Goal: Task Accomplishment & Management: Complete application form

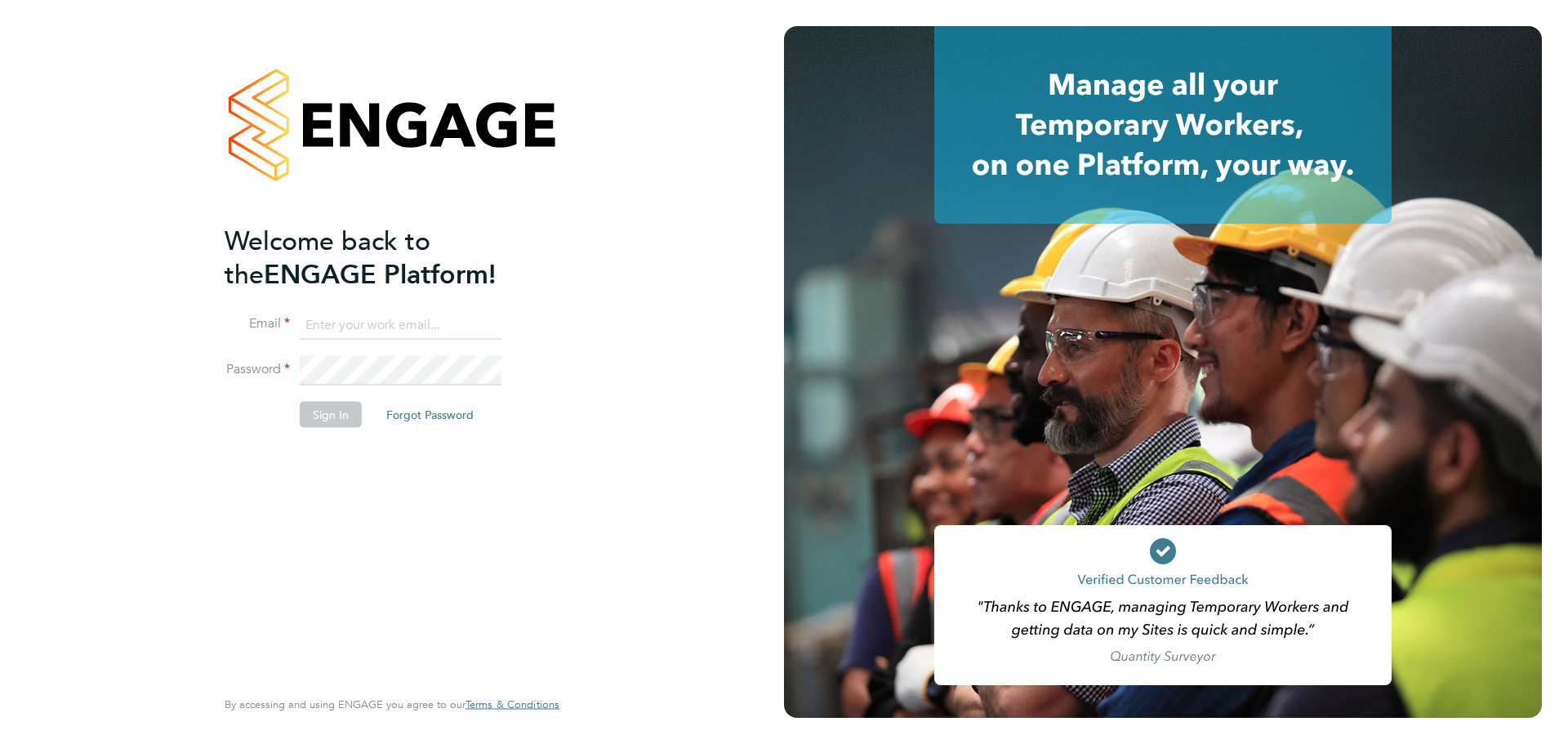
click at [414, 320] on input at bounding box center [400, 324] width 201 height 29
type input "chelsealawford@itsconstruction.co.uk"
click at [359, 406] on li "Sign In Forgot Password" at bounding box center [384, 423] width 319 height 42
click at [357, 415] on button "Sign In" at bounding box center [331, 415] width 62 height 26
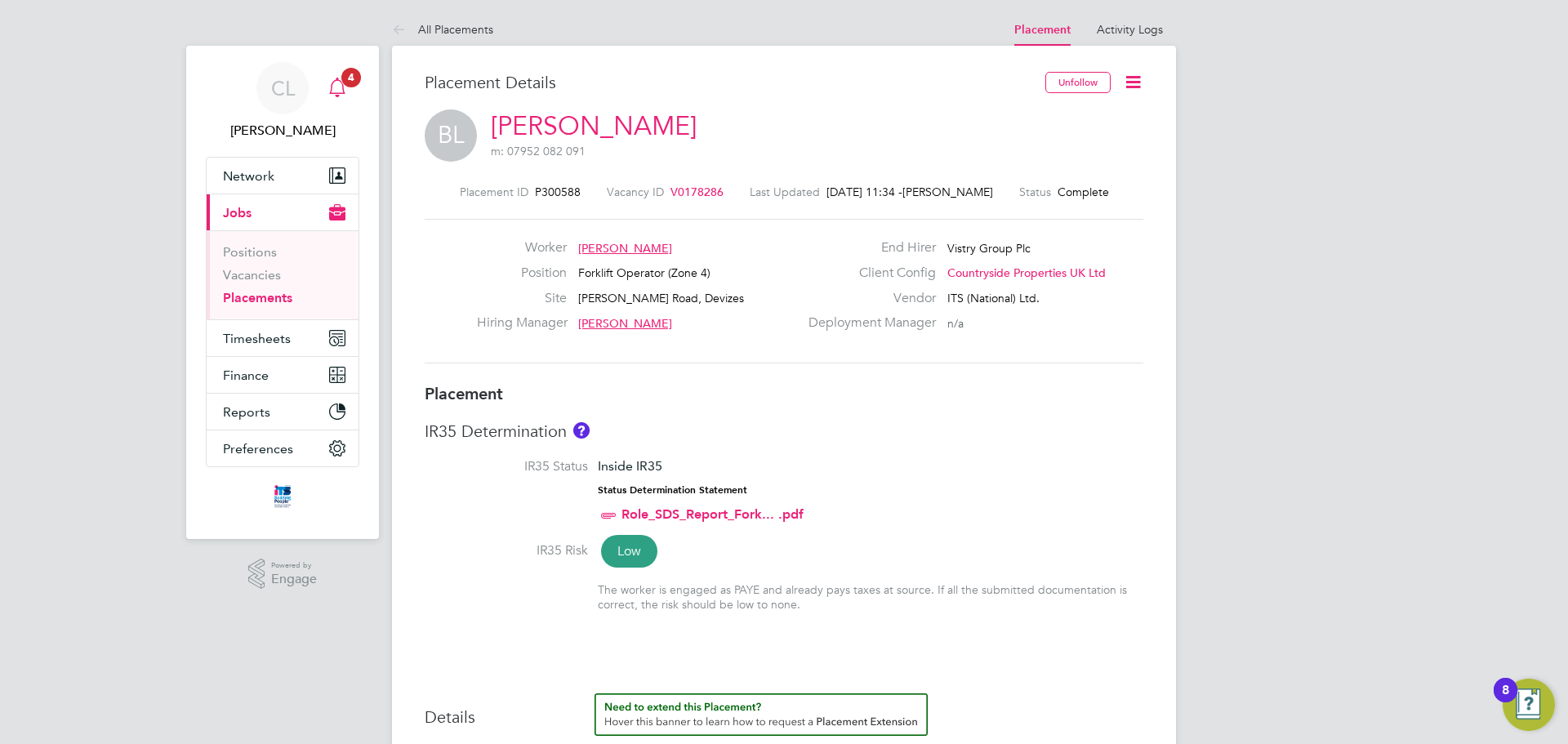
click at [354, 84] on span "4" at bounding box center [351, 77] width 19 height 19
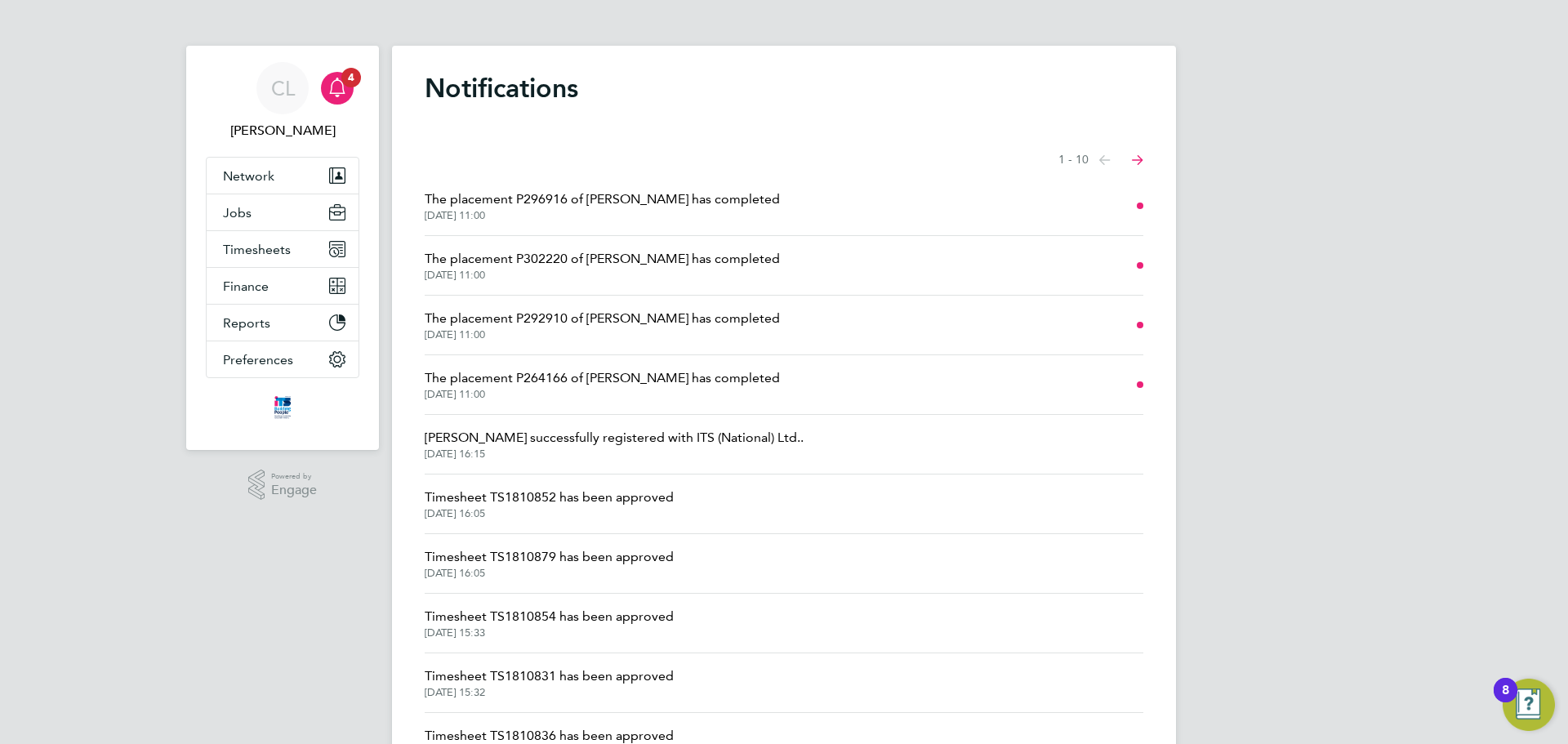
click at [642, 374] on span "The placement P264166 of [PERSON_NAME] has completed" at bounding box center [602, 377] width 355 height 19
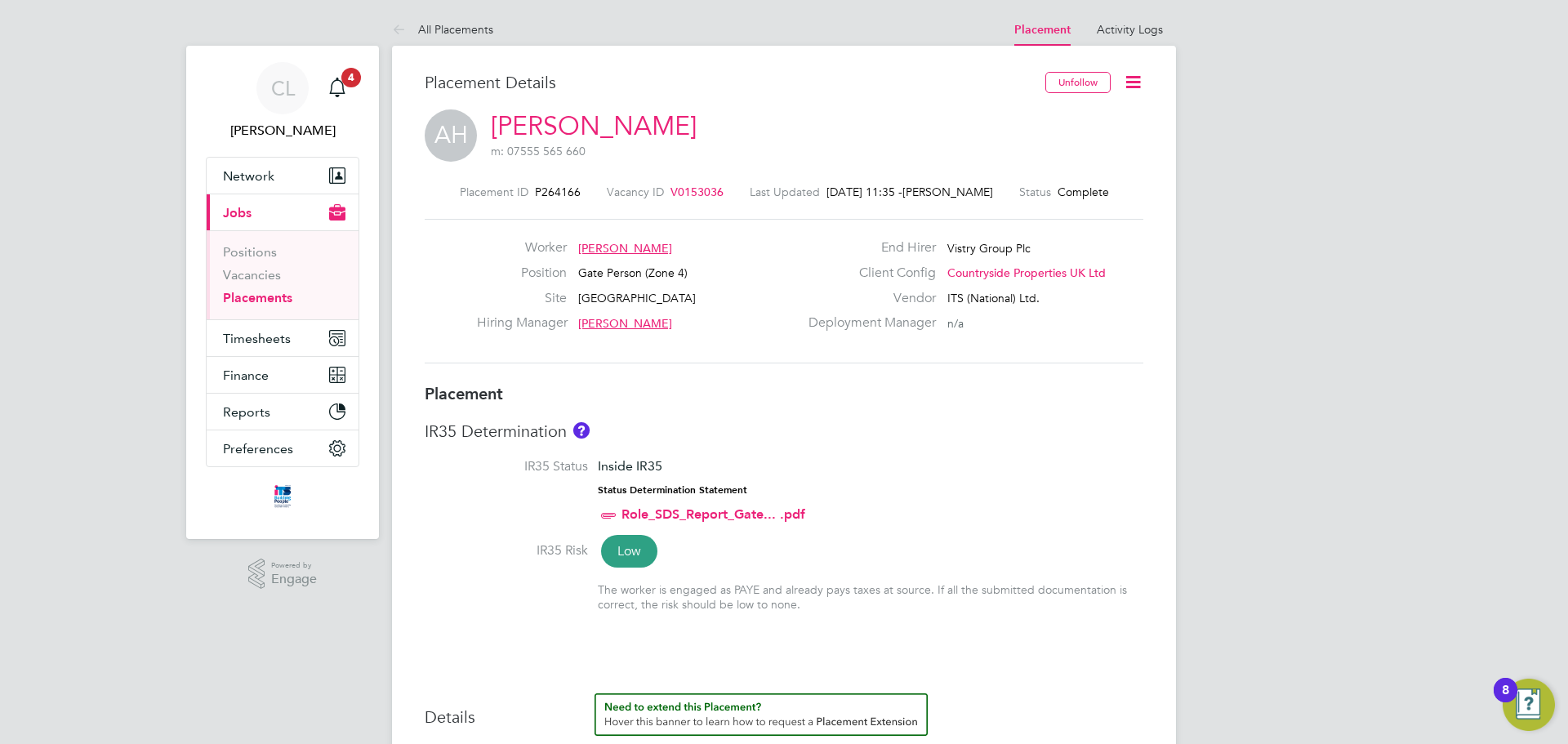
click at [437, 27] on link "All Placements" at bounding box center [443, 29] width 101 height 14
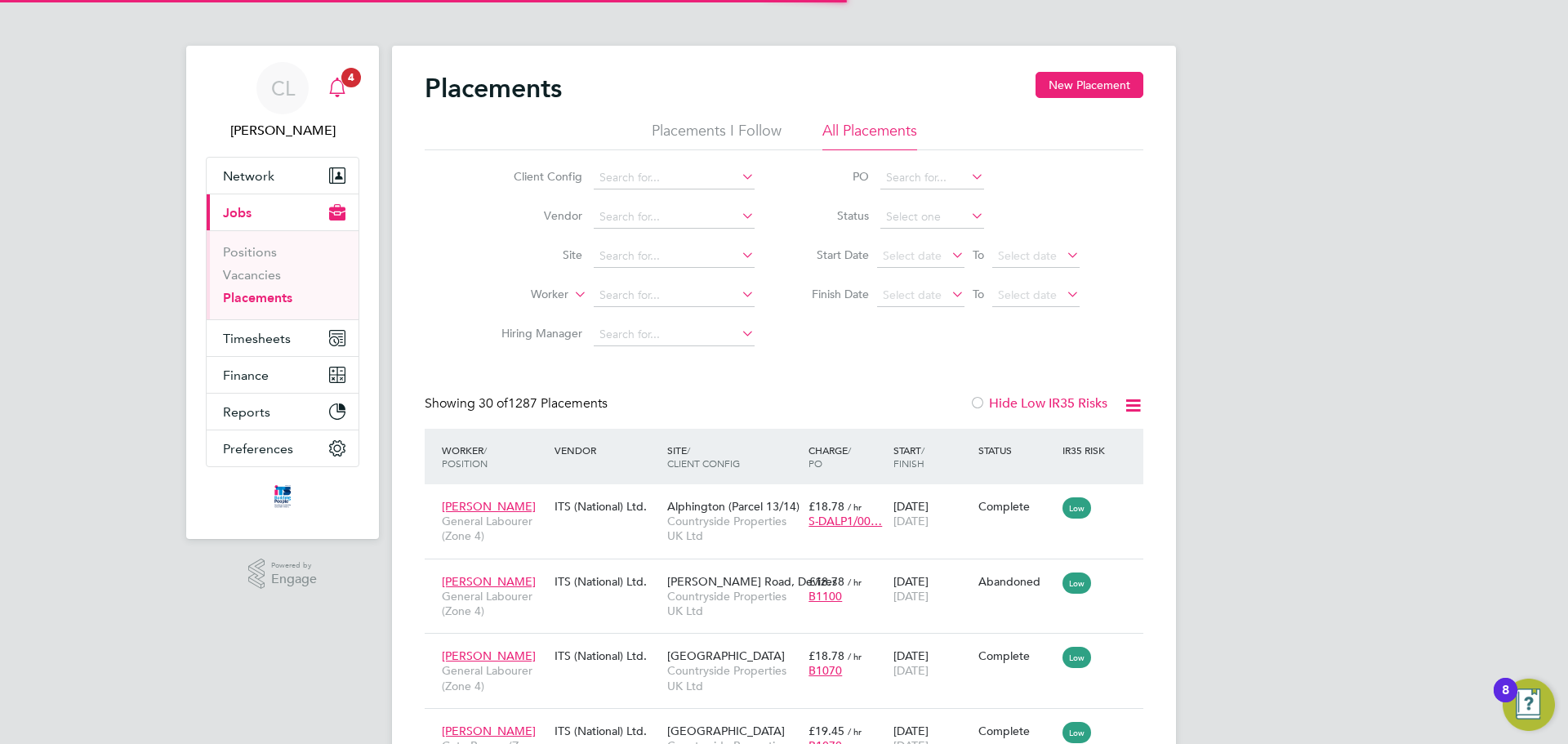
click at [343, 88] on icon "Main navigation" at bounding box center [336, 85] width 15 height 16
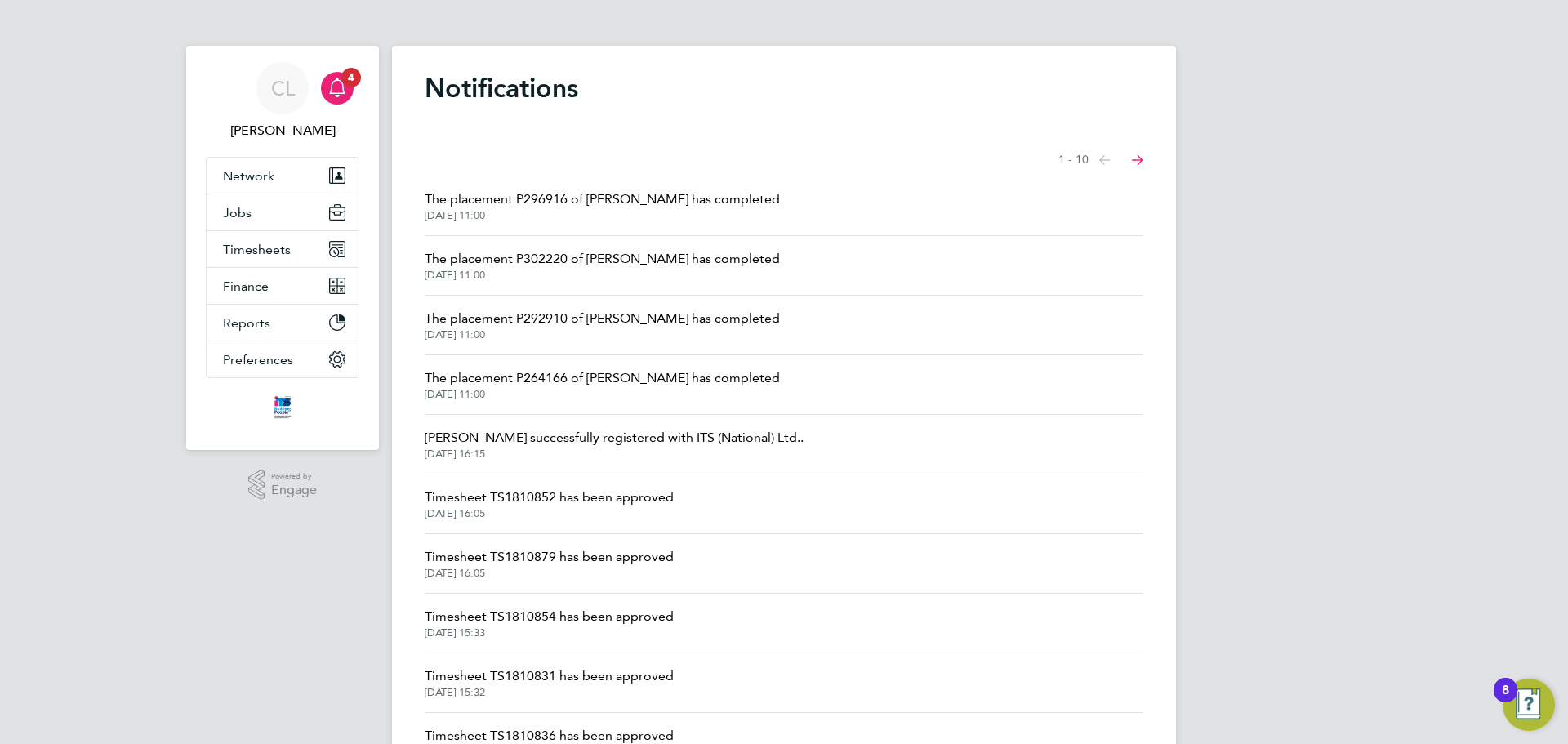
click at [677, 377] on span "The placement P264166 of Alqasim Hassan has completed" at bounding box center [602, 377] width 355 height 19
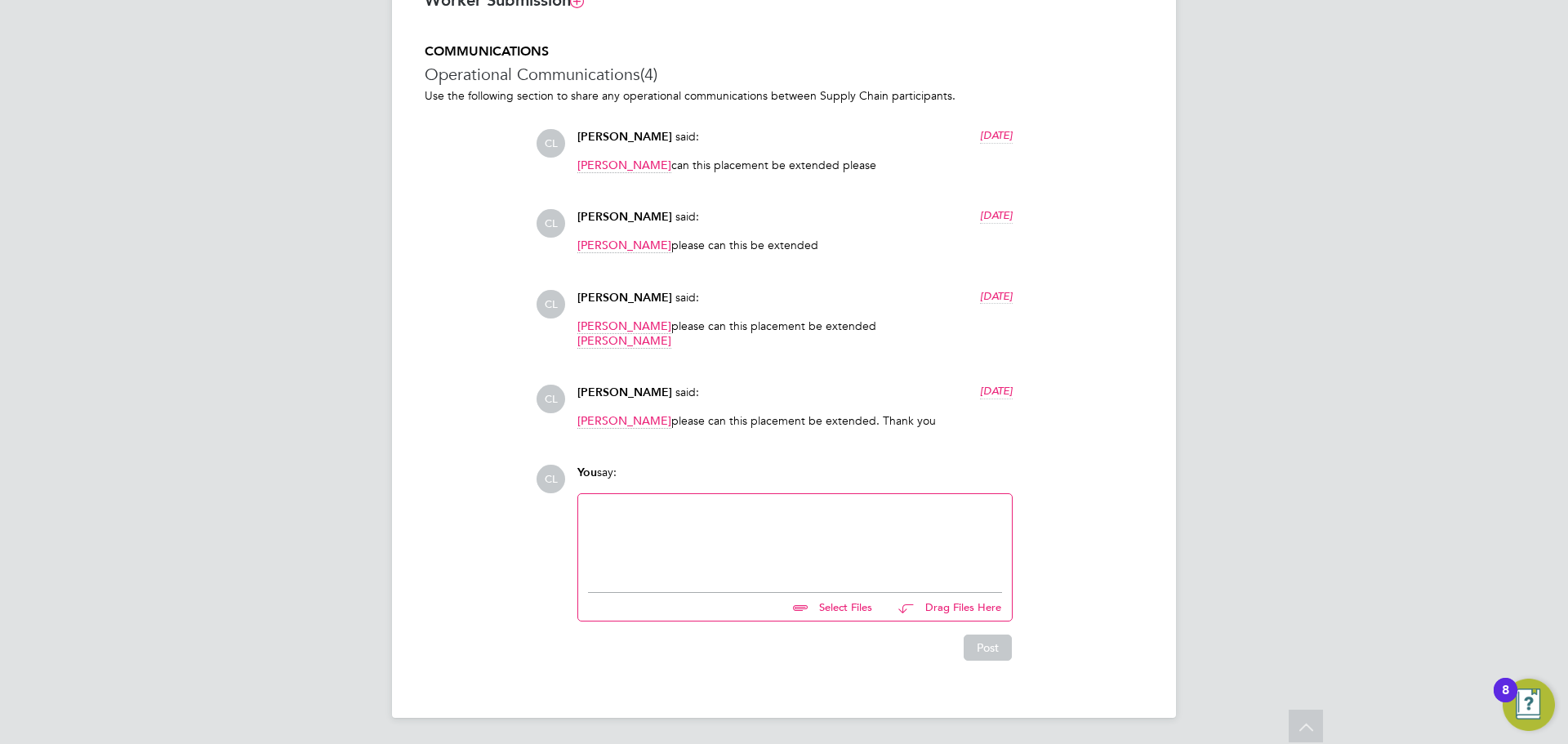
click at [807, 523] on div at bounding box center [795, 538] width 414 height 70
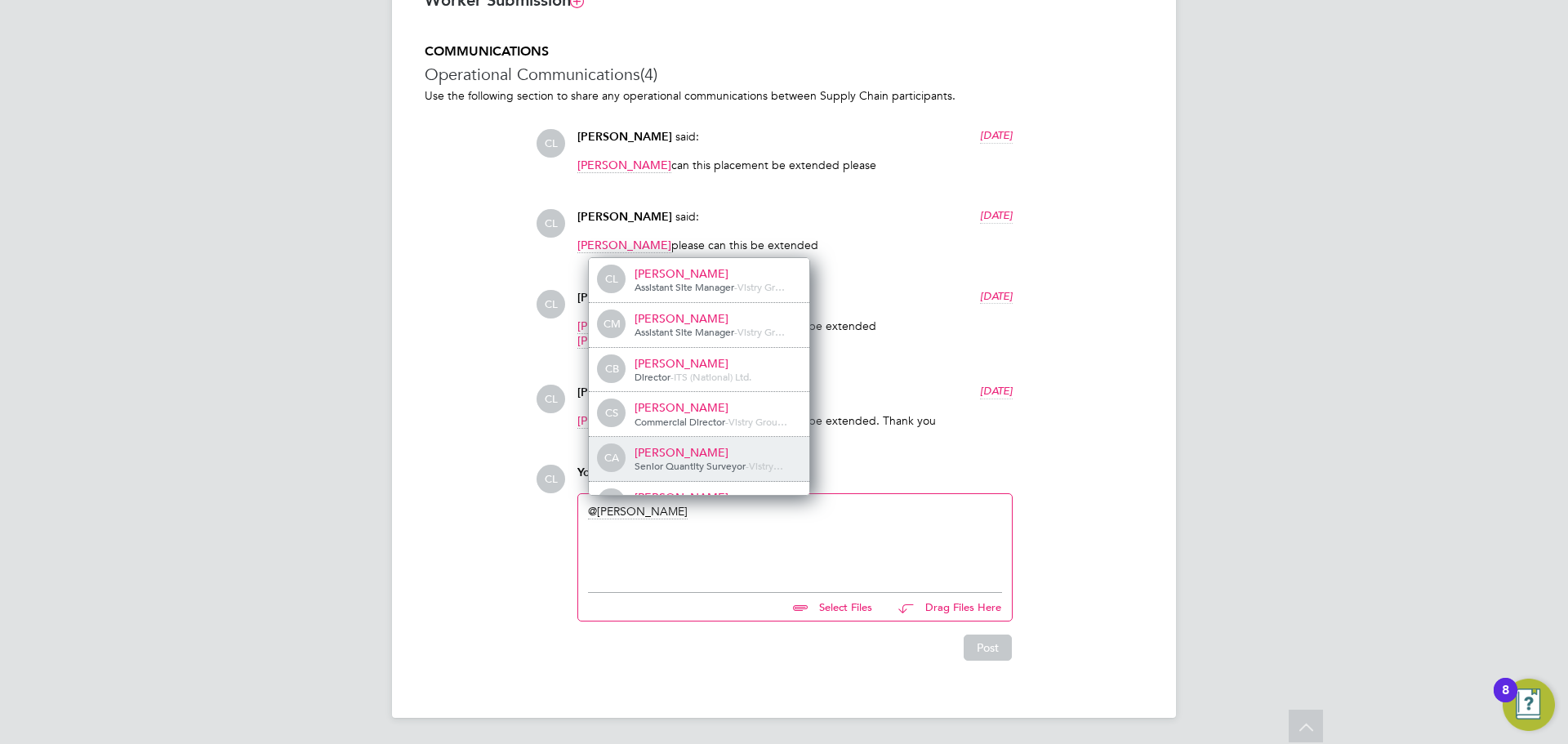
click at [749, 451] on div "Christopher Ashcroft" at bounding box center [717, 452] width 164 height 14
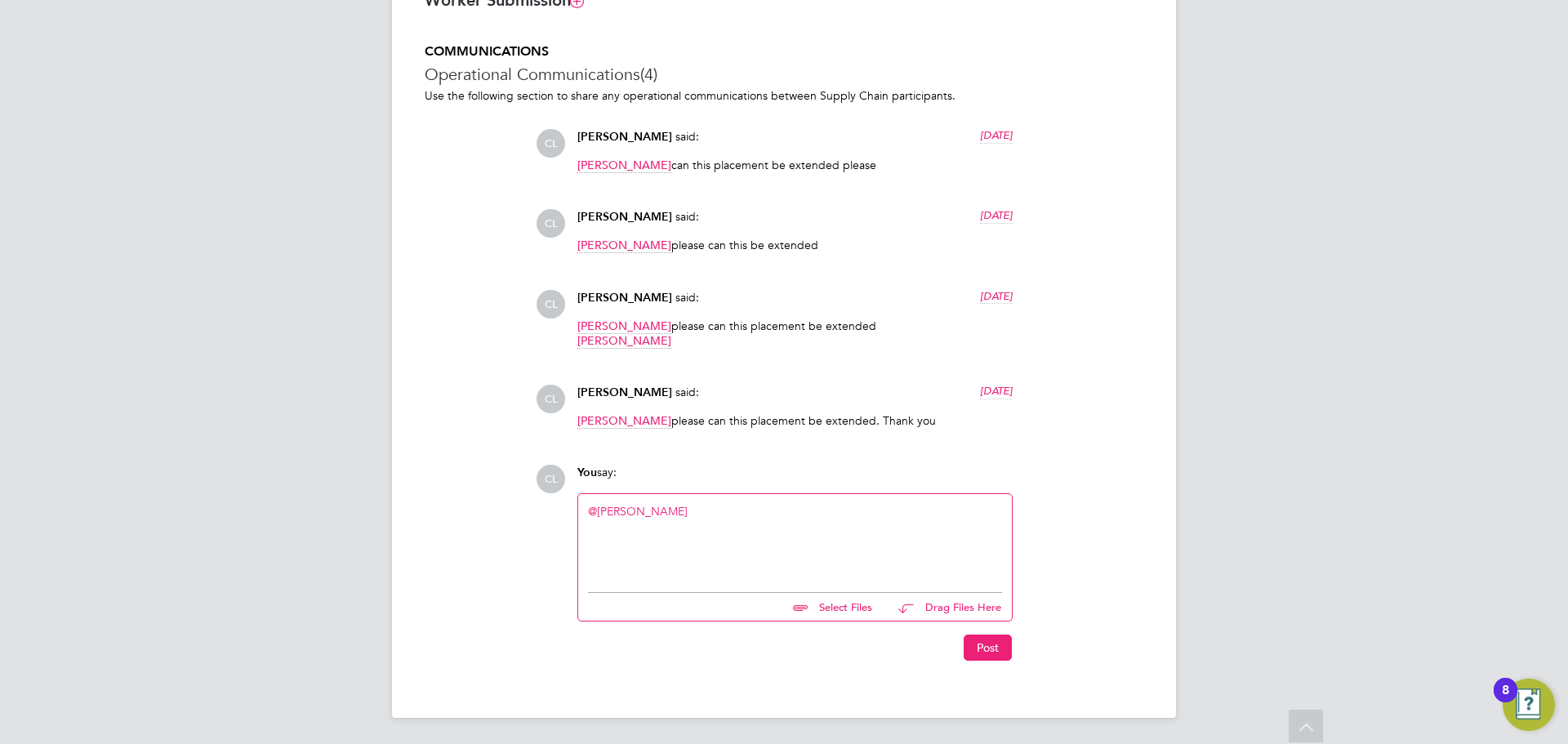
click at [852, 500] on div "@Christopher Ashcroft ​" at bounding box center [795, 538] width 433 height 90
click at [788, 496] on div "@Christopher Ashcroft ​" at bounding box center [795, 538] width 433 height 90
click at [773, 508] on div "@Christopher Ashcroft ​" at bounding box center [795, 538] width 414 height 70
drag, startPoint x: 979, startPoint y: 642, endPoint x: 985, endPoint y: 636, distance: 8.5
click at [980, 642] on button "Post" at bounding box center [987, 647] width 48 height 26
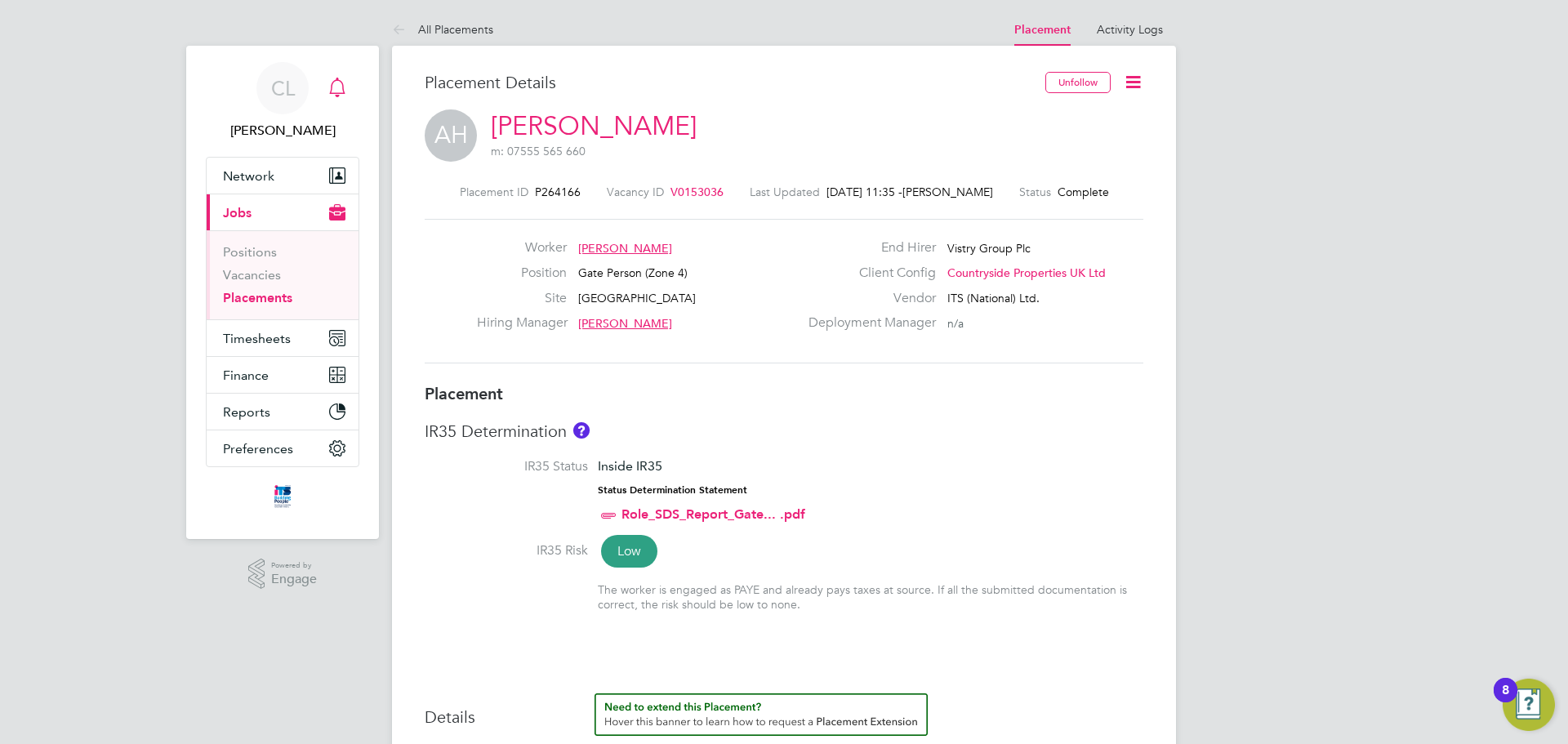
click at [352, 79] on div "Main navigation" at bounding box center [337, 88] width 33 height 33
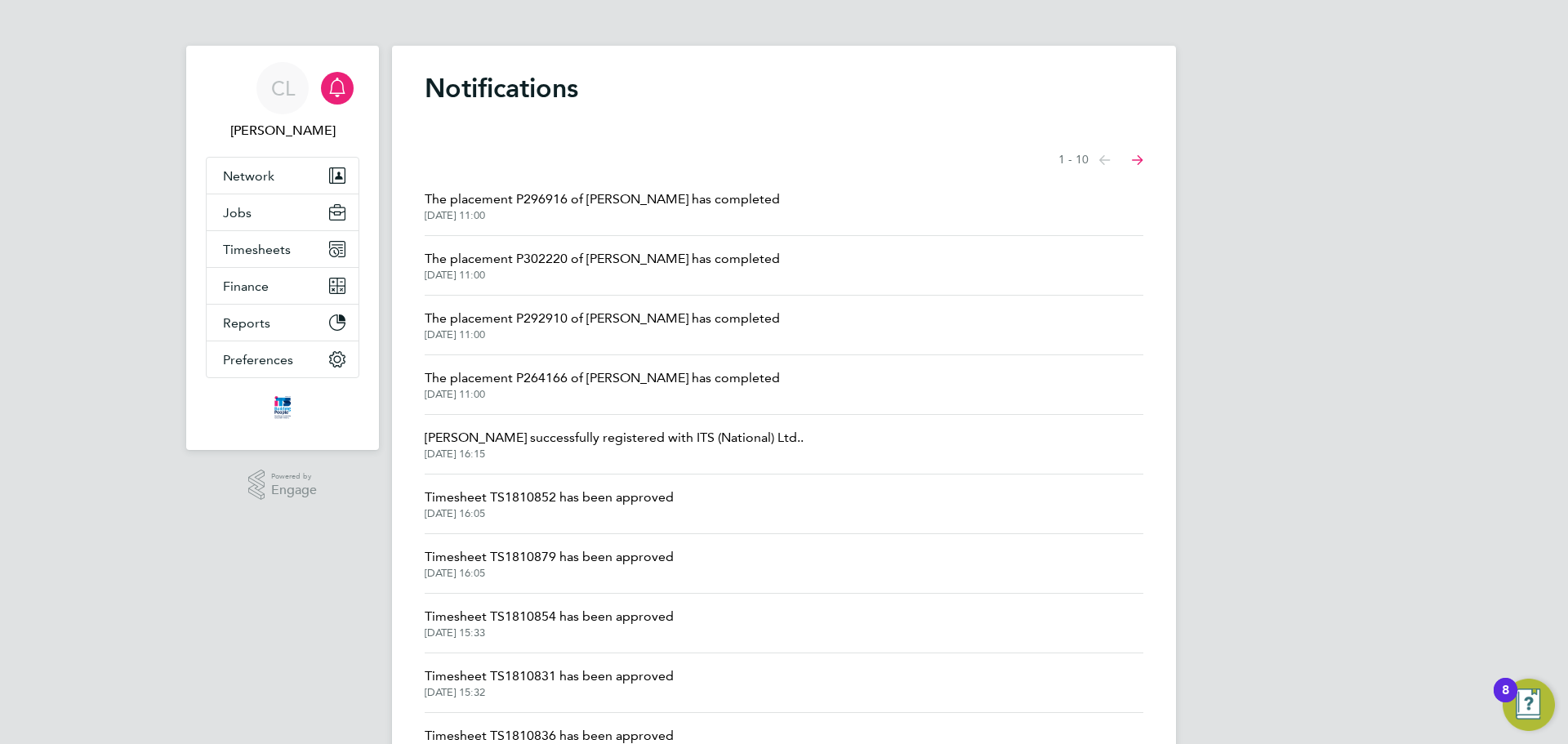
click at [667, 325] on span "The placement P292910 of Richard Musto has completed" at bounding box center [602, 318] width 355 height 19
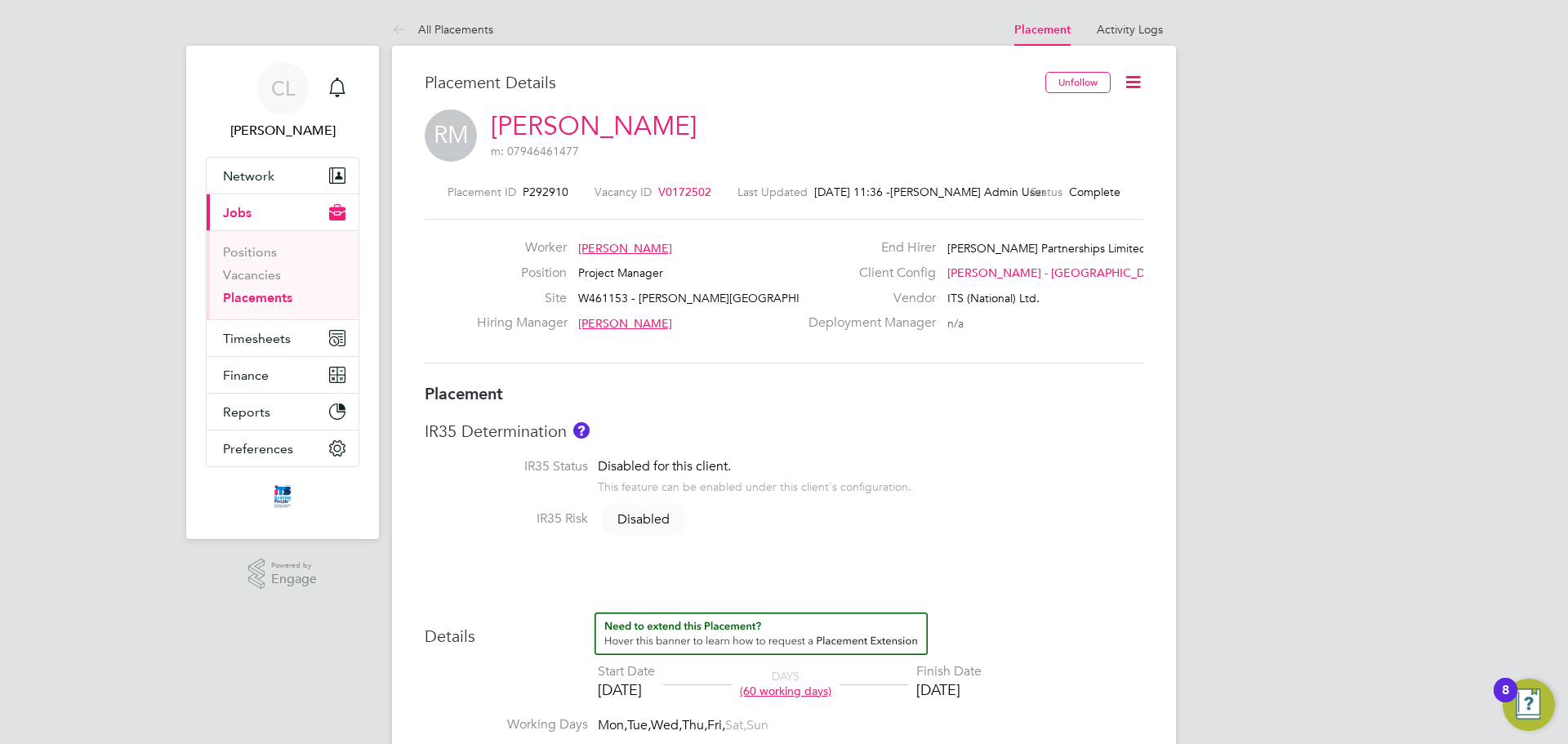
drag, startPoint x: 405, startPoint y: 24, endPoint x: 432, endPoint y: 31, distance: 27.9
click at [404, 24] on icon at bounding box center [402, 30] width 20 height 20
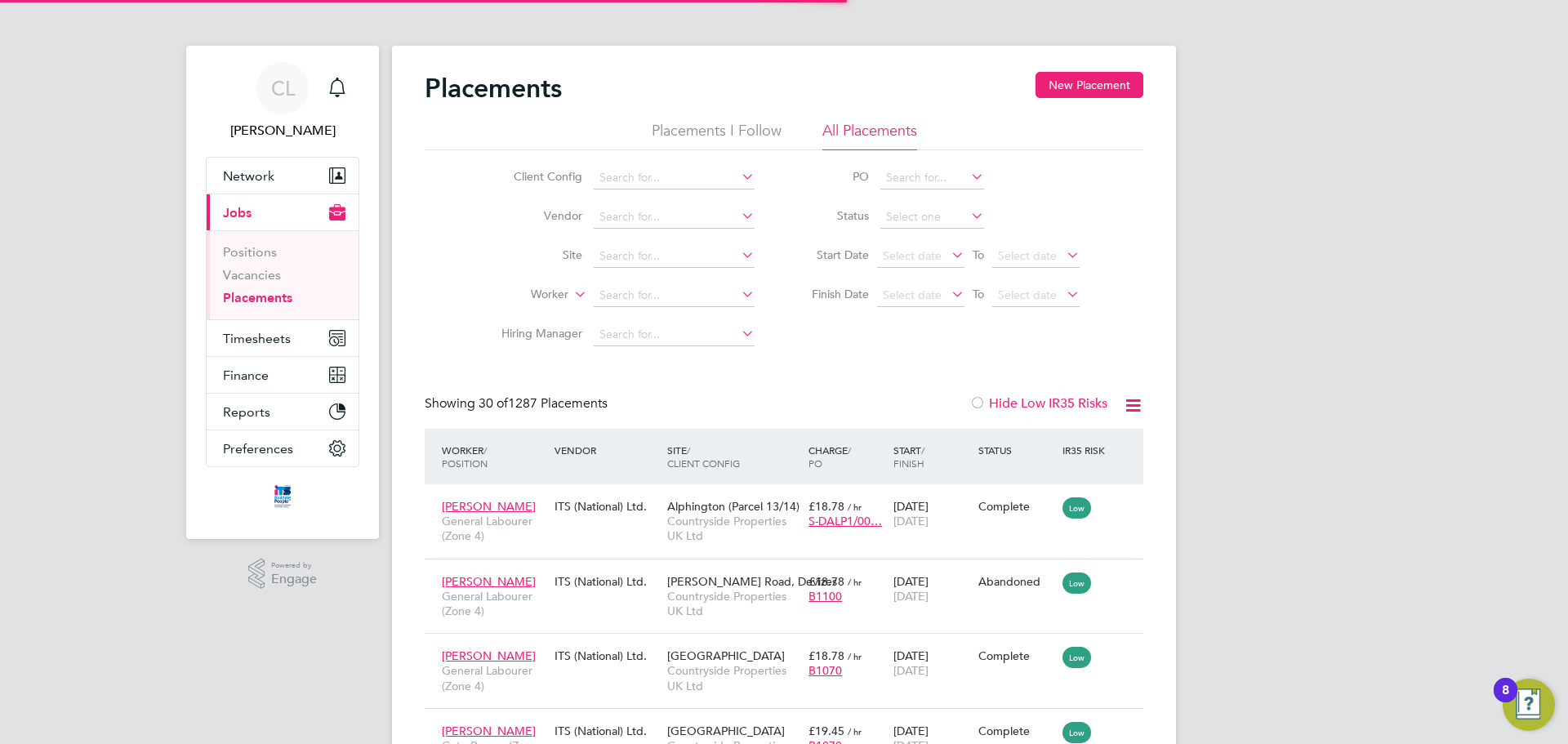
click at [277, 205] on button "Current page: Jobs" at bounding box center [282, 212] width 152 height 36
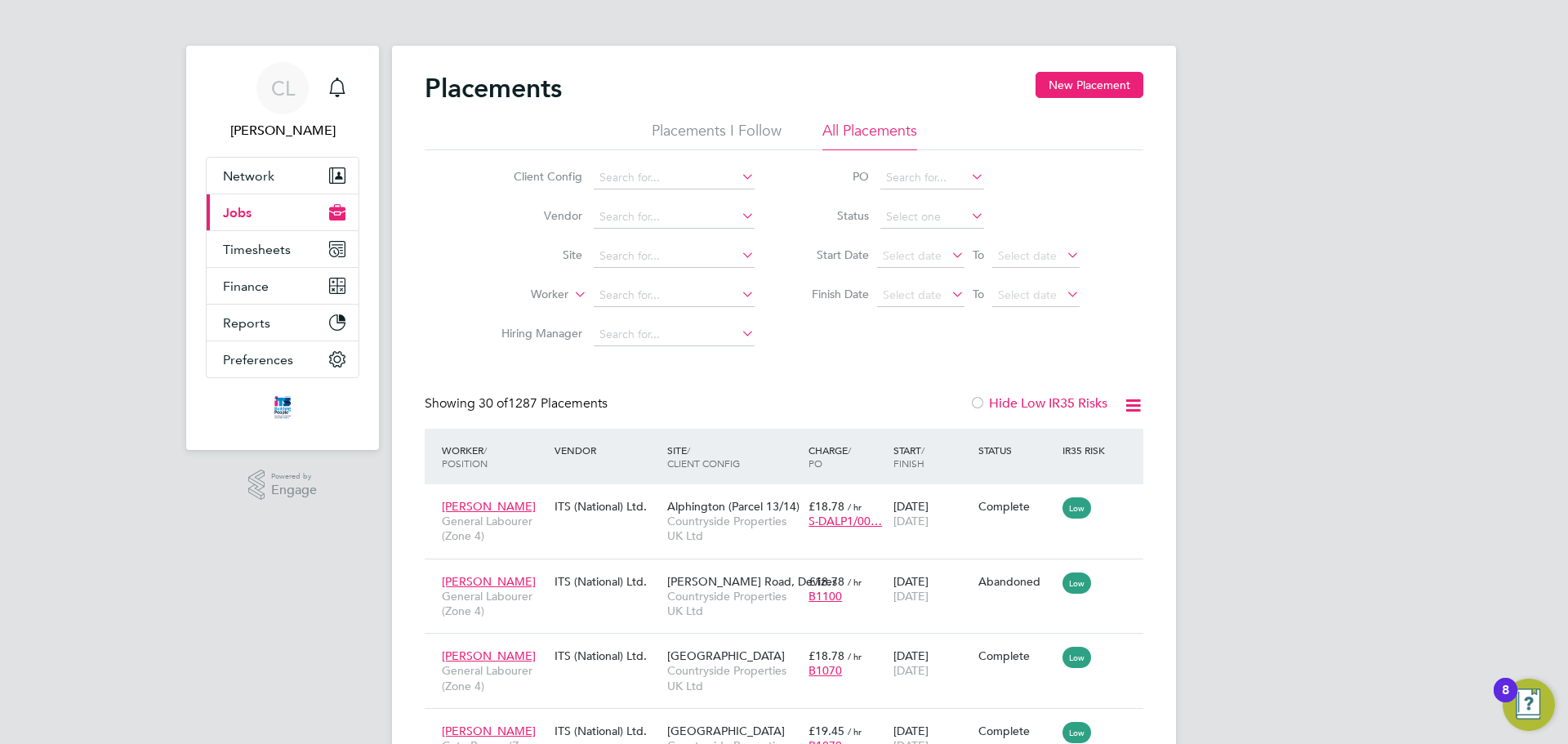
click at [290, 203] on button "Current page: Jobs" at bounding box center [282, 212] width 152 height 36
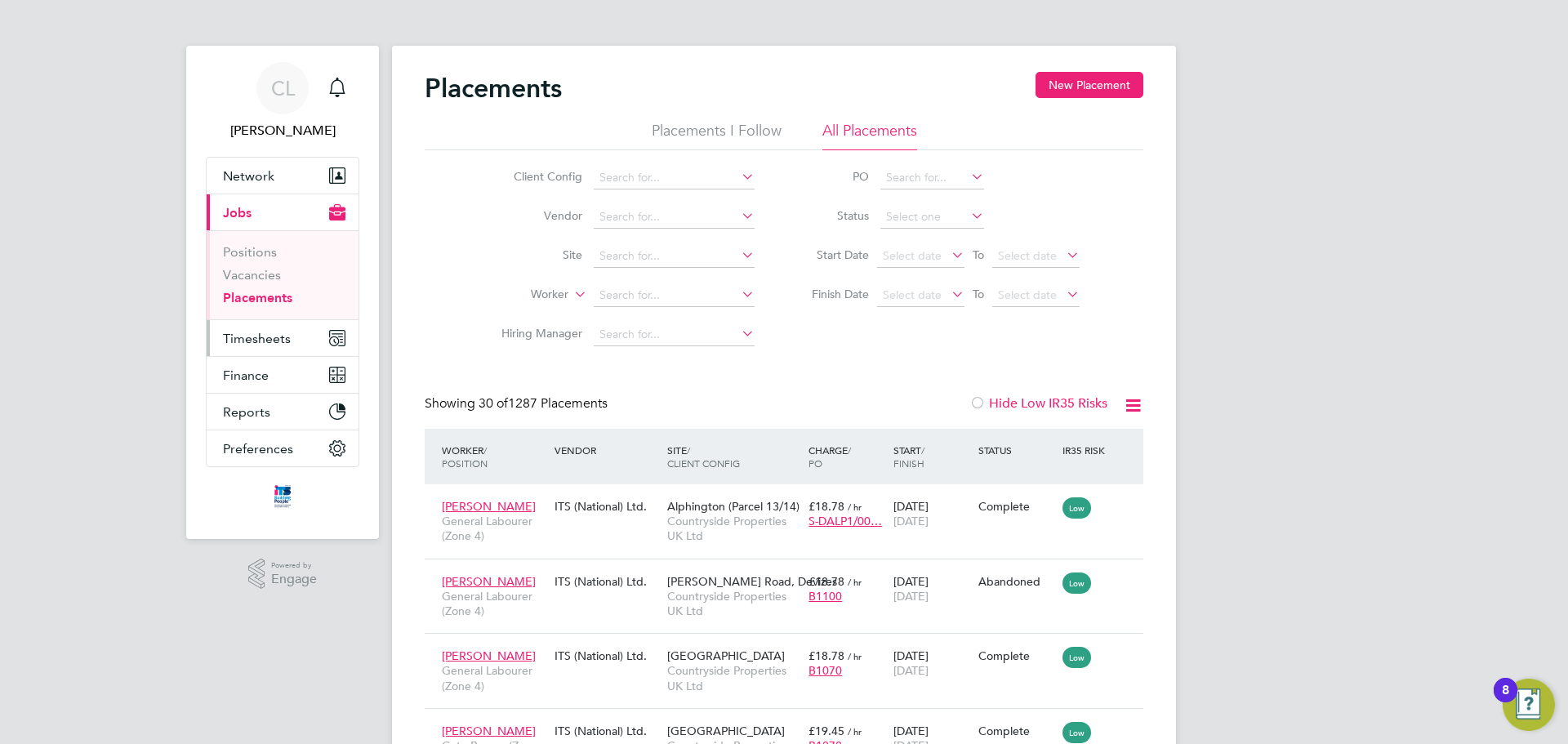
click at [251, 339] on span "Timesheets" at bounding box center [256, 338] width 67 height 15
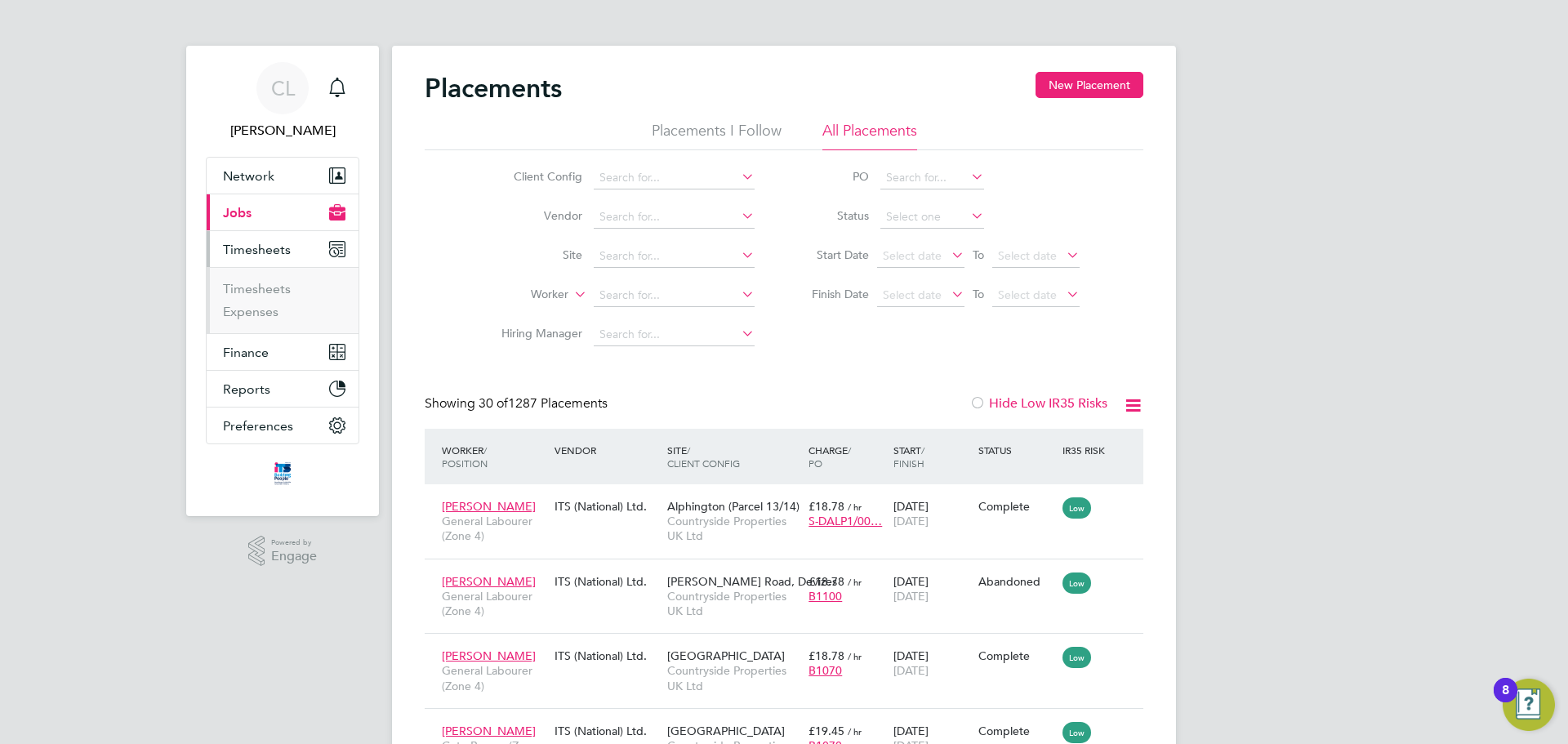
click at [289, 246] on span "Timesheets" at bounding box center [256, 249] width 67 height 15
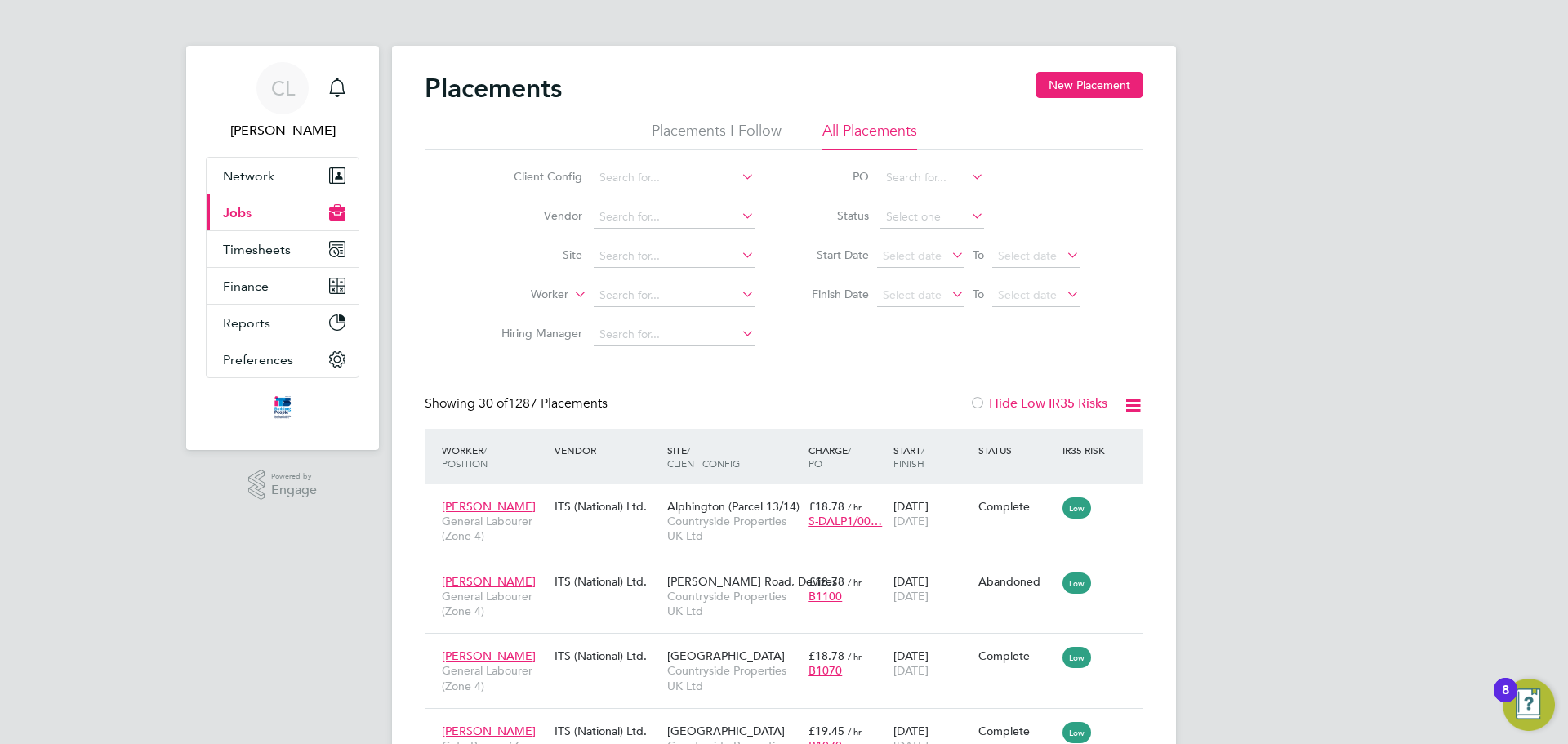
click at [279, 217] on button "Current page: Jobs" at bounding box center [282, 212] width 152 height 36
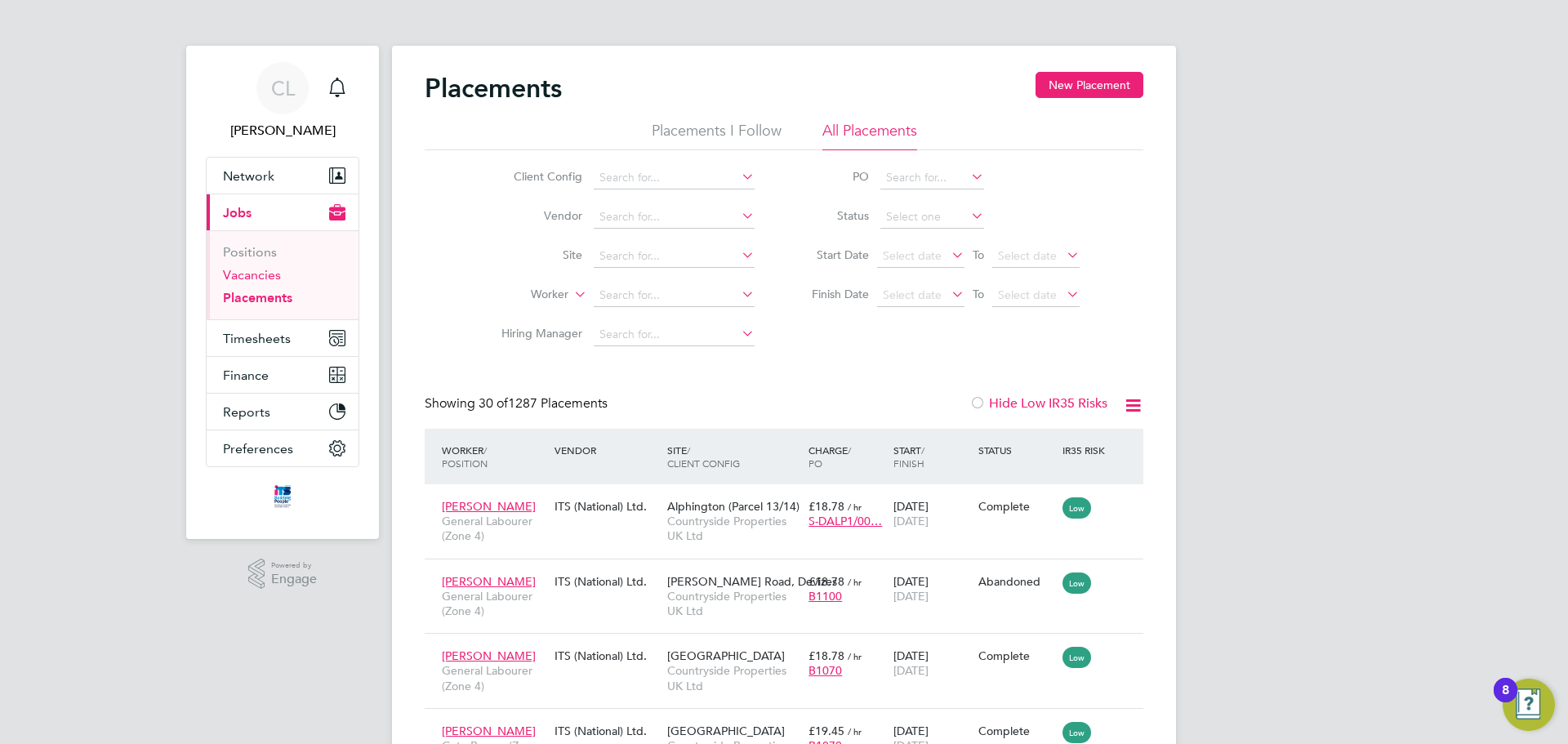
click at [271, 275] on link "Vacancies" at bounding box center [251, 275] width 58 height 15
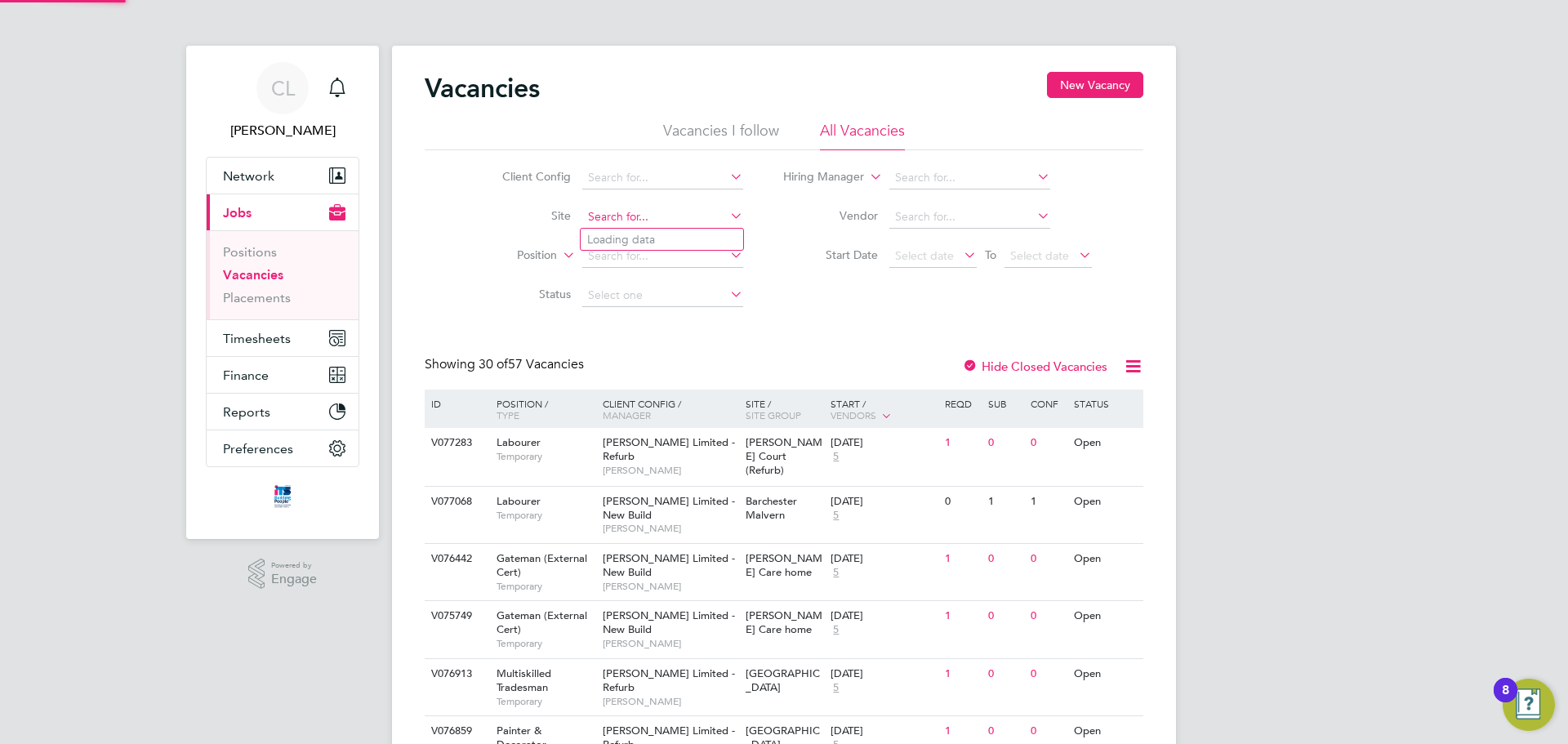
click at [627, 219] on input at bounding box center [663, 217] width 161 height 23
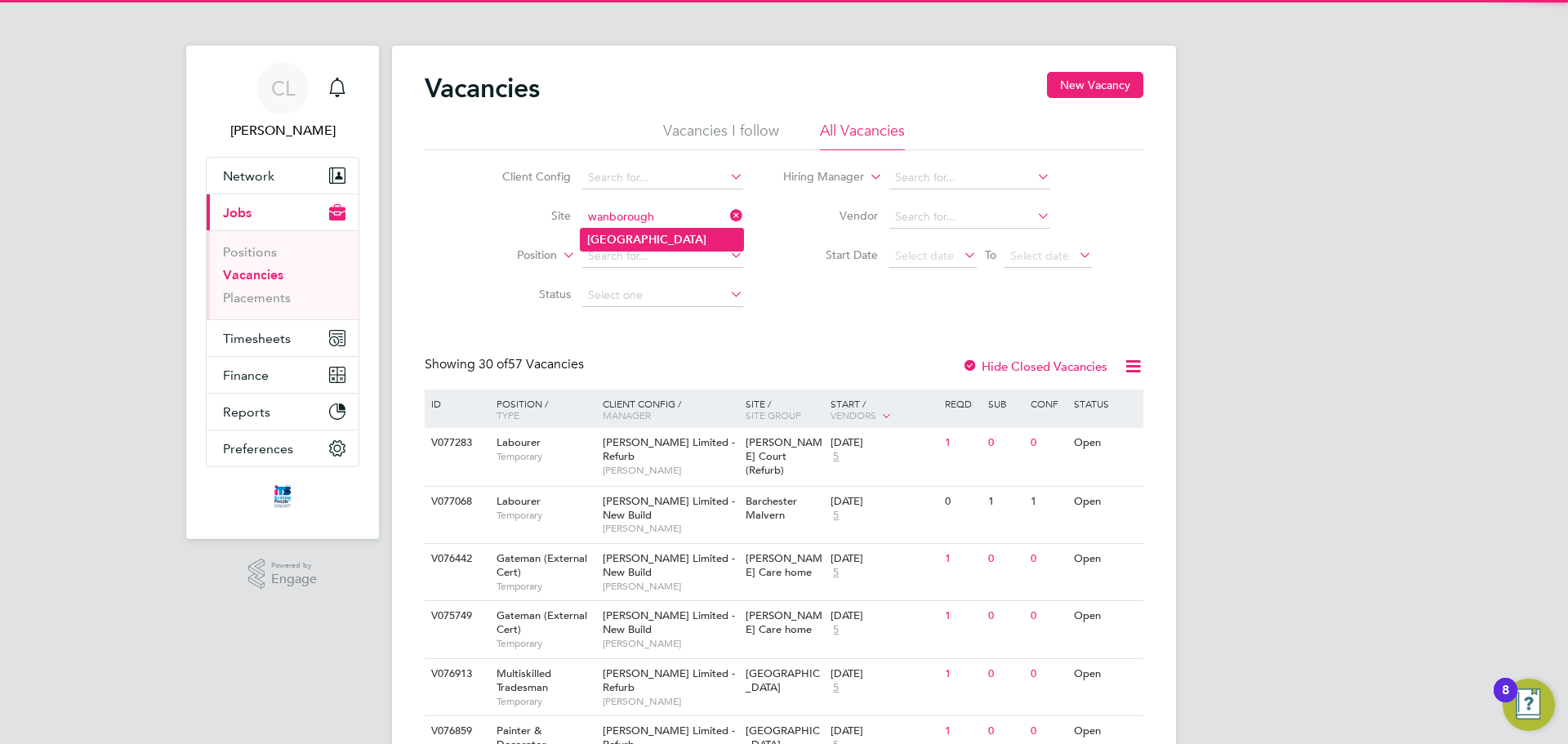
click at [697, 242] on li "Wanborough" at bounding box center [662, 239] width 163 height 22
type input "Wanborough"
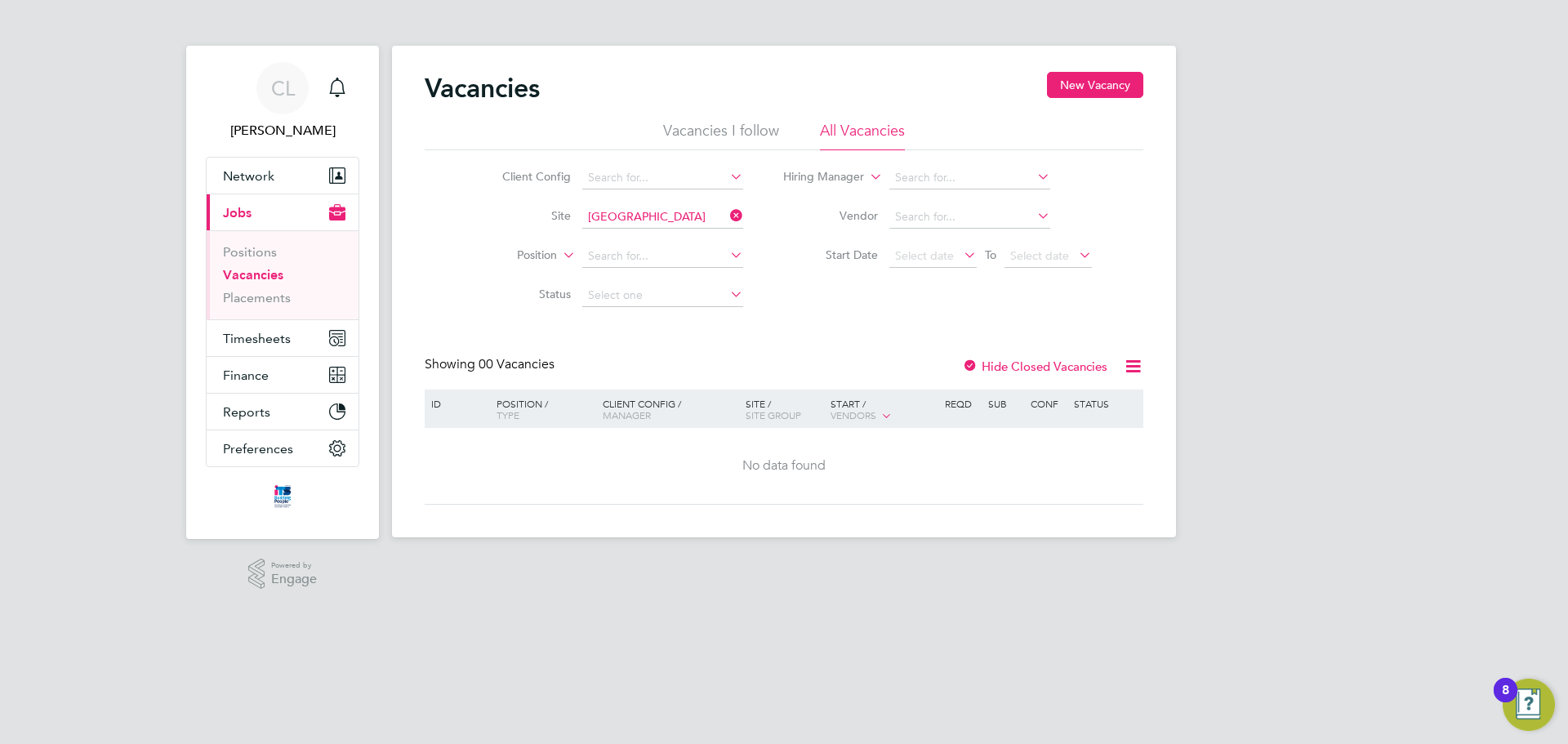
click at [727, 216] on icon at bounding box center [727, 215] width 0 height 23
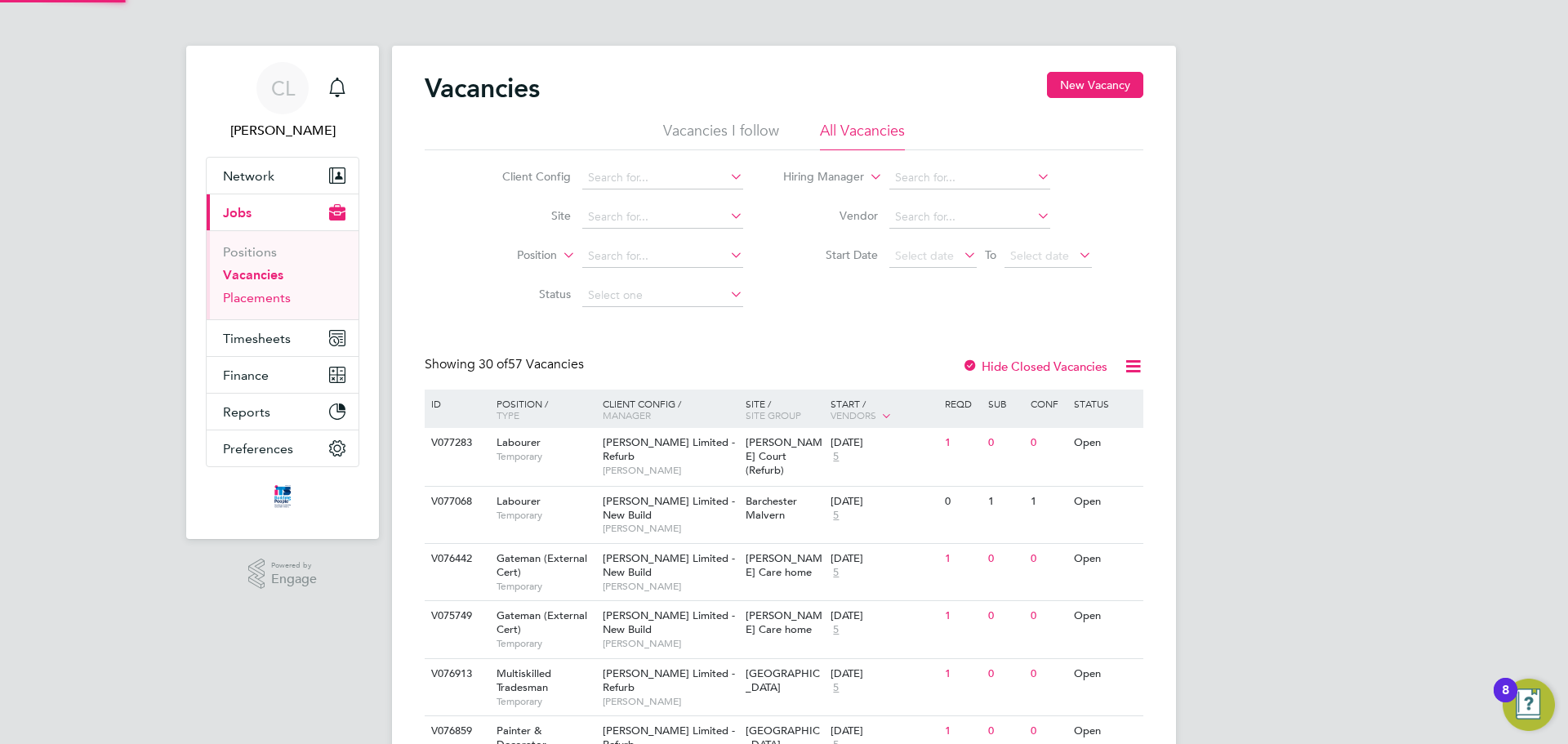
click at [275, 302] on link "Placements" at bounding box center [256, 297] width 67 height 15
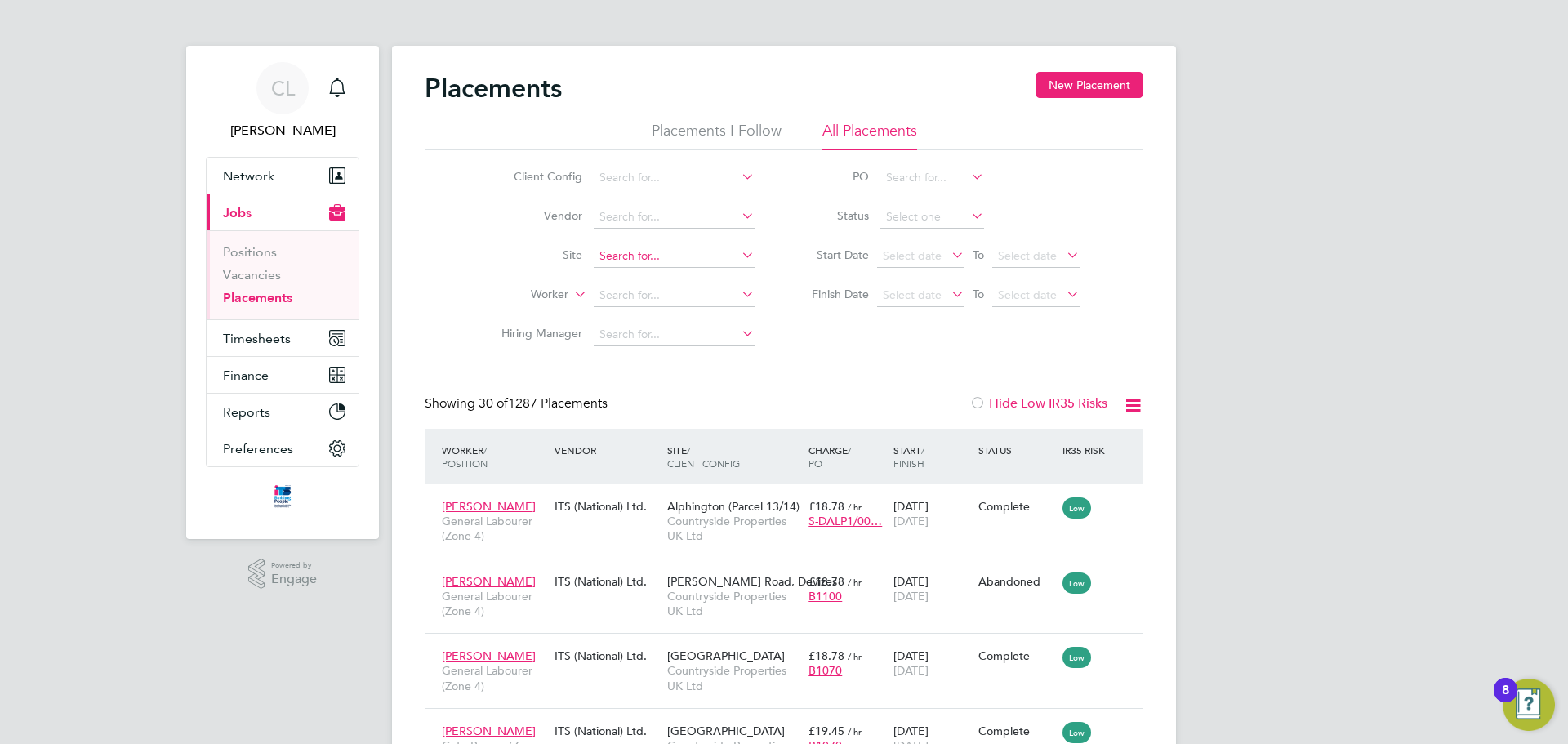
scroll to position [62, 142]
click at [631, 290] on input at bounding box center [674, 295] width 161 height 23
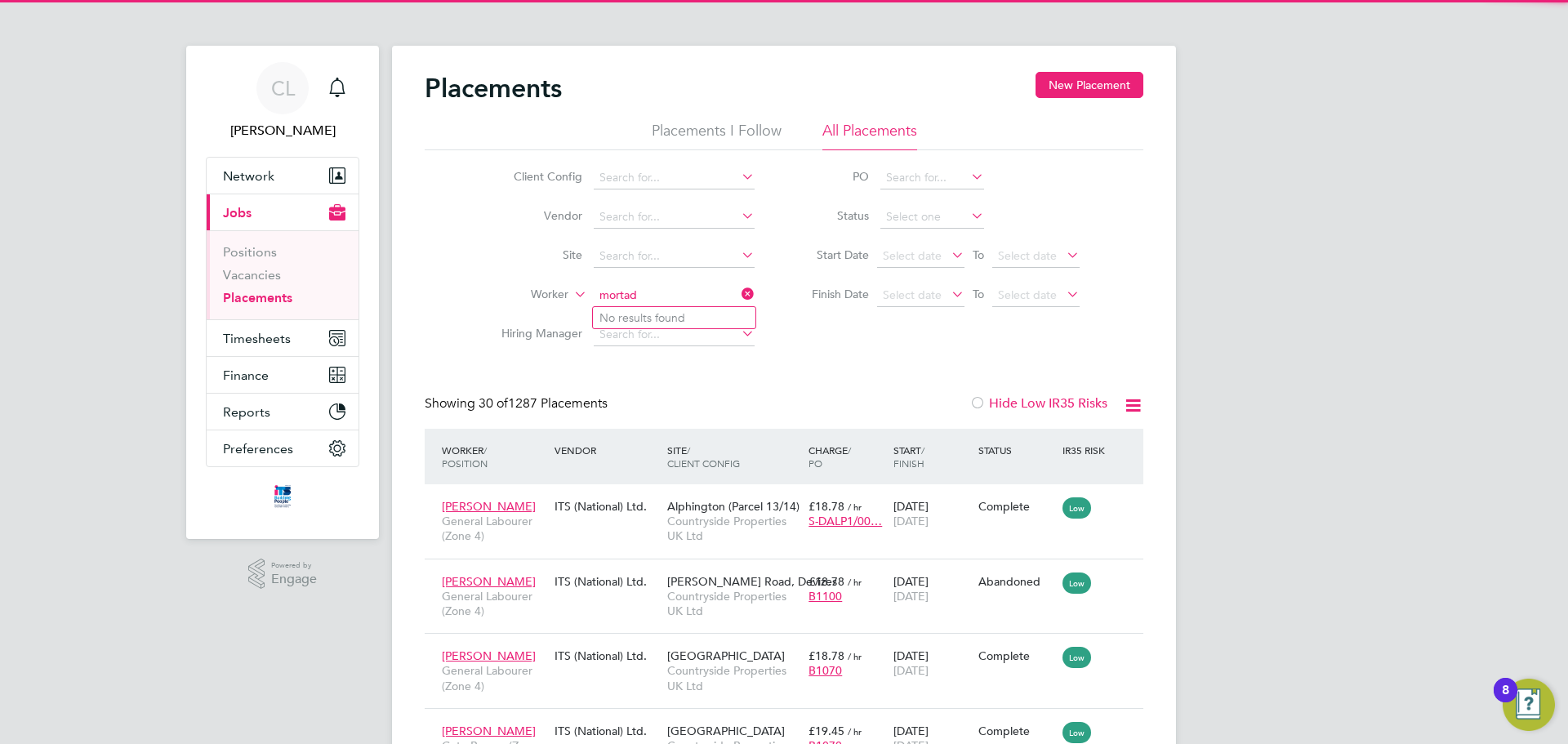
type input "mortad"
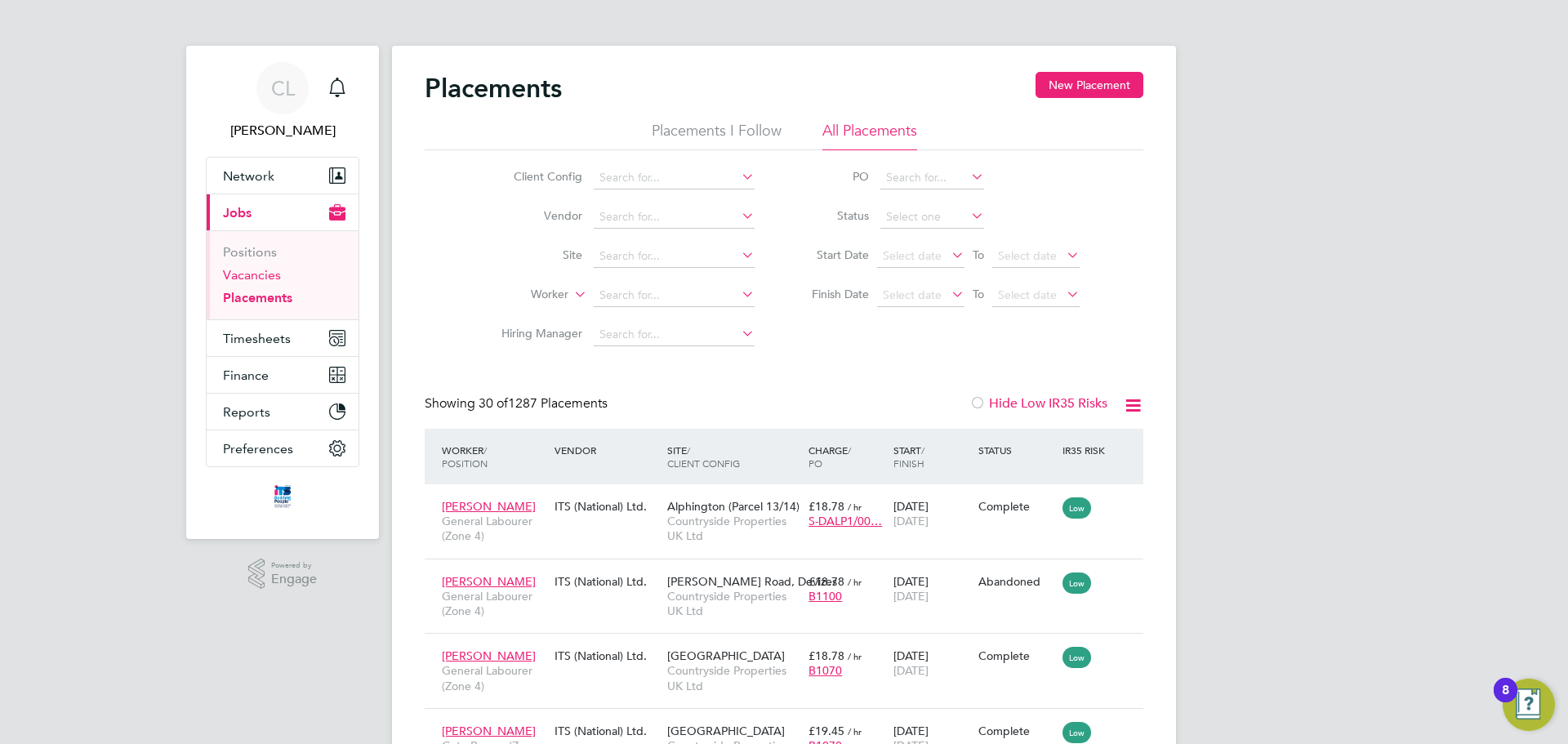
click at [240, 272] on link "Vacancies" at bounding box center [251, 275] width 58 height 15
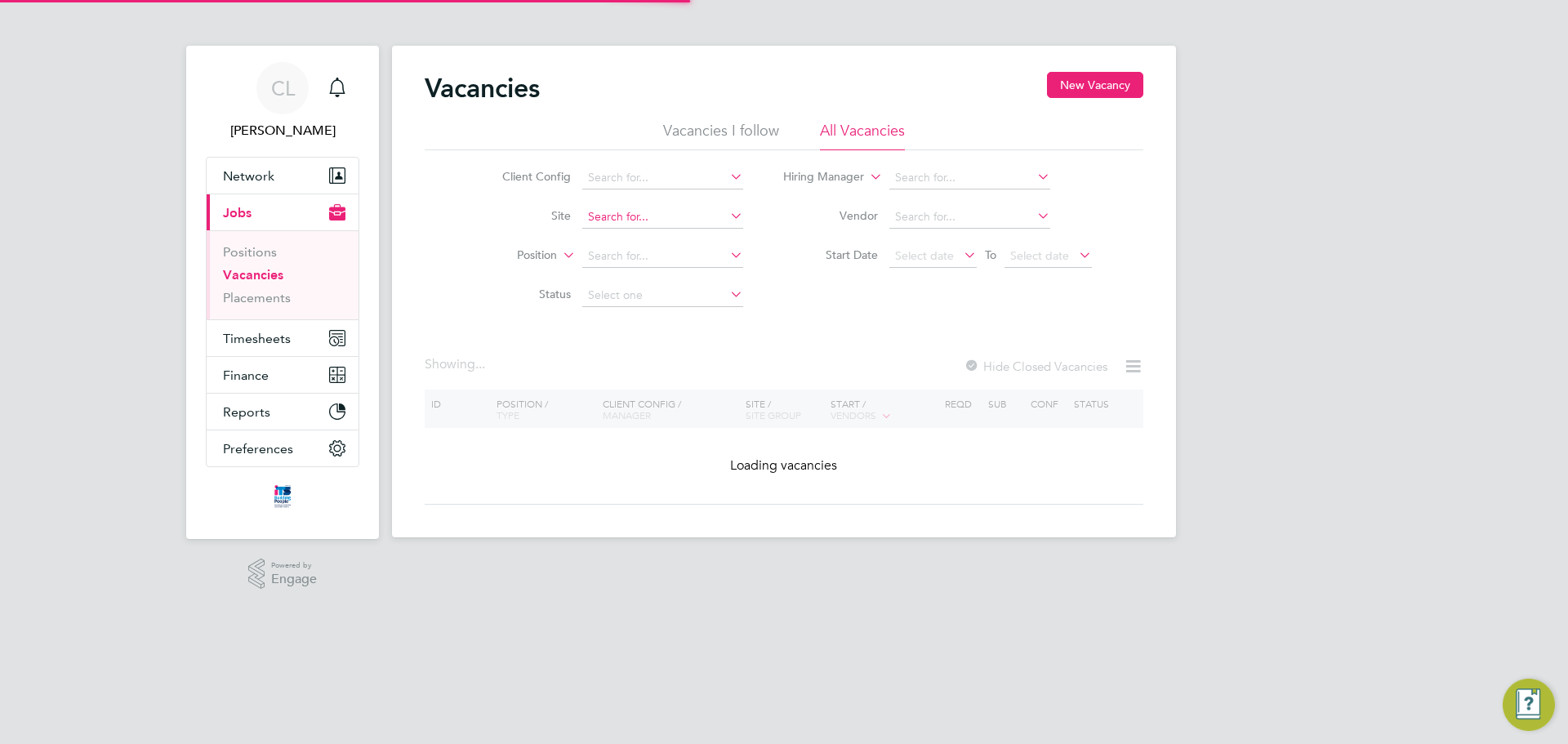
click at [643, 210] on input at bounding box center [663, 217] width 161 height 23
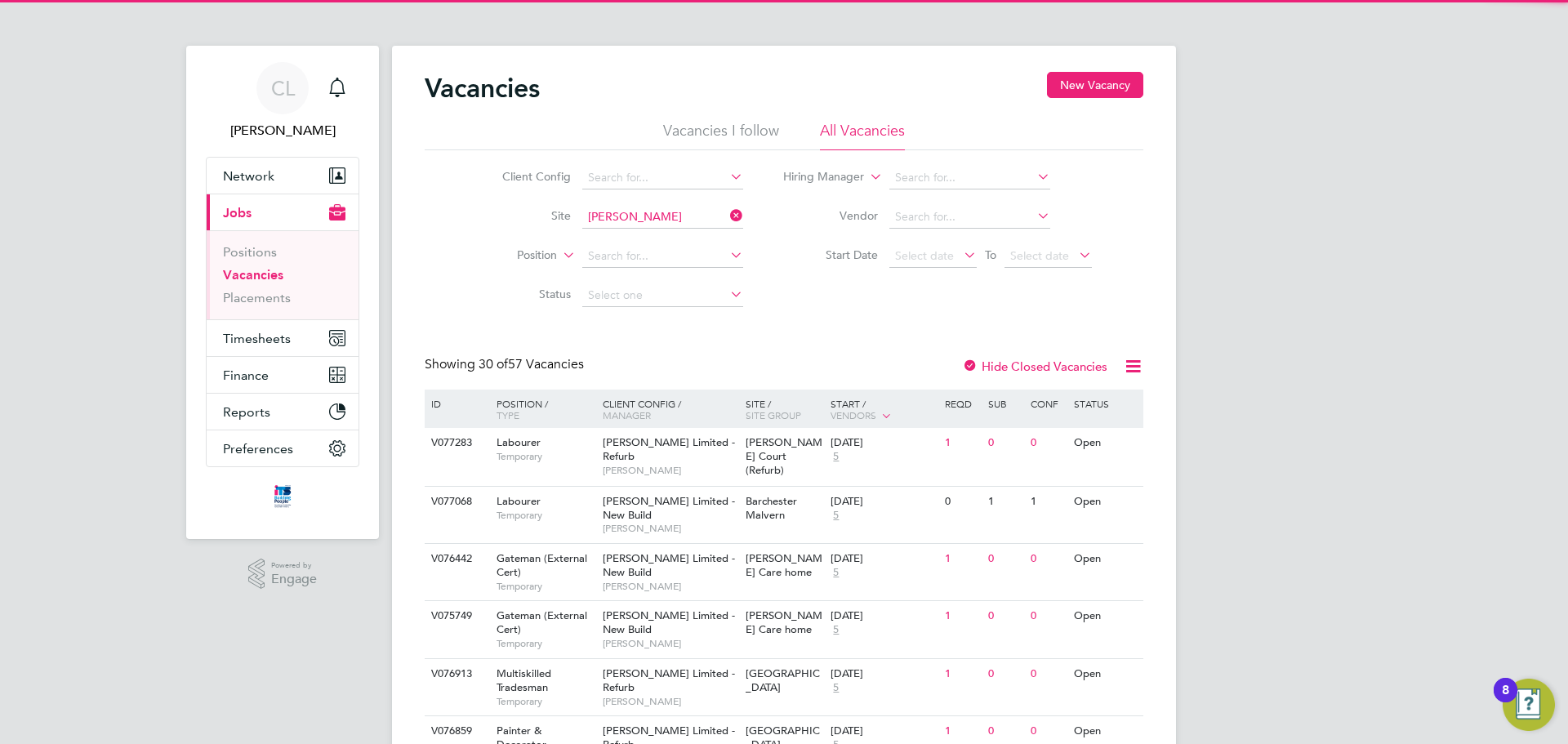
click at [636, 233] on li "Marsh all Road, Devizes" at bounding box center [678, 239] width 195 height 22
type input "Marshall Road, Devizes"
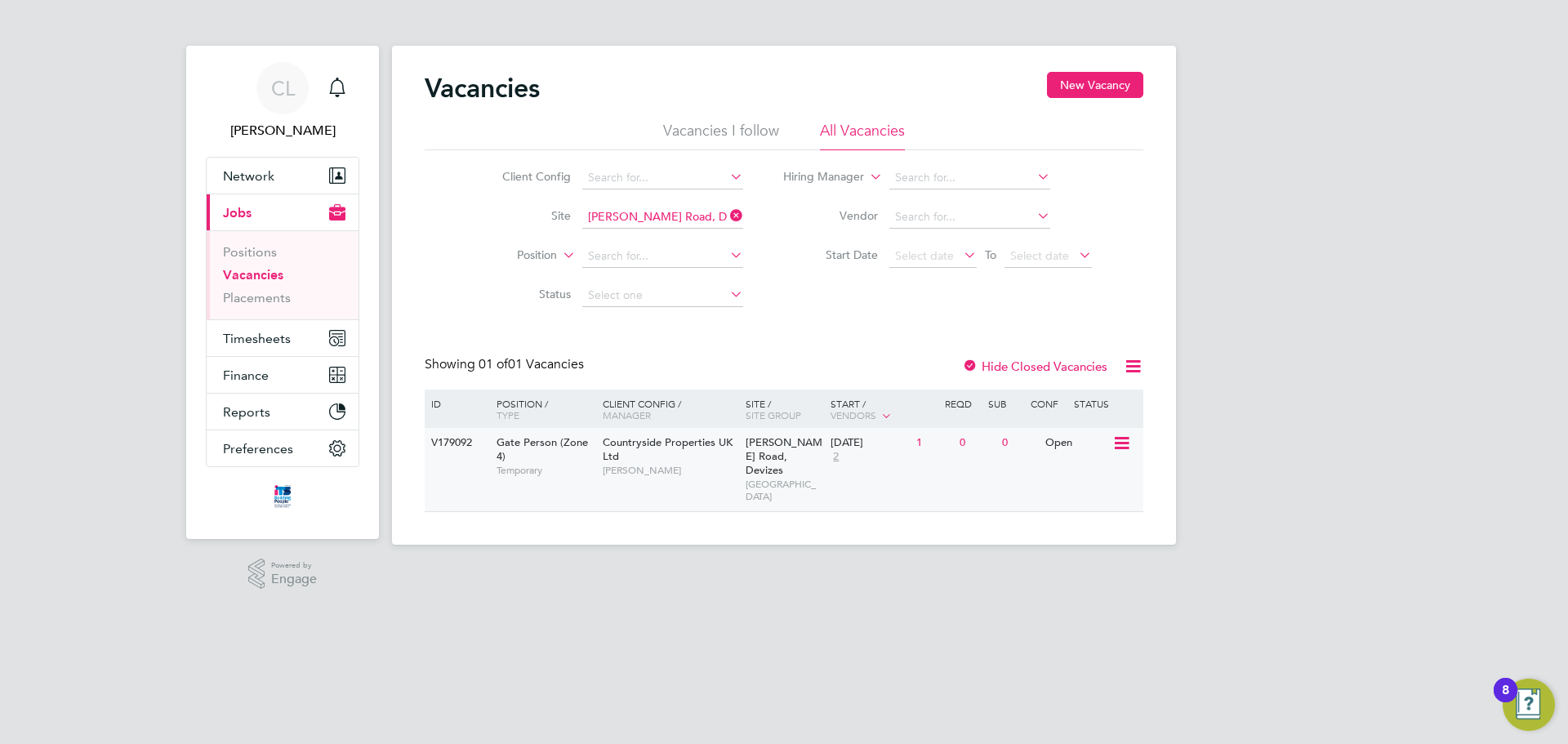
click at [665, 443] on span "Countryside Properties UK Ltd" at bounding box center [668, 448] width 130 height 28
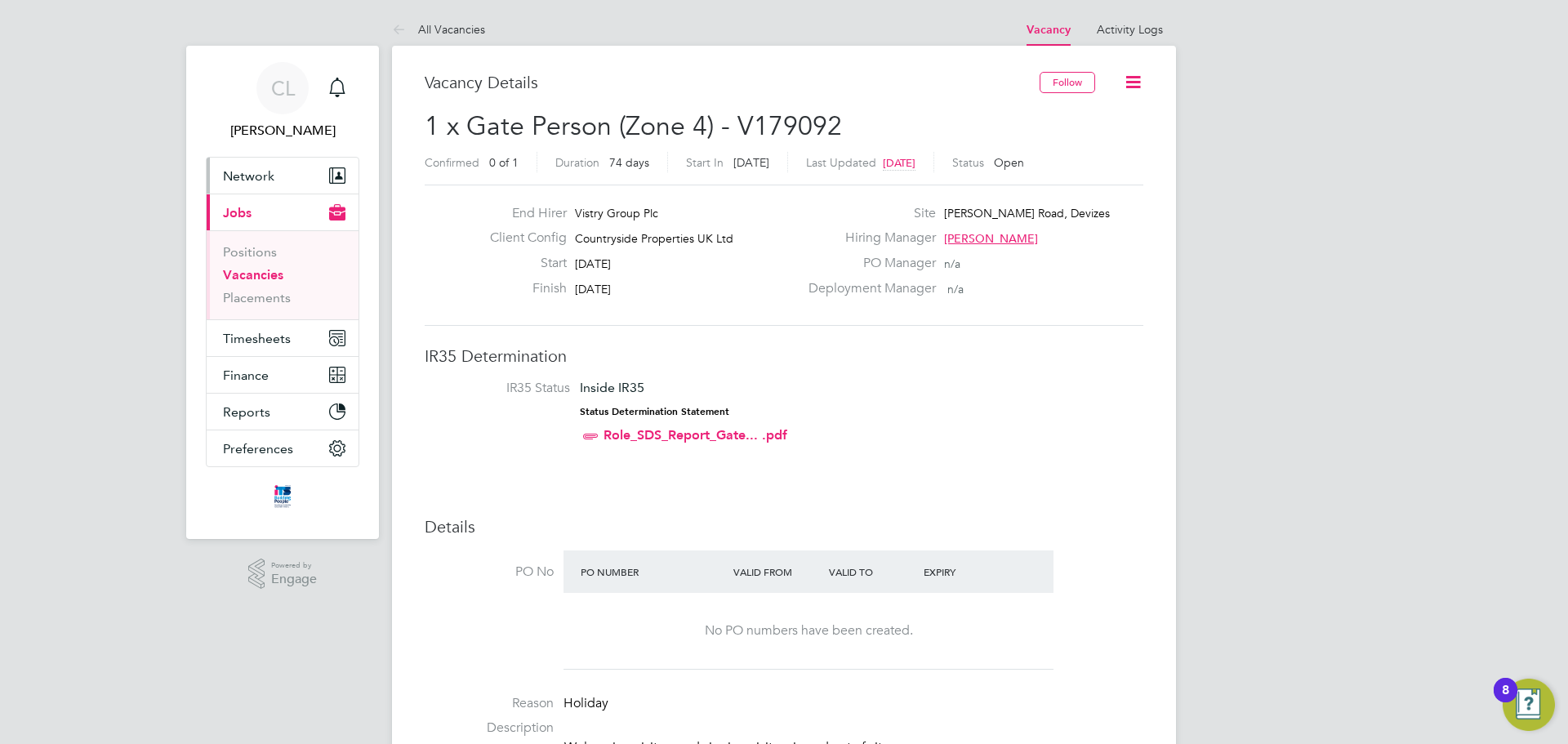
click at [272, 184] on button "Network" at bounding box center [282, 175] width 152 height 36
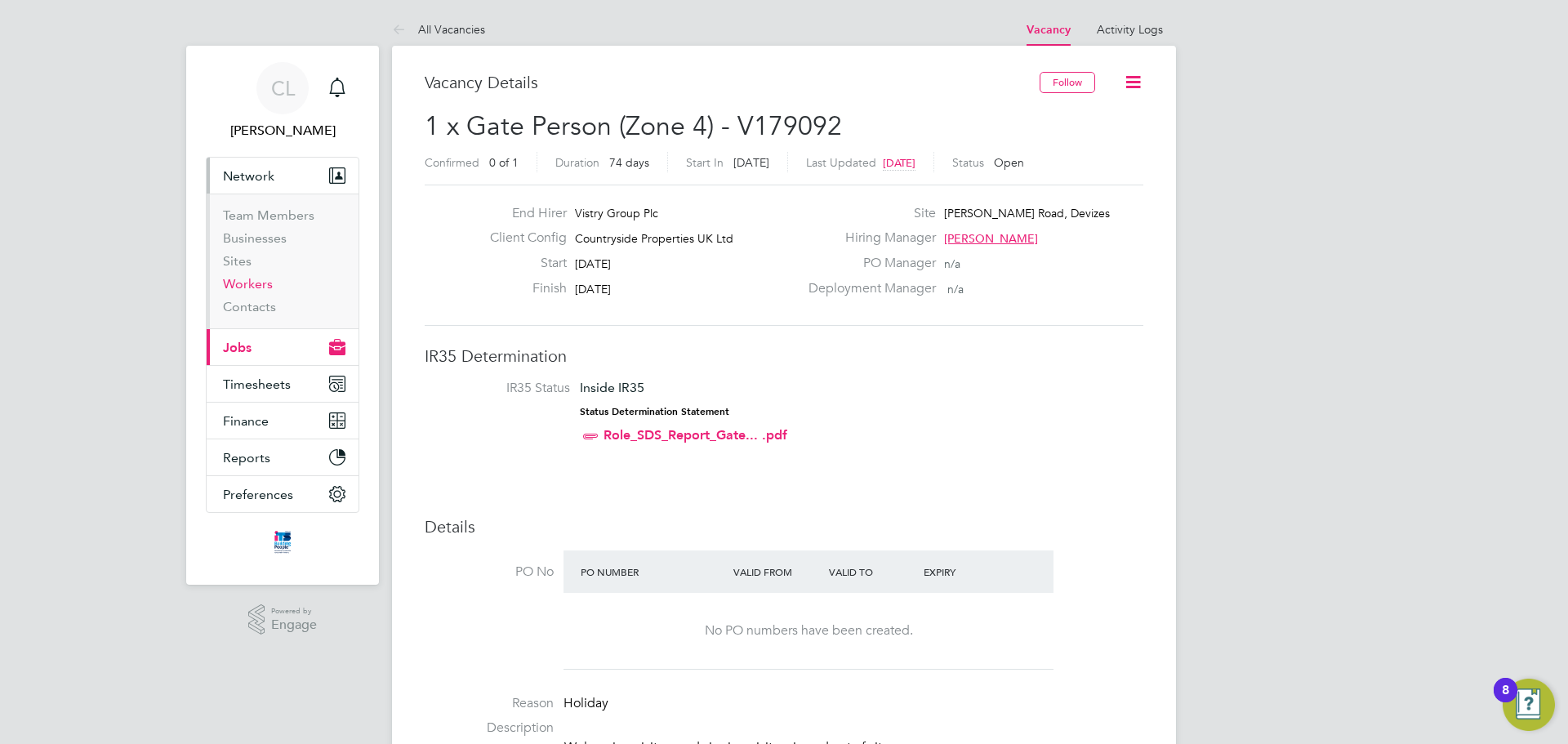
click at [259, 284] on link "Workers" at bounding box center [247, 283] width 50 height 15
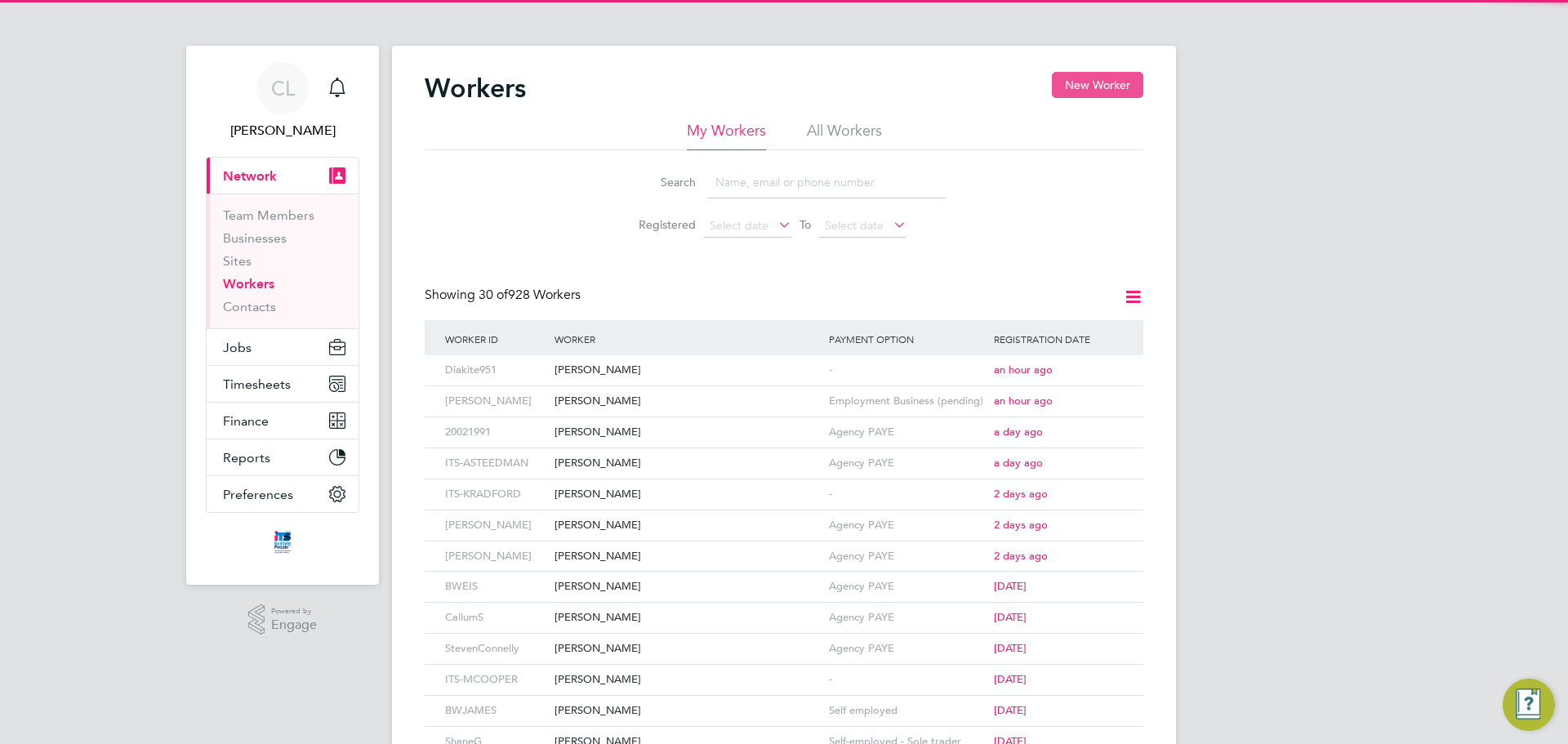
click at [1060, 82] on button "New Worker" at bounding box center [1098, 84] width 92 height 26
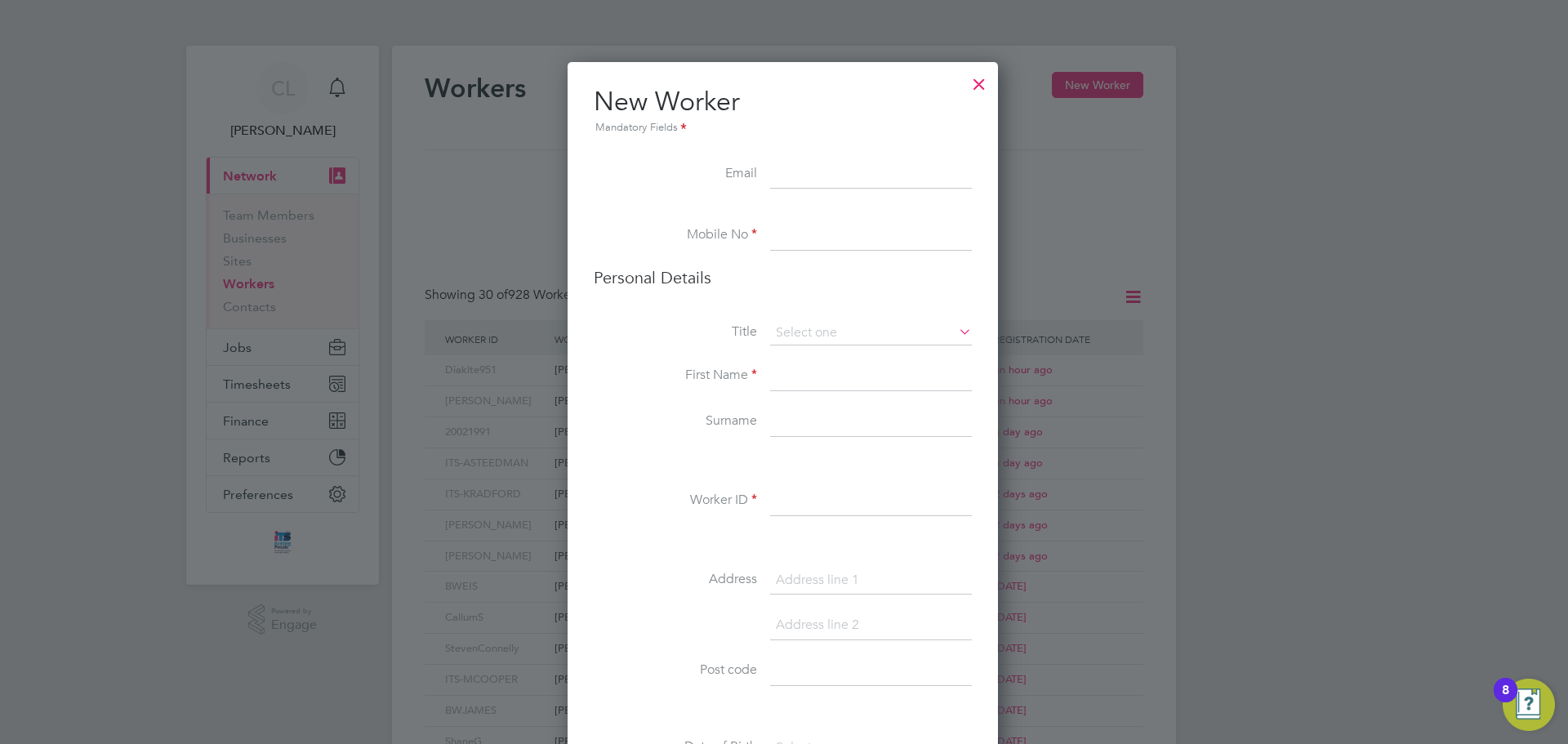
scroll to position [1381, 432]
click at [788, 163] on input at bounding box center [871, 174] width 201 height 29
paste input "[EMAIL_ADDRESS][DOMAIN_NAME]"
type input "[EMAIL_ADDRESS][DOMAIN_NAME]"
click at [782, 247] on input at bounding box center [871, 236] width 201 height 29
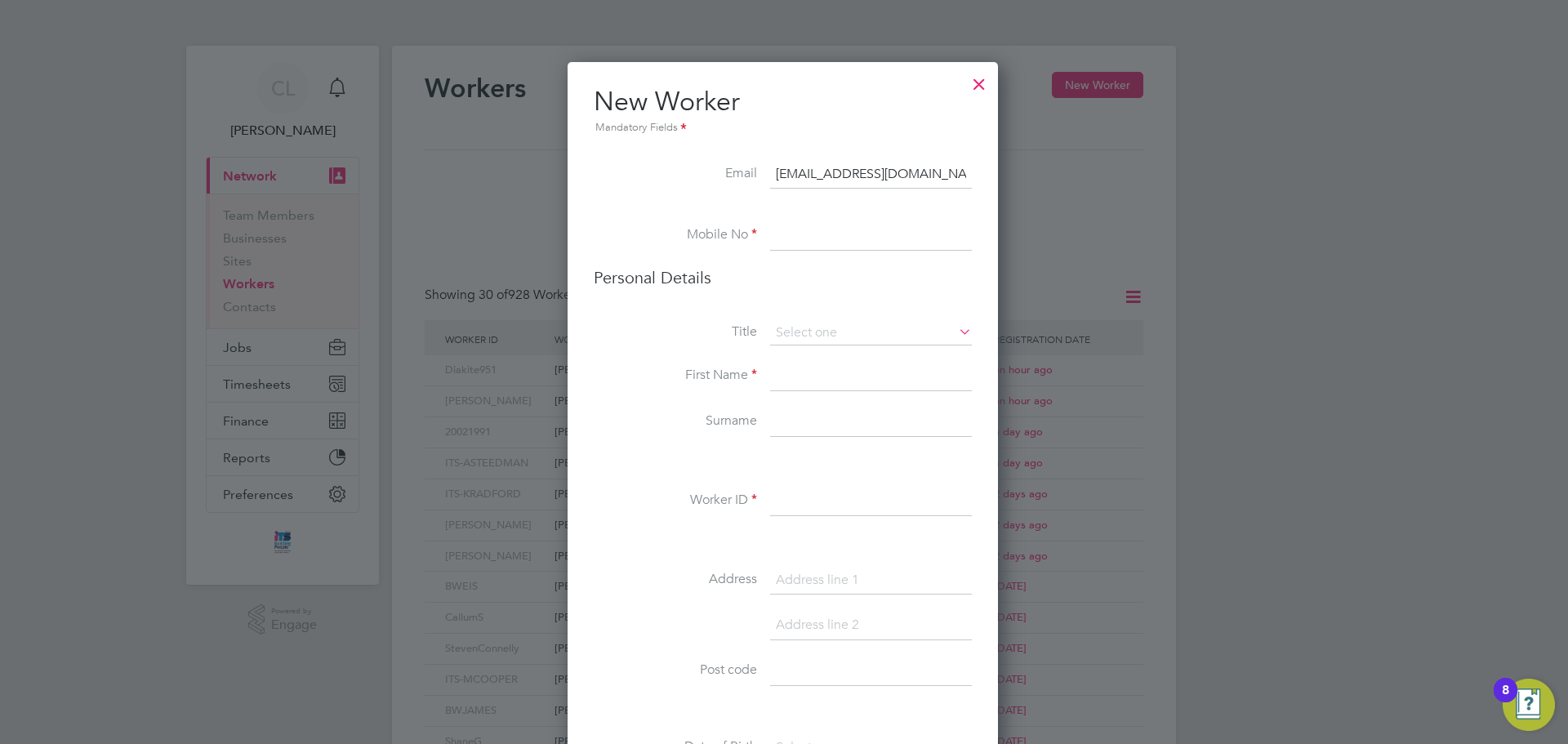
click at [811, 233] on input at bounding box center [871, 236] width 201 height 29
paste input "07836 699 106"
type input "07836 699 106"
click at [781, 317] on li "Personal Details" at bounding box center [782, 294] width 379 height 54
click at [785, 328] on input at bounding box center [871, 333] width 201 height 24
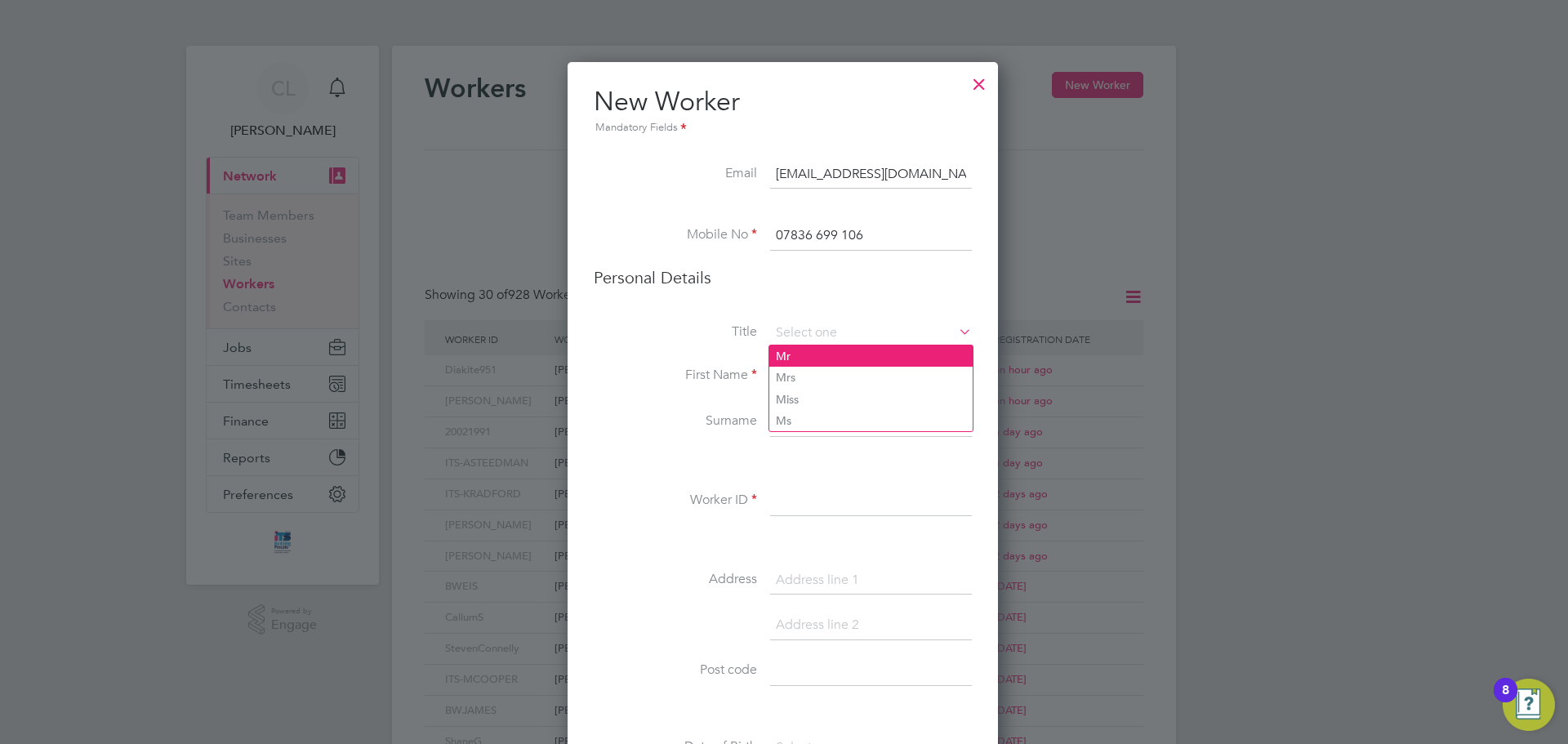
click at [794, 358] on li "Mr" at bounding box center [871, 356] width 203 height 21
type input "Mr"
click at [799, 388] on input at bounding box center [871, 376] width 201 height 29
type input "Oliver"
type input "West"
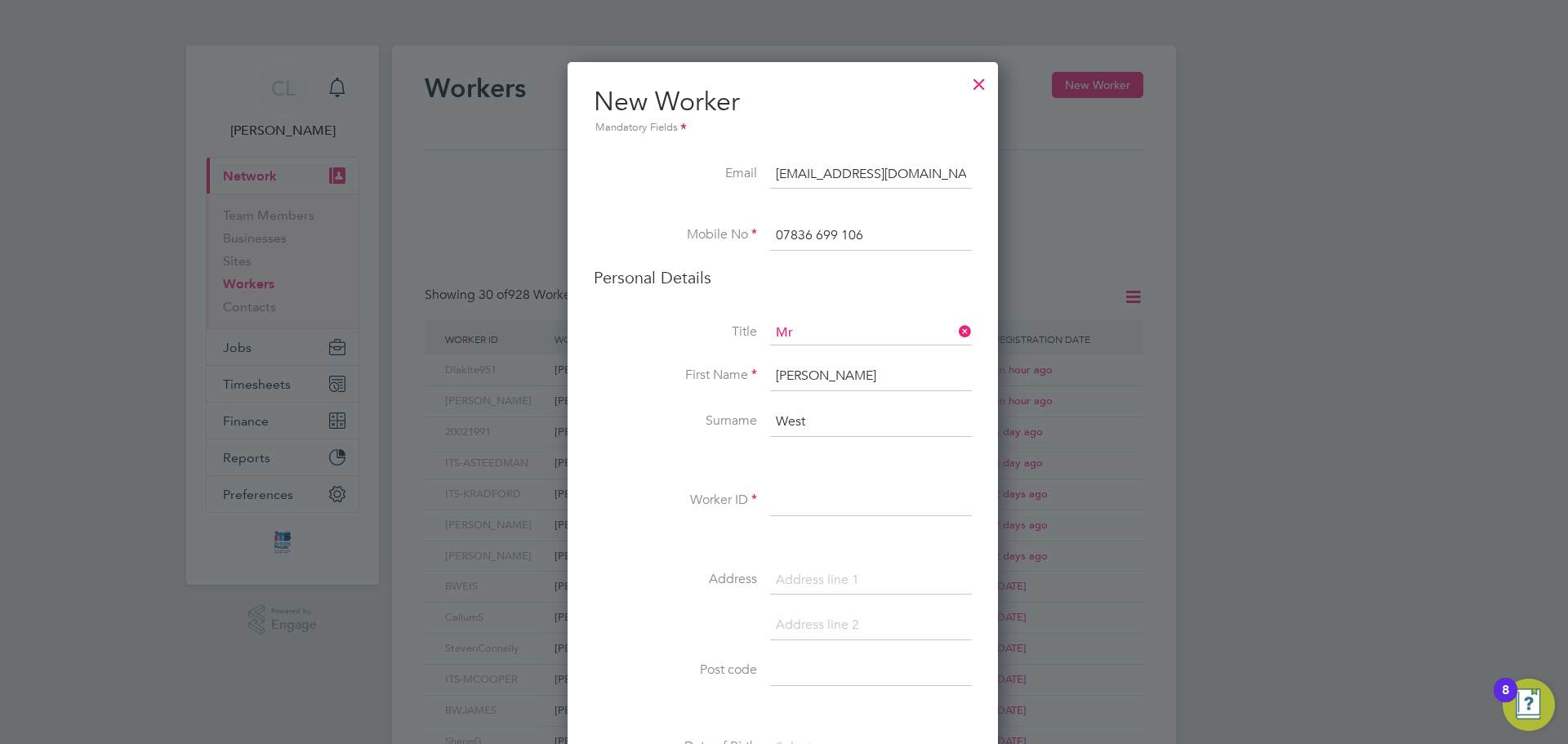
type input "O"
type input "BWWEST"
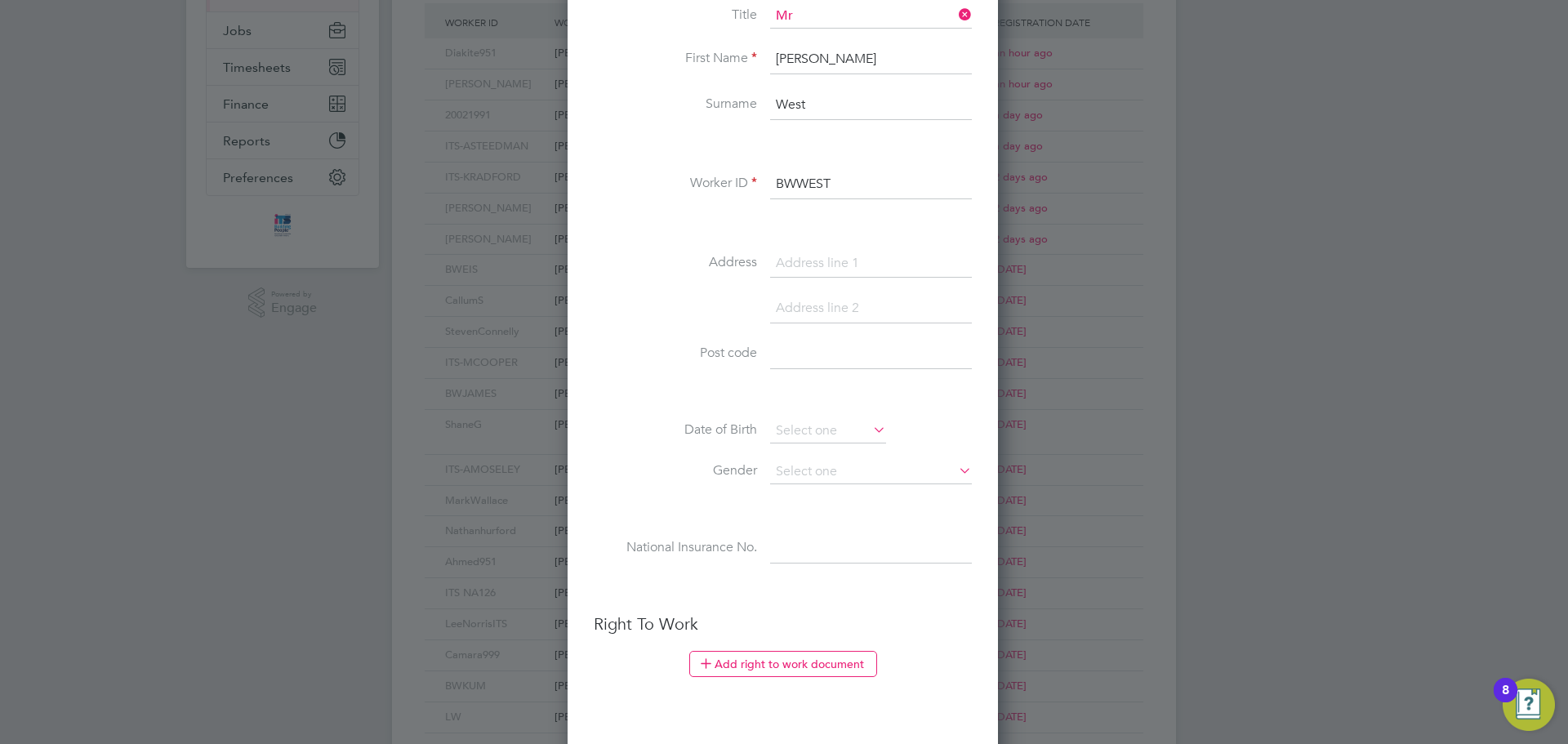
scroll to position [318, 0]
type input "22 [PERSON_NAME]"
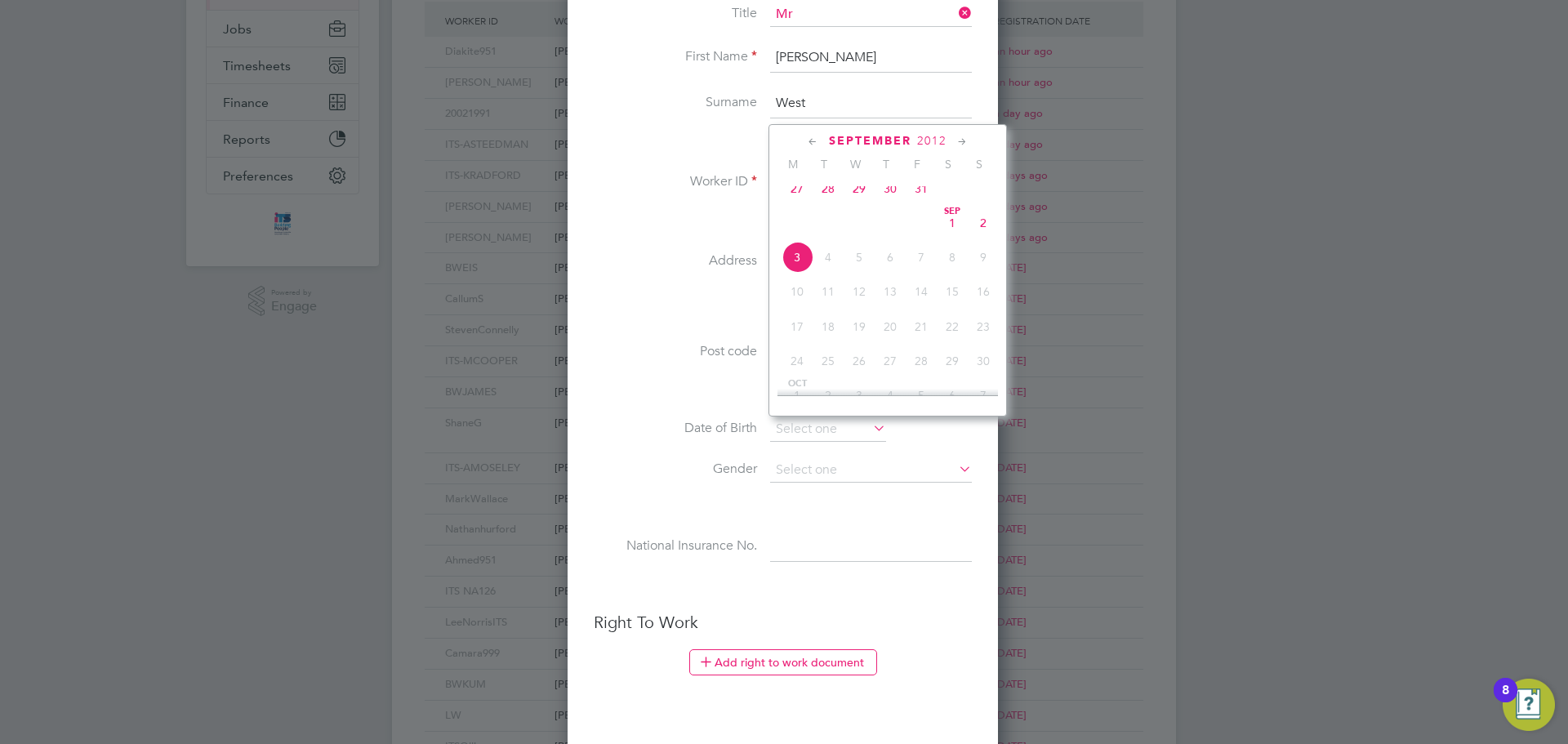
drag, startPoint x: 633, startPoint y: 474, endPoint x: 653, endPoint y: 453, distance: 29.0
click at [632, 473] on label "Gender" at bounding box center [675, 468] width 164 height 17
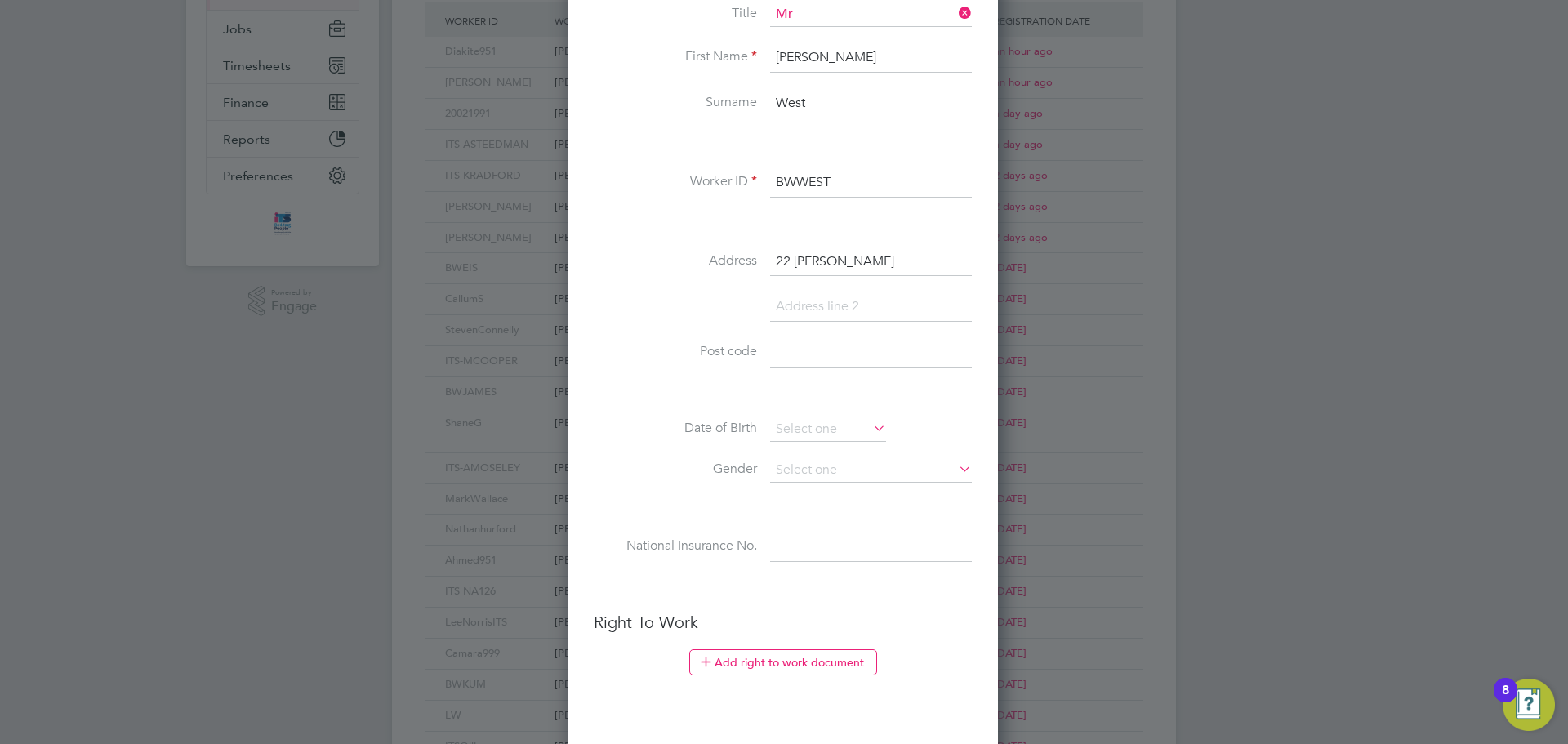
click at [799, 347] on input at bounding box center [871, 352] width 201 height 29
click at [819, 357] on input at bounding box center [871, 352] width 201 height 29
type input "SN10 1SD"
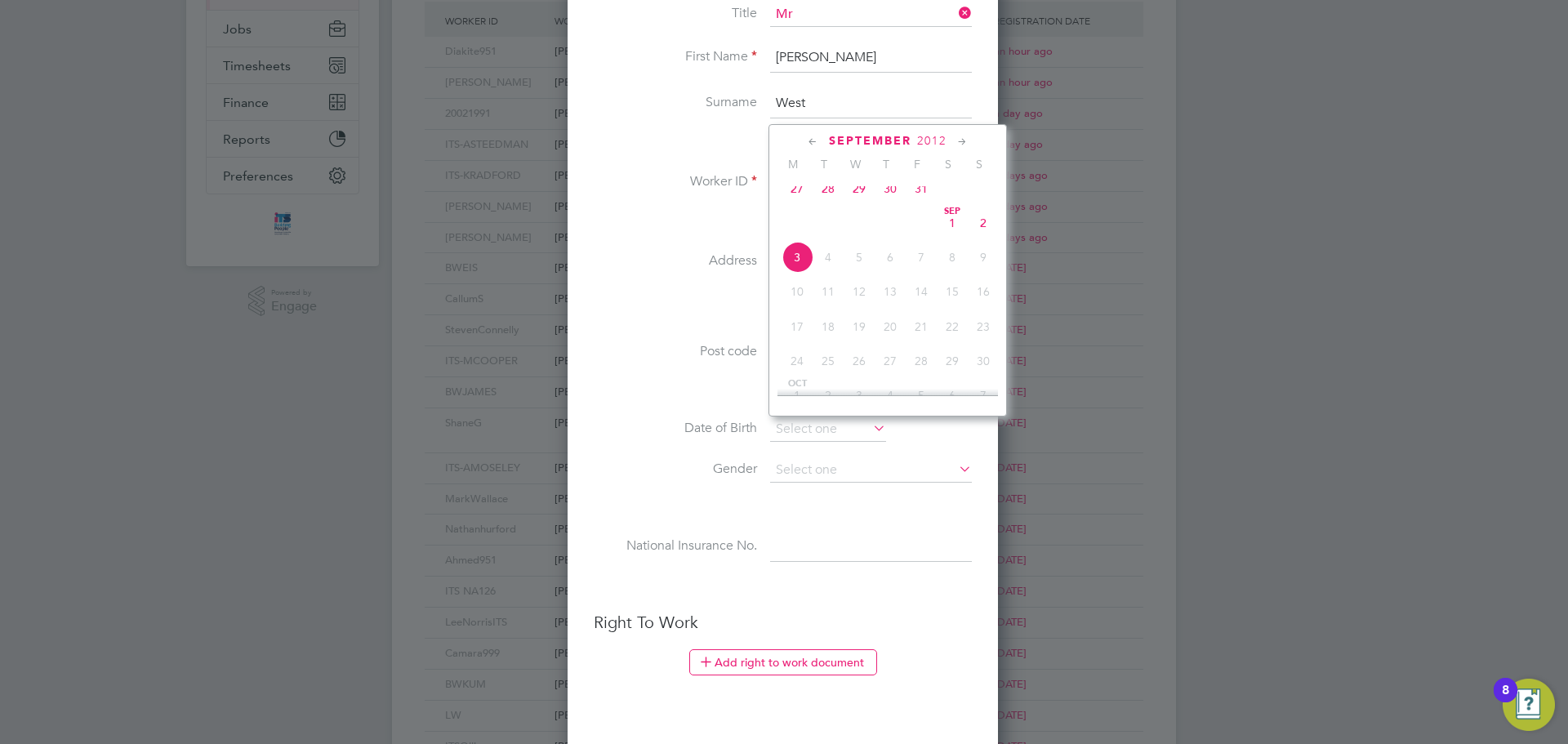
click at [942, 144] on span "2012" at bounding box center [932, 141] width 30 height 13
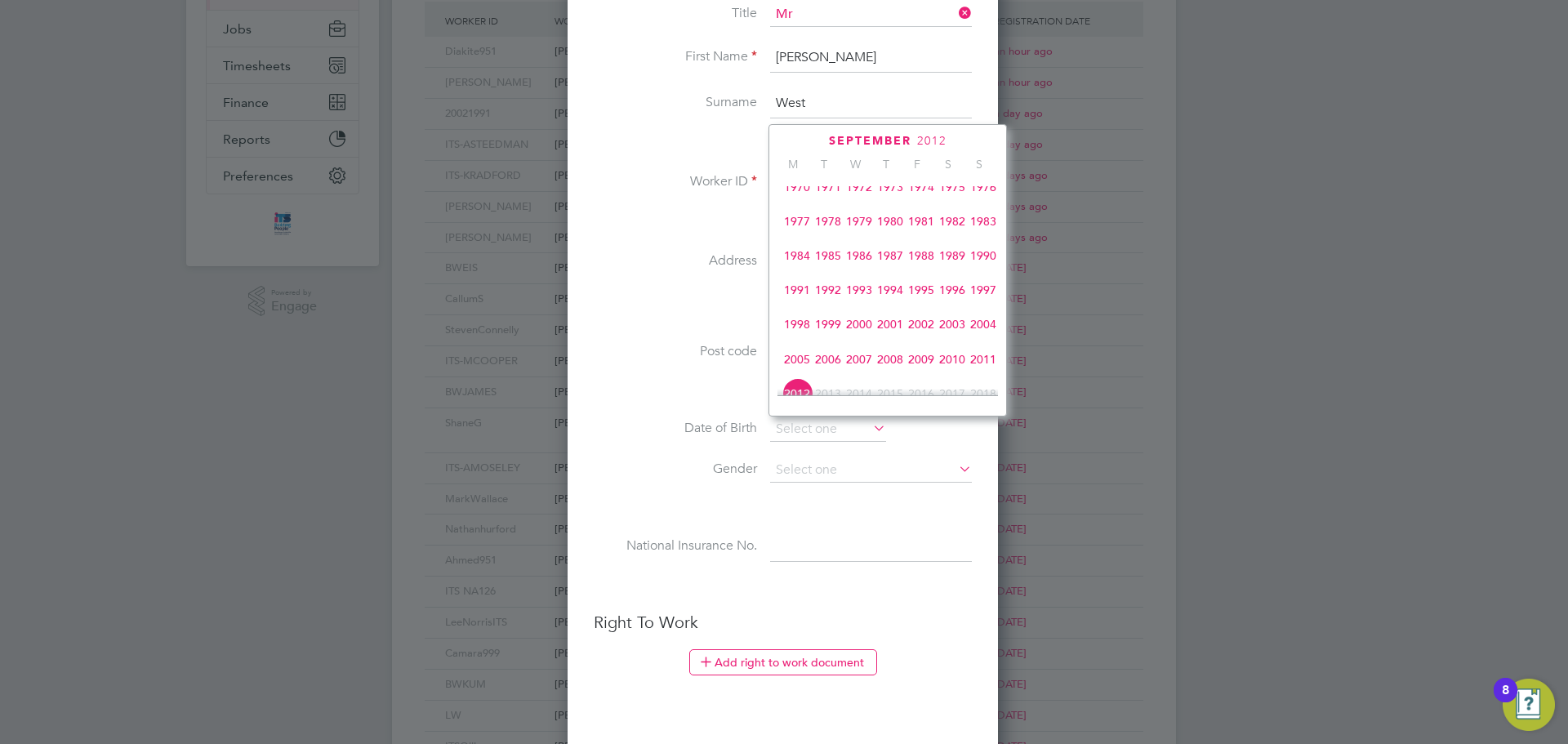
scroll to position [351, 0]
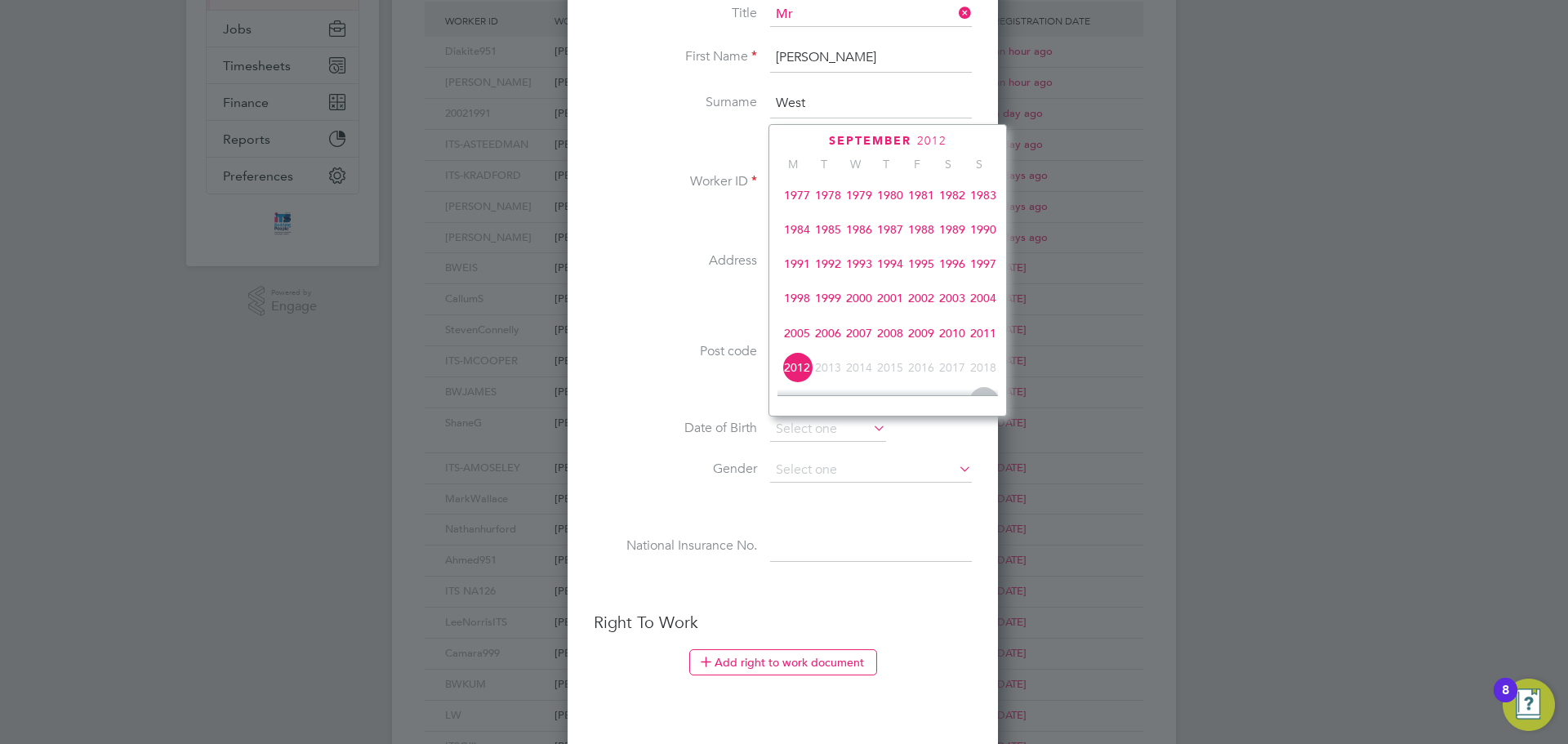
click at [794, 303] on span "1998" at bounding box center [797, 297] width 31 height 31
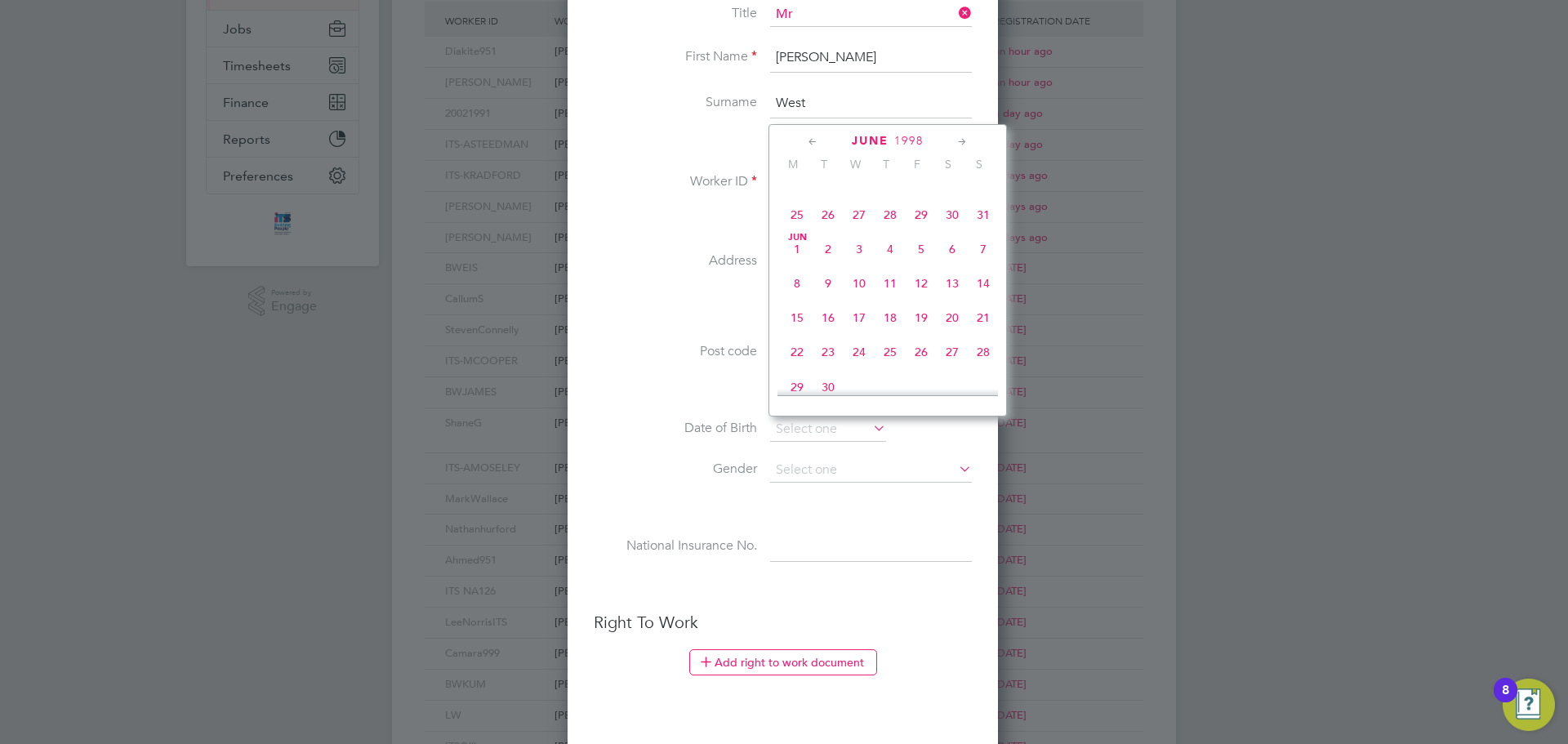
scroll to position [296, 0]
click at [920, 362] on span "26" at bounding box center [921, 353] width 31 height 31
type input "[DATE]"
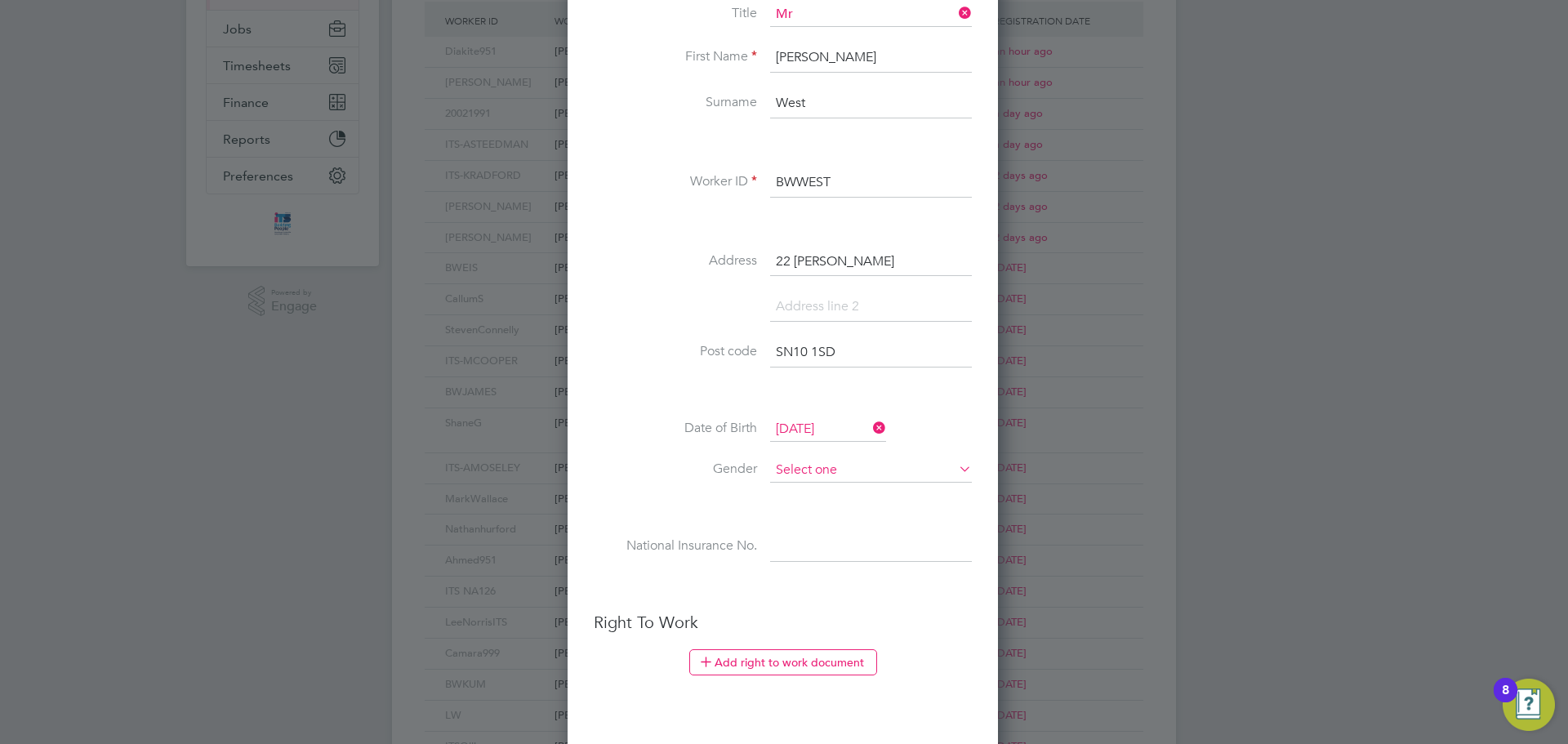
click at [819, 466] on input at bounding box center [871, 470] width 201 height 24
click at [815, 485] on li "[DEMOGRAPHIC_DATA]" at bounding box center [871, 493] width 203 height 21
type input "[DEMOGRAPHIC_DATA]"
click at [779, 538] on input at bounding box center [871, 547] width 201 height 29
paste input "PC943661B"
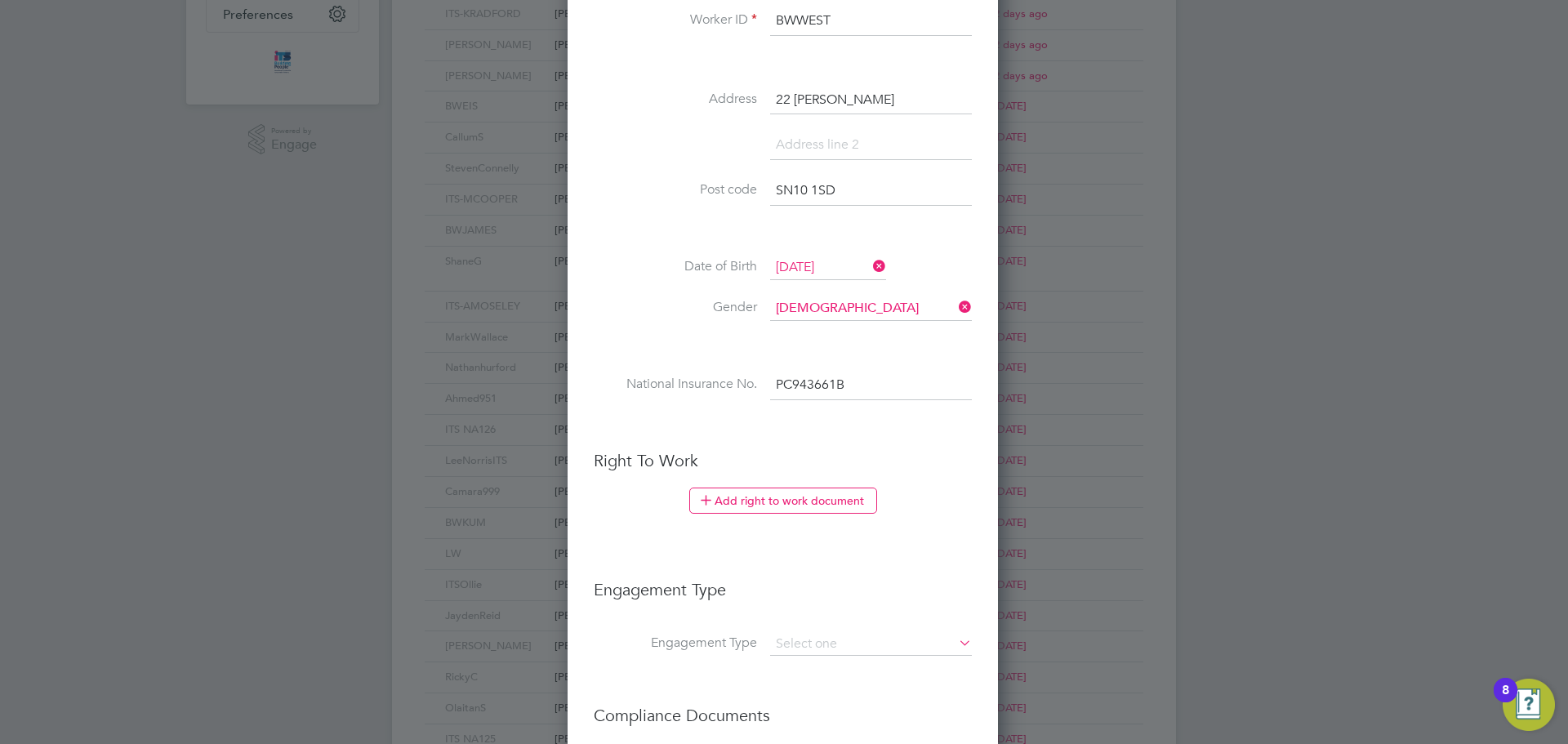
scroll to position [482, 0]
type input "PC 94 36 61 B"
click at [830, 479] on li "Right To Work Add right to work document Country and citizenship Country the wo…" at bounding box center [782, 496] width 379 height 96
click at [829, 487] on button "Add right to work document" at bounding box center [783, 498] width 188 height 26
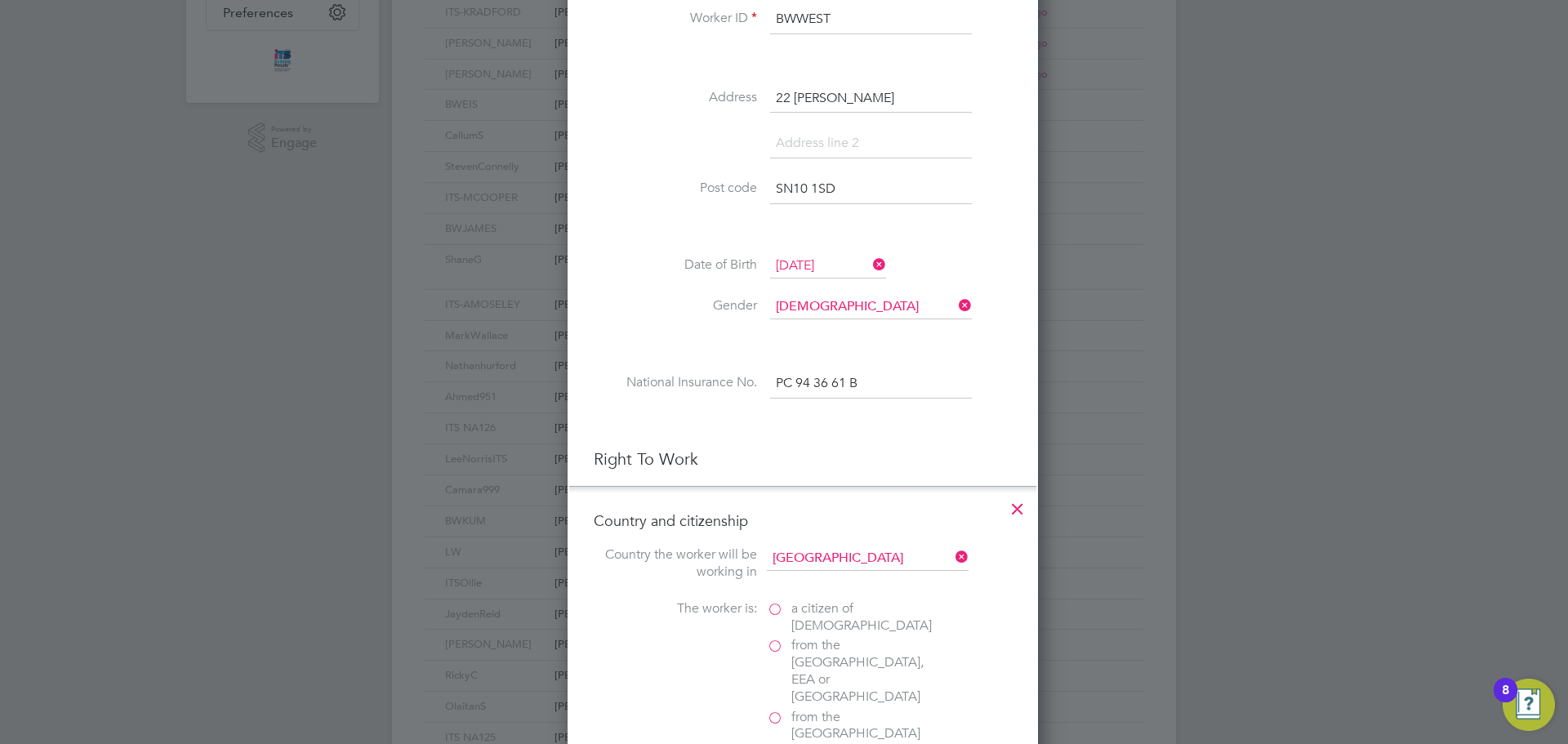
scroll to position [1626, 471]
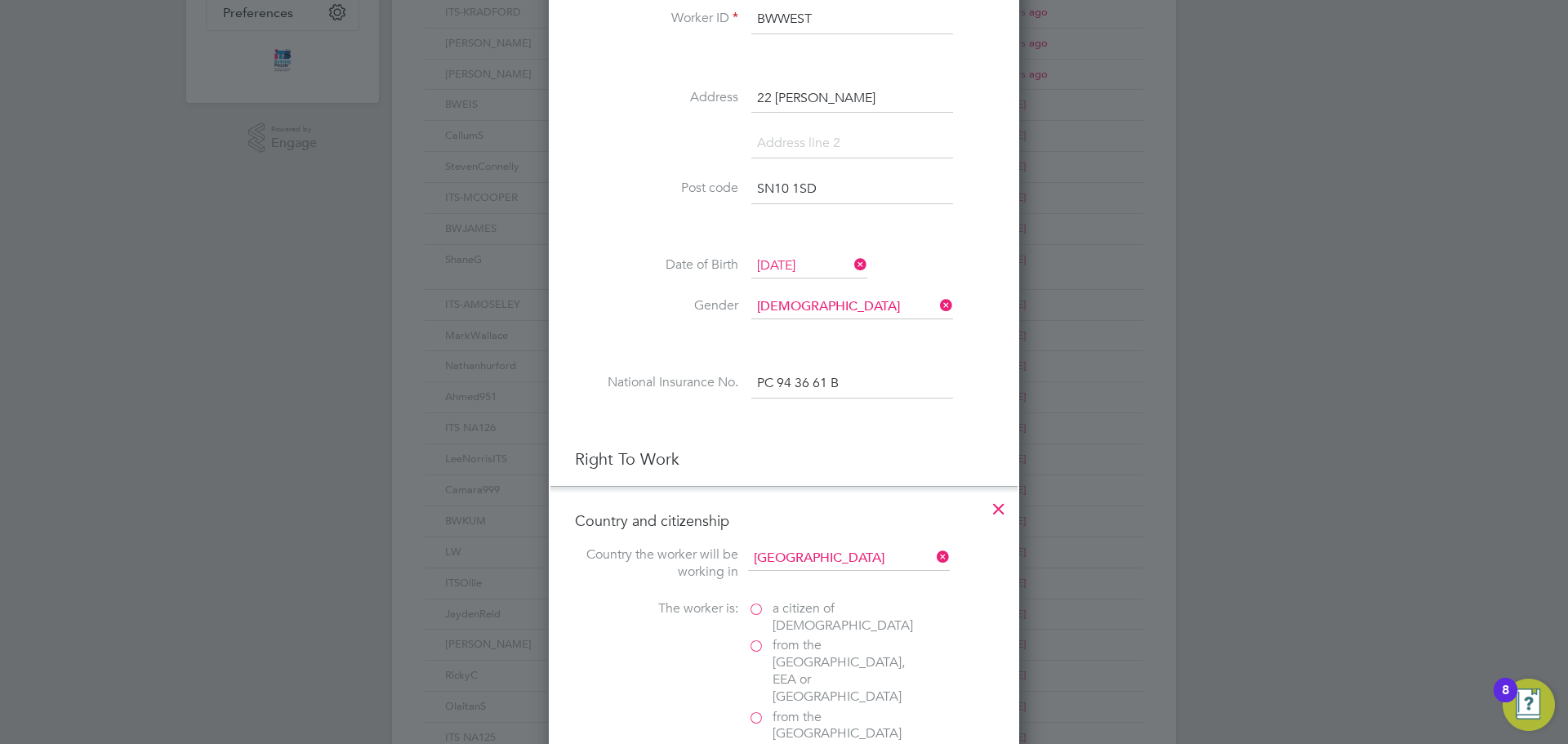
click at [806, 613] on span "a citizen of United Kingdom" at bounding box center [843, 617] width 141 height 35
click at [0, 0] on input "a citizen of United Kingdom" at bounding box center [0, 0] width 0 height 0
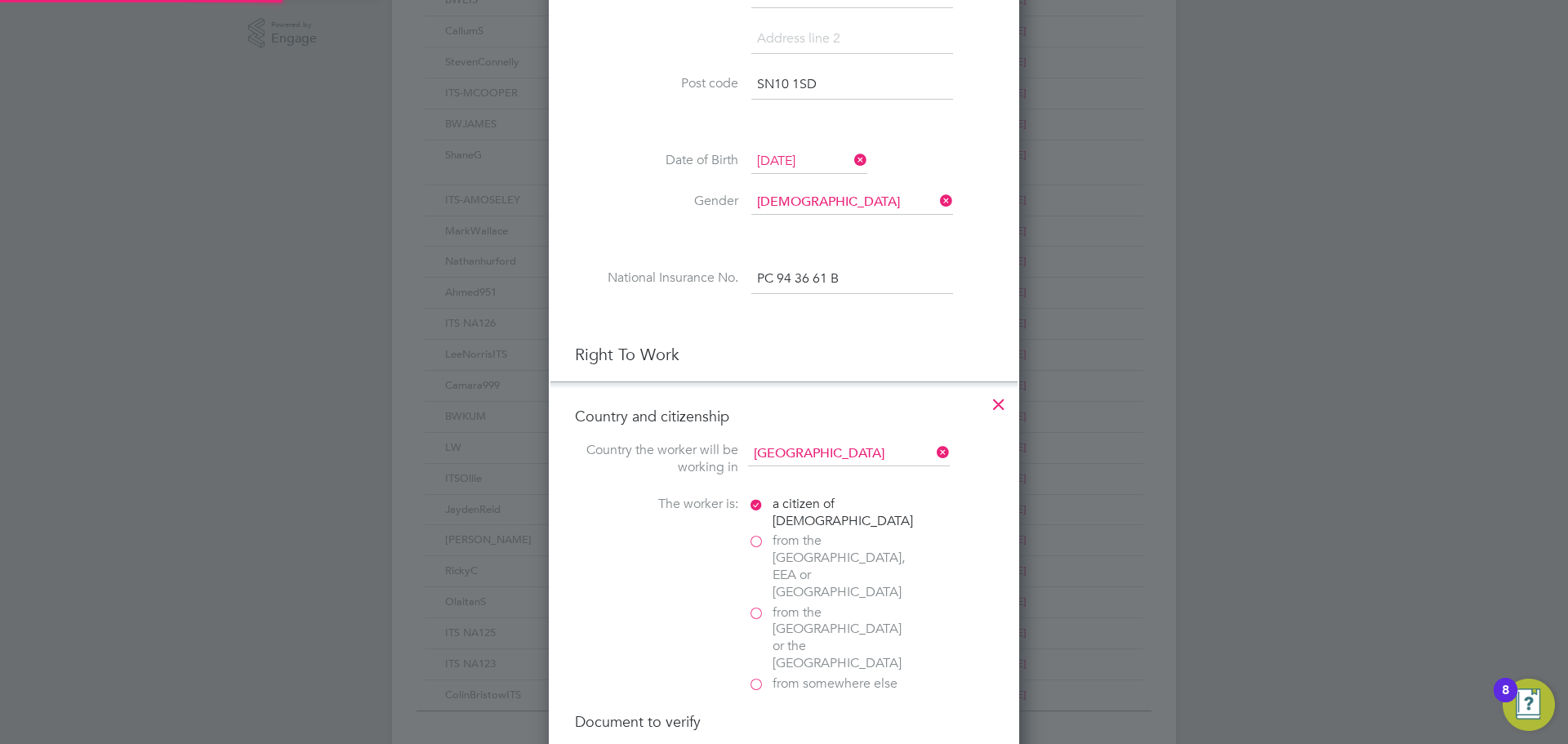
scroll to position [808, 0]
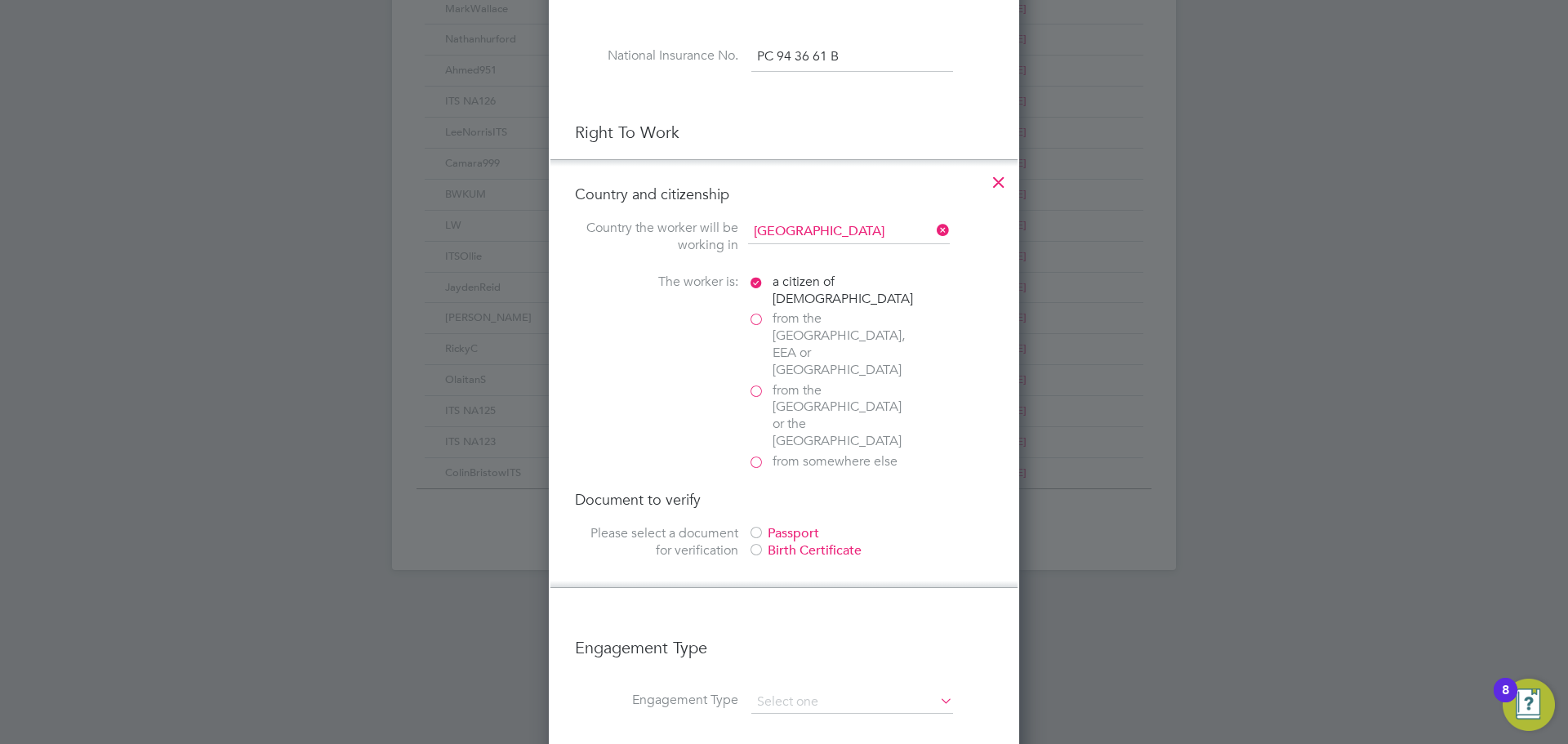
click at [808, 525] on div "Passport" at bounding box center [870, 533] width 245 height 17
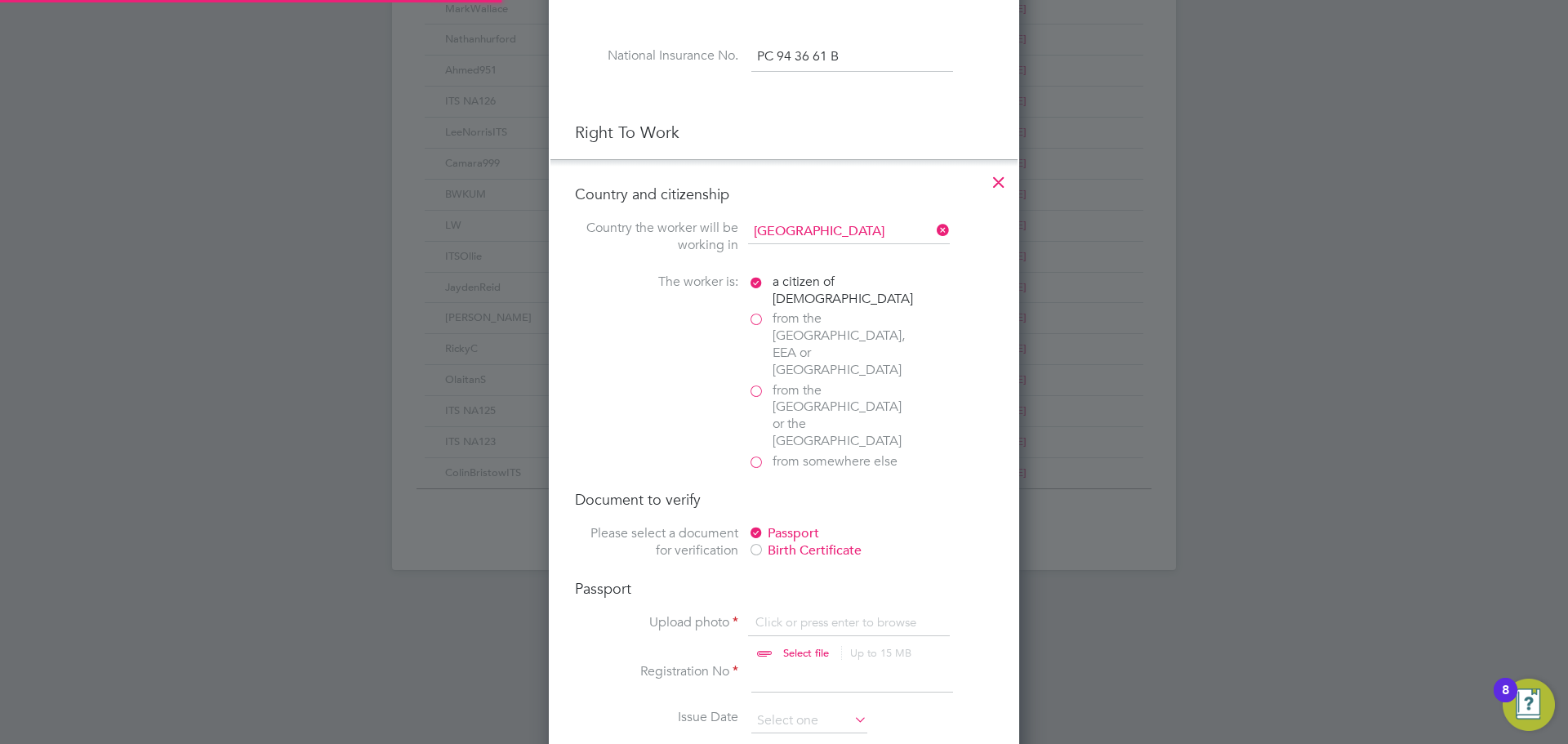
scroll to position [22, 202]
click at [812, 614] on input "file" at bounding box center [822, 639] width 256 height 49
type input "C:\fakepath\Passport.PDF"
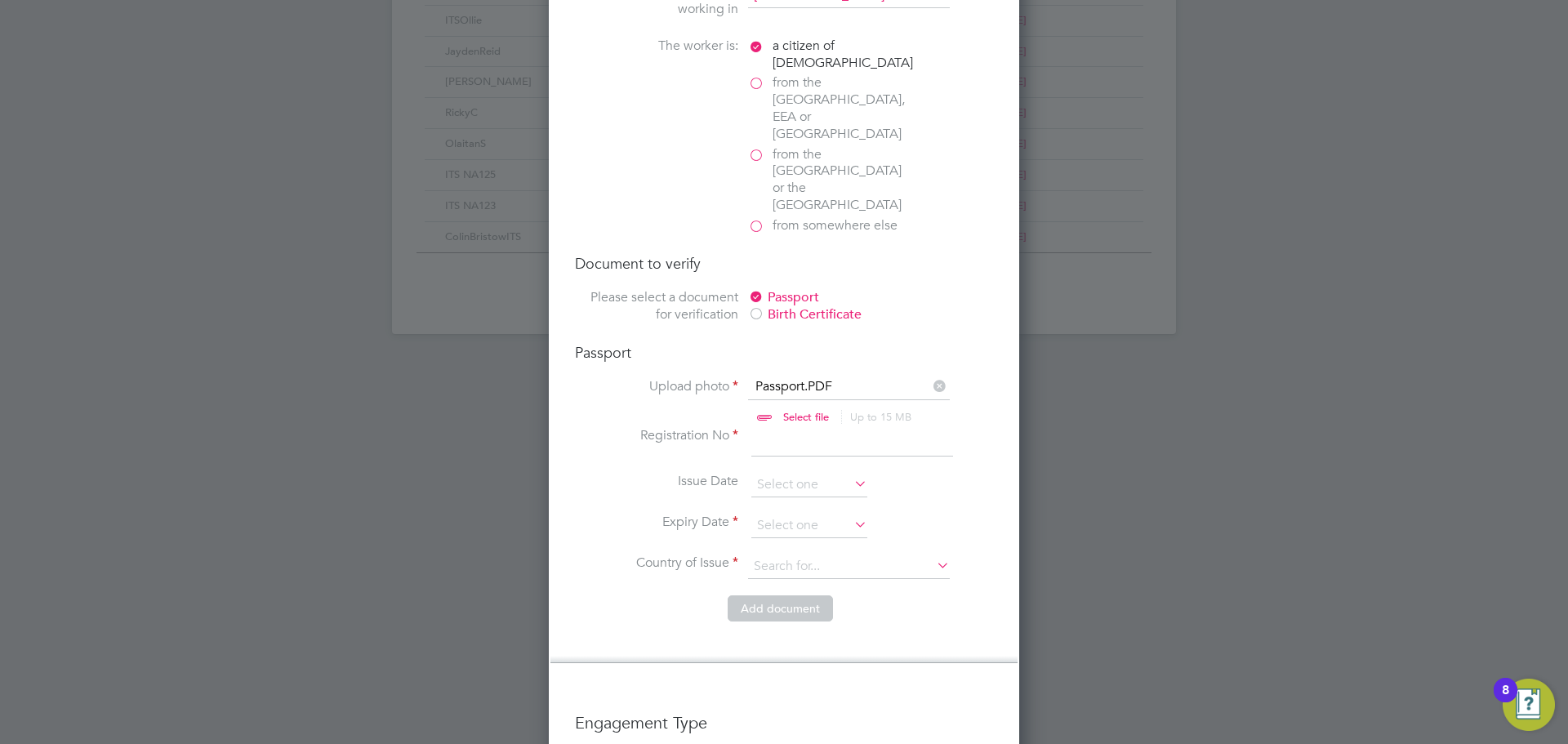
scroll to position [1053, 0]
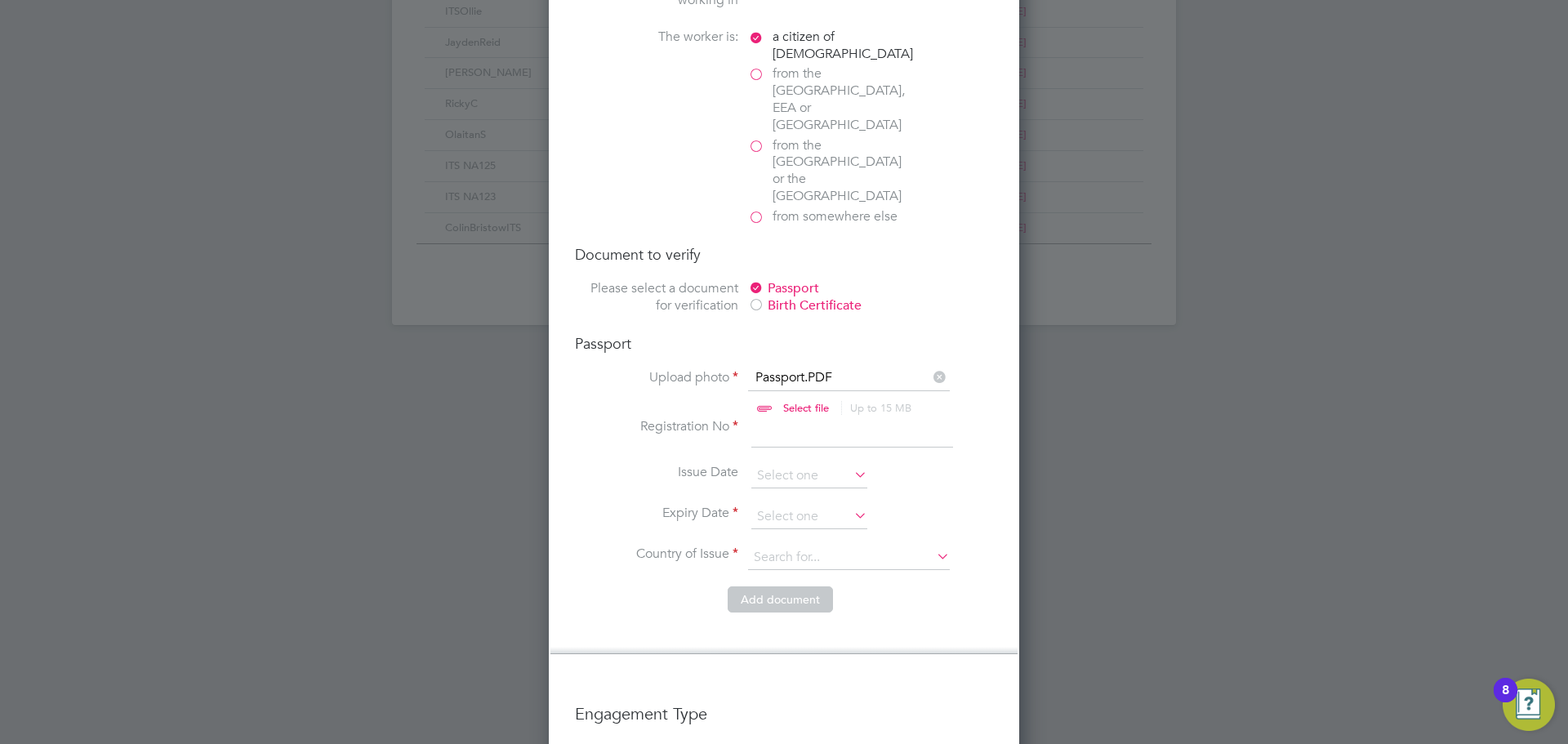
click at [803, 418] on input at bounding box center [851, 432] width 201 height 29
type input "554248960"
click at [814, 505] on input at bounding box center [809, 517] width 116 height 24
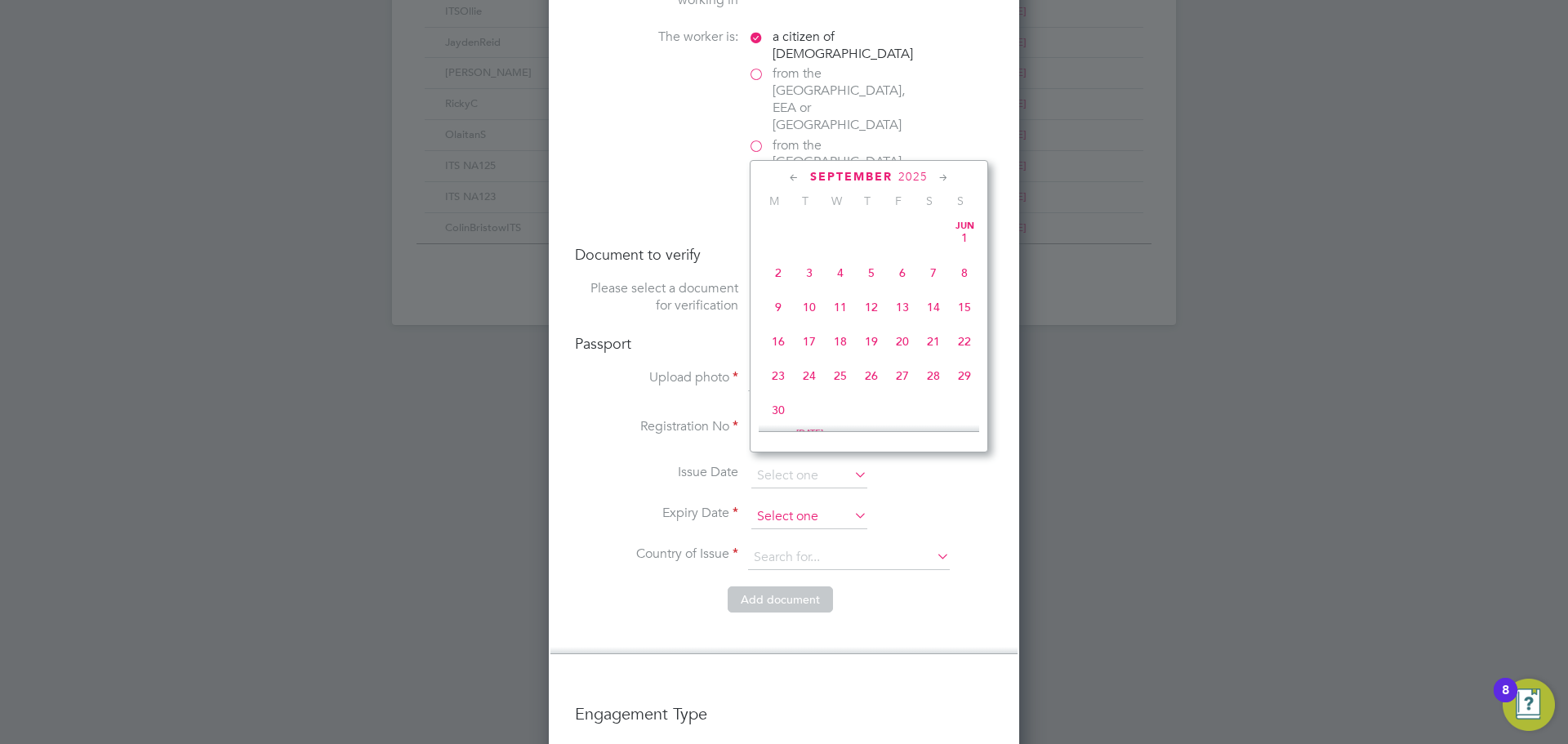
scroll to position [495, 0]
click at [907, 172] on span "2025" at bounding box center [913, 177] width 30 height 13
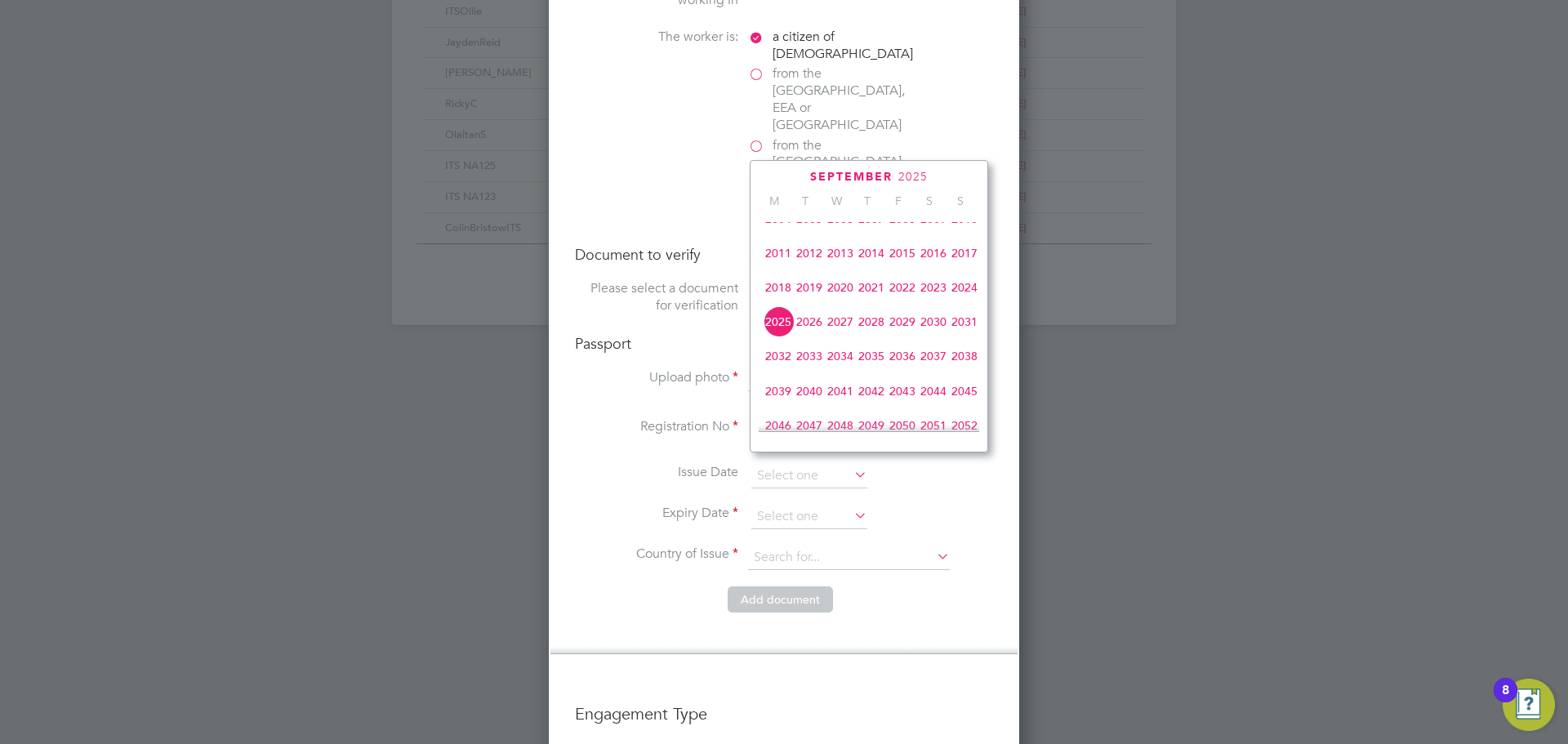
click at [875, 330] on span "2028" at bounding box center [871, 321] width 31 height 31
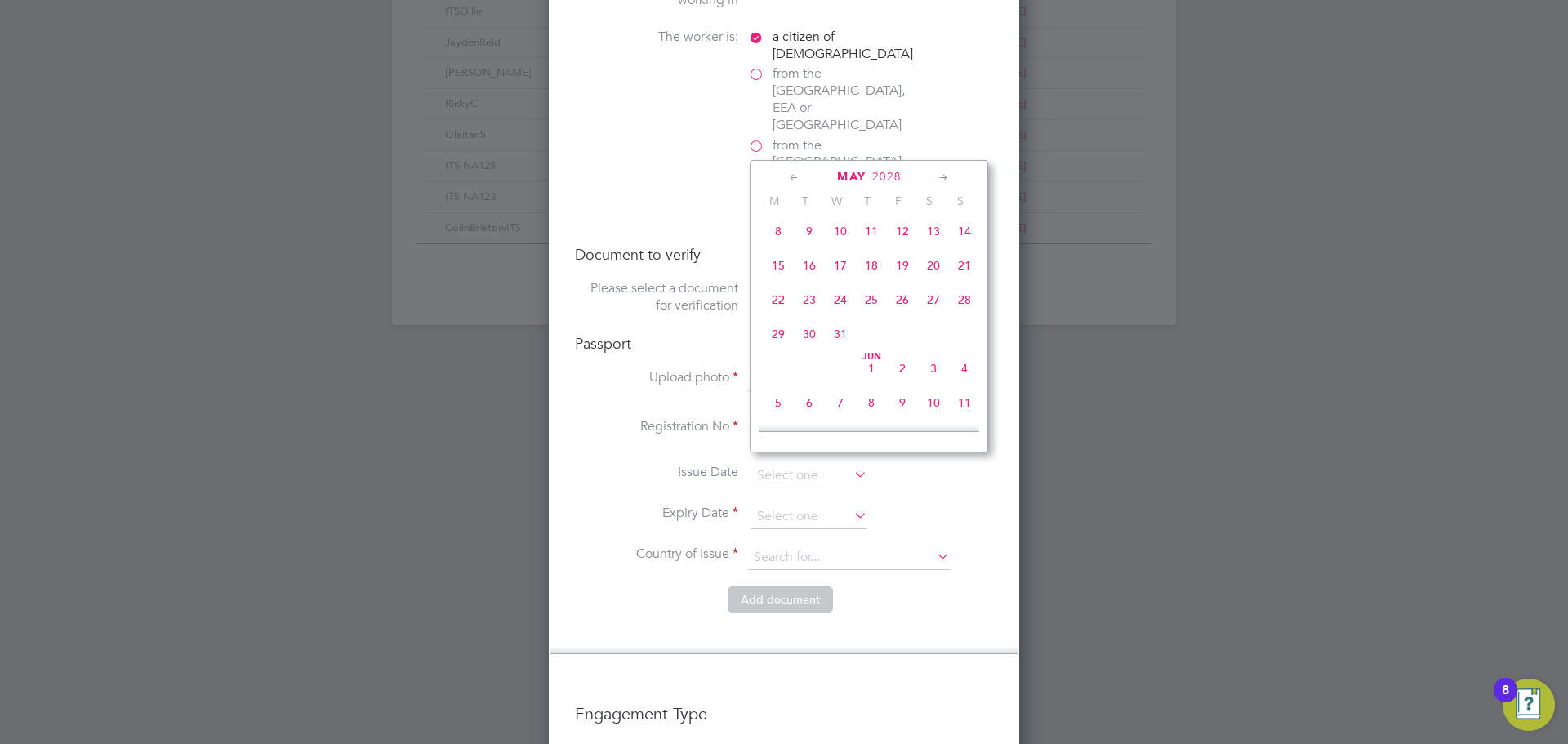
scroll to position [308, 0]
click at [846, 313] on span "10" at bounding box center [840, 308] width 31 height 31
type input "[DATE]"
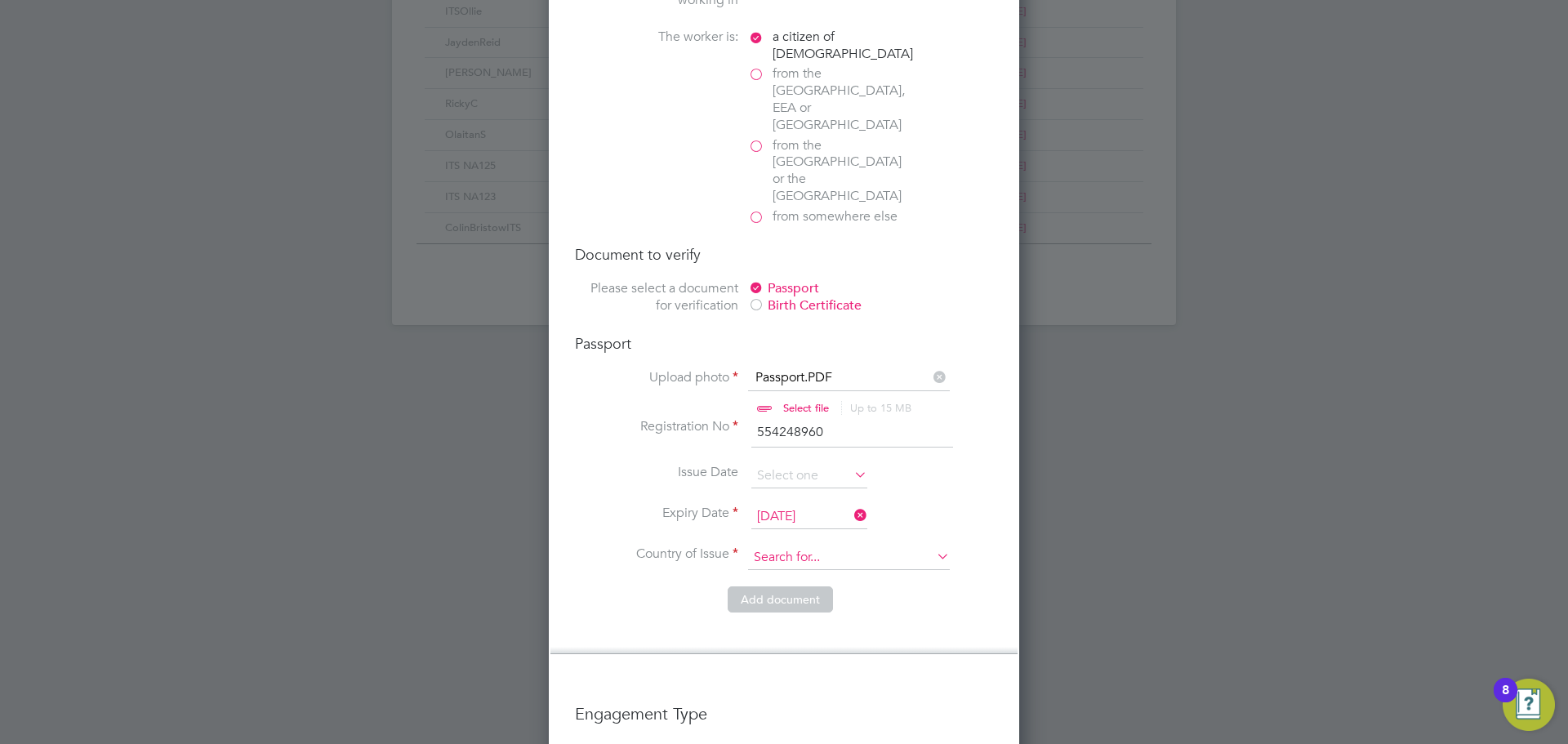
click at [810, 545] on input at bounding box center [848, 557] width 201 height 24
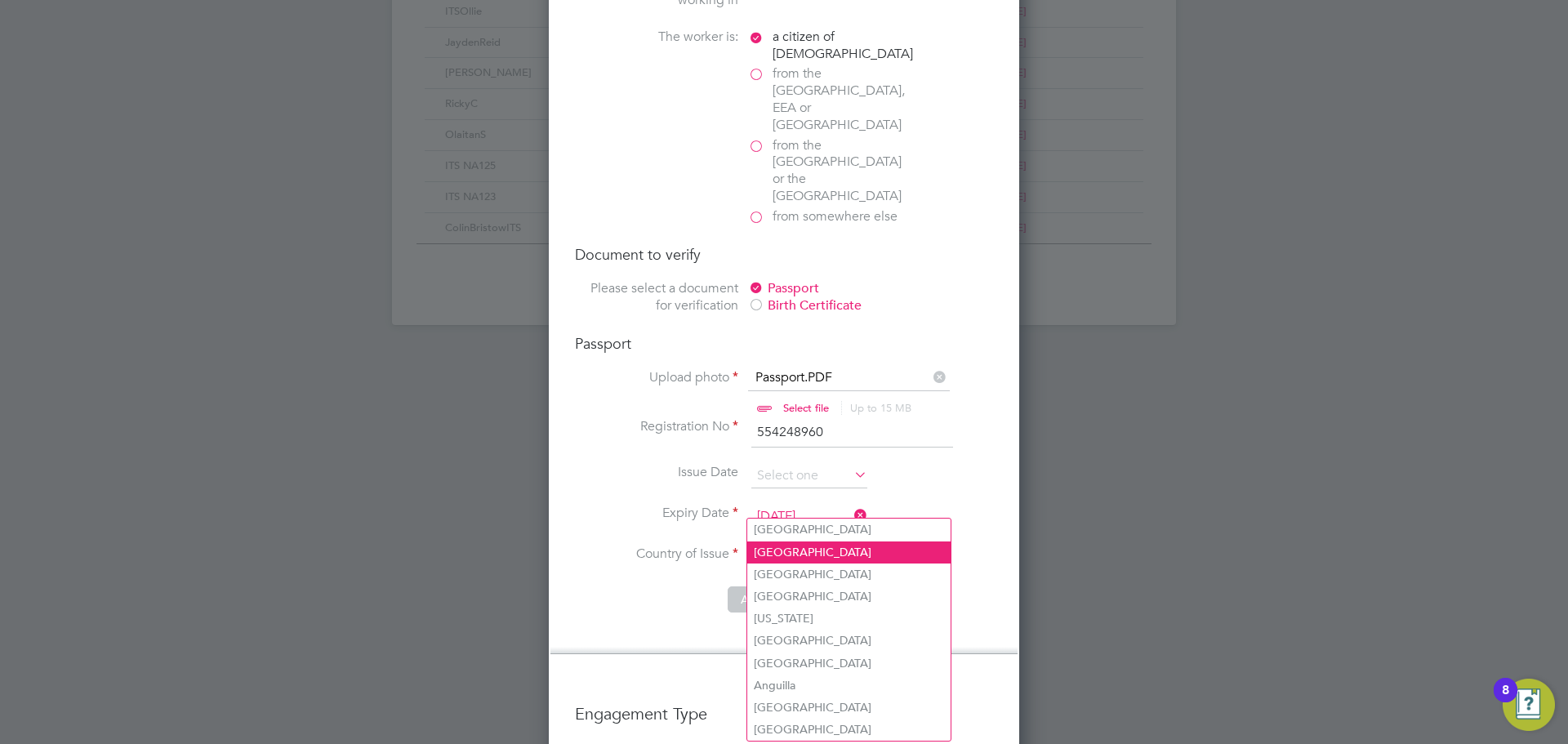
type input "United Kingdom"
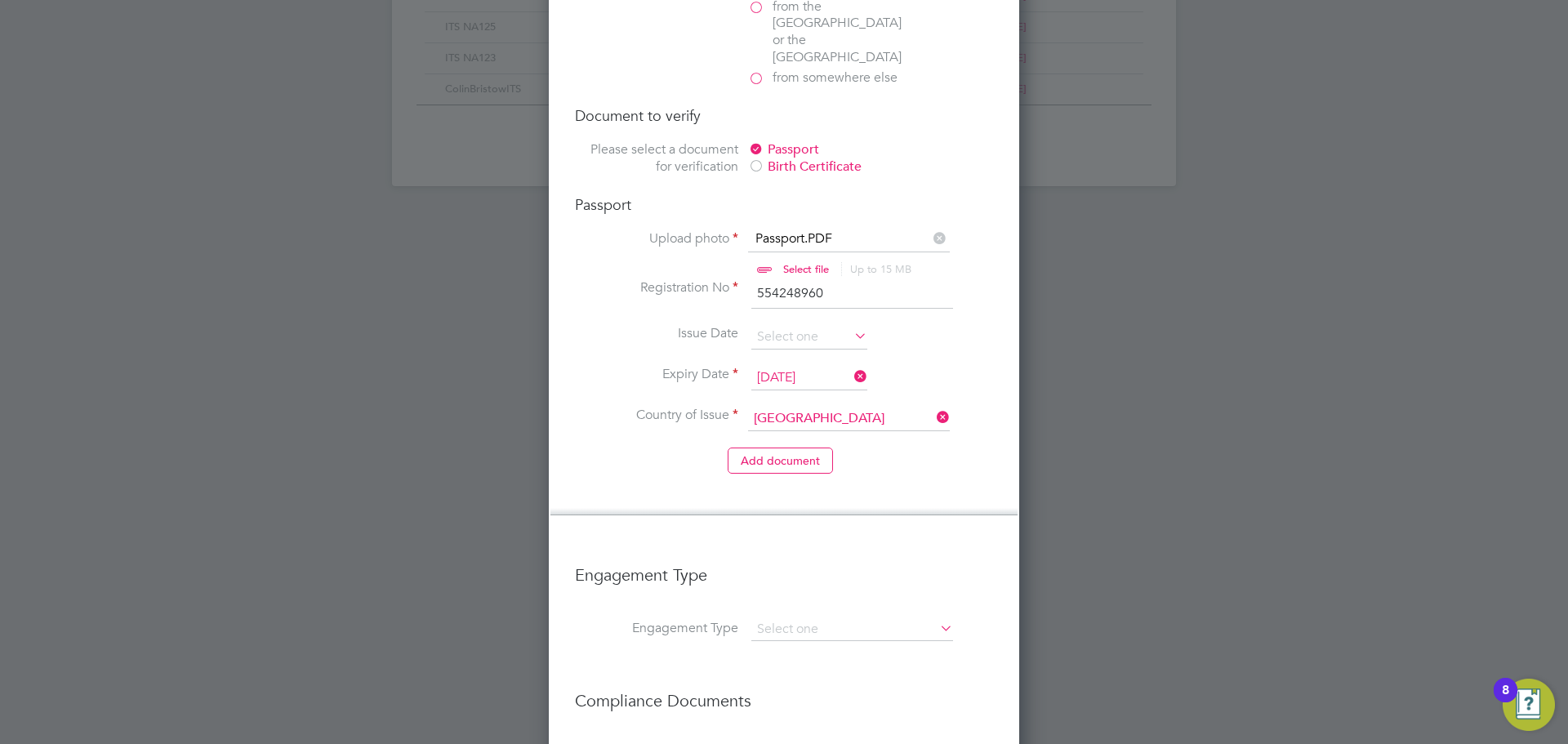
scroll to position [1345, 0]
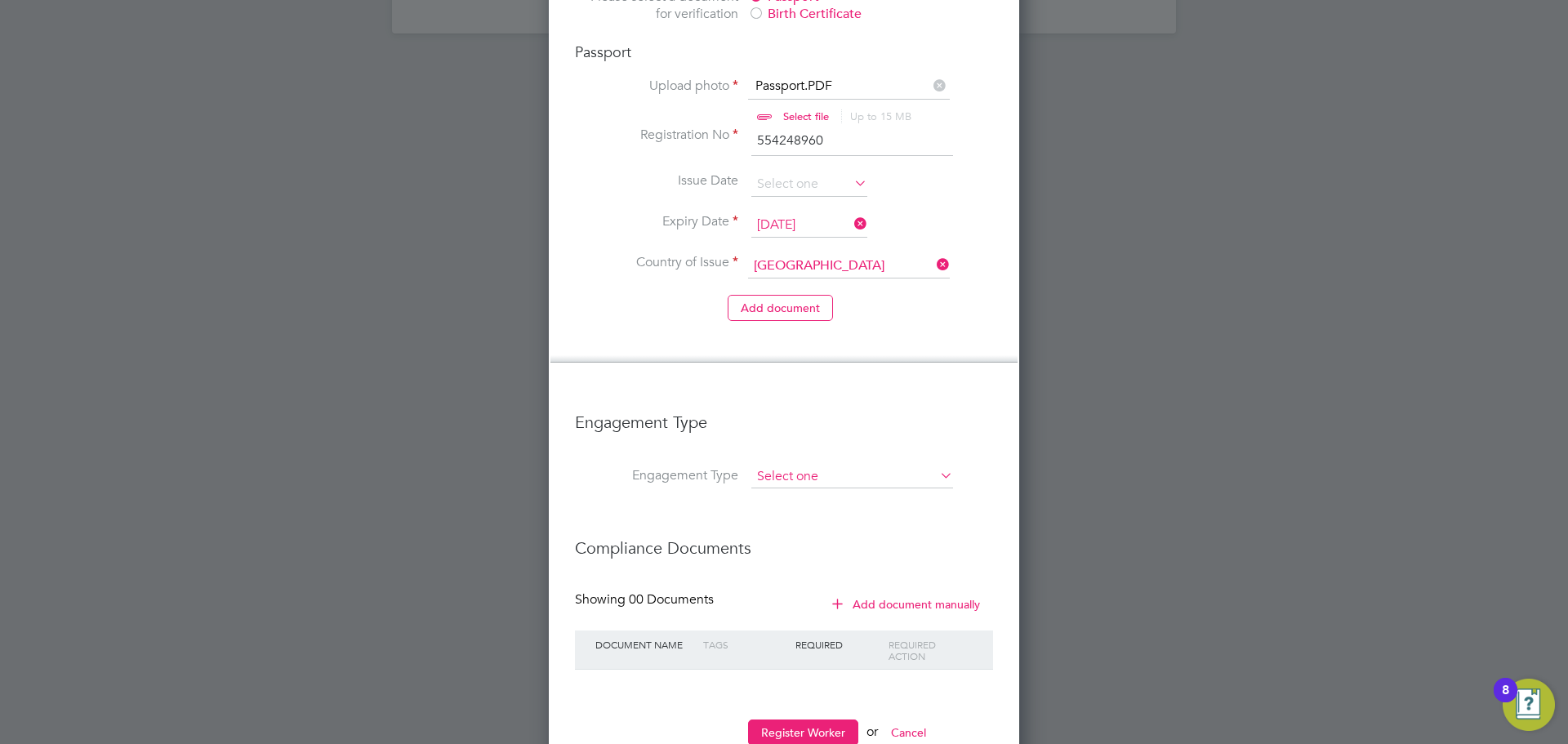
click at [813, 465] on input at bounding box center [851, 476] width 201 height 23
click at [813, 474] on li "PAYE Direct" at bounding box center [851, 472] width 203 height 24
type input "PAYE Direct"
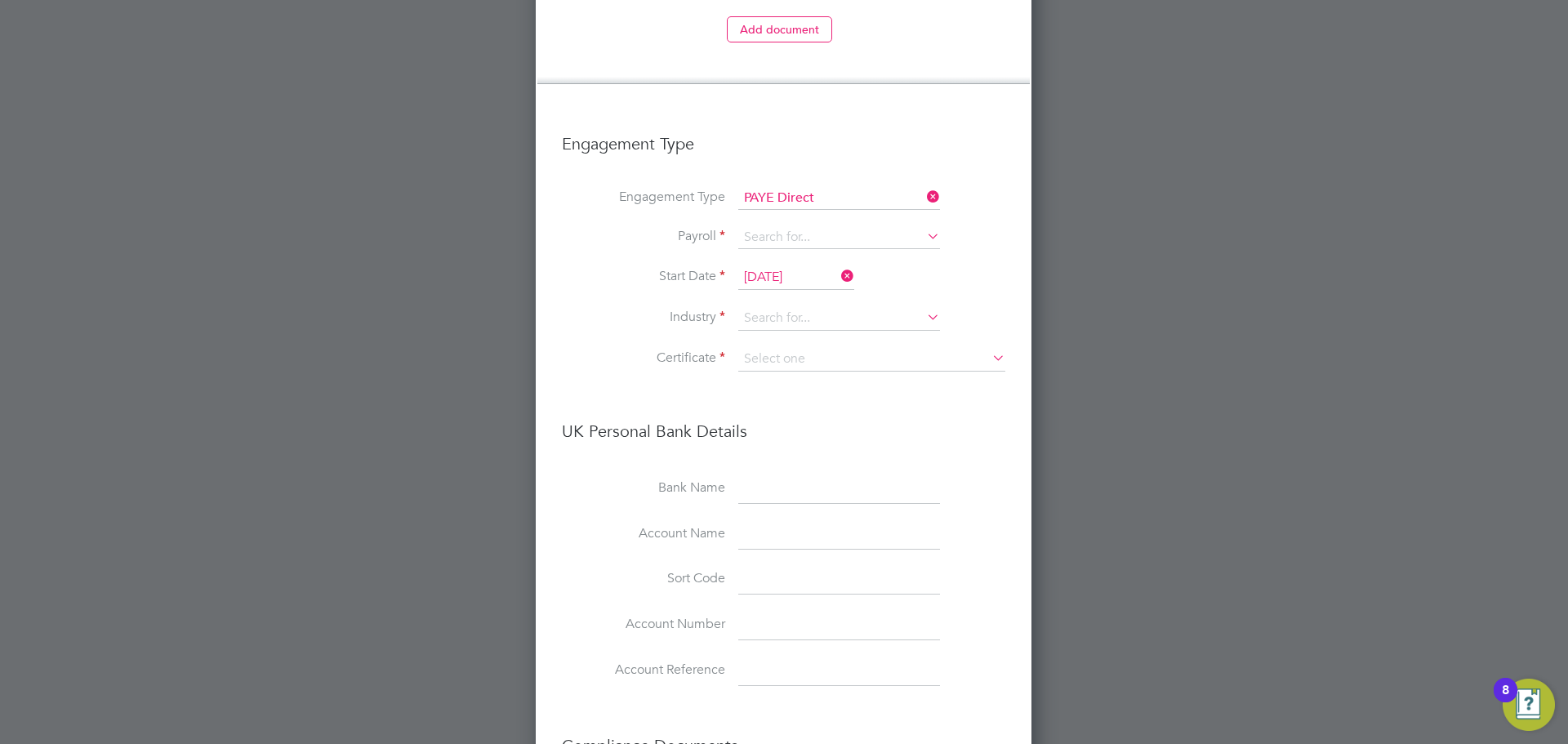
scroll to position [1671, 0]
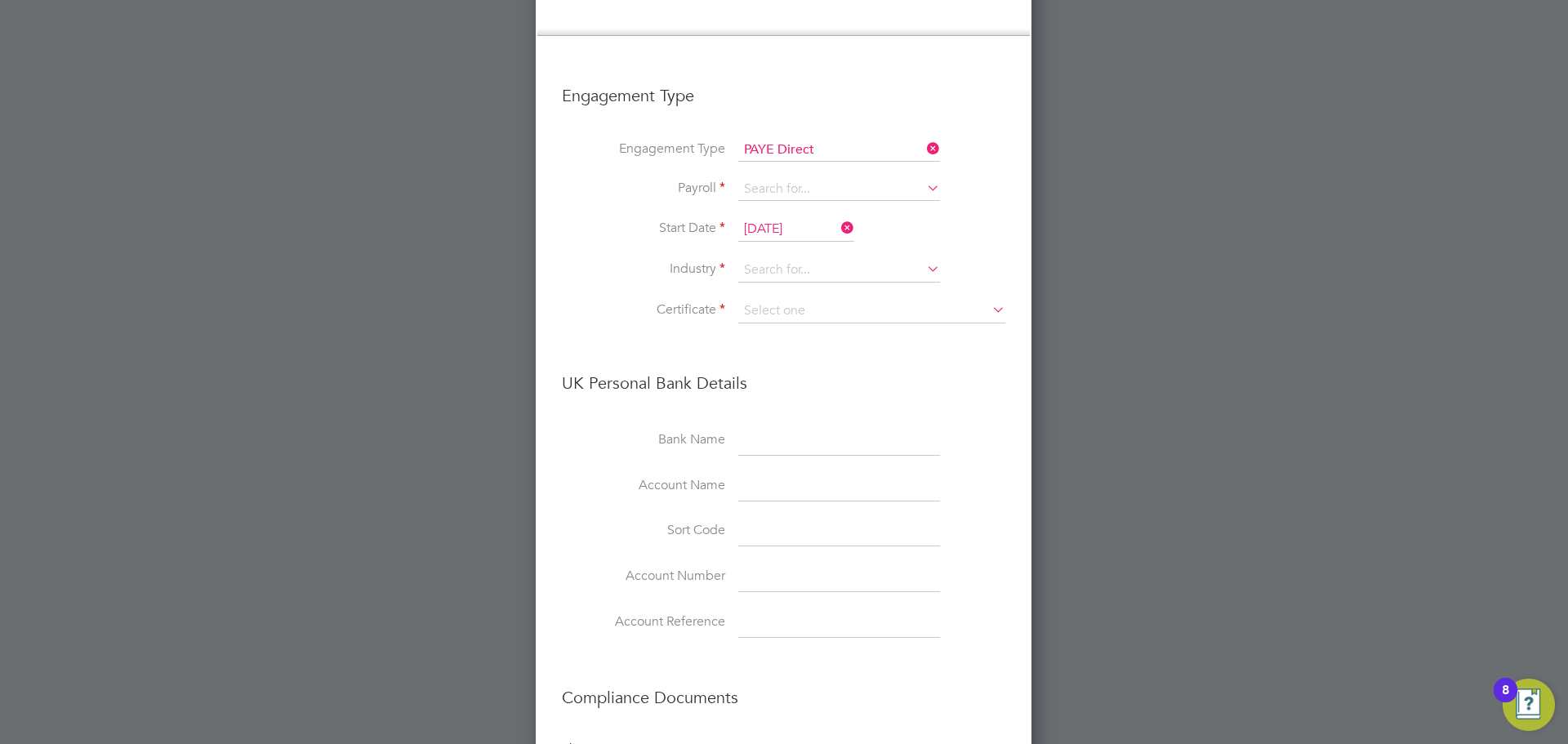
click at [808, 217] on input "[DATE]" at bounding box center [797, 229] width 116 height 24
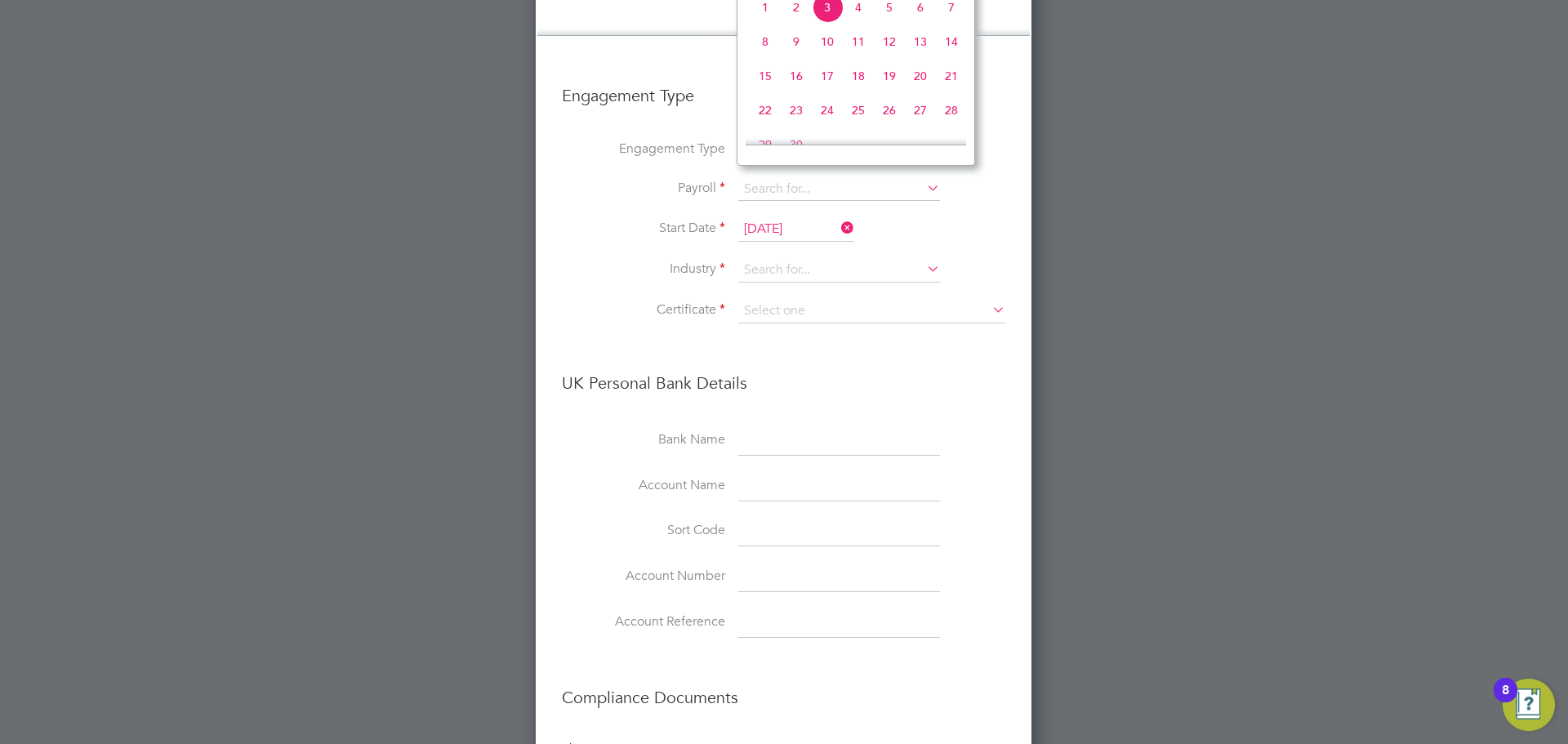
click at [856, 22] on span "4" at bounding box center [858, 7] width 31 height 31
type input "[DATE]"
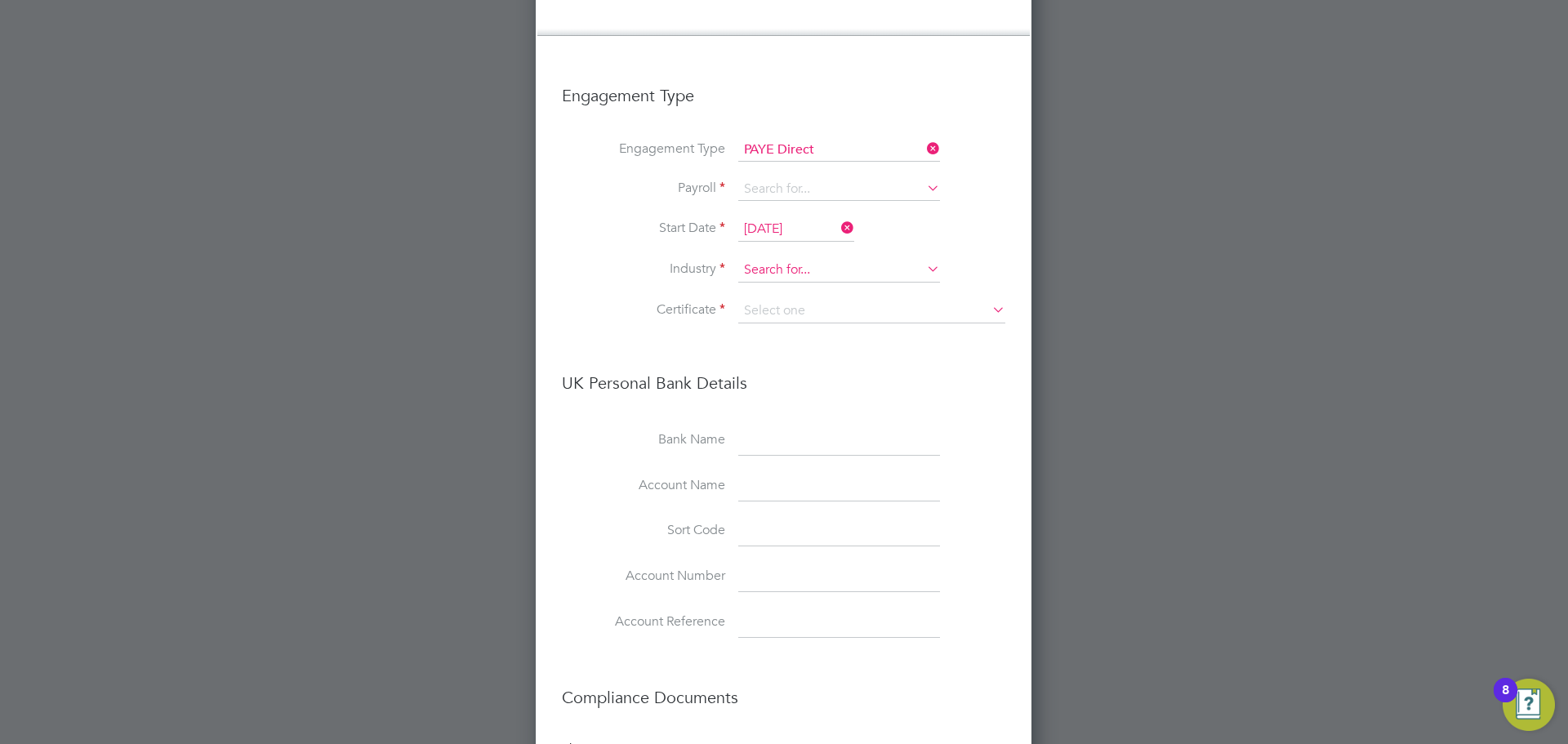
click at [791, 258] on input at bounding box center [839, 270] width 201 height 24
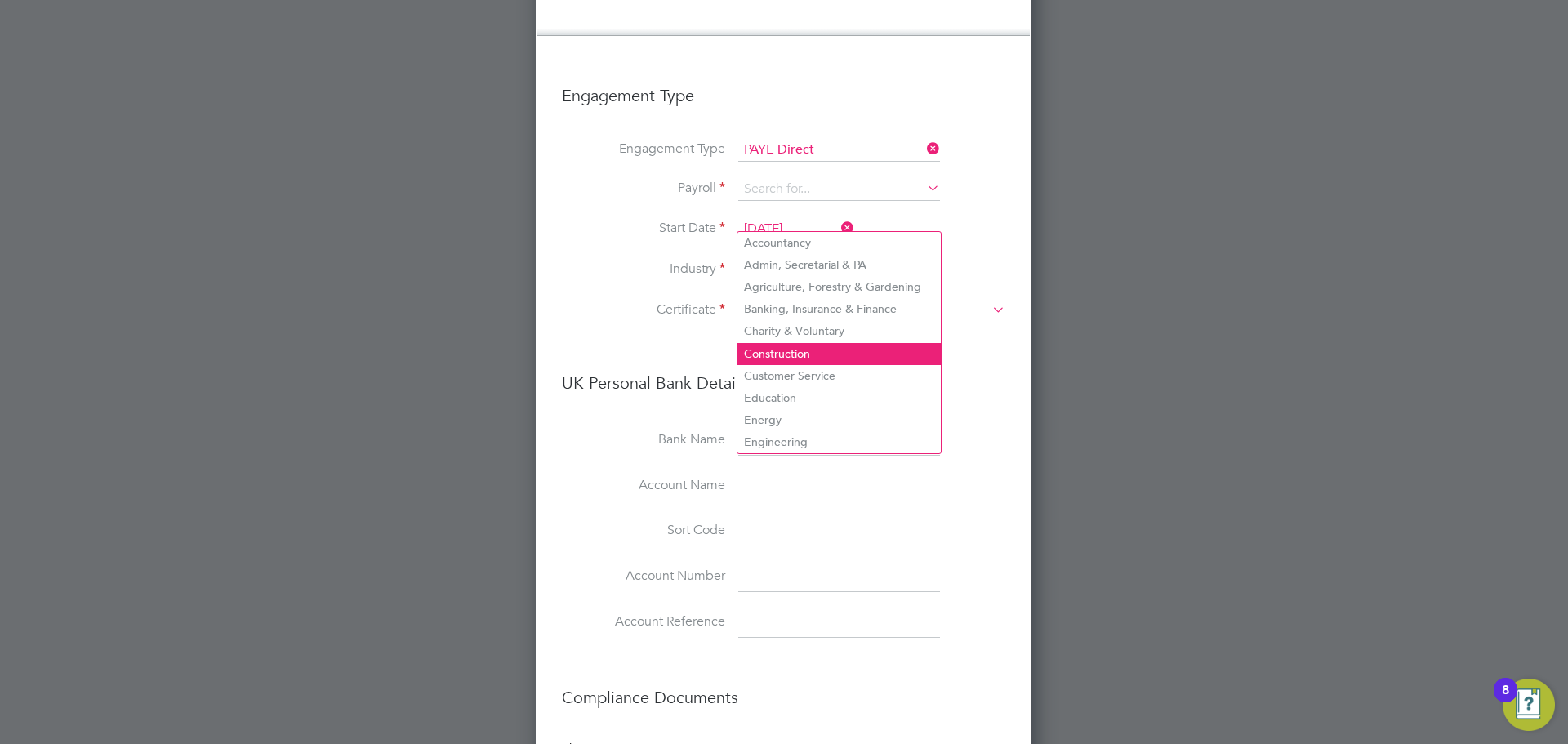
click at [785, 347] on li "Construction" at bounding box center [839, 354] width 203 height 22
type input "Construction"
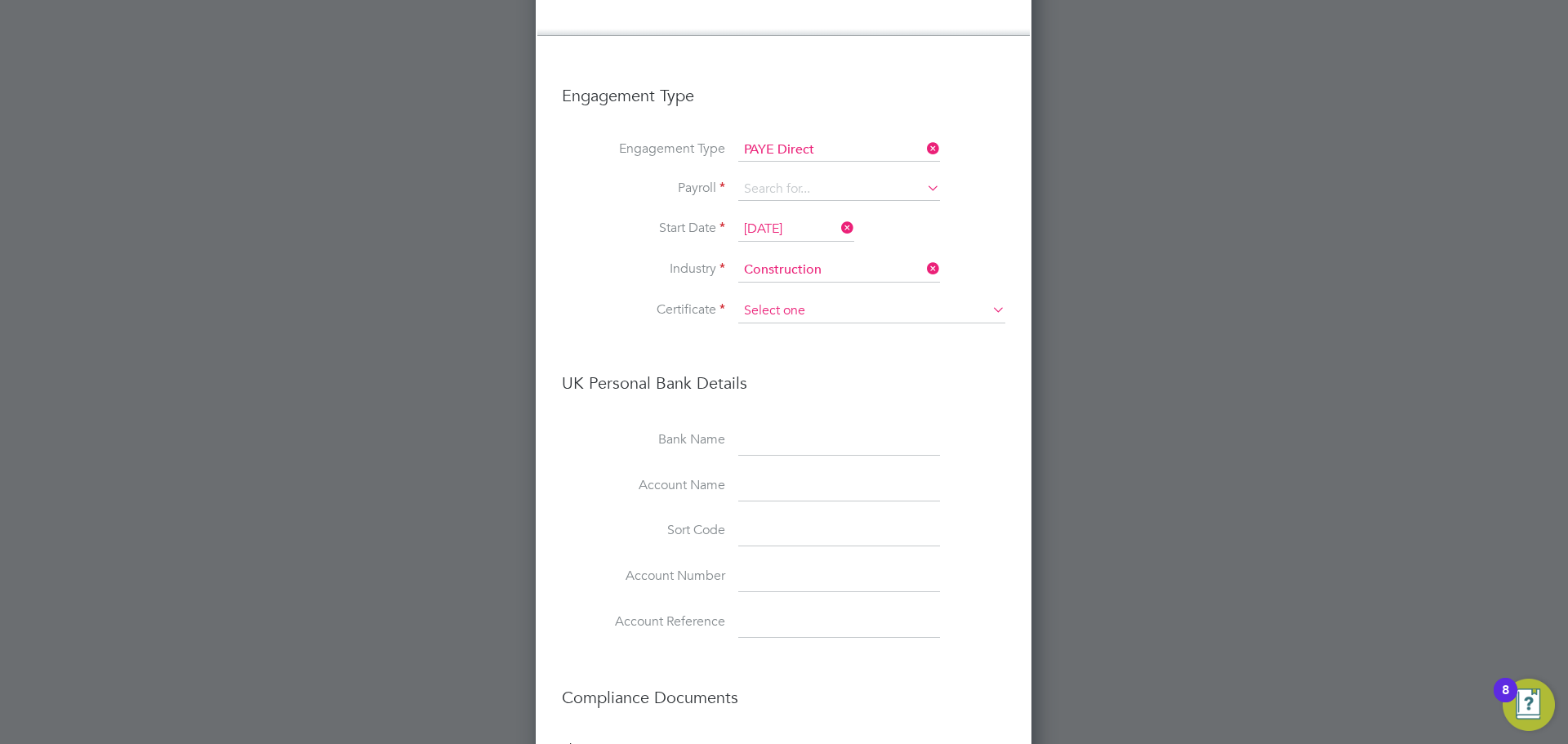
click at [788, 299] on input at bounding box center [872, 311] width 267 height 24
click at [784, 302] on li "No, worker doesn't have a P45 certificate" at bounding box center [872, 304] width 269 height 21
type input "No, worker doesn't have a P45 certificate"
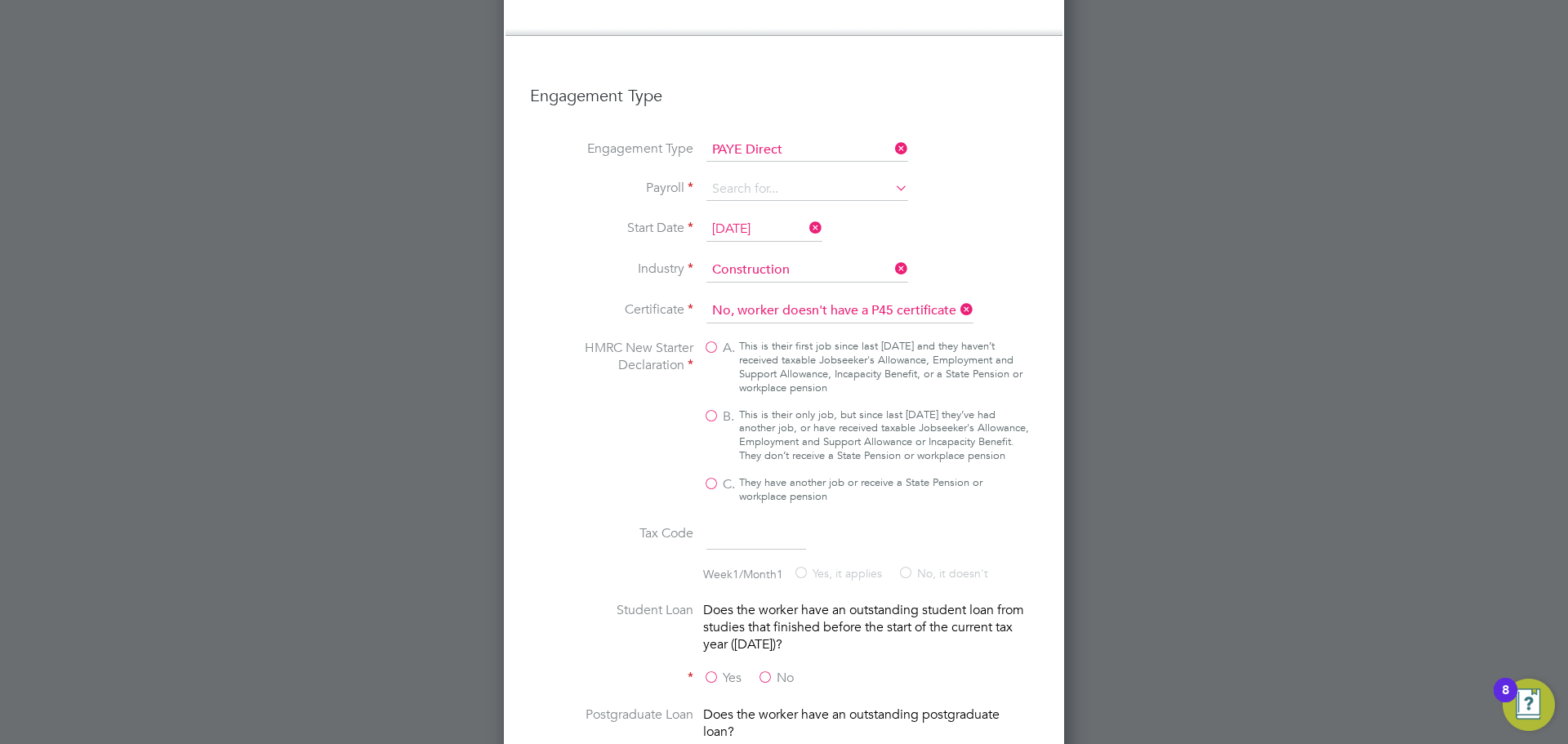
scroll to position [2986, 561]
click at [771, 408] on div "This is their only job, but since last 6 April they’ve had another job, or have…" at bounding box center [884, 436] width 290 height 56
click at [0, 0] on input "B. This is their only job, but since last 6 April they’ve had another job, or h…" at bounding box center [0, 0] width 0 height 0
type input "1257L"
click at [730, 178] on input at bounding box center [807, 189] width 201 height 23
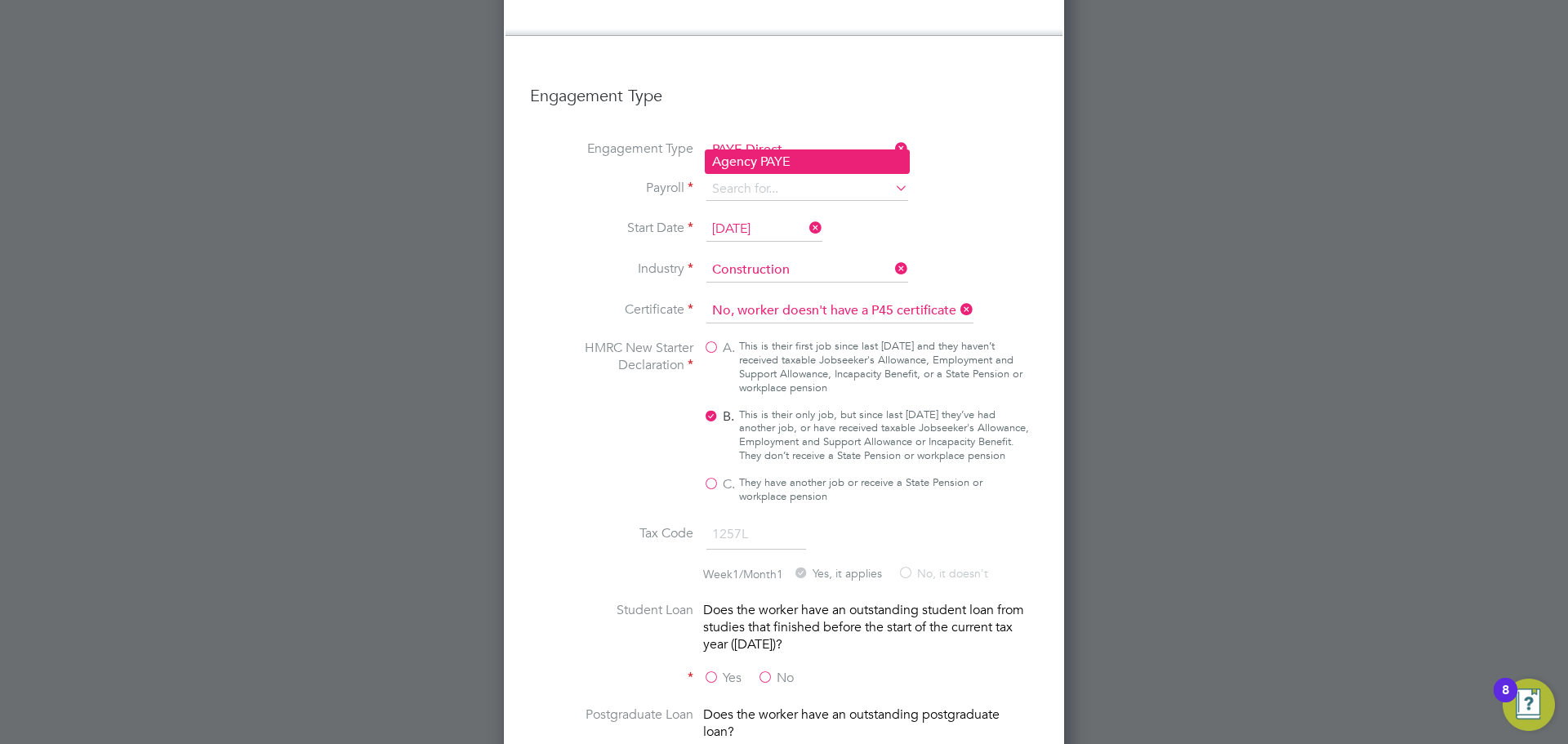
click at [734, 170] on li "Agency PAYE" at bounding box center [807, 162] width 203 height 24
type input "Agency PAYE"
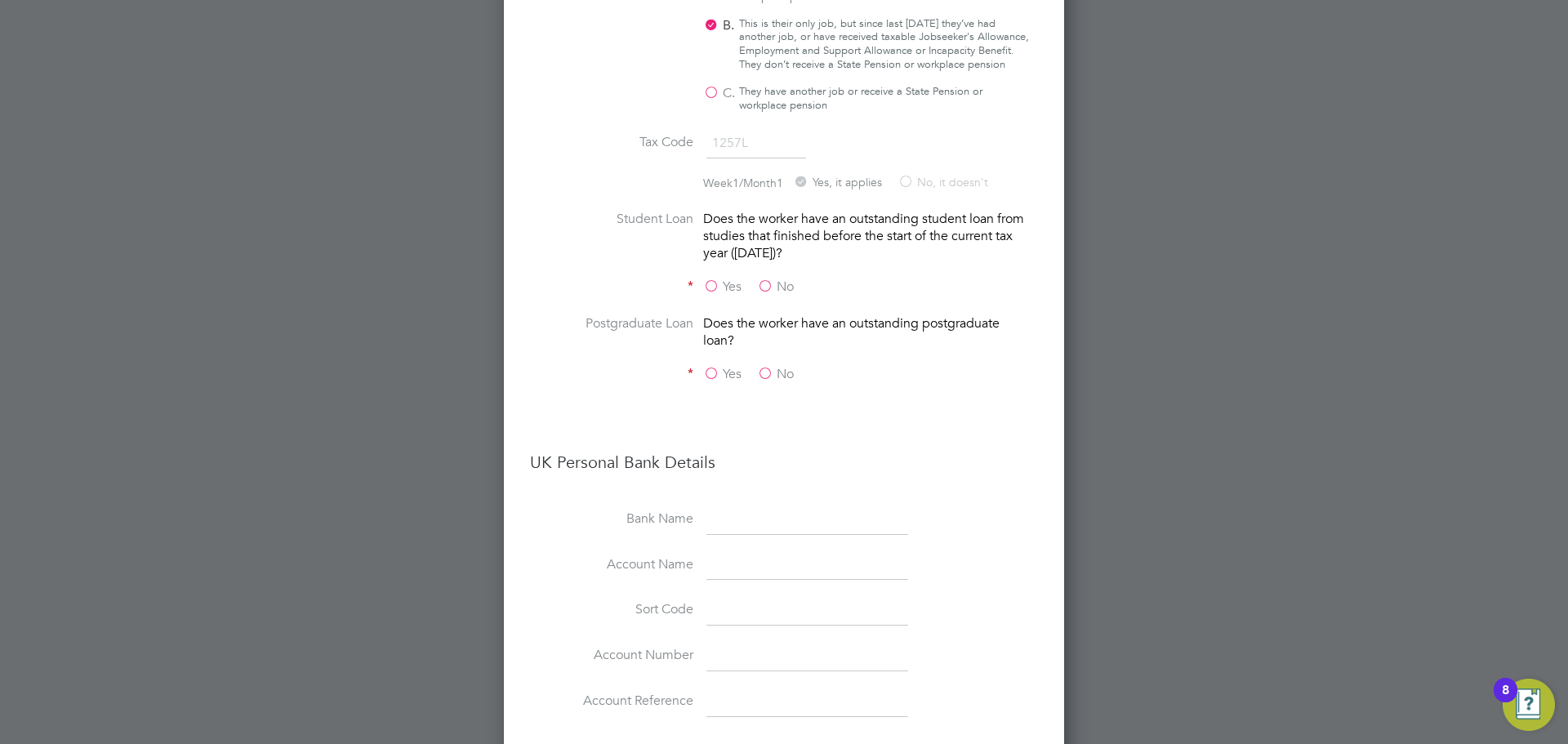
scroll to position [2079, 0]
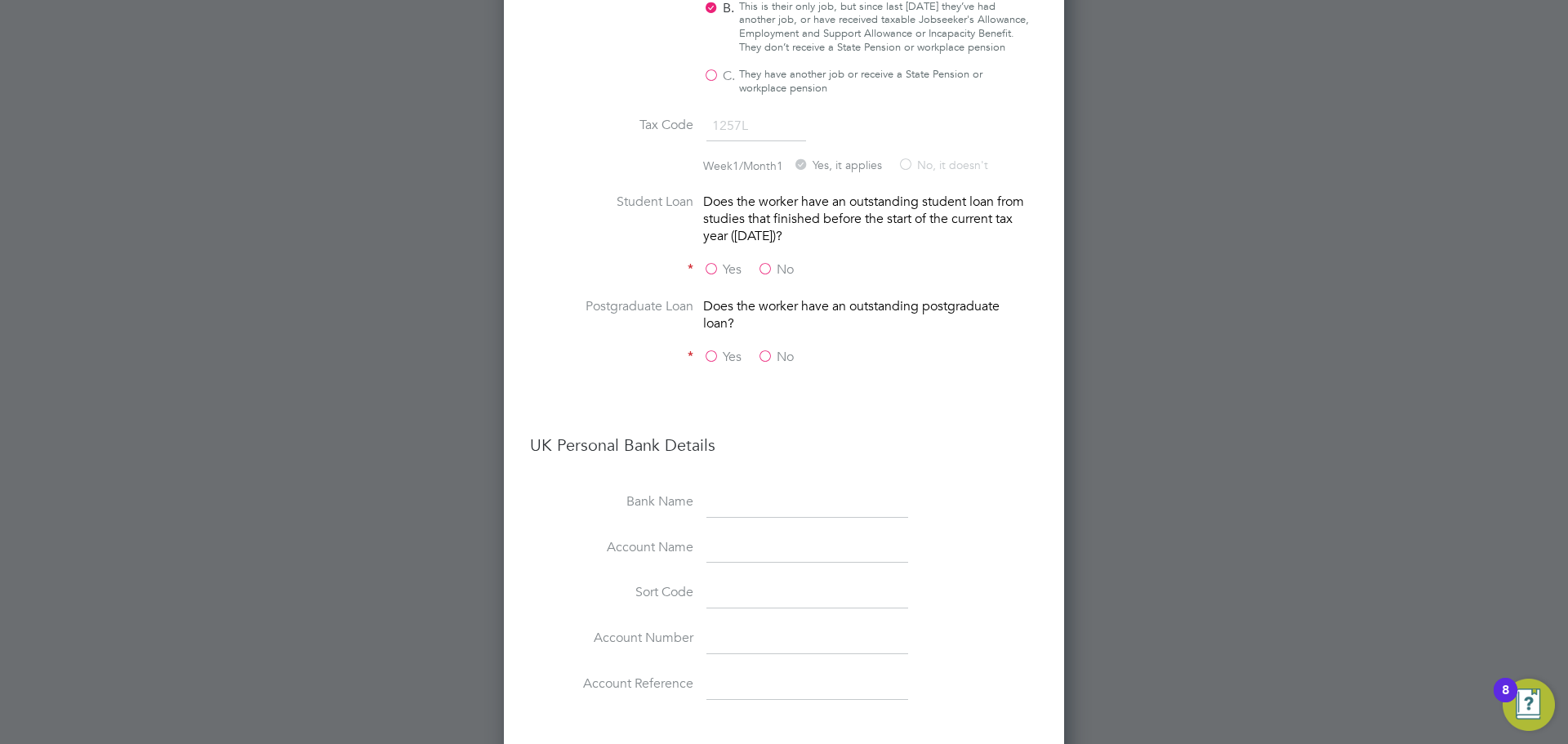
drag, startPoint x: 776, startPoint y: 229, endPoint x: 775, endPoint y: 251, distance: 22.0
click at [776, 261] on label "No" at bounding box center [776, 270] width 37 height 17
click at [0, 0] on input "No" at bounding box center [0, 0] width 0 height 0
click at [771, 349] on label "No" at bounding box center [776, 357] width 37 height 17
click at [0, 0] on input "No" at bounding box center [0, 0] width 0 height 0
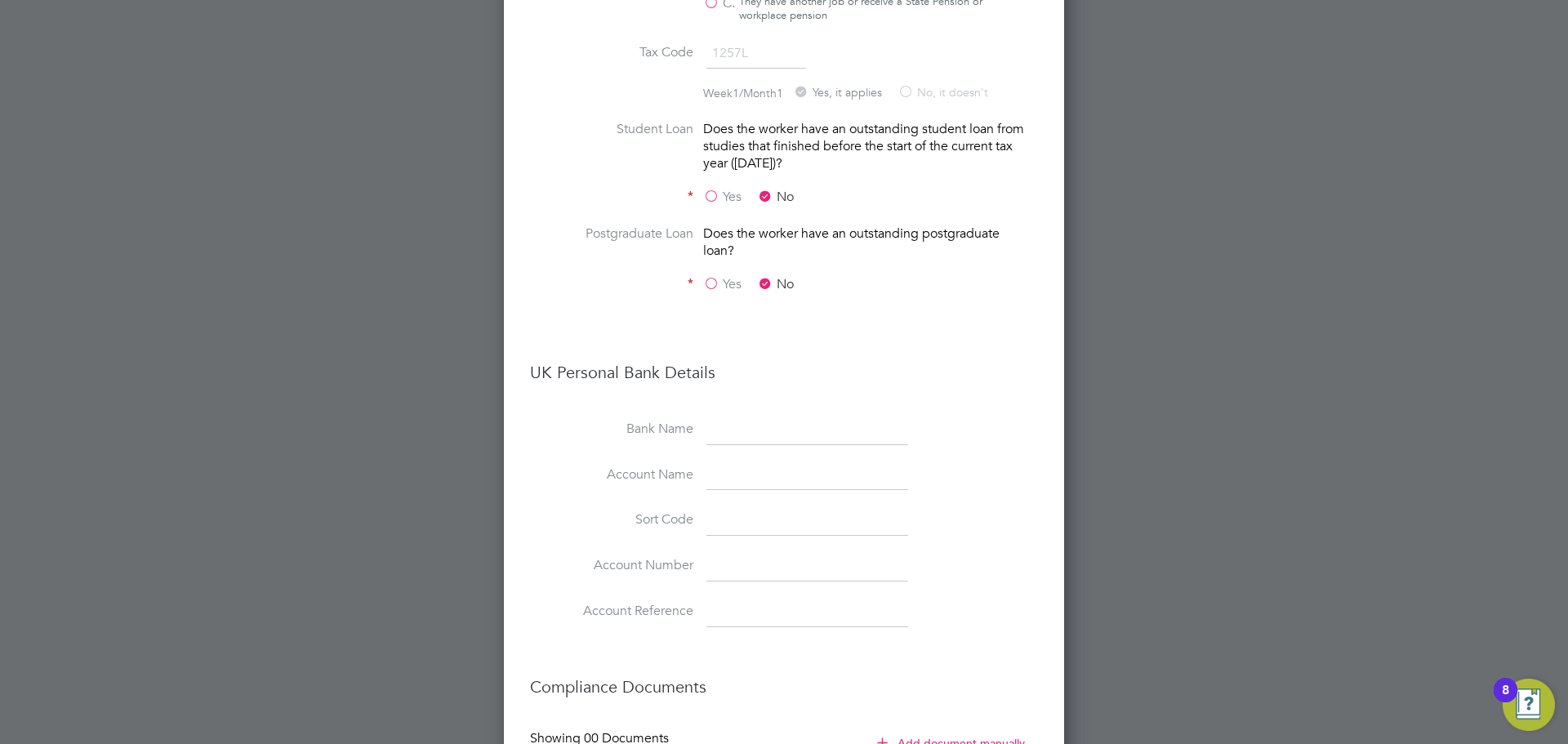
scroll to position [2304, 0]
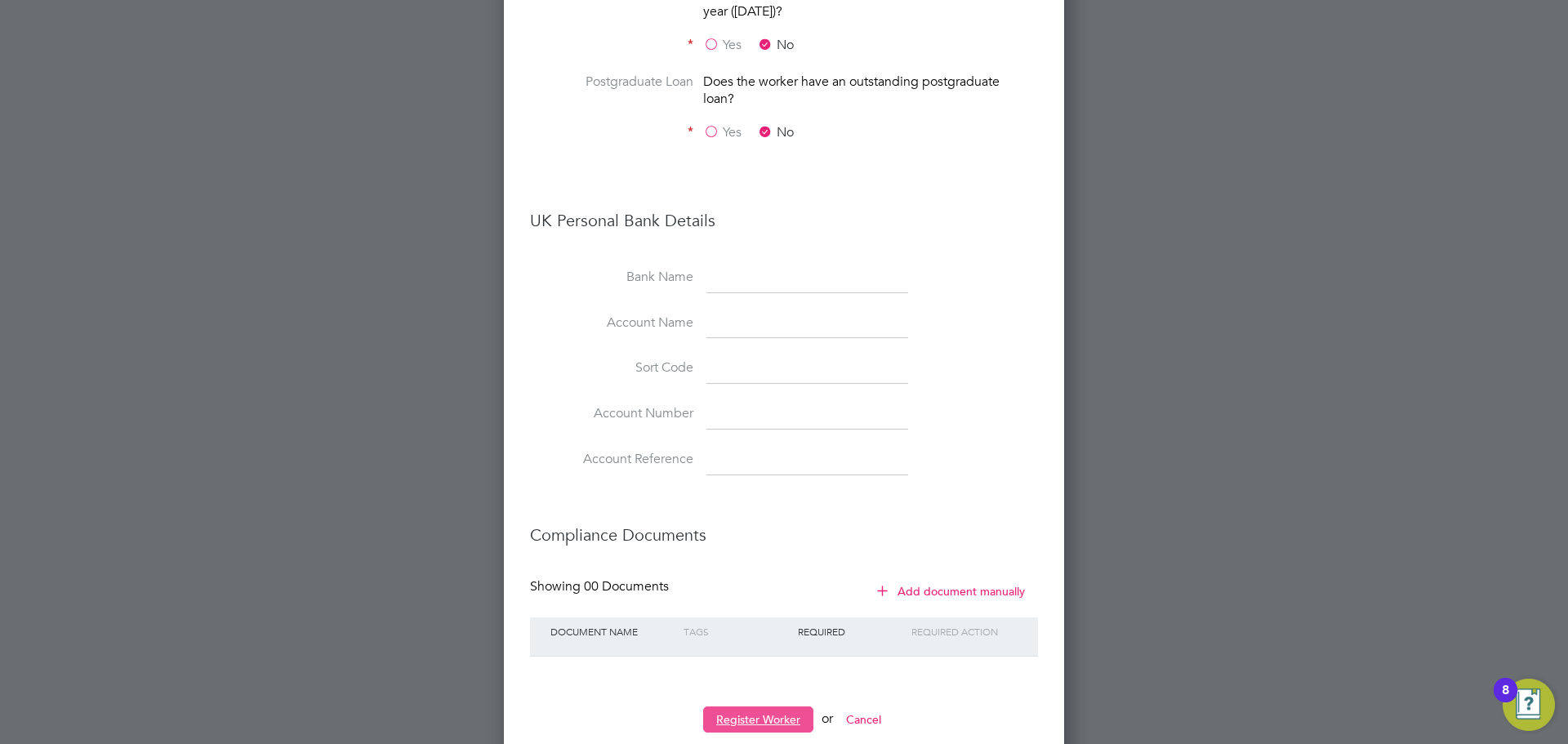
click at [745, 706] on button "Register Worker" at bounding box center [758, 719] width 110 height 26
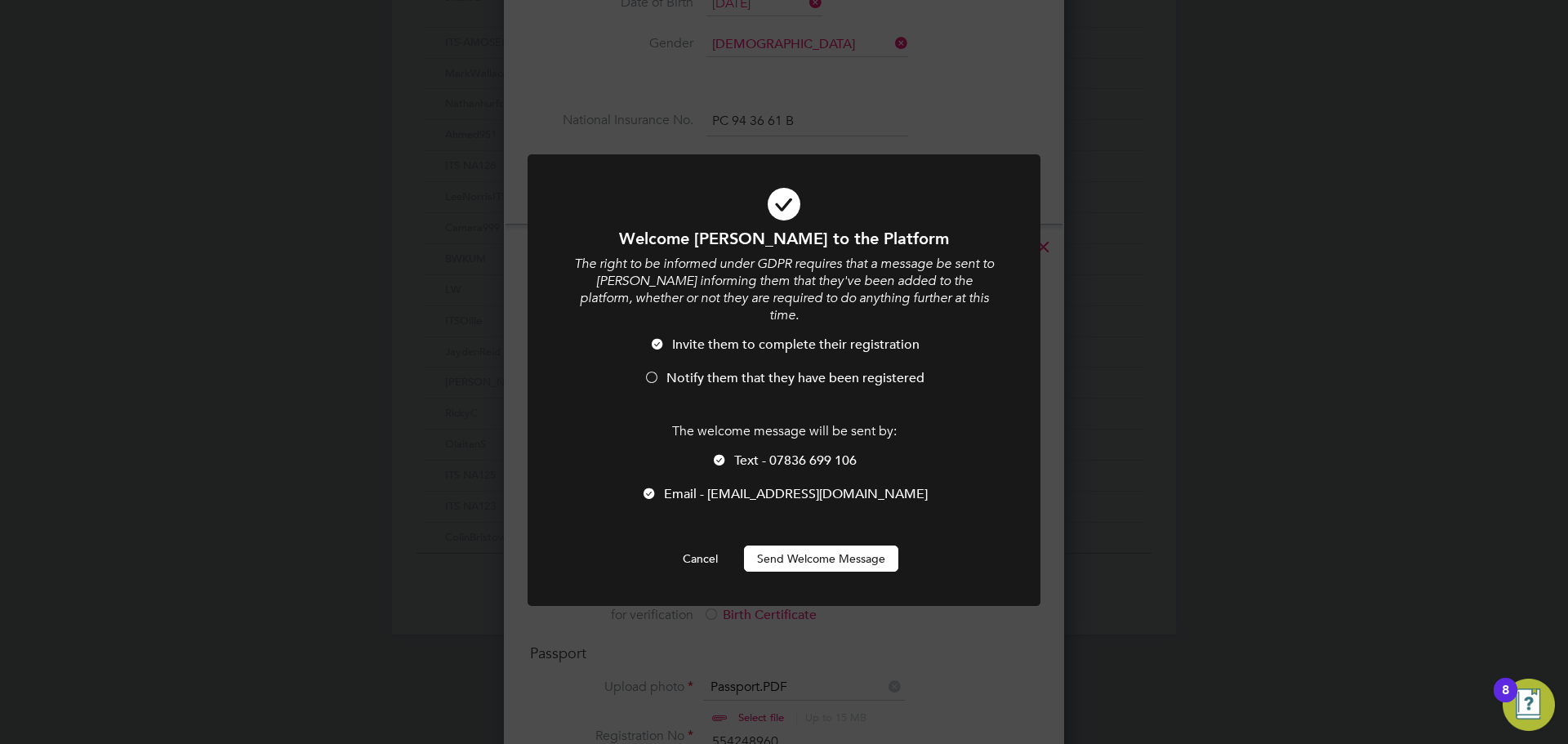
click at [779, 370] on span "Notify them that they have been registered" at bounding box center [796, 377] width 258 height 16
drag, startPoint x: 783, startPoint y: 440, endPoint x: 786, endPoint y: 477, distance: 37.1
click at [783, 452] on span "Text - 07836 699 106" at bounding box center [795, 460] width 122 height 16
click at [799, 545] on button "Send Welcome Message" at bounding box center [821, 558] width 154 height 26
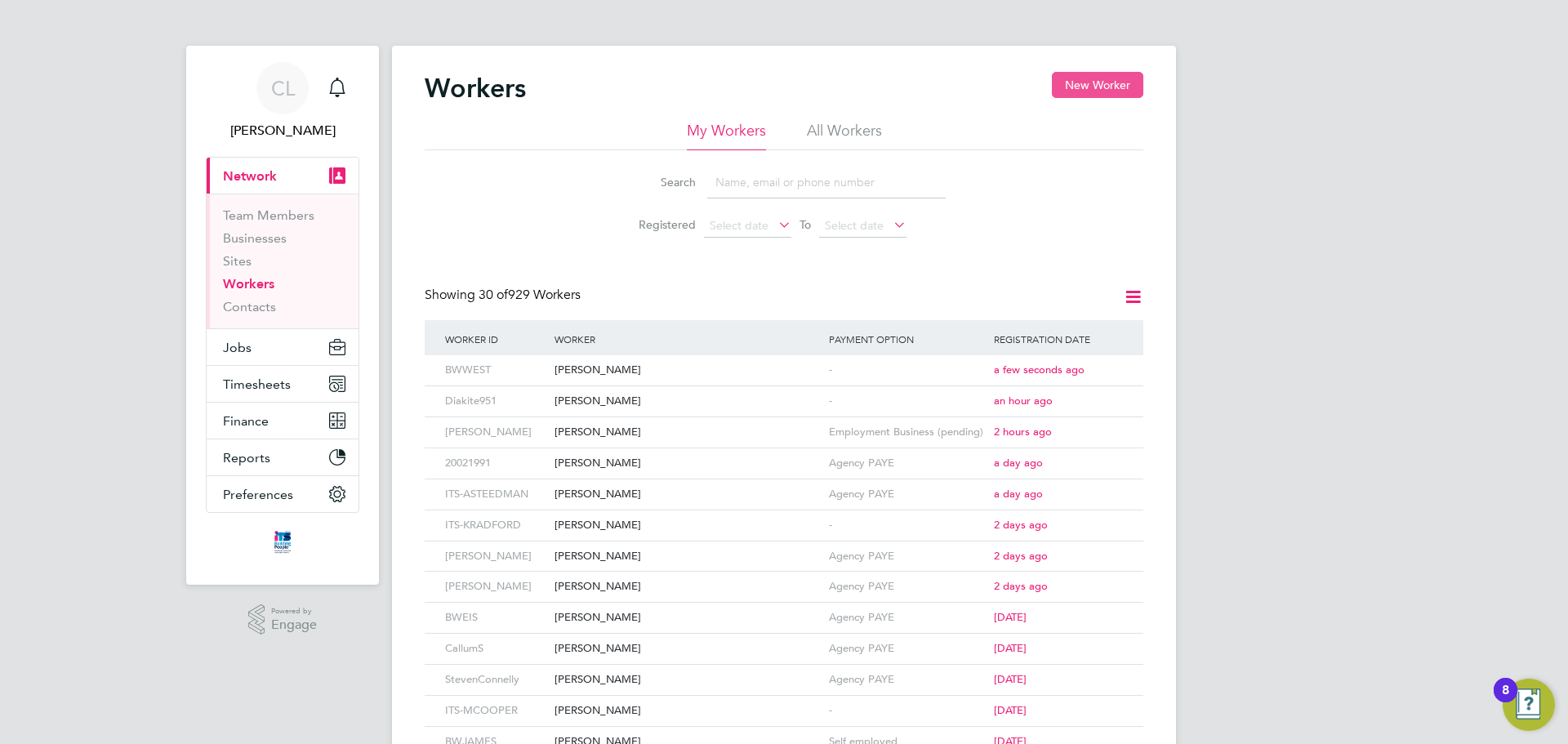
click at [1064, 86] on button "New Worker" at bounding box center [1098, 84] width 92 height 26
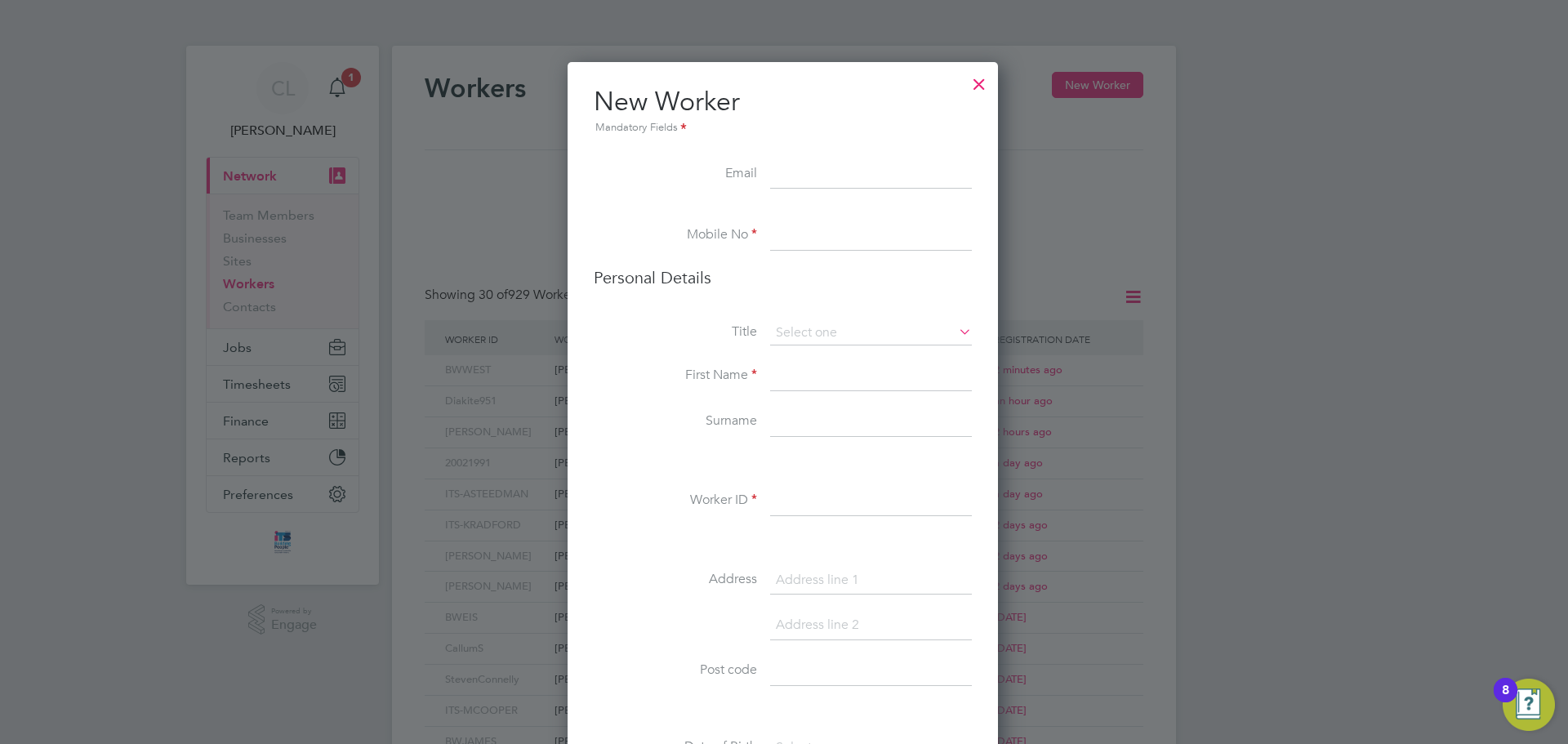
click at [775, 173] on input at bounding box center [871, 174] width 201 height 29
paste input "jackwoods6363@gmail.com"
type input "jackwoods6363@gmail.com"
click at [786, 237] on input at bounding box center [871, 236] width 201 height 29
click at [785, 232] on input at bounding box center [871, 236] width 201 height 29
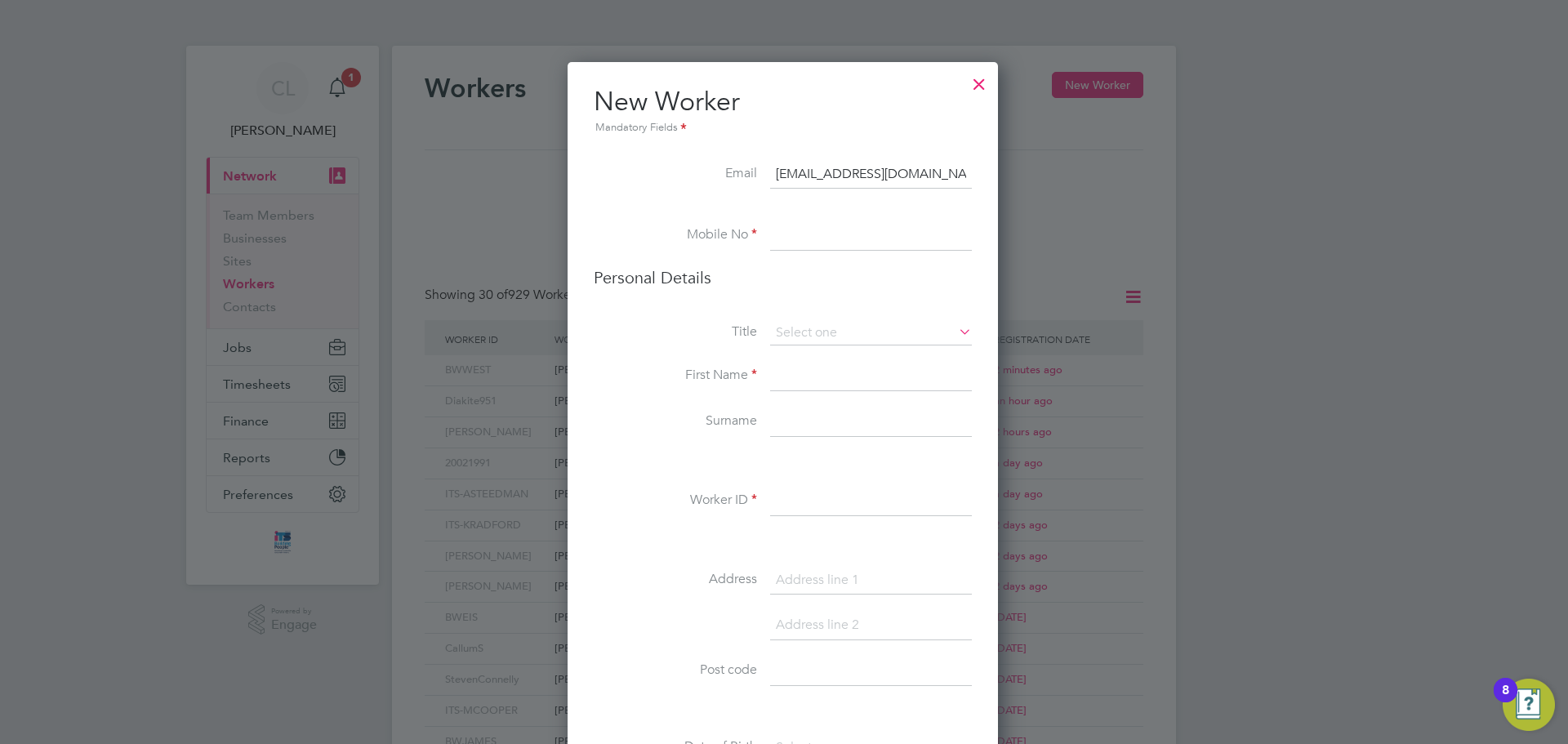
paste input "07340 606361"
type input "07340 606361"
click at [819, 340] on input at bounding box center [871, 333] width 201 height 24
click at [814, 360] on li "Mr" at bounding box center [871, 356] width 203 height 21
type input "Mr"
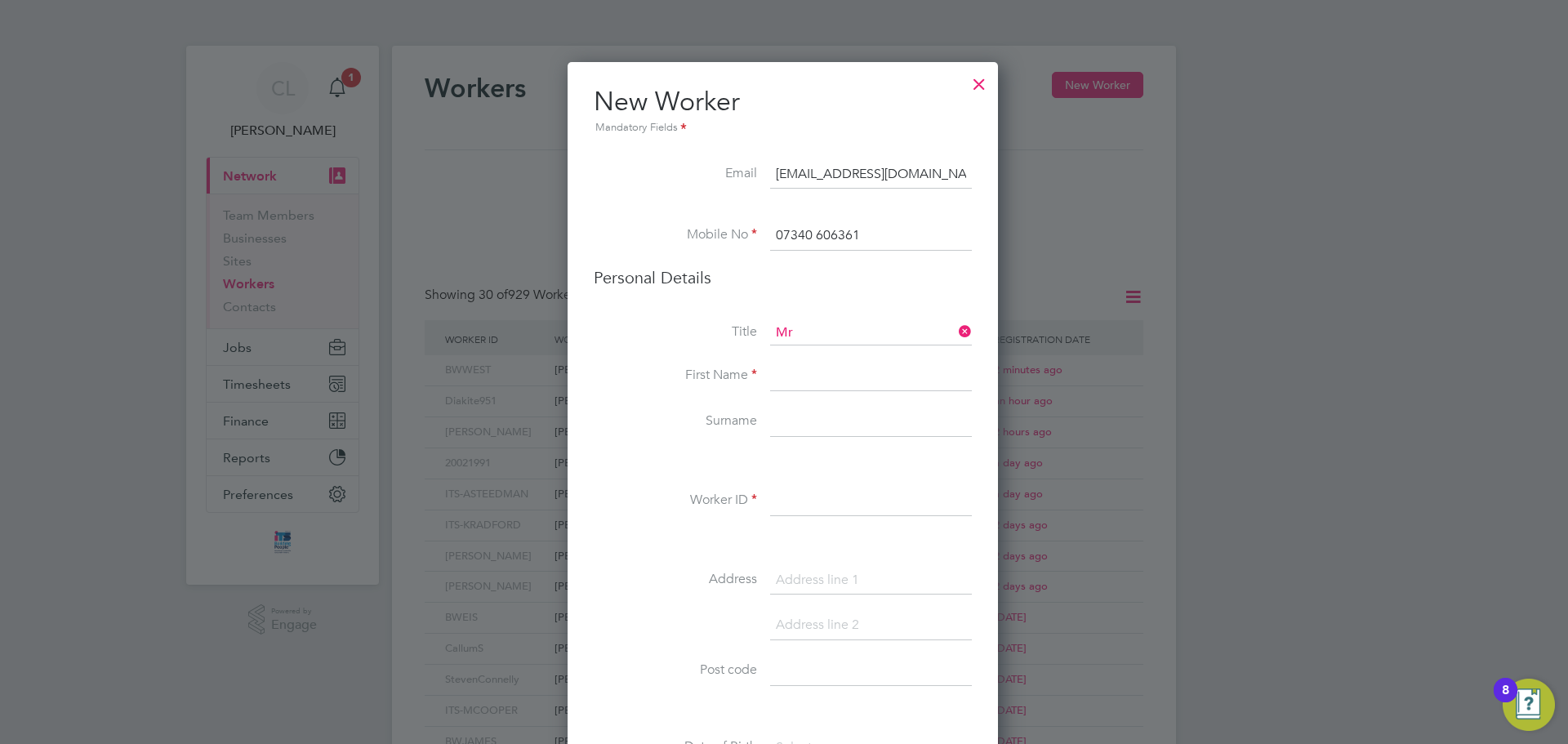
click at [814, 376] on input at bounding box center [871, 376] width 201 height 29
type input "Jack"
type input "Woods"
click at [786, 504] on input at bounding box center [871, 500] width 201 height 29
type input "BWWOODS"
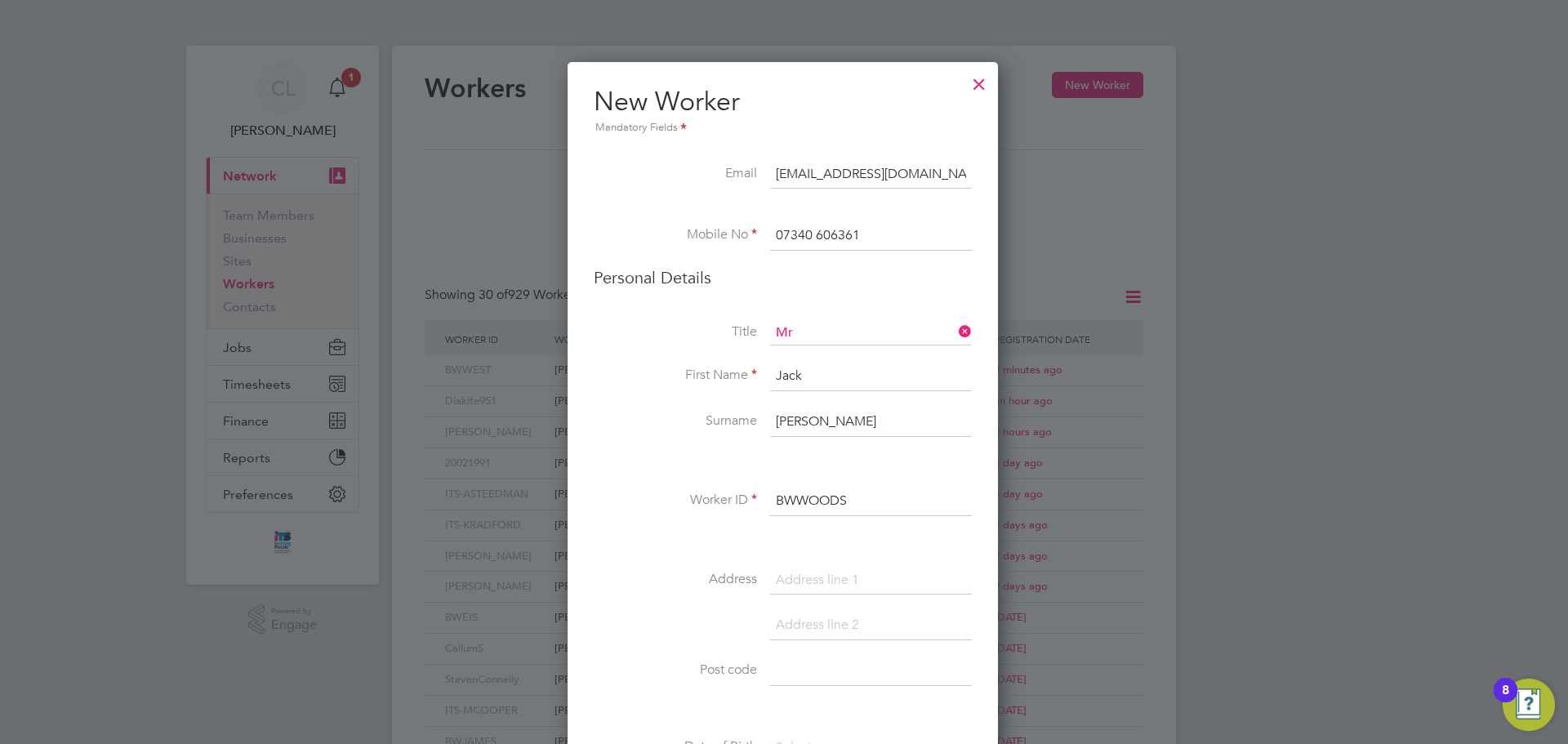
click at [805, 581] on input at bounding box center [871, 580] width 201 height 29
type input "Moyne Close"
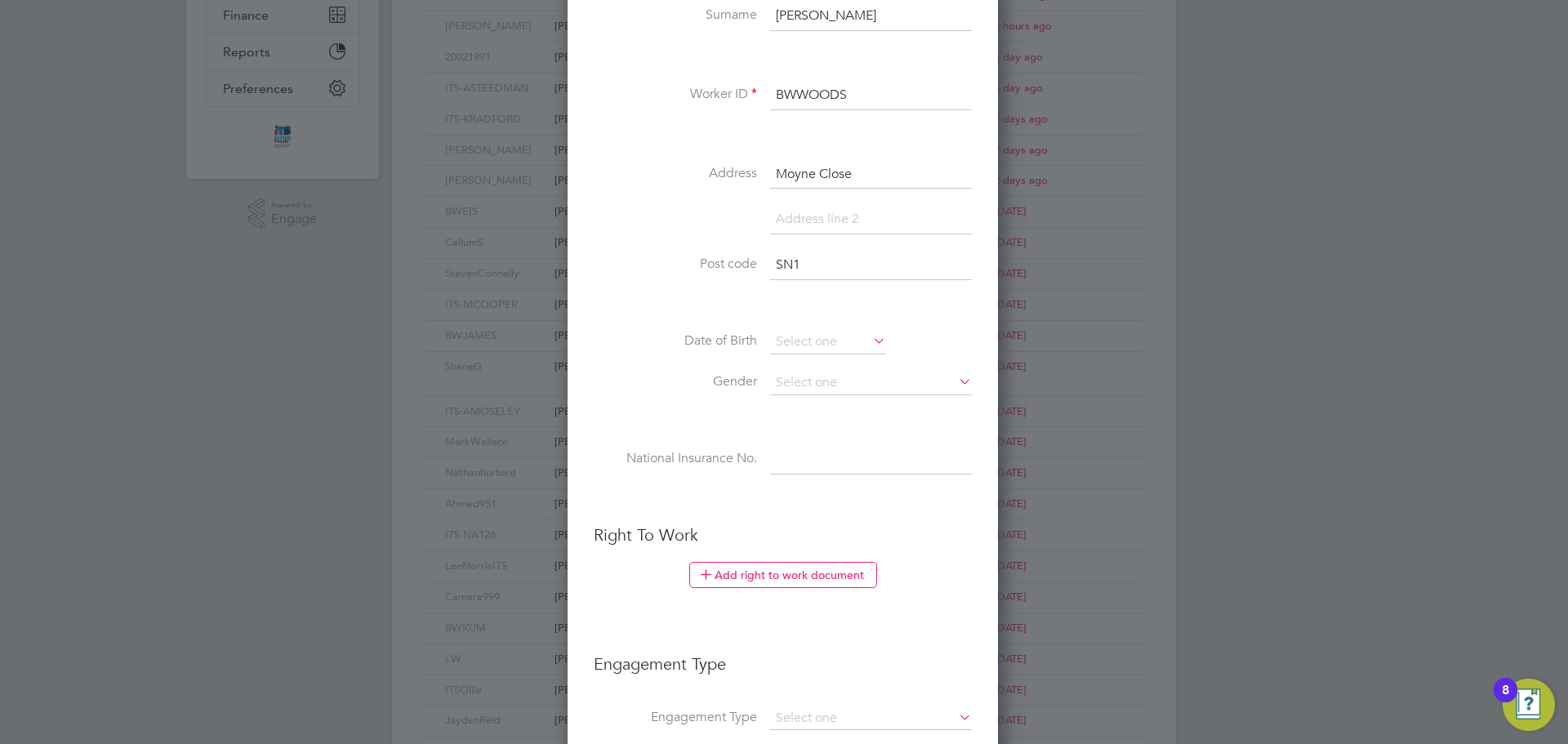
scroll to position [409, 0]
type input "SN10 1DH"
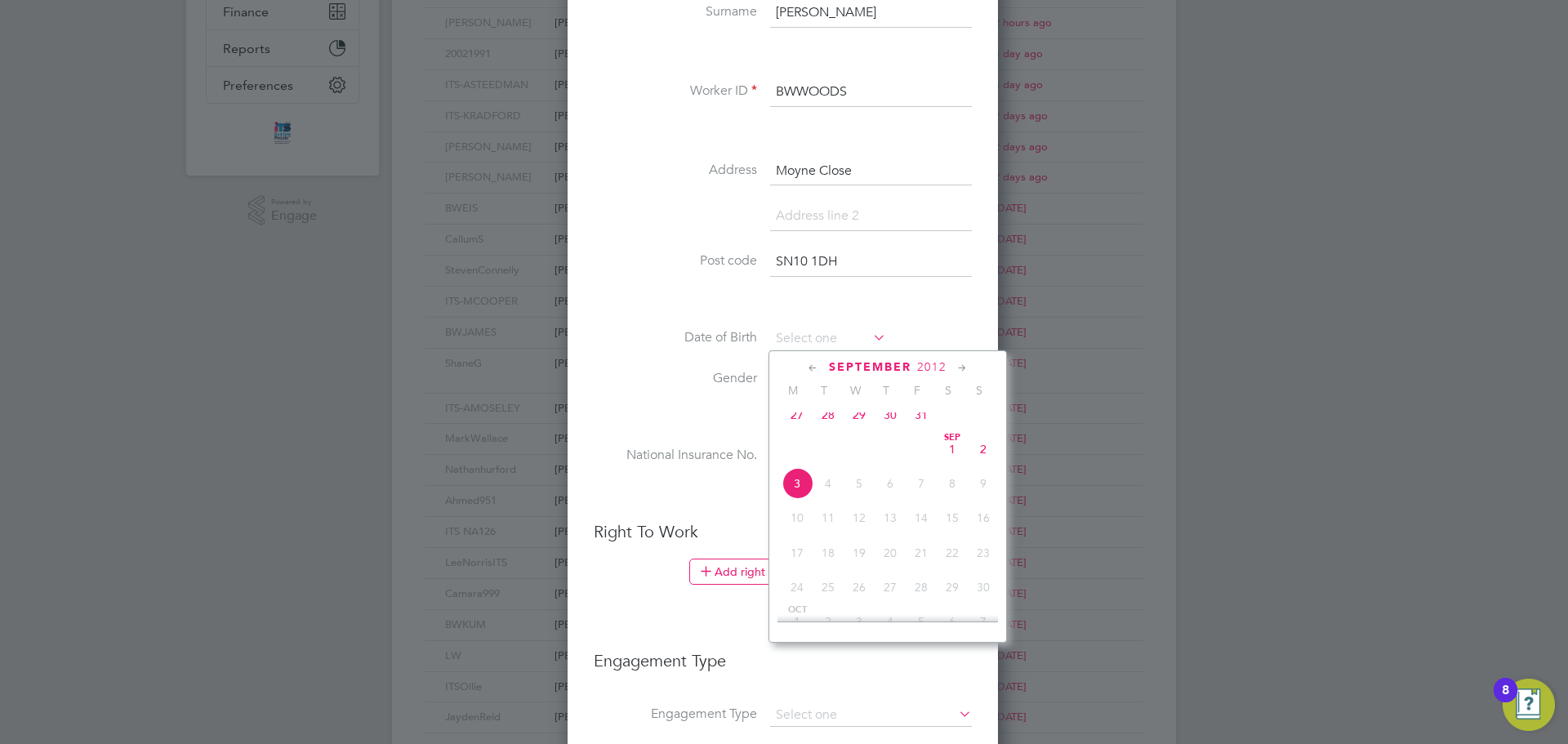
click at [931, 365] on span "2012" at bounding box center [932, 367] width 30 height 13
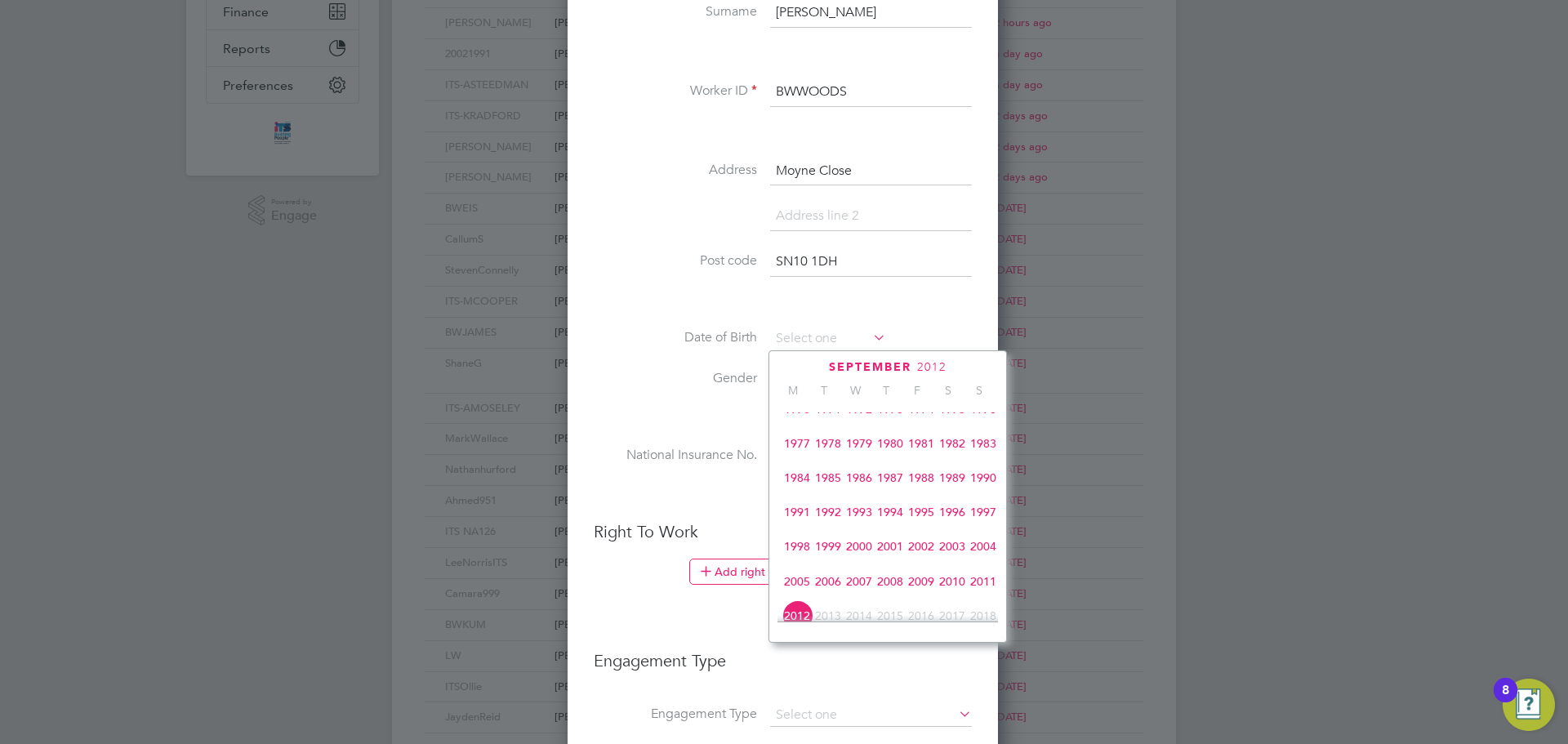
scroll to position [432, 0]
click at [927, 453] on span "2002" at bounding box center [921, 442] width 31 height 31
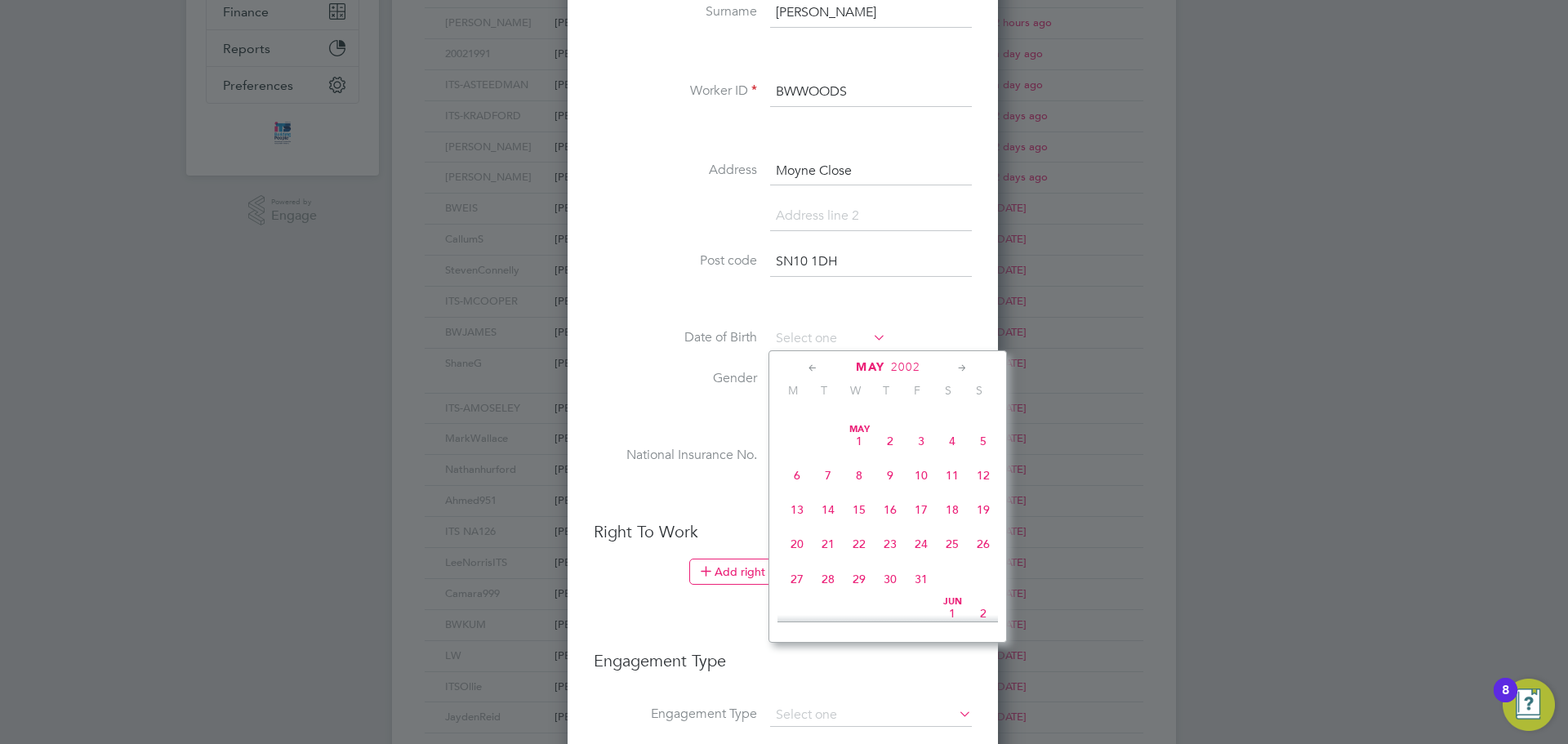
scroll to position [308, 0]
click at [862, 538] on span "15" at bounding box center [859, 532] width 31 height 31
type input "15 May 2002"
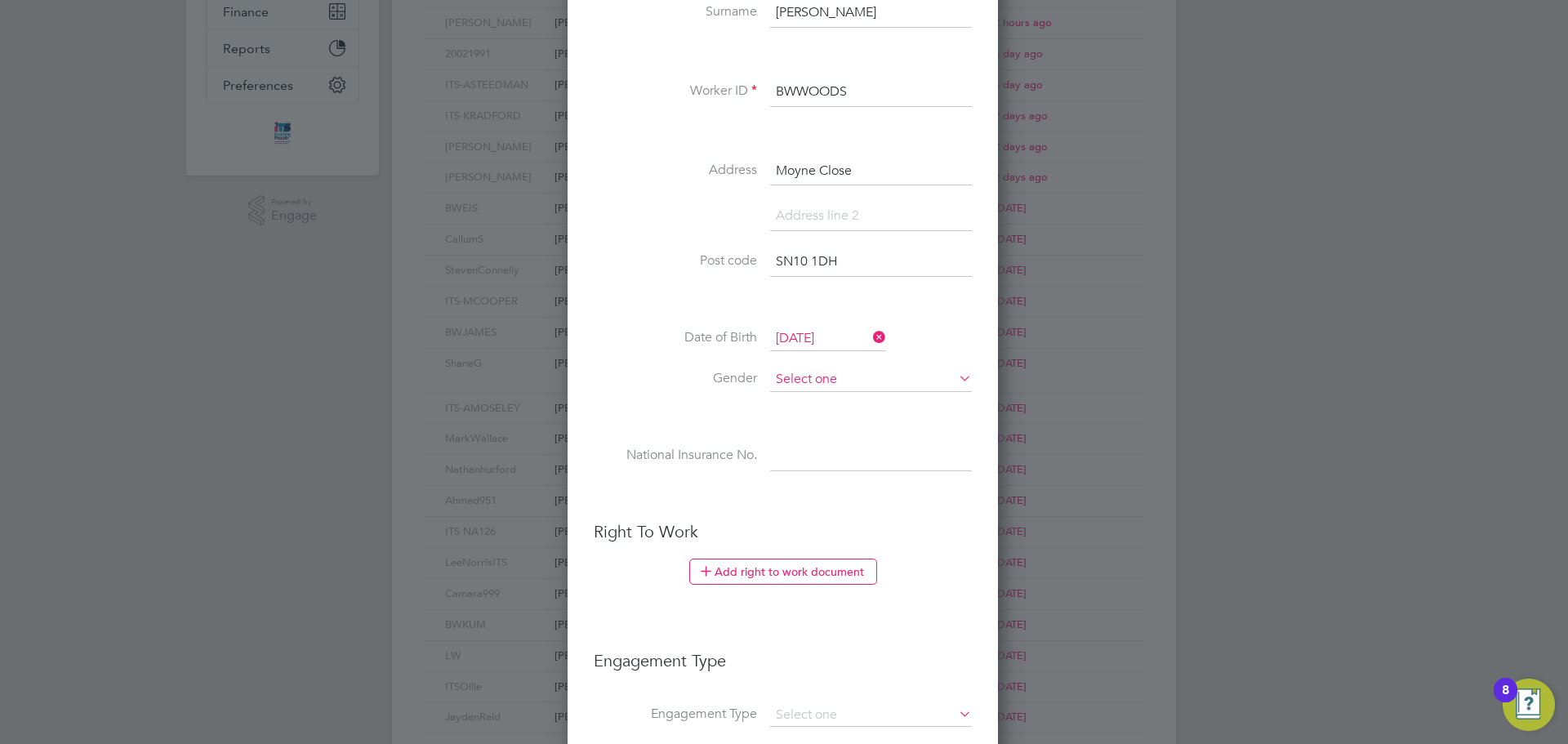
click at [809, 388] on input at bounding box center [871, 379] width 201 height 24
click at [814, 405] on li "[DEMOGRAPHIC_DATA]" at bounding box center [871, 402] width 203 height 21
type input "[DEMOGRAPHIC_DATA]"
click at [799, 441] on div "Title Mr First Name Jack Surname Woods Worker ID BWWOODS Address Moyne Close Po…" at bounding box center [782, 207] width 379 height 592
click at [794, 450] on input at bounding box center [871, 456] width 201 height 29
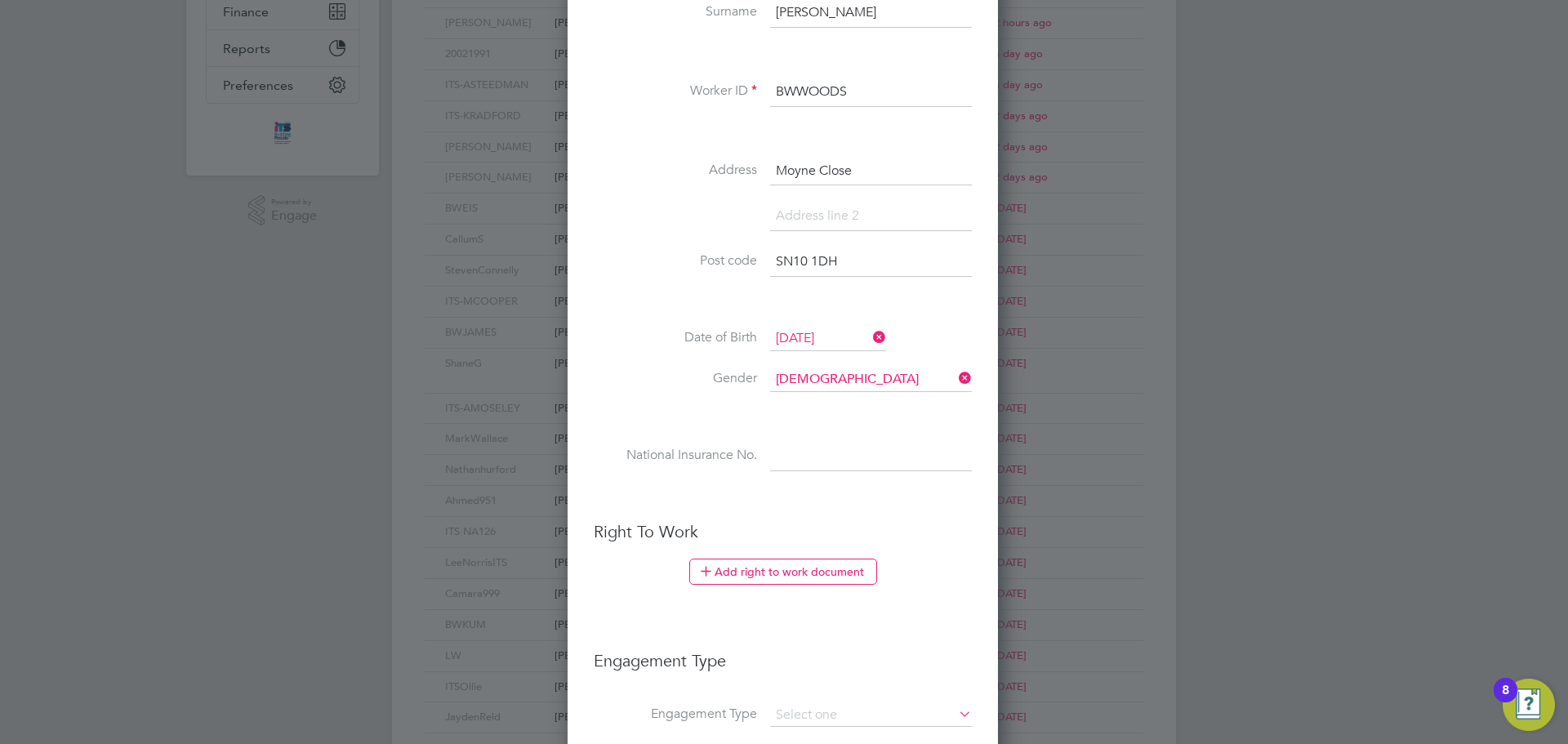
paste input "PH616348A"
type input "PH 61 63 48 A"
click at [773, 492] on li at bounding box center [782, 495] width 379 height 17
click at [785, 574] on button "Add right to work document" at bounding box center [783, 571] width 188 height 26
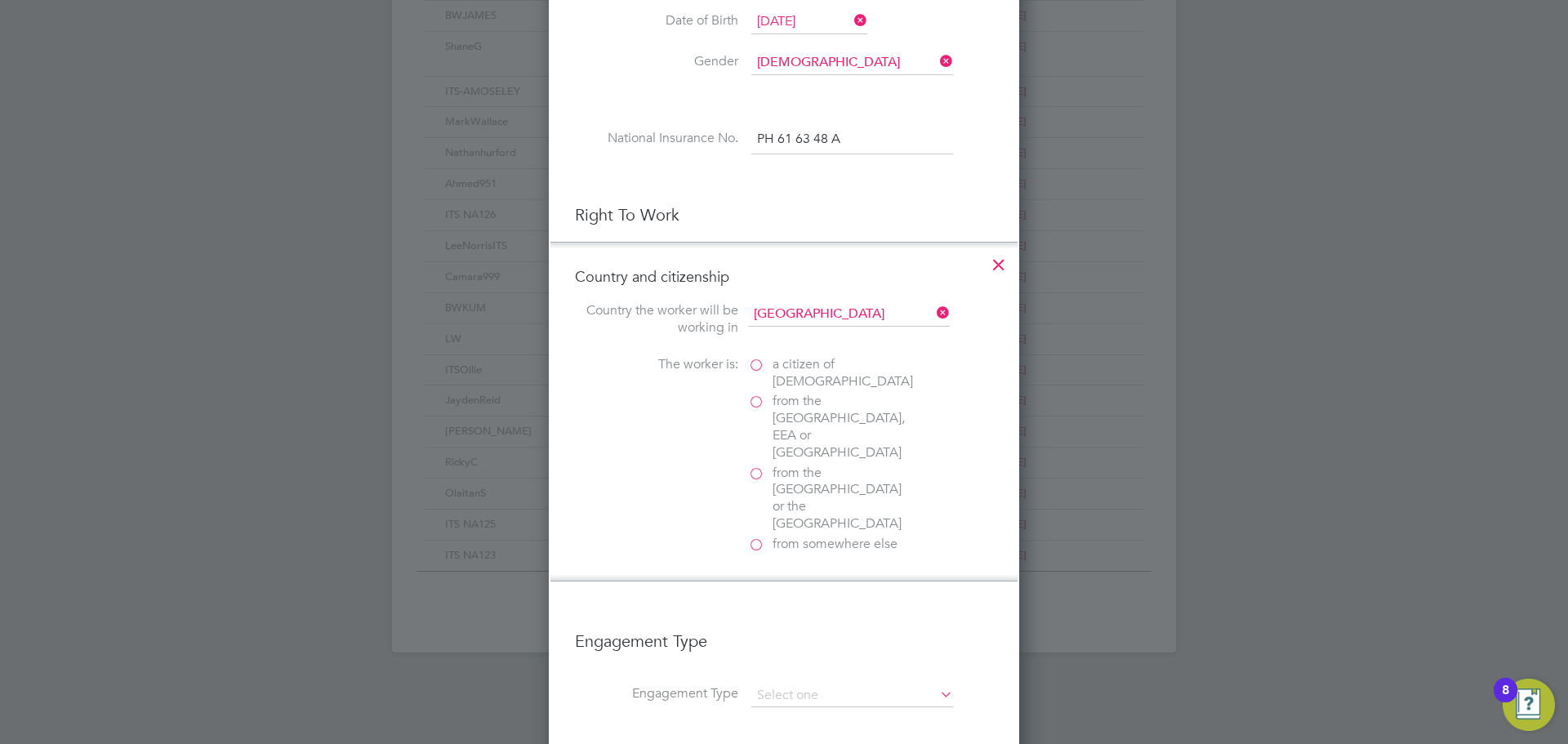
scroll to position [736, 0]
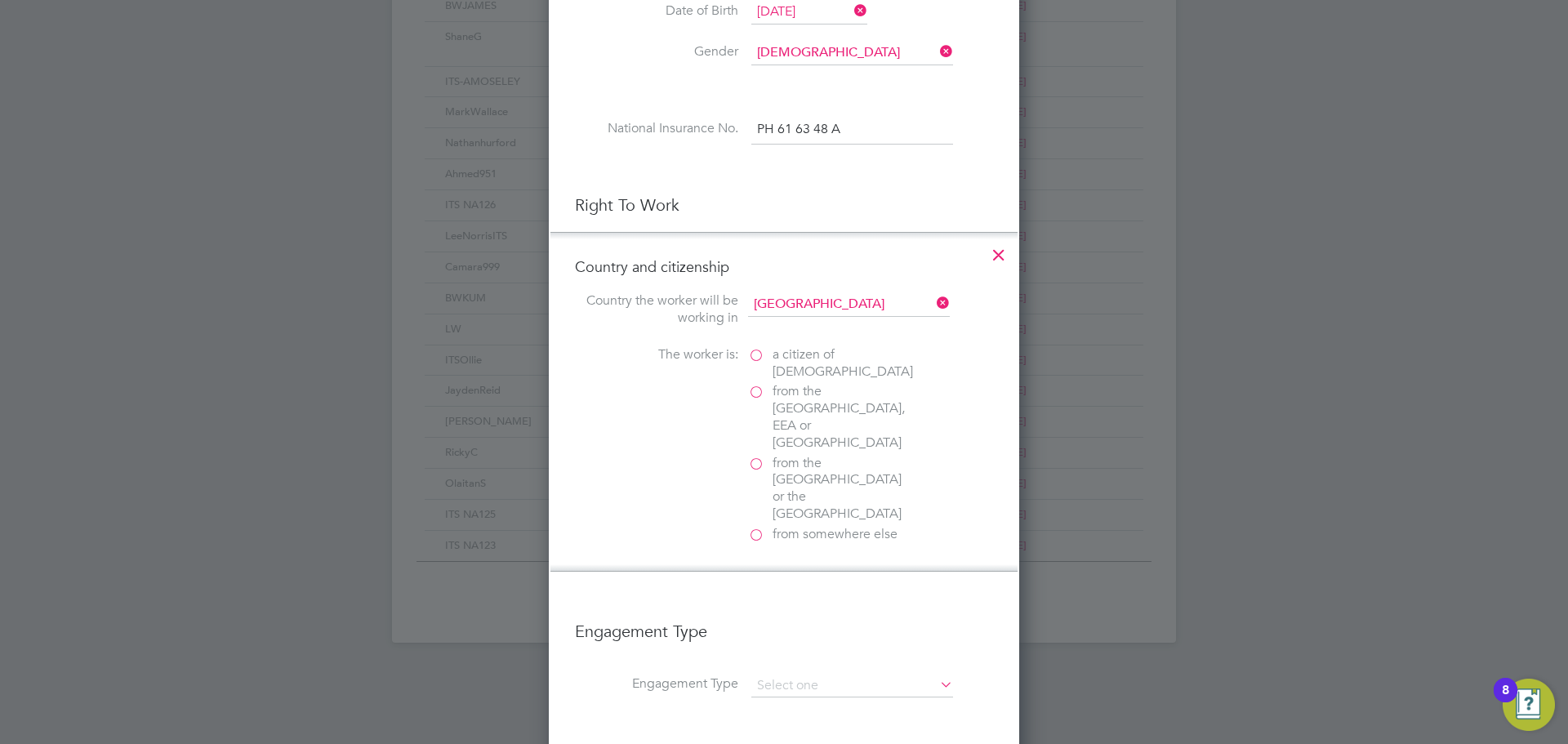
click at [793, 354] on span "a citizen of United Kingdom" at bounding box center [843, 363] width 141 height 35
click at [0, 0] on input "a citizen of United Kingdom" at bounding box center [0, 0] width 0 height 0
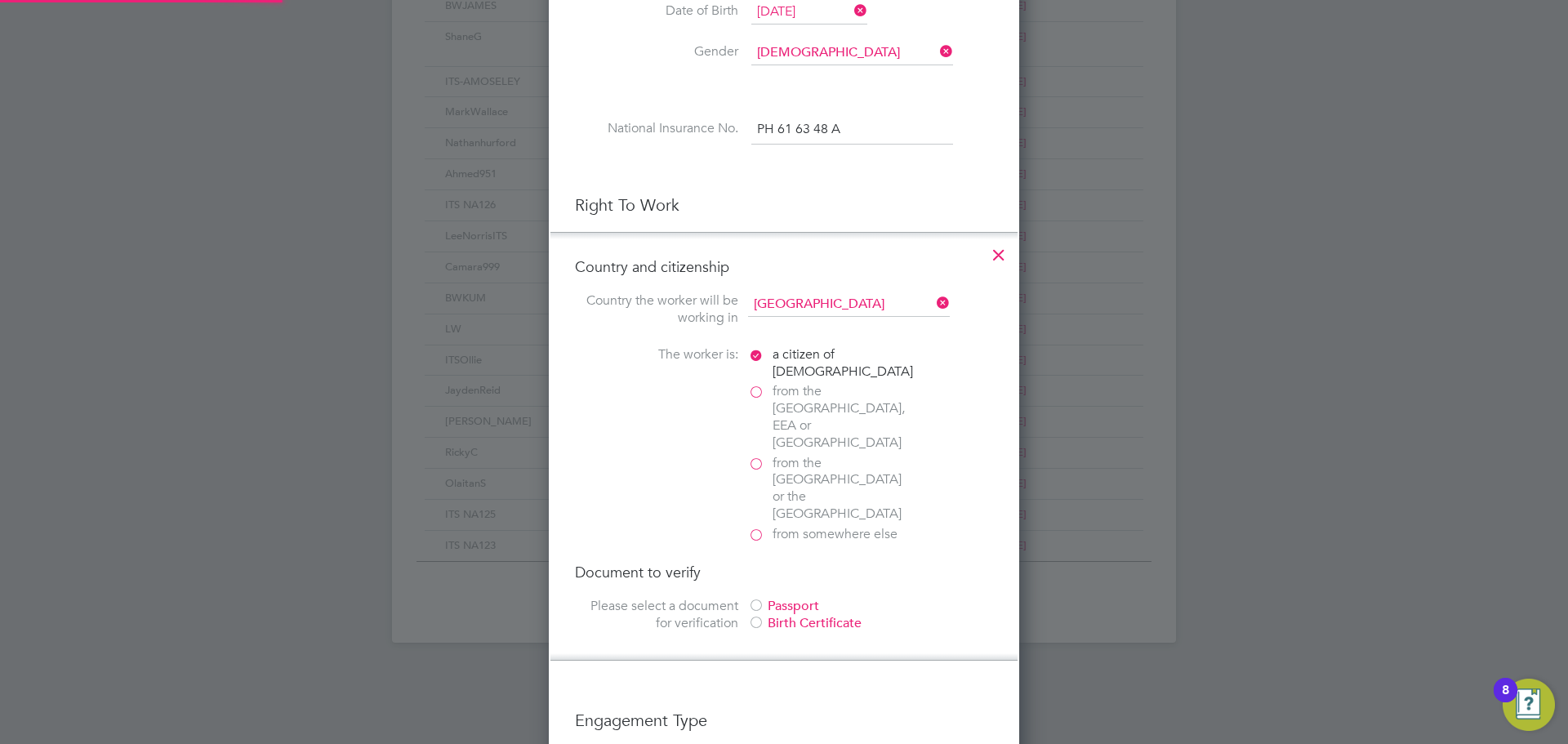
scroll to position [1715, 471]
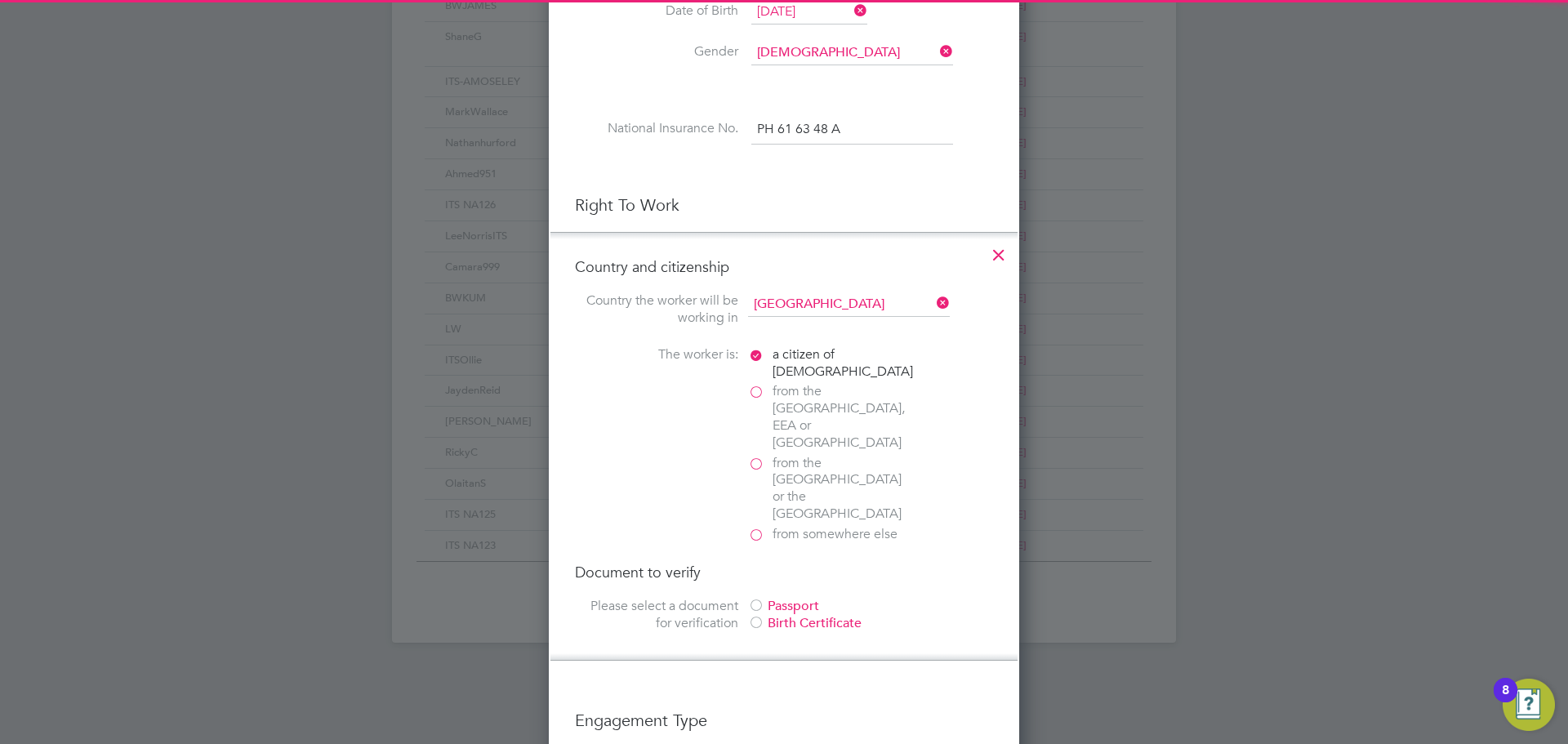
click at [776, 597] on div "Passport" at bounding box center [870, 606] width 245 height 17
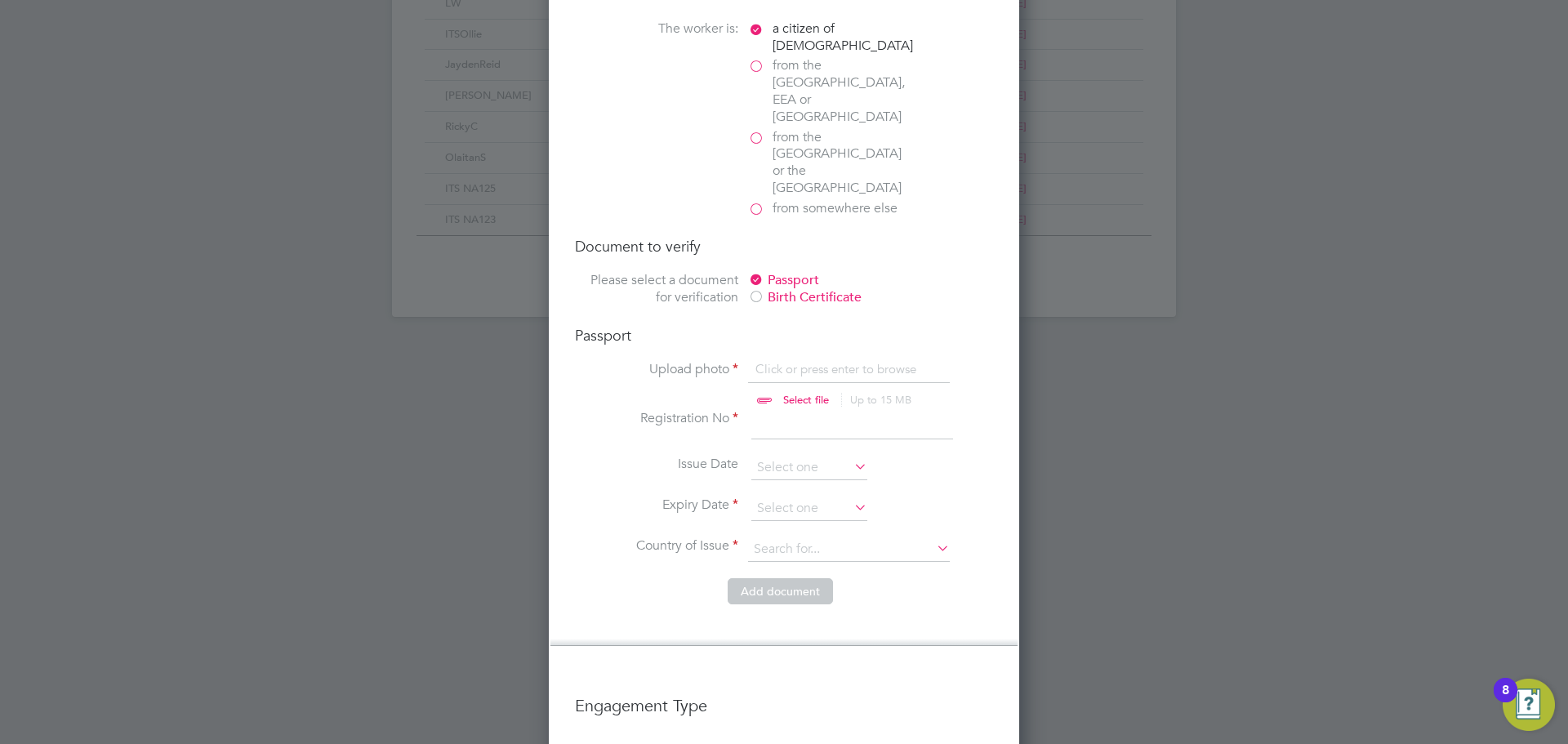
scroll to position [1062, 0]
click at [765, 409] on input at bounding box center [851, 423] width 201 height 29
type input "141395700"
click at [807, 455] on li "Issue Date" at bounding box center [784, 475] width 418 height 40
click at [809, 495] on input at bounding box center [809, 507] width 116 height 24
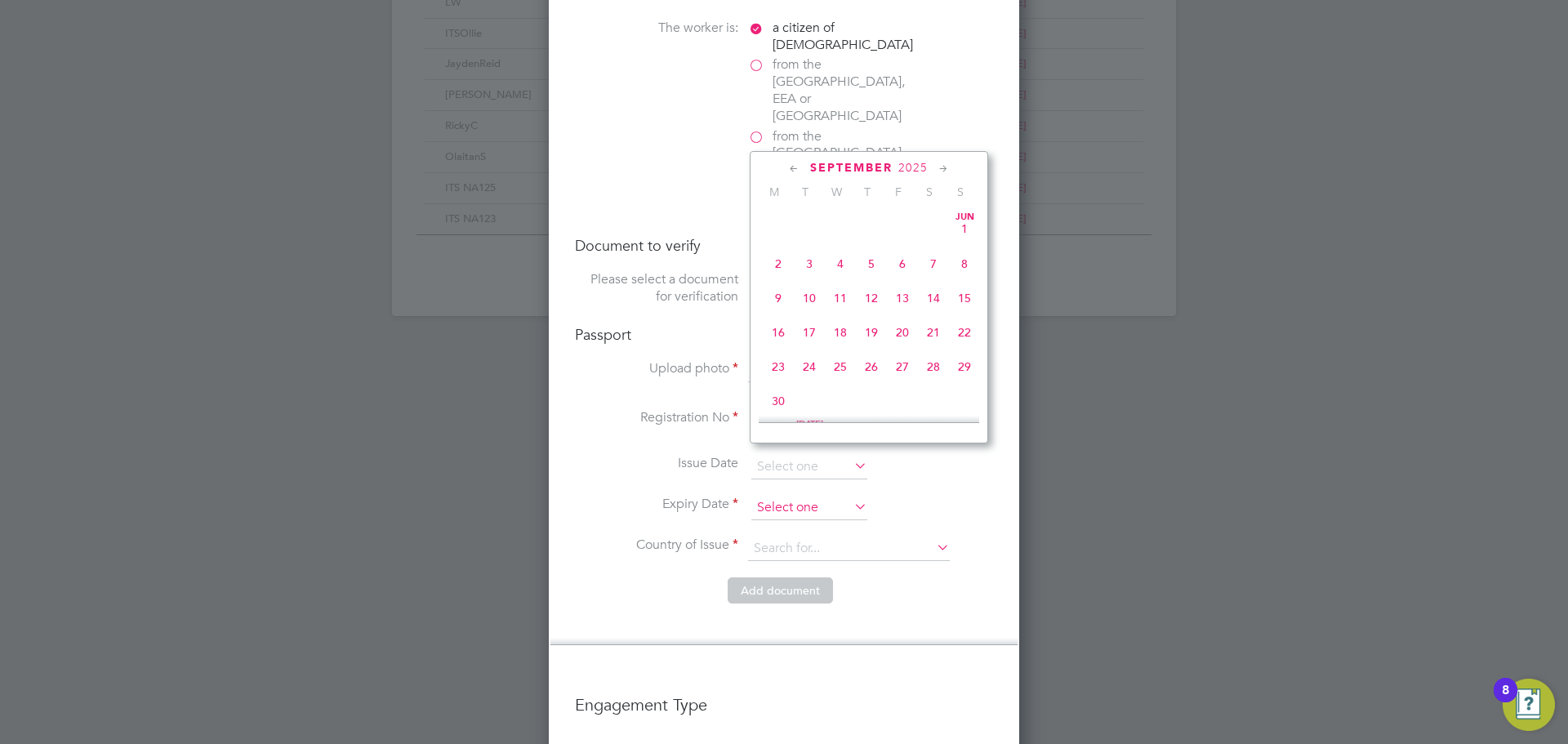
scroll to position [495, 0]
click at [919, 171] on span "2025" at bounding box center [913, 168] width 30 height 13
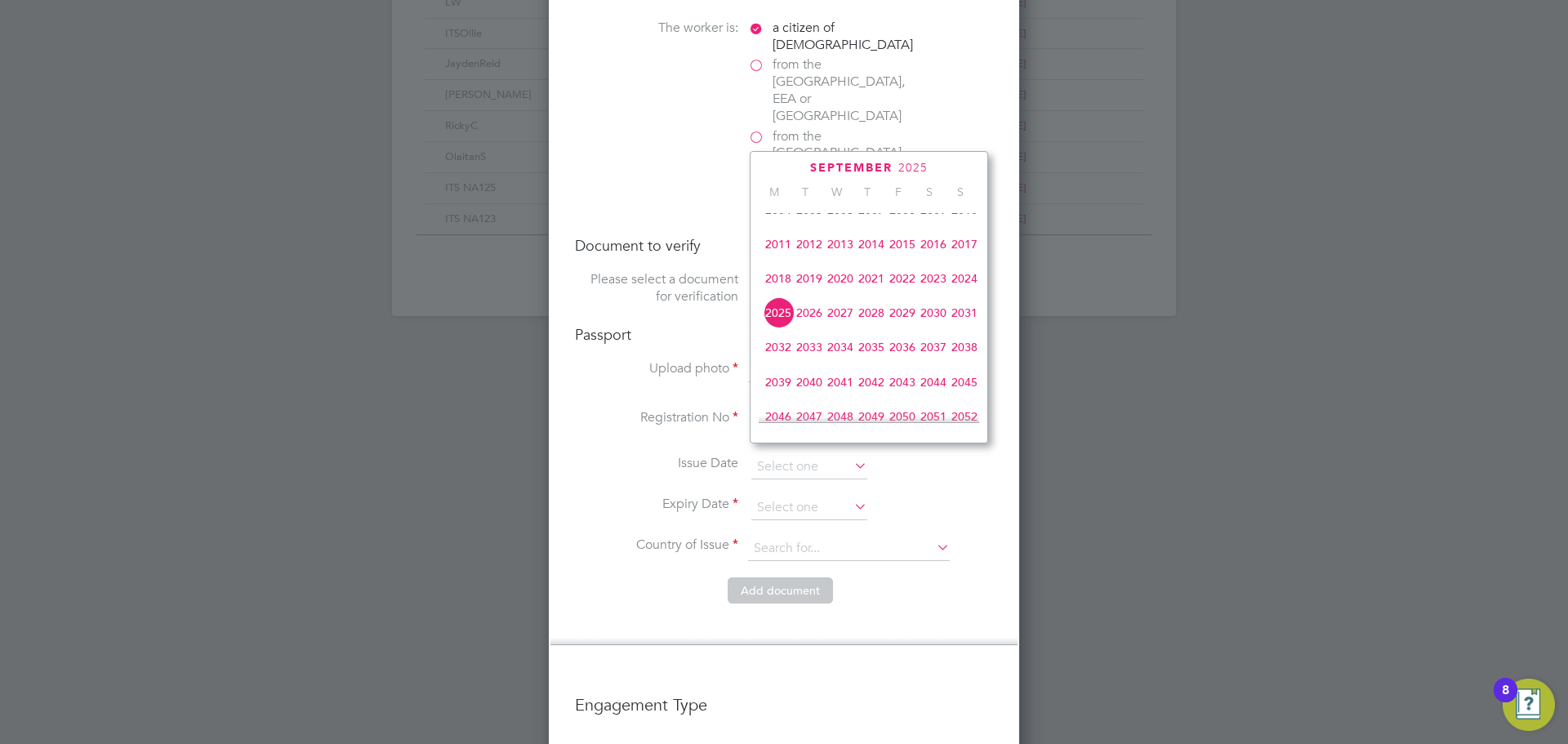
click at [836, 323] on span "2027" at bounding box center [840, 313] width 31 height 31
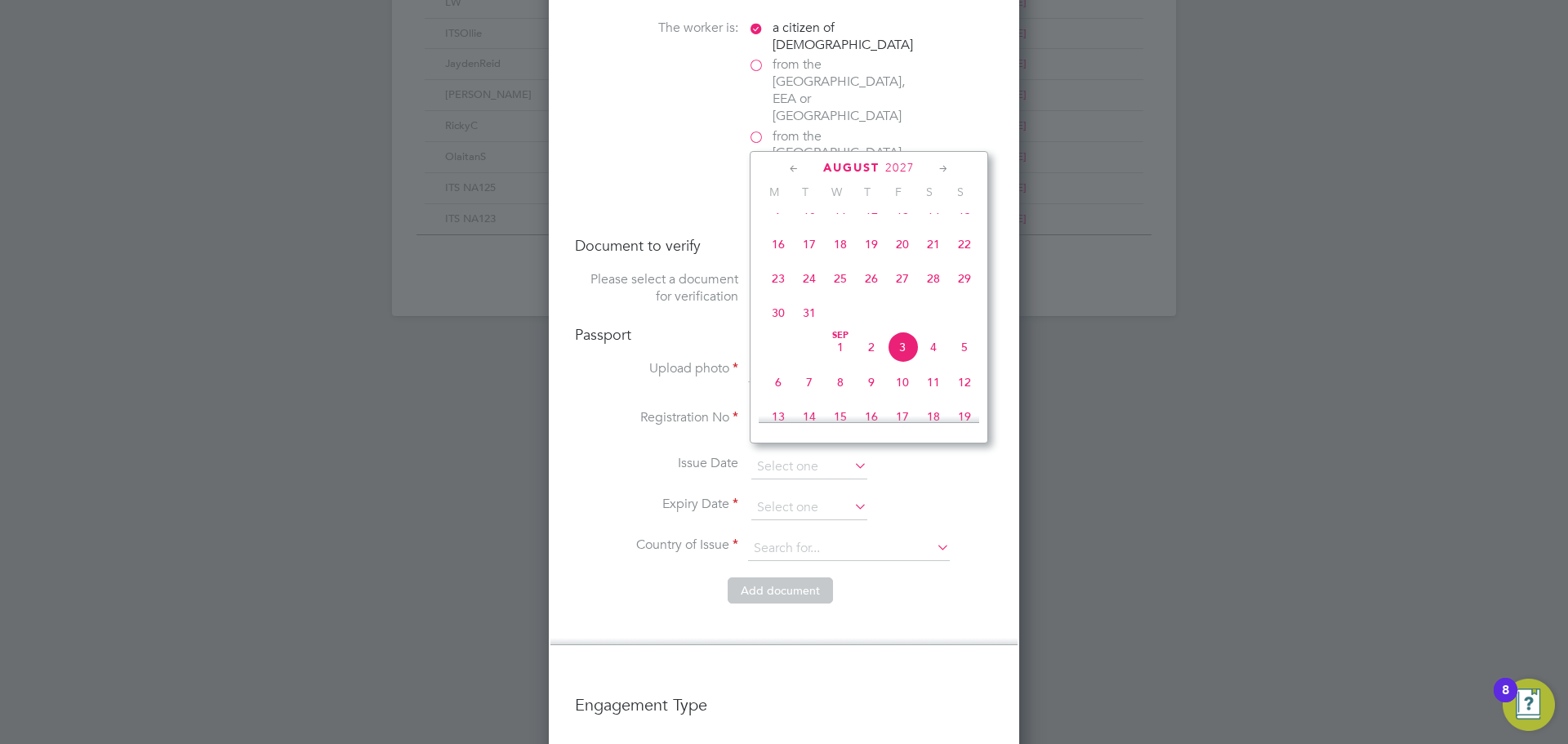
click at [914, 162] on span "2027" at bounding box center [899, 168] width 30 height 13
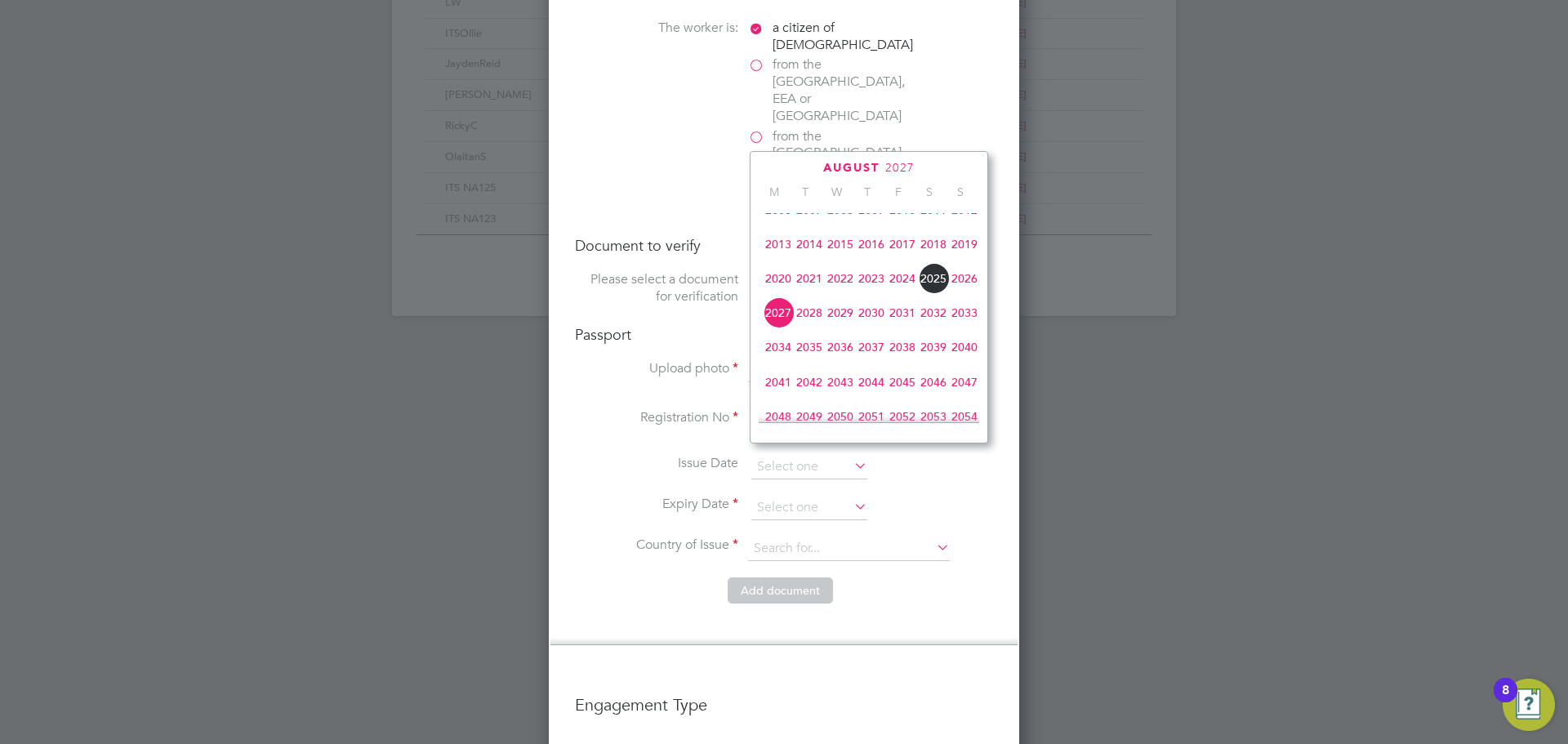
click at [969, 325] on span "2033" at bounding box center [964, 313] width 31 height 31
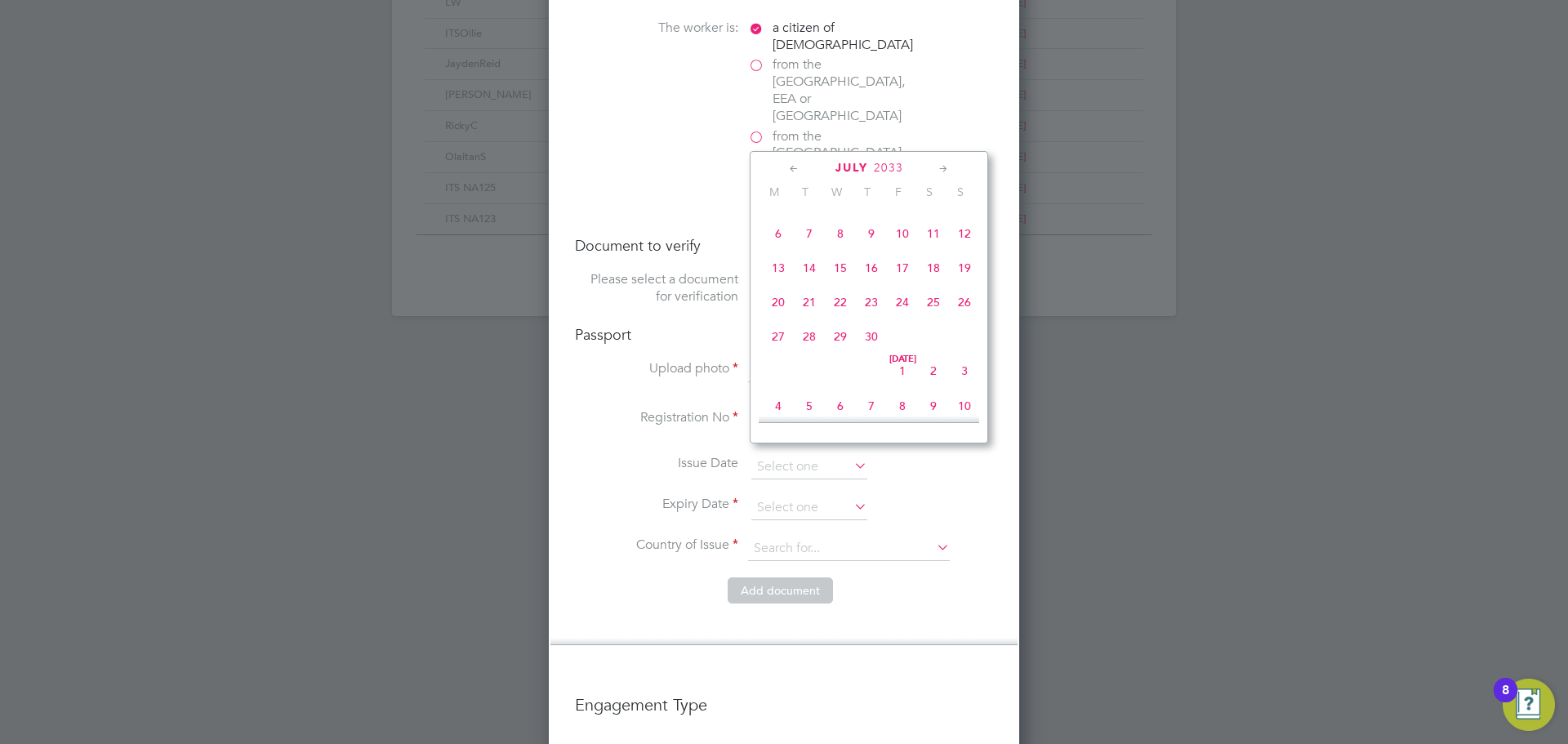
scroll to position [236, 0]
click at [781, 340] on span "27" at bounding box center [778, 337] width 31 height 31
type input "27 Jun 2033"
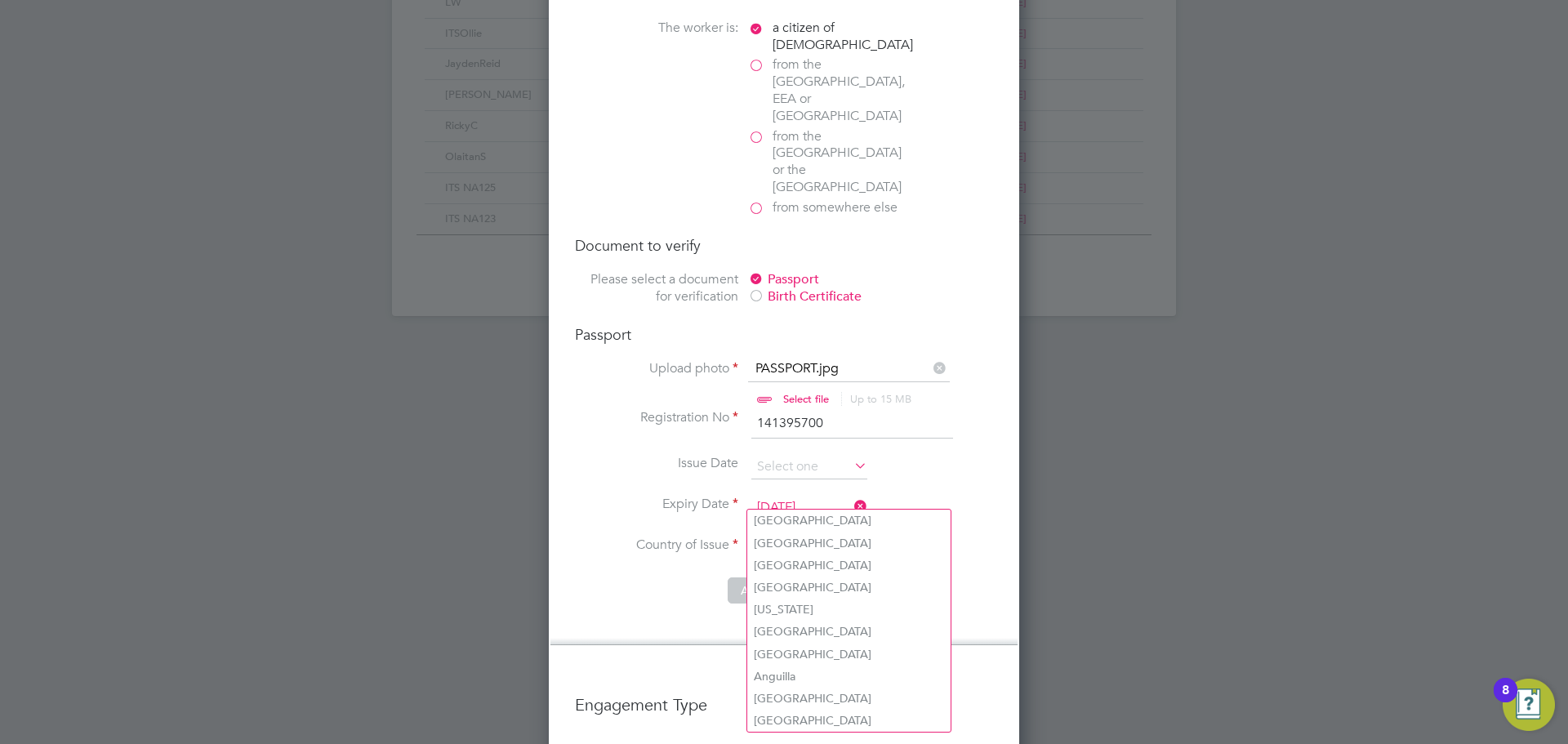
click at [793, 537] on input at bounding box center [848, 549] width 201 height 24
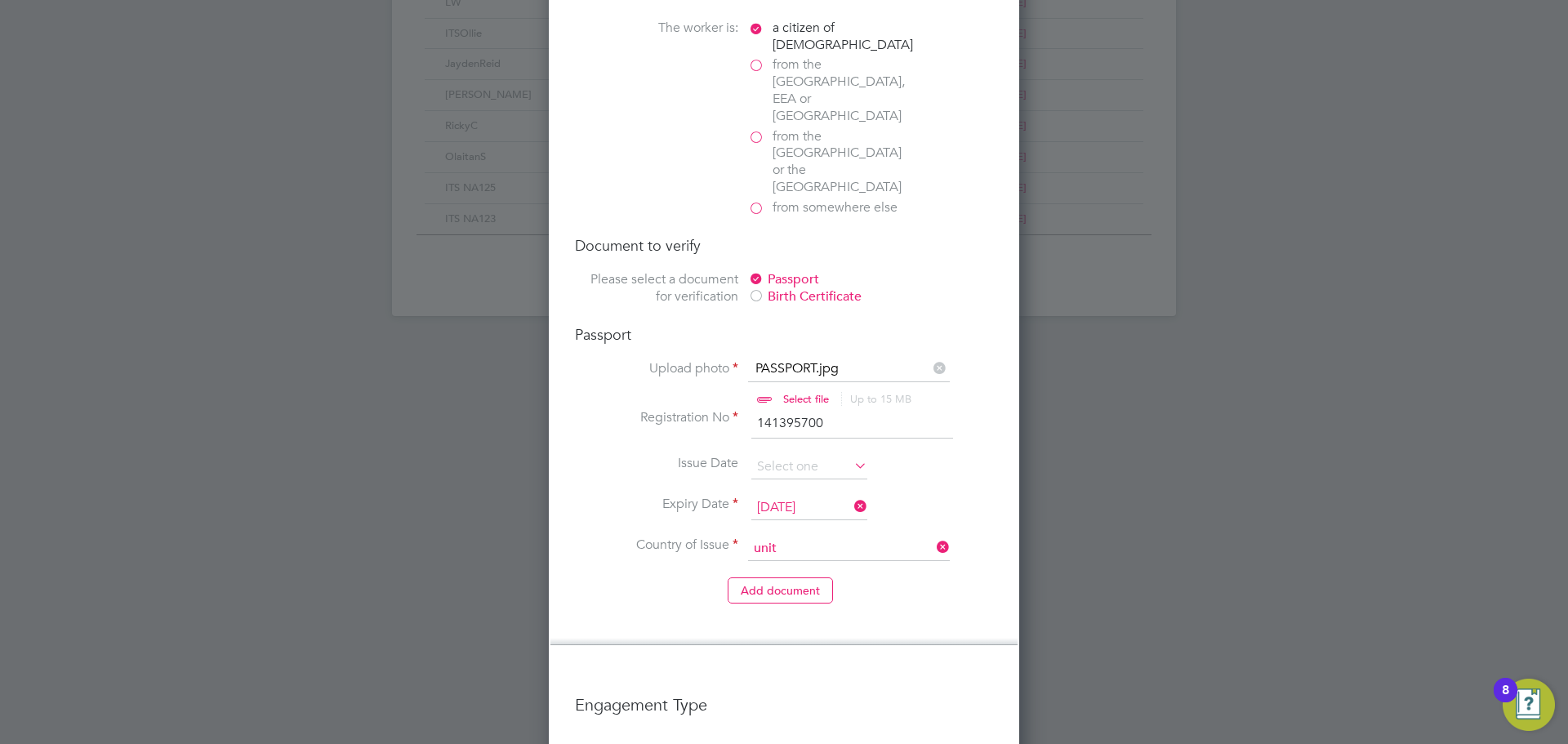
click at [820, 562] on li "Unit ed Kingdom" at bounding box center [863, 565] width 233 height 22
type input "United Kingdom"
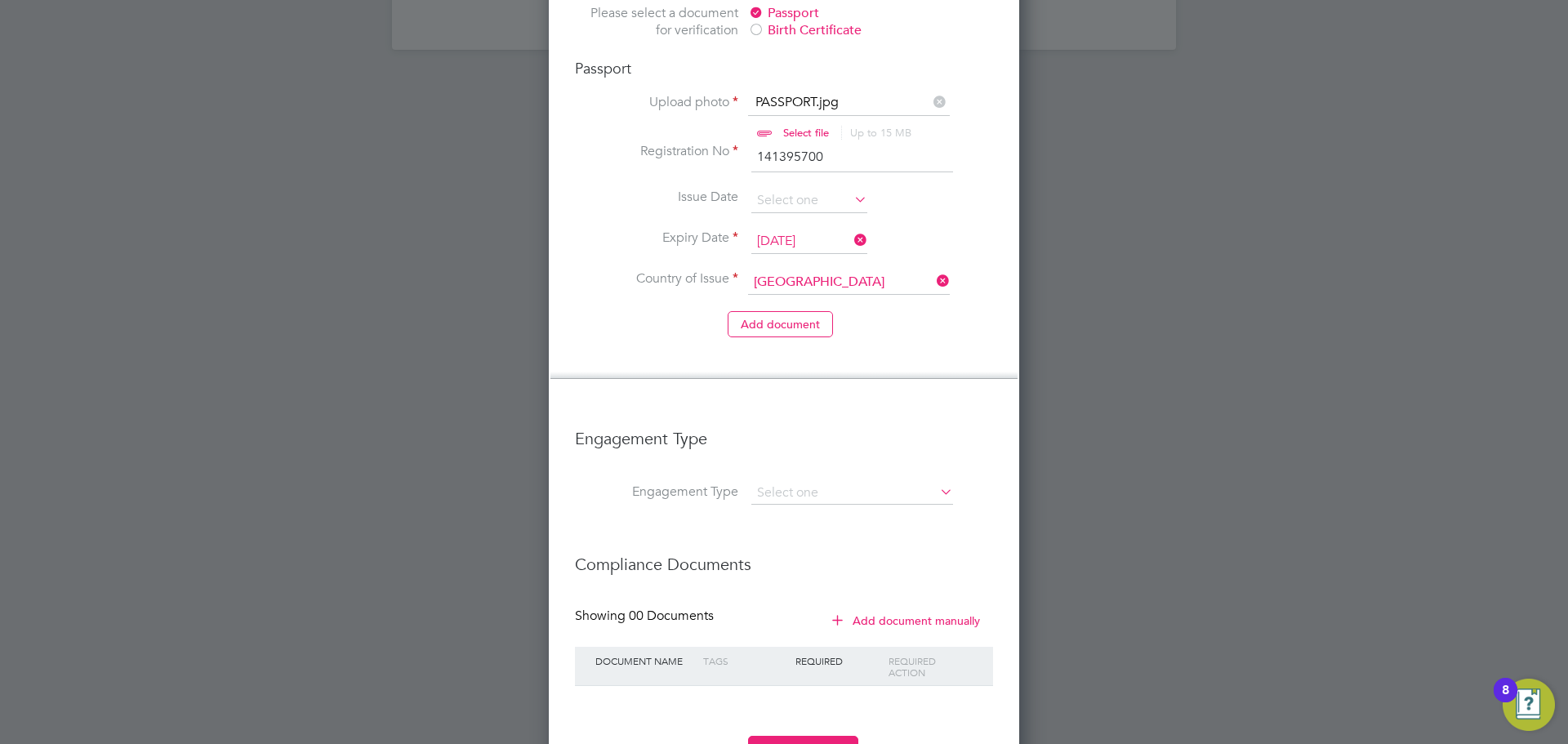
scroll to position [1345, 0]
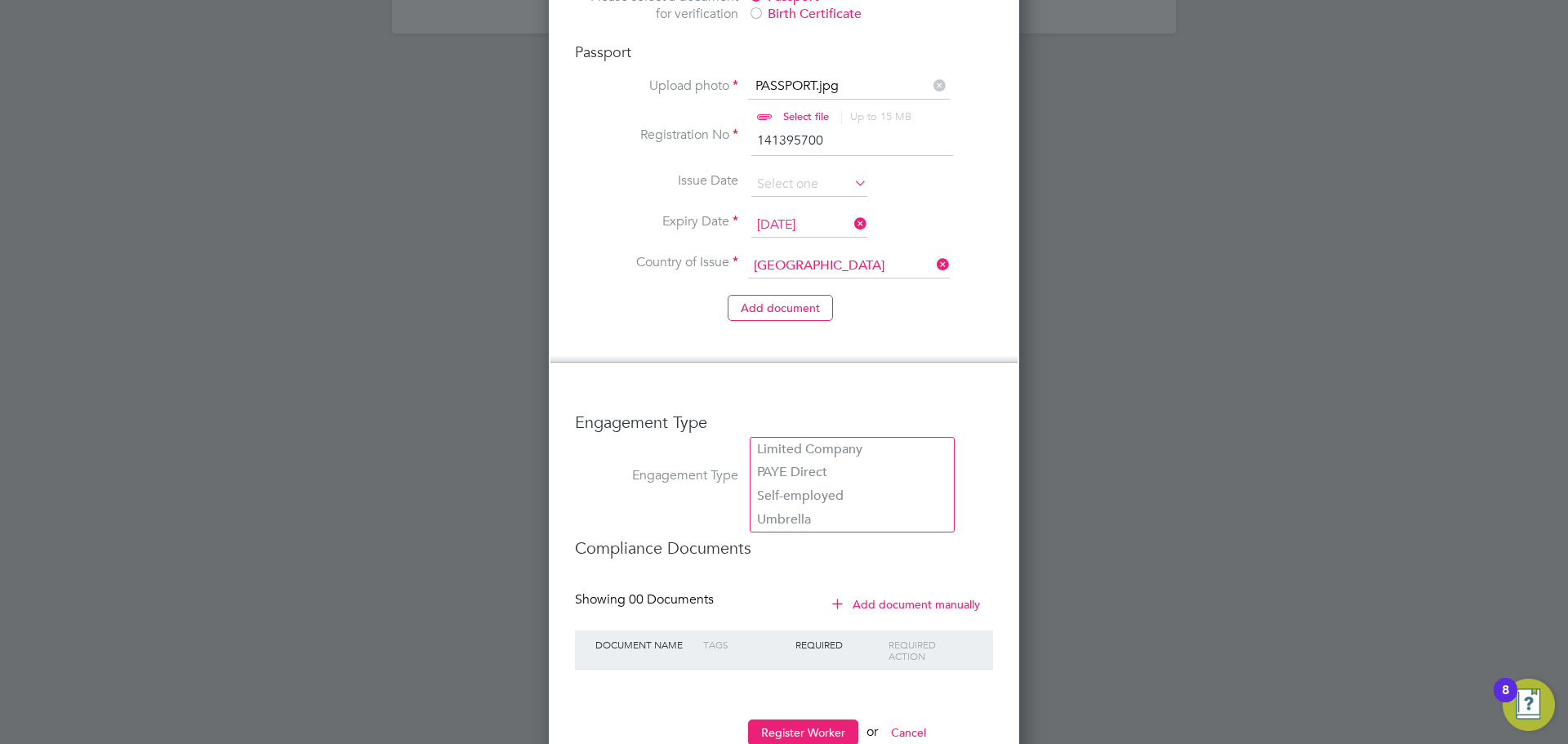
click at [803, 465] on input at bounding box center [851, 476] width 201 height 23
click at [803, 464] on li "PAYE Direct" at bounding box center [851, 472] width 203 height 24
type input "PAYE Direct"
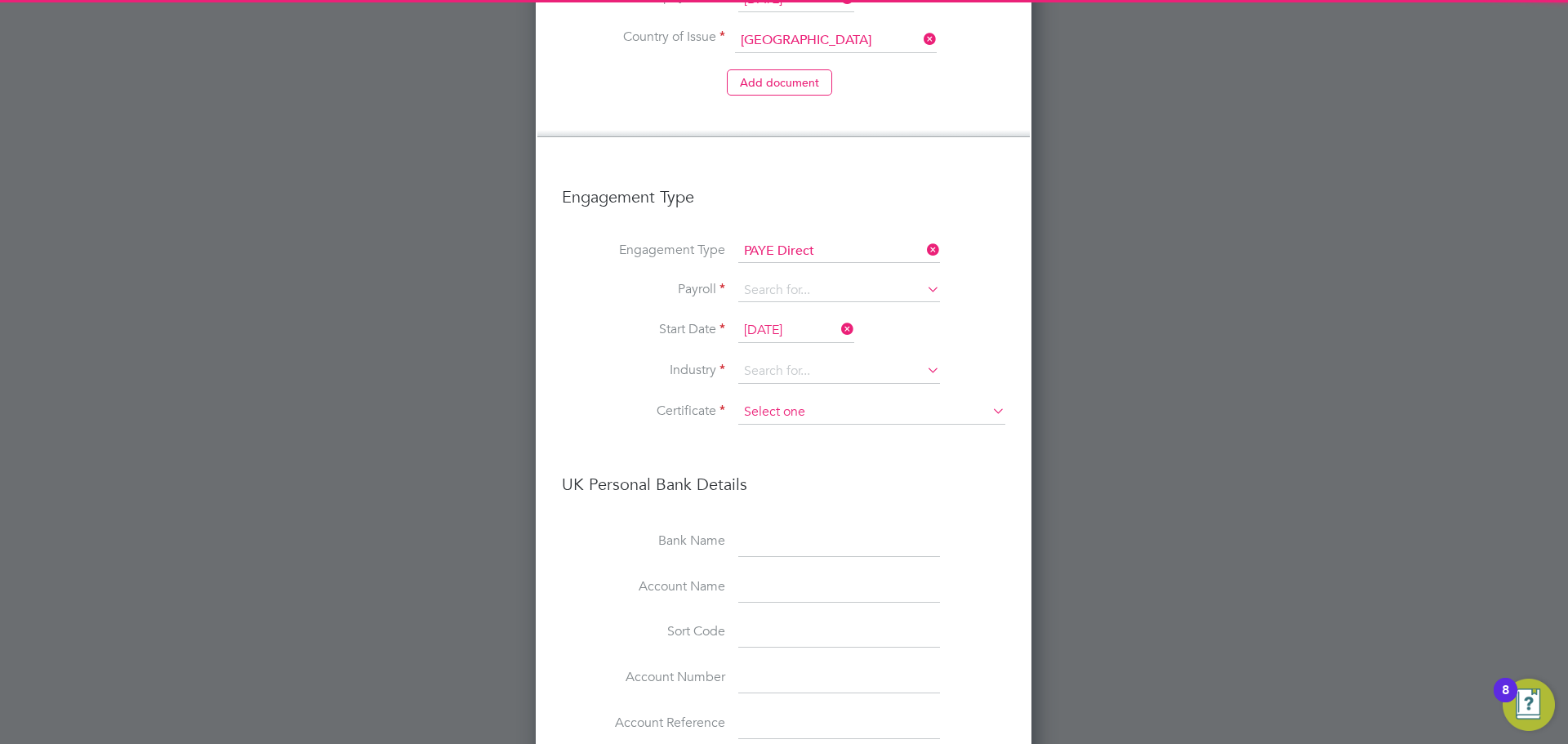
scroll to position [1589, 0]
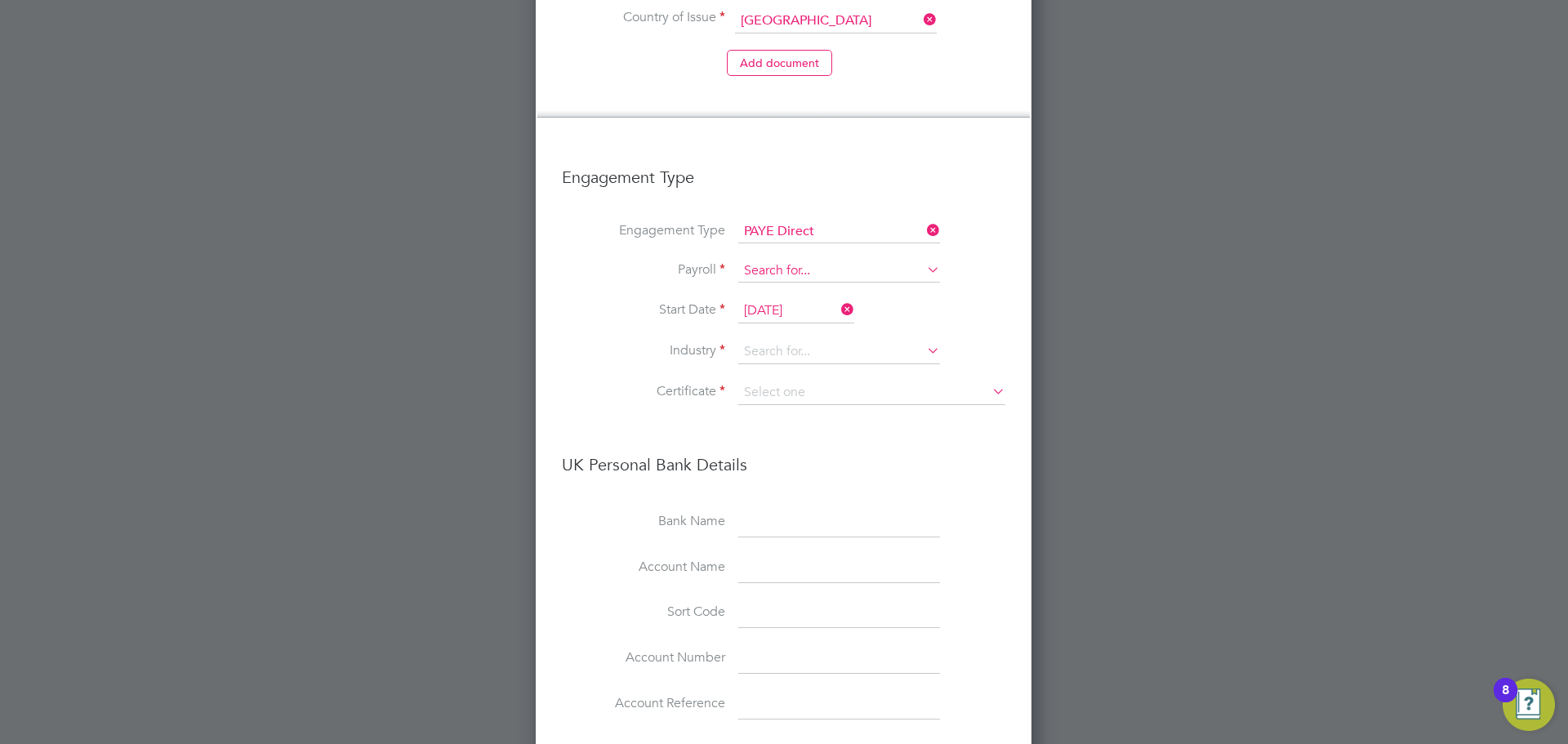
click at [765, 260] on input at bounding box center [839, 270] width 201 height 23
click at [776, 251] on li "Agency PAYE" at bounding box center [839, 244] width 203 height 24
type input "Agency PAYE"
click at [787, 340] on input at bounding box center [839, 351] width 201 height 24
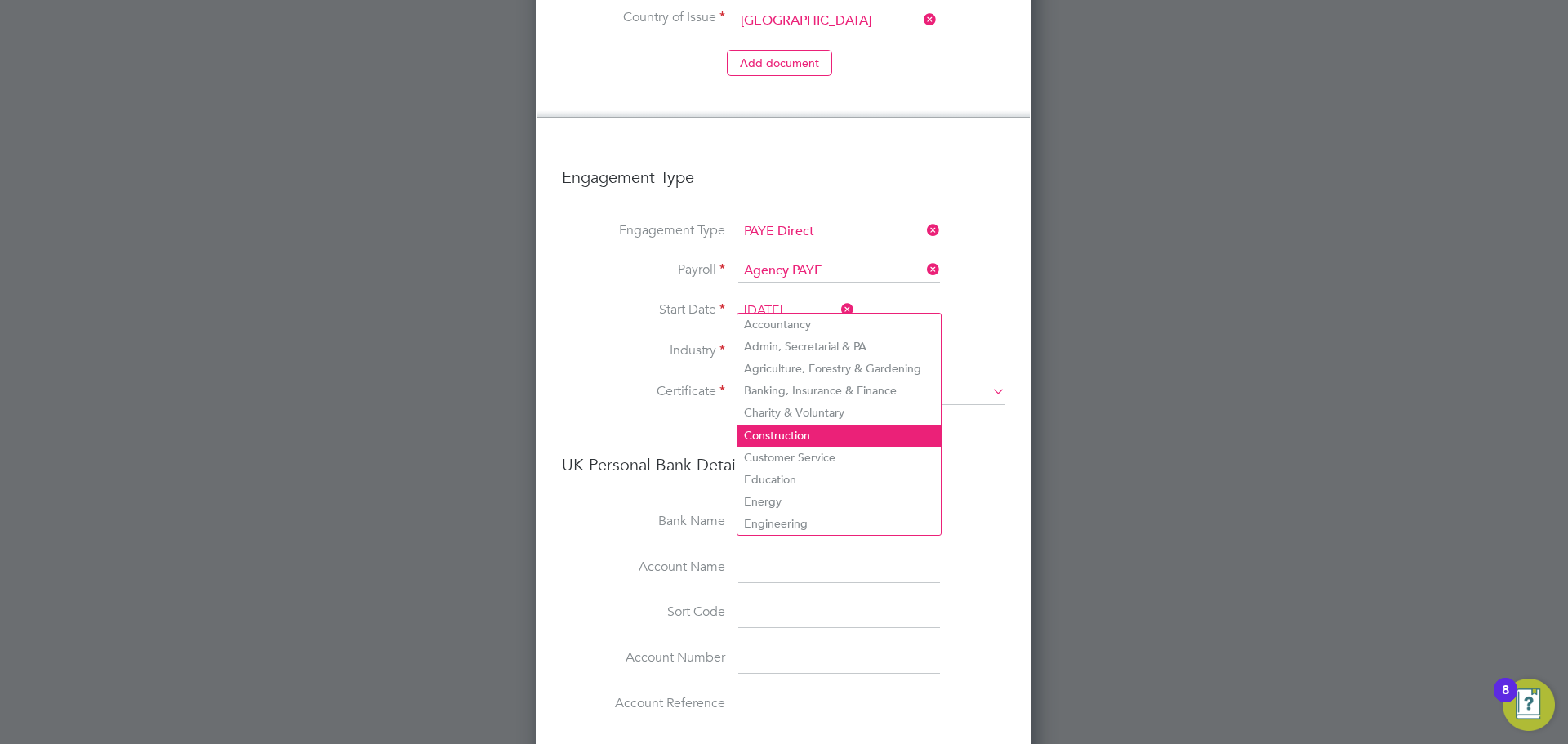
click at [788, 425] on li "Construction" at bounding box center [839, 436] width 203 height 22
type input "Construction"
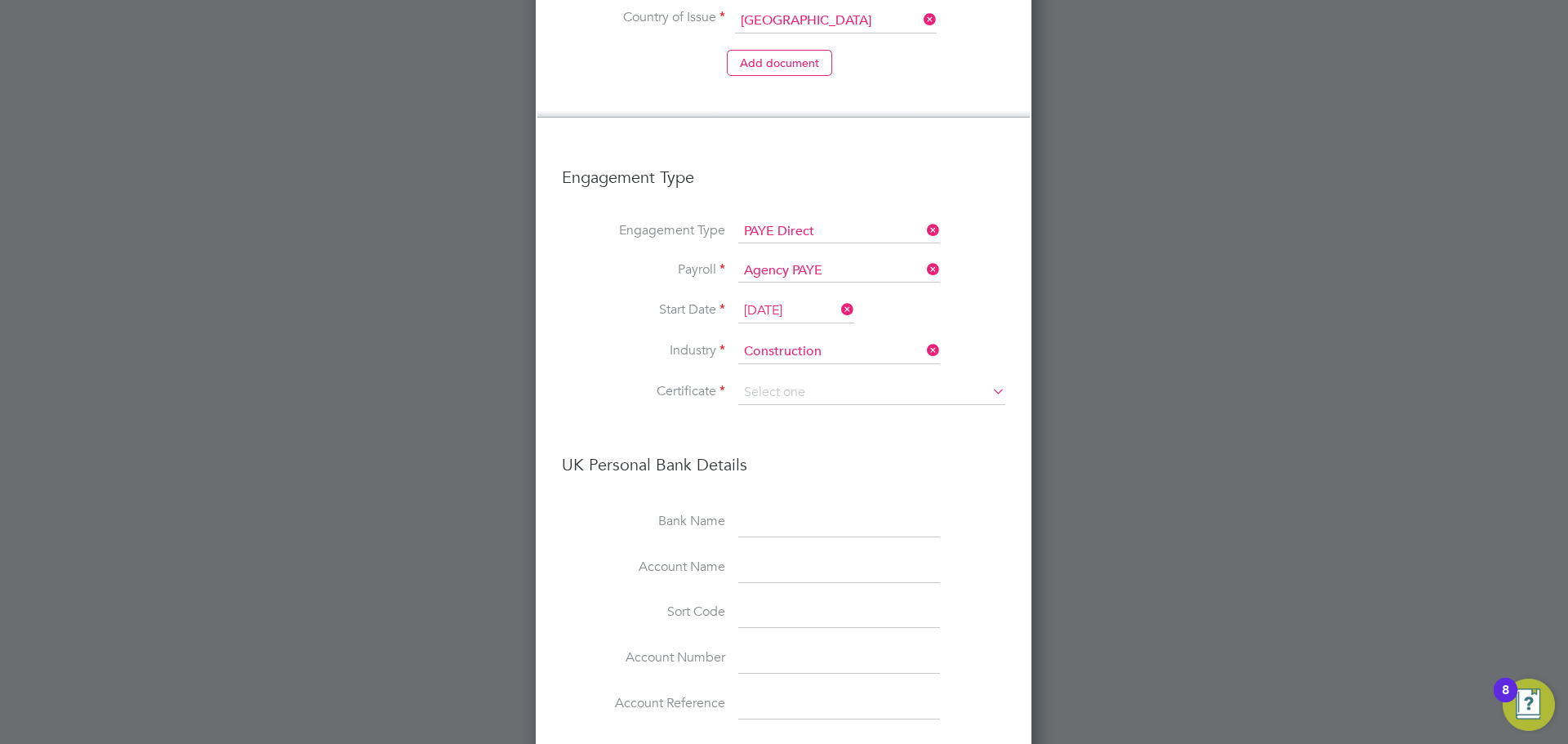
click at [781, 340] on li "Industry Construction" at bounding box center [784, 360] width 443 height 40
click at [781, 380] on input at bounding box center [872, 392] width 267 height 24
click at [788, 388] on li "No, worker doesn't have a P45 certificate" at bounding box center [872, 386] width 269 height 21
type input "No, worker doesn't have a P45 certificate"
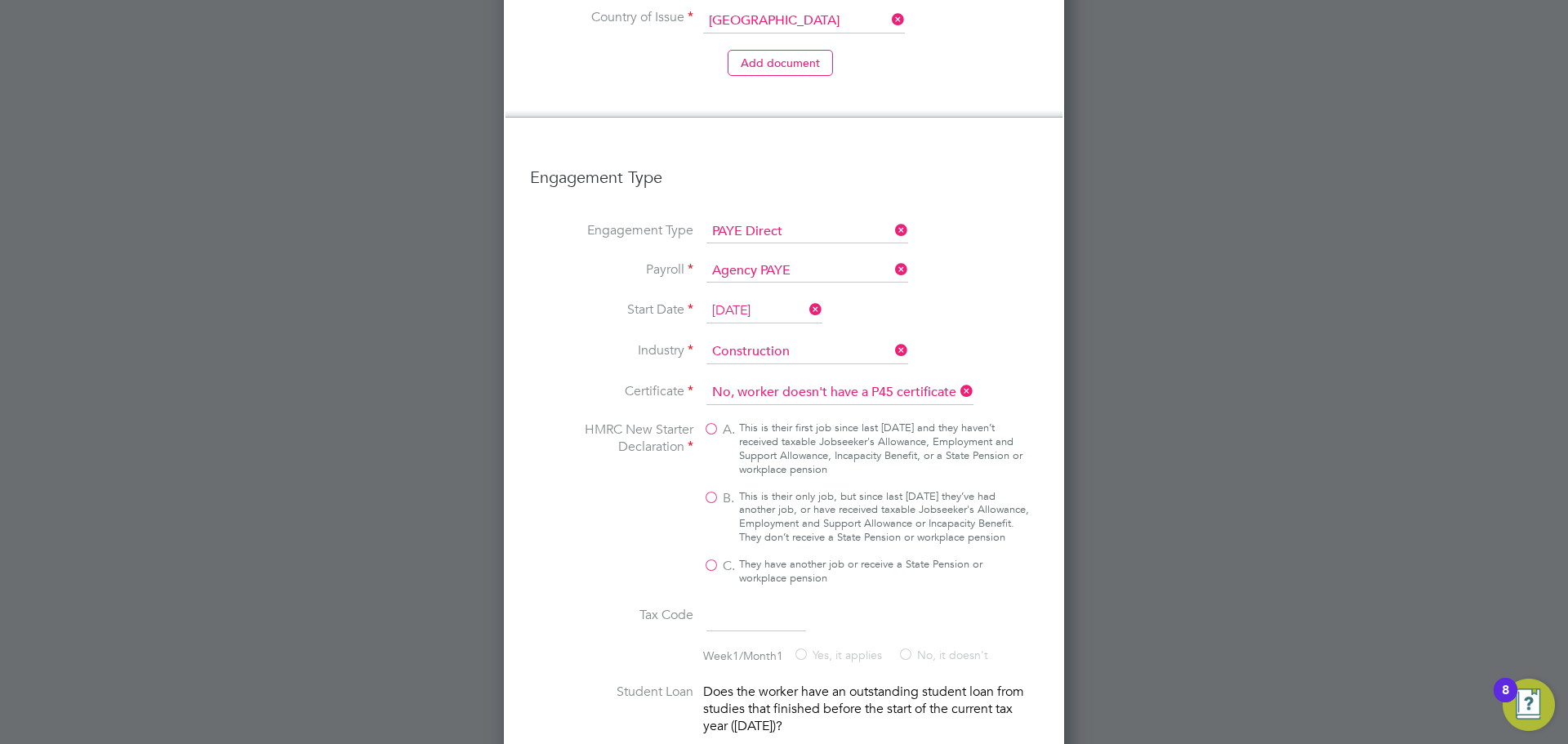
scroll to position [2986, 561]
click at [797, 490] on div "This is their only job, but since last 6 April they’ve had another job, or have…" at bounding box center [884, 517] width 290 height 56
click at [0, 0] on input "B. This is their only job, but since last 6 April they’ve had another job, or h…" at bounding box center [0, 0] width 0 height 0
type input "1257L"
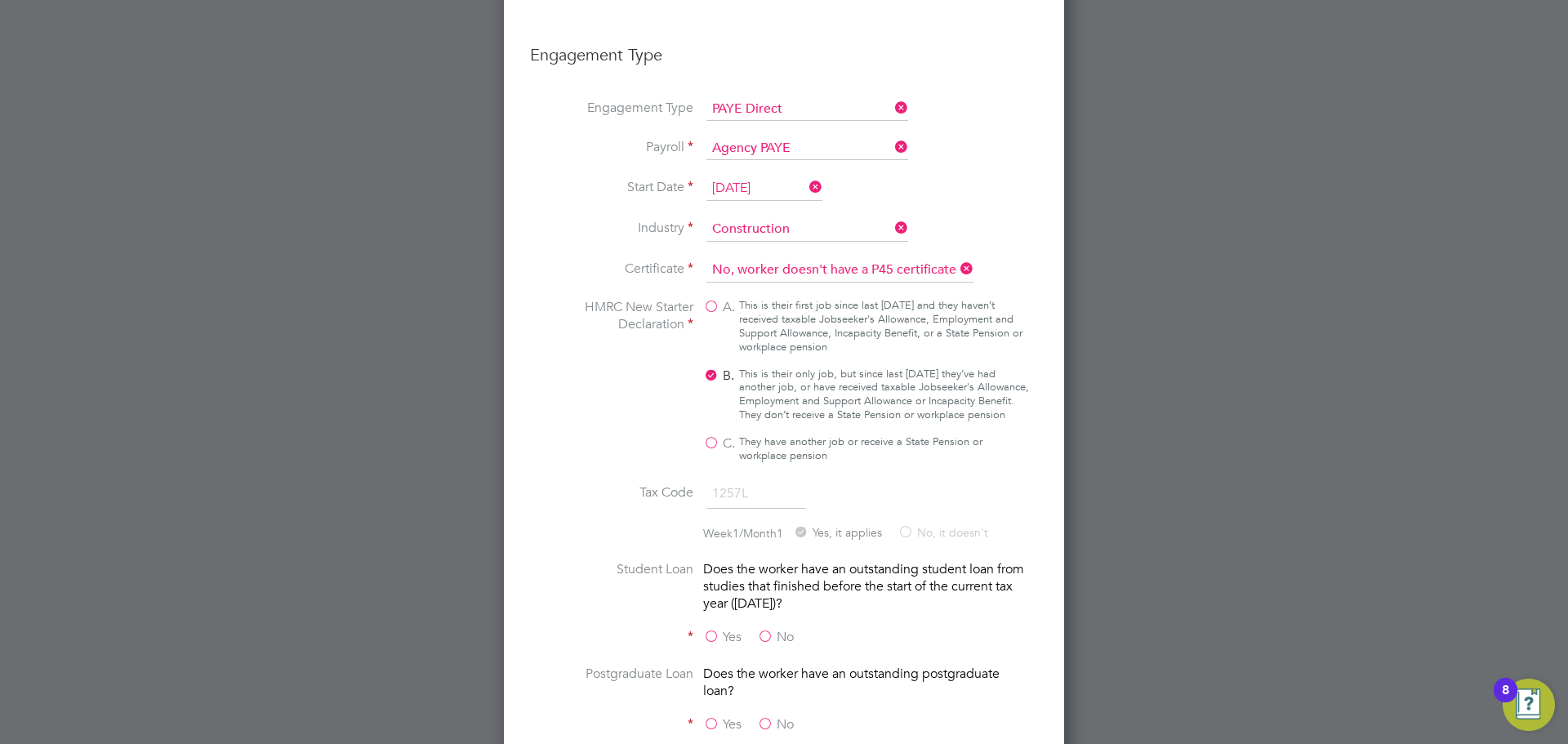
scroll to position [1916, 0]
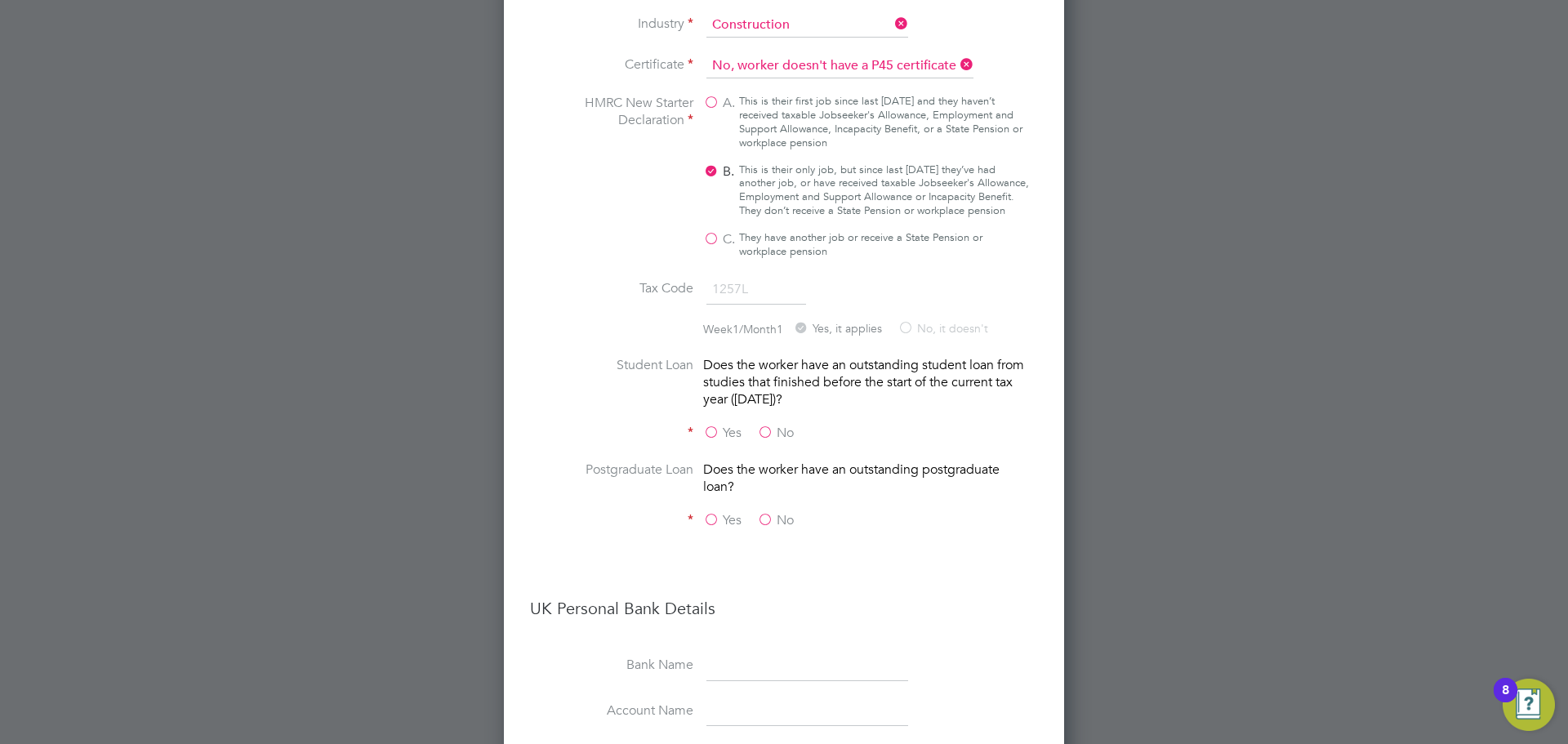
click at [778, 425] on label "No" at bounding box center [776, 433] width 37 height 17
click at [0, 0] on input "No" at bounding box center [0, 0] width 0 height 0
click at [799, 461] on div "Does the worker have an outstanding postgraduate loan?" at bounding box center [867, 478] width 327 height 35
click at [781, 474] on fieldset "Certificate No, worker doesn't have a P45 certificate HMRC New Starter Declarat…" at bounding box center [784, 309] width 508 height 511
click at [776, 511] on label "No" at bounding box center [776, 520] width 37 height 17
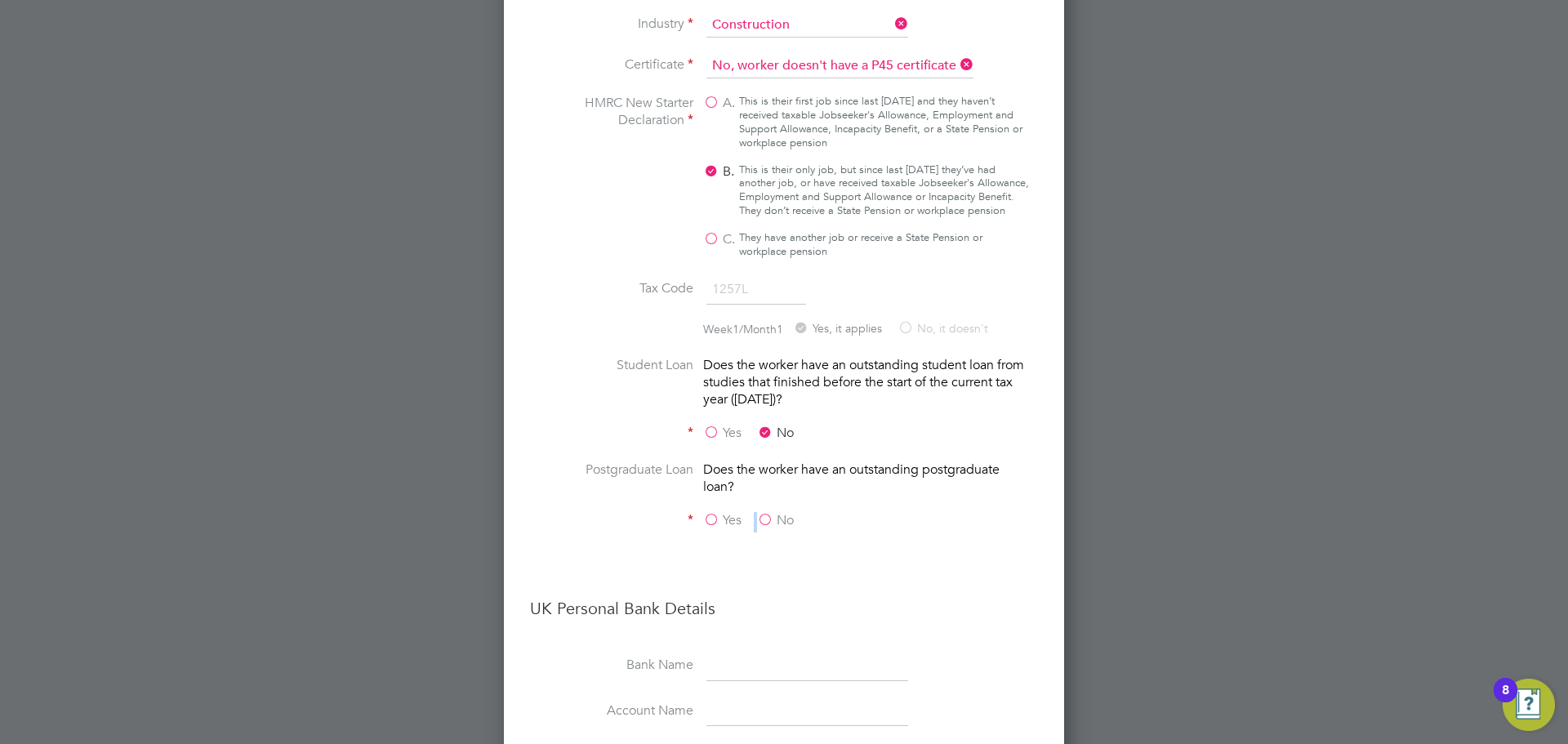
click at [0, 0] on input "No" at bounding box center [0, 0] width 0 height 0
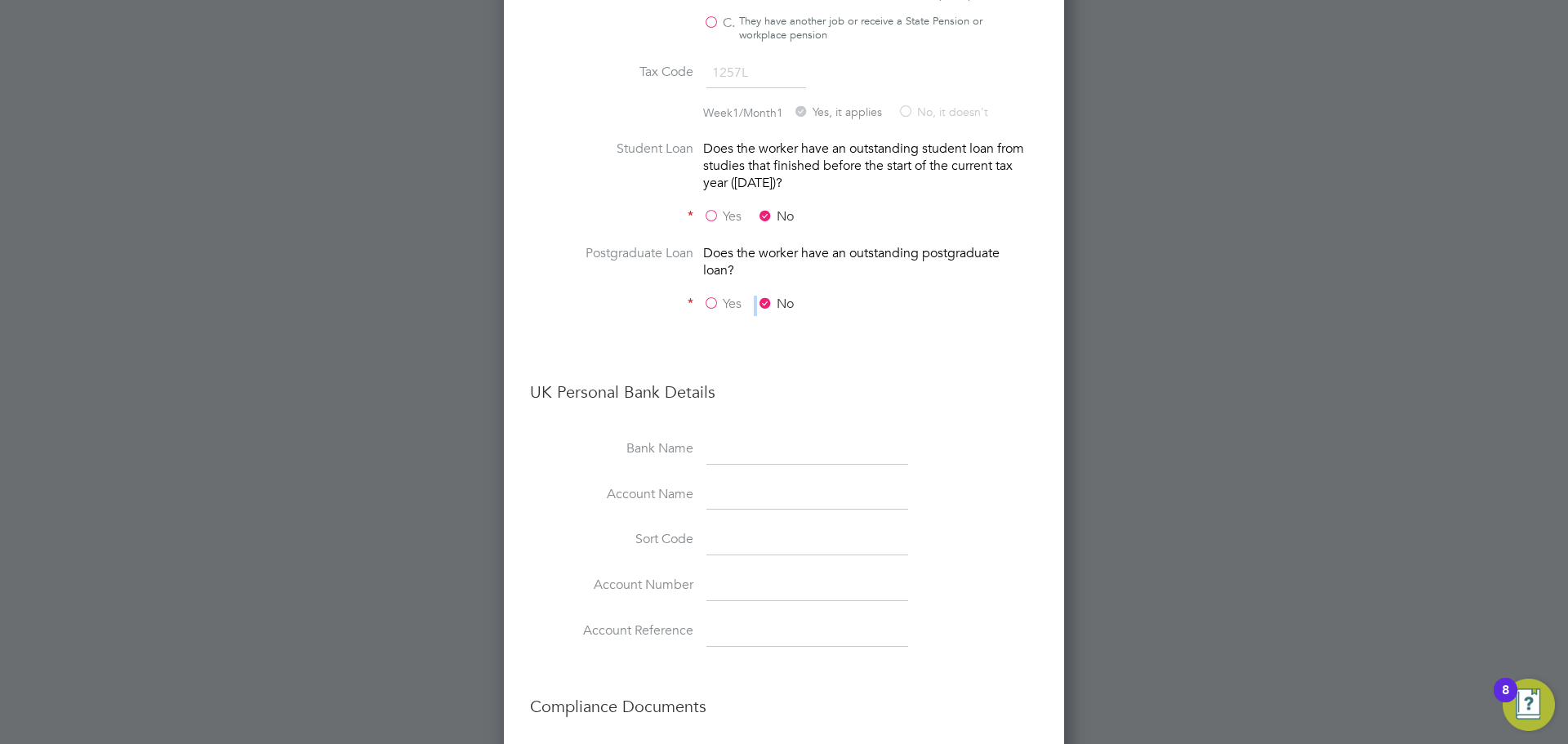
scroll to position [2304, 0]
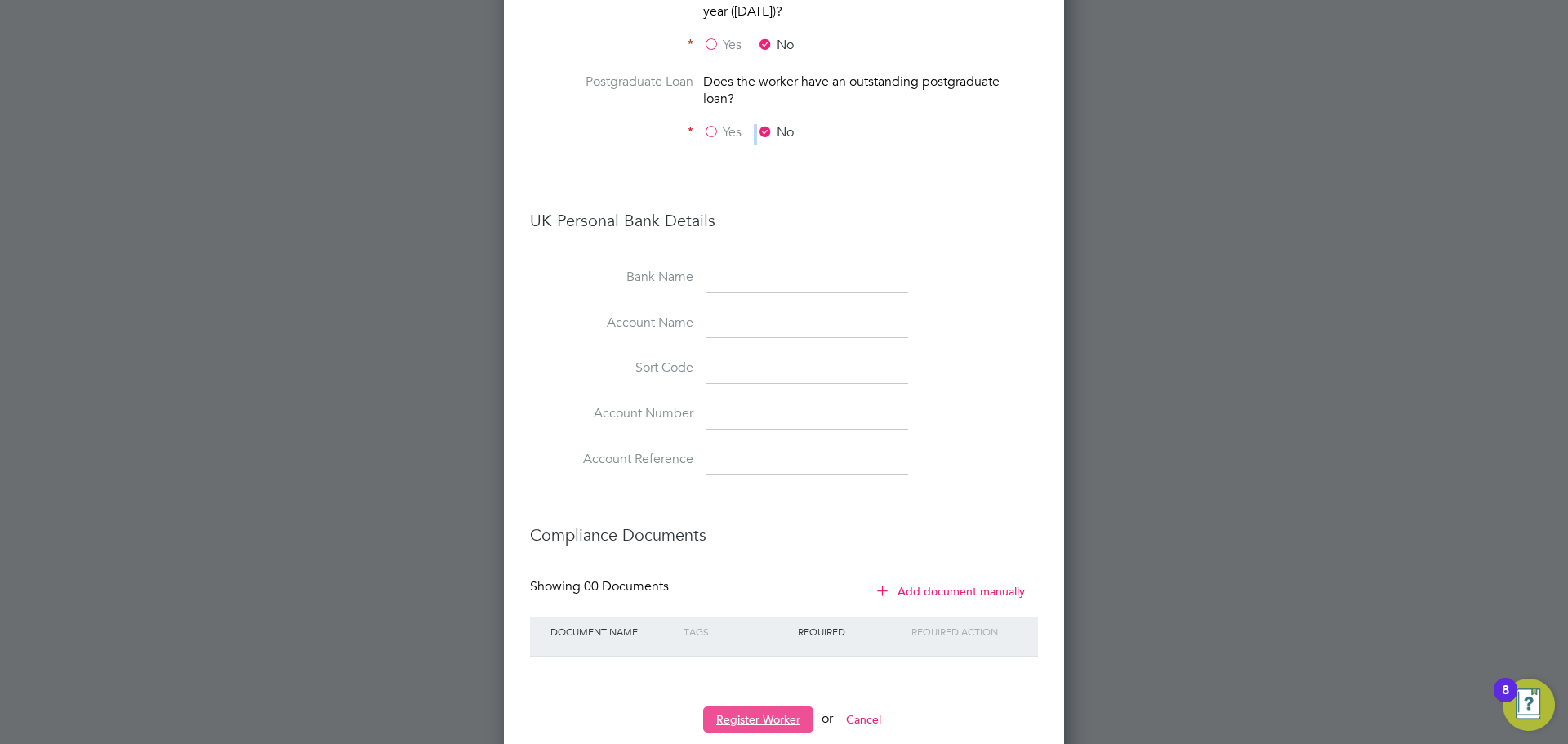
click at [770, 706] on button "Register Worker" at bounding box center [758, 719] width 110 height 26
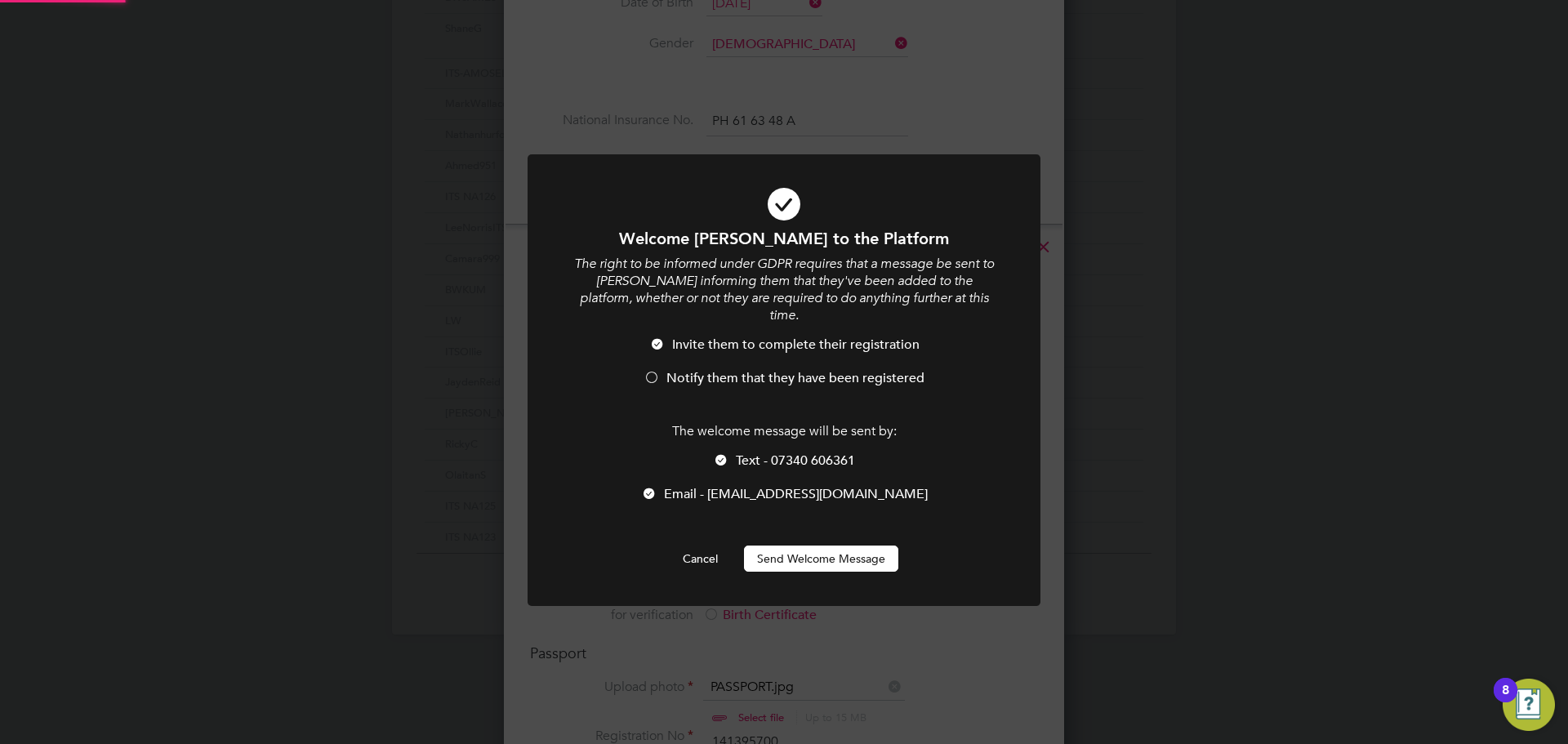
scroll to position [0, 0]
click at [798, 370] on li "Notify them that they have been registered" at bounding box center [784, 387] width 425 height 34
click at [804, 452] on span "Text - 07340 606361" at bounding box center [795, 460] width 119 height 16
click at [829, 546] on button "Send Welcome Message" at bounding box center [821, 558] width 154 height 26
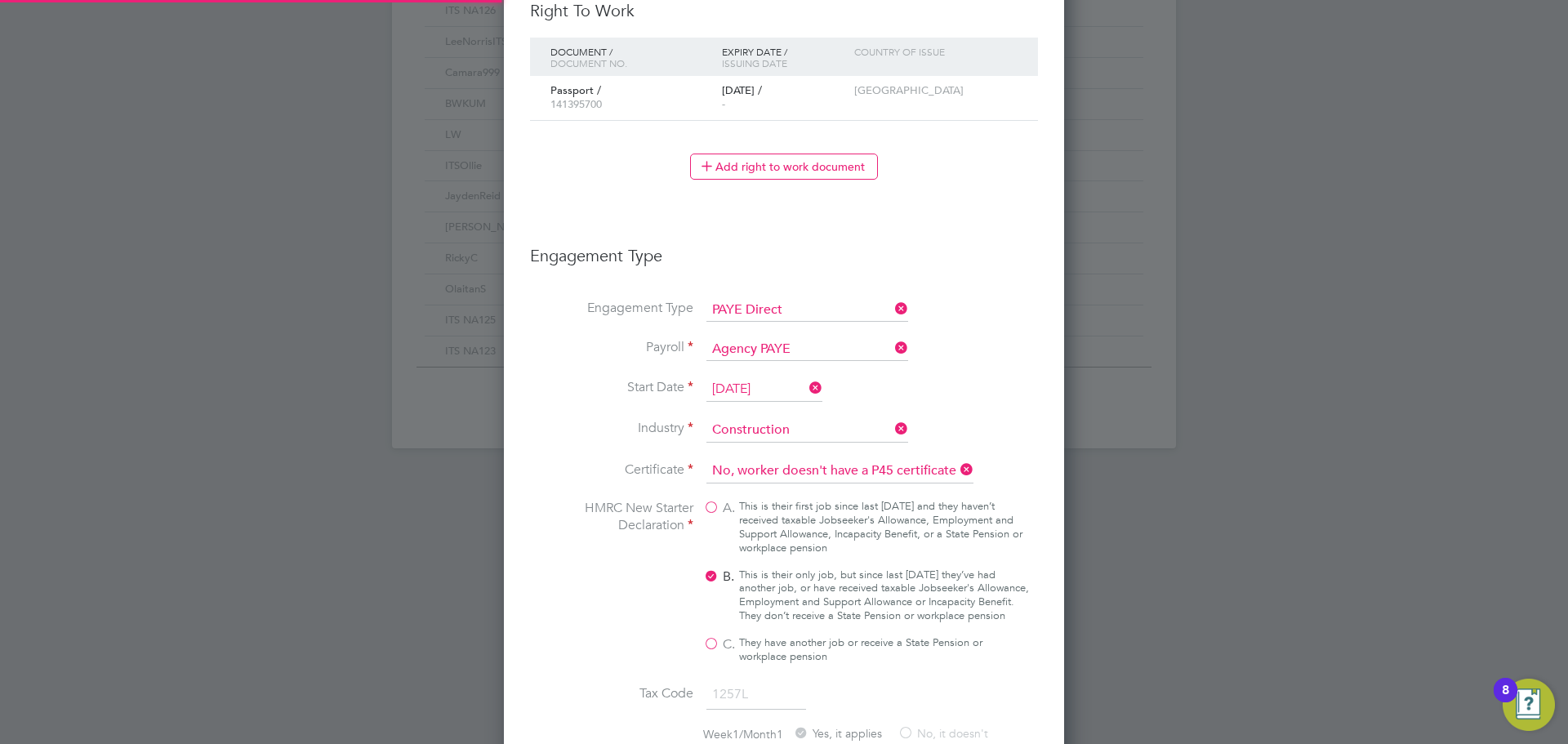
scroll to position [8, 8]
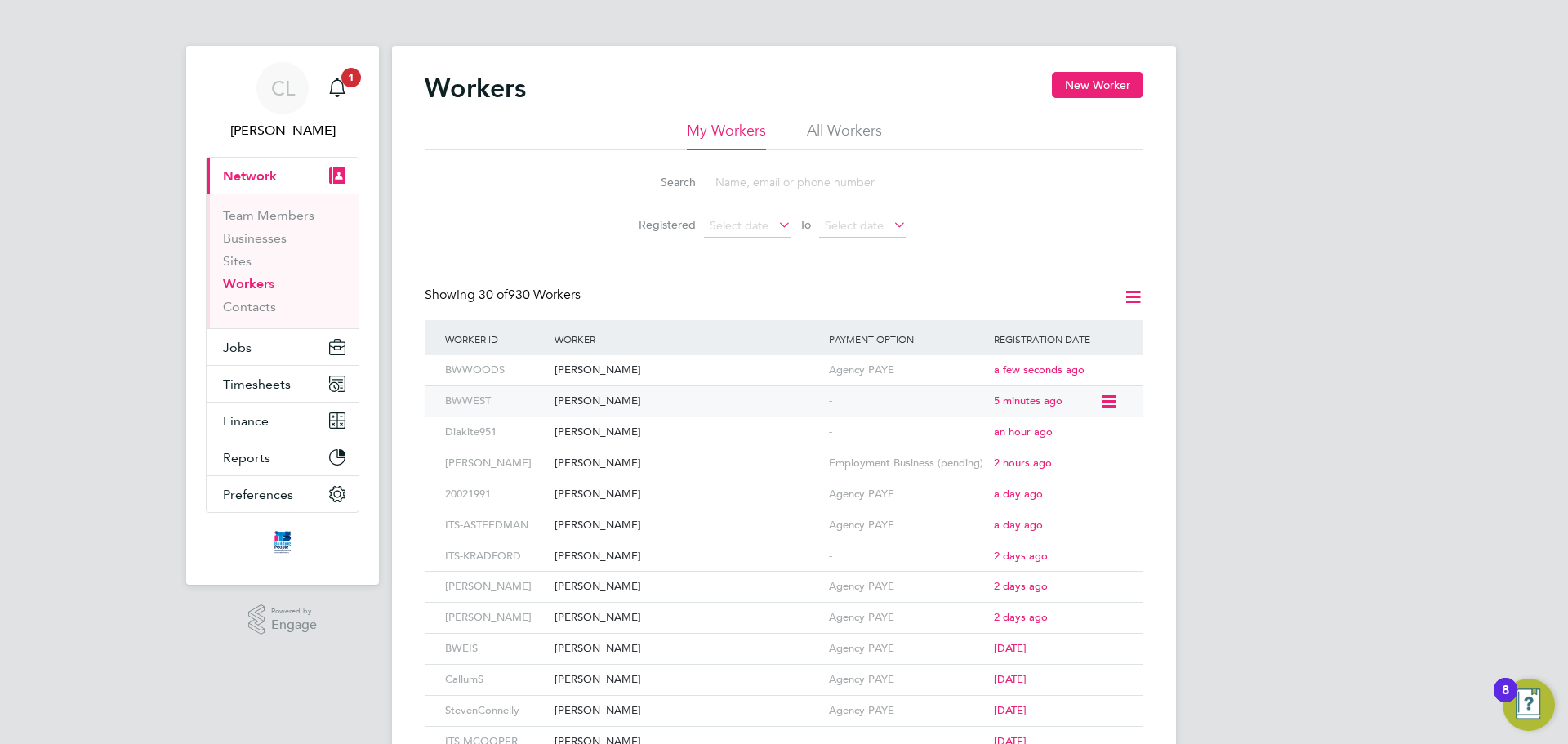
click at [851, 386] on div "-" at bounding box center [908, 401] width 165 height 30
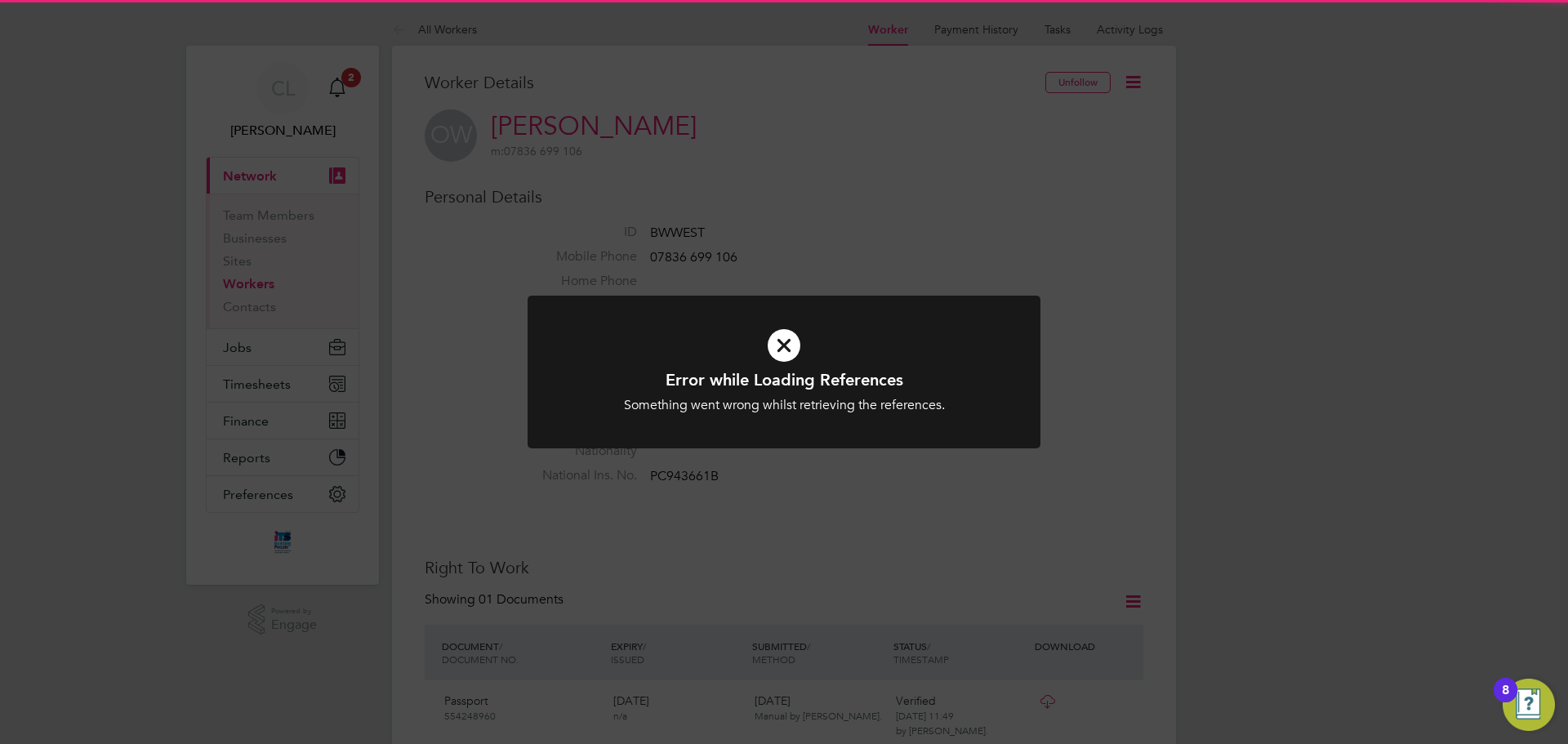
click at [760, 420] on div at bounding box center [784, 372] width 513 height 153
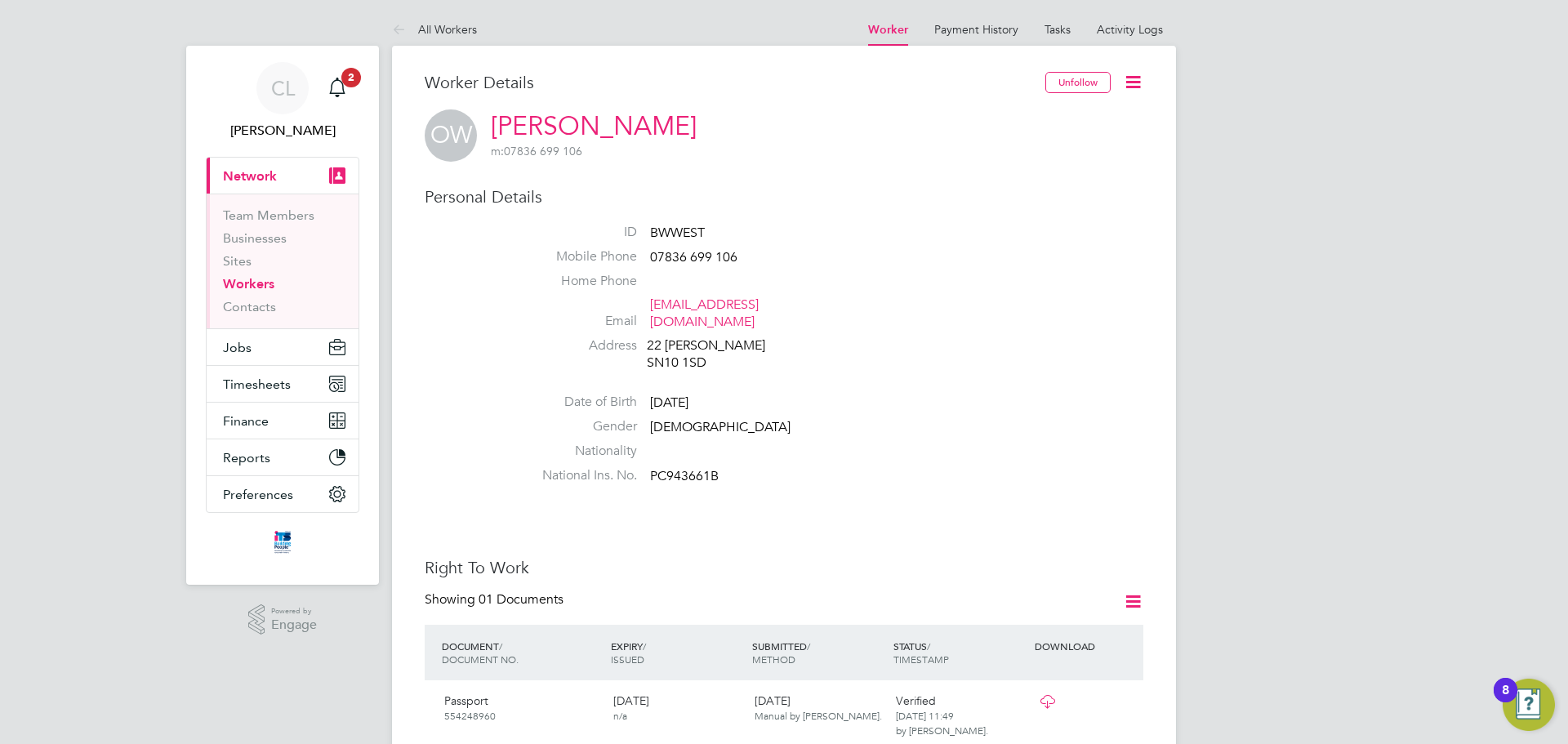
click at [405, 35] on icon at bounding box center [402, 30] width 20 height 20
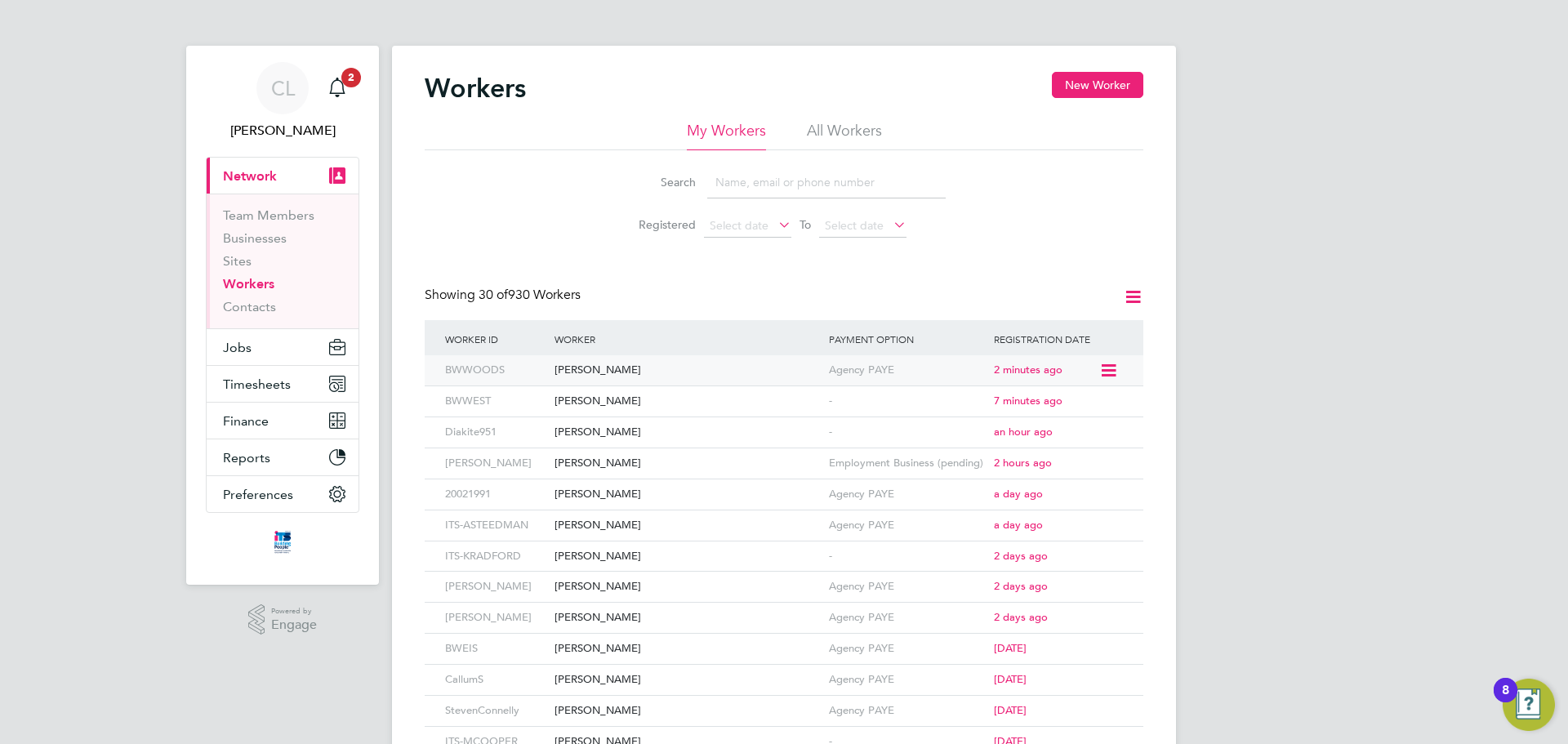
click at [570, 370] on div "Jack Woods" at bounding box center [688, 370] width 275 height 30
click at [602, 396] on div "Oliver West" at bounding box center [688, 401] width 275 height 30
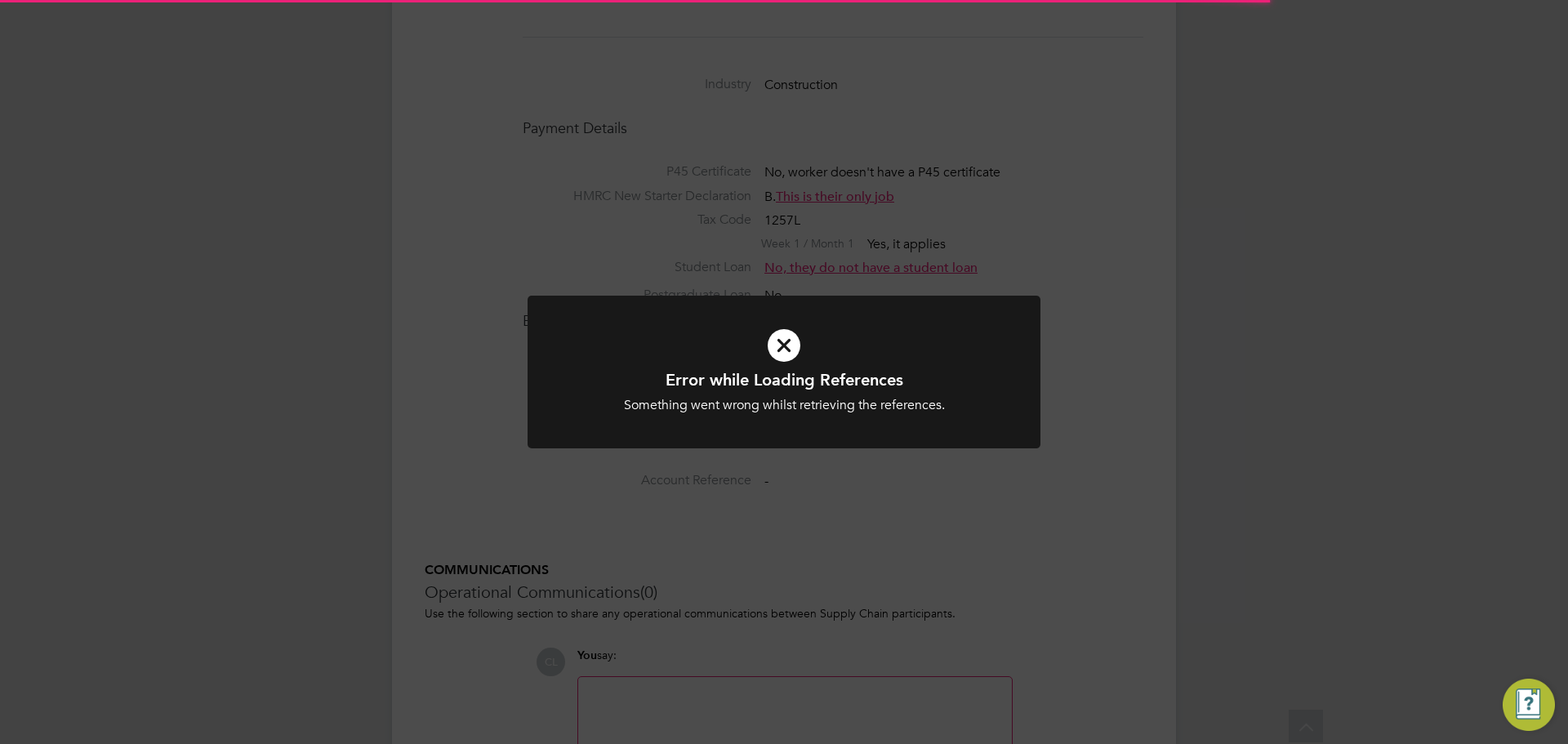
scroll to position [1341, 0]
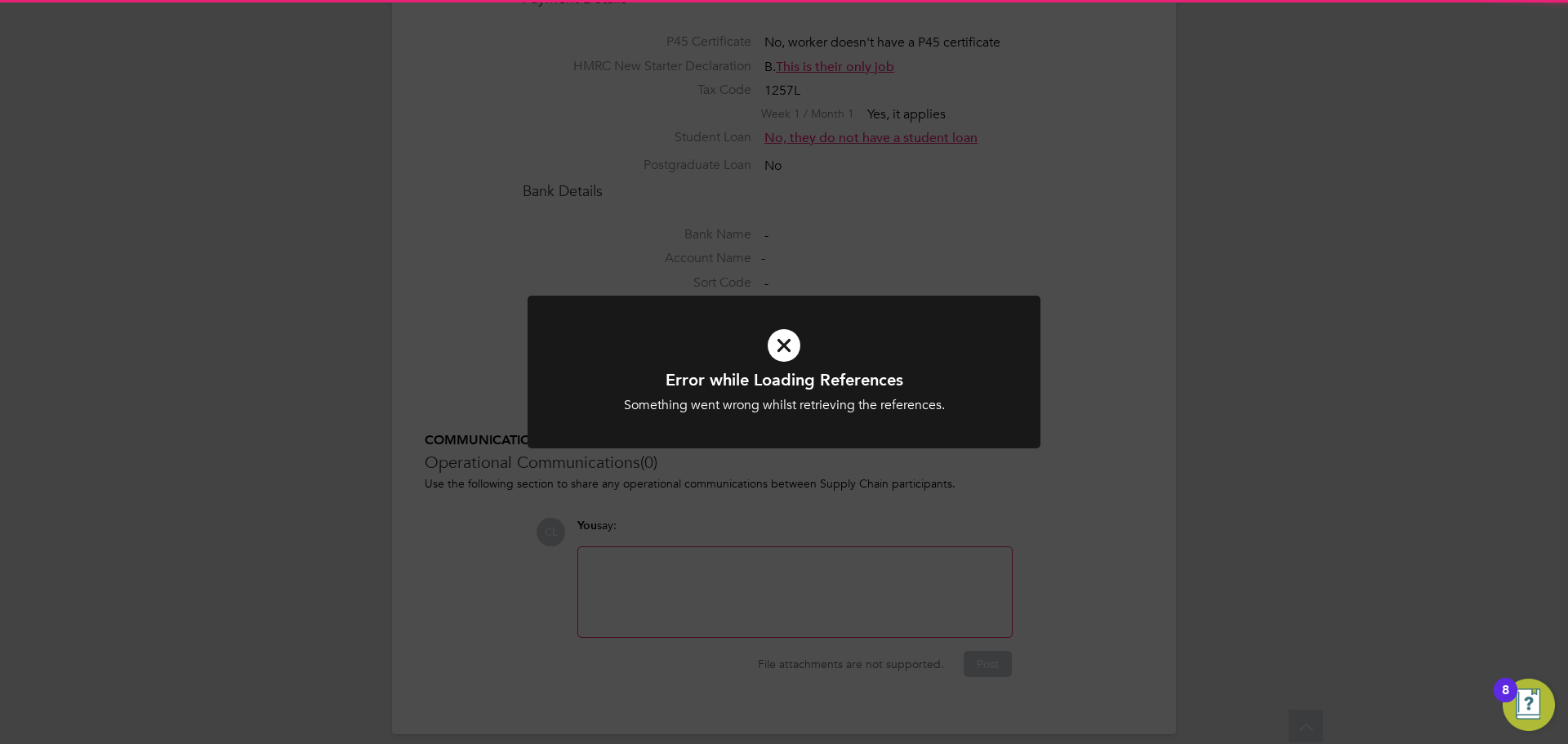
click at [776, 420] on div at bounding box center [784, 372] width 513 height 153
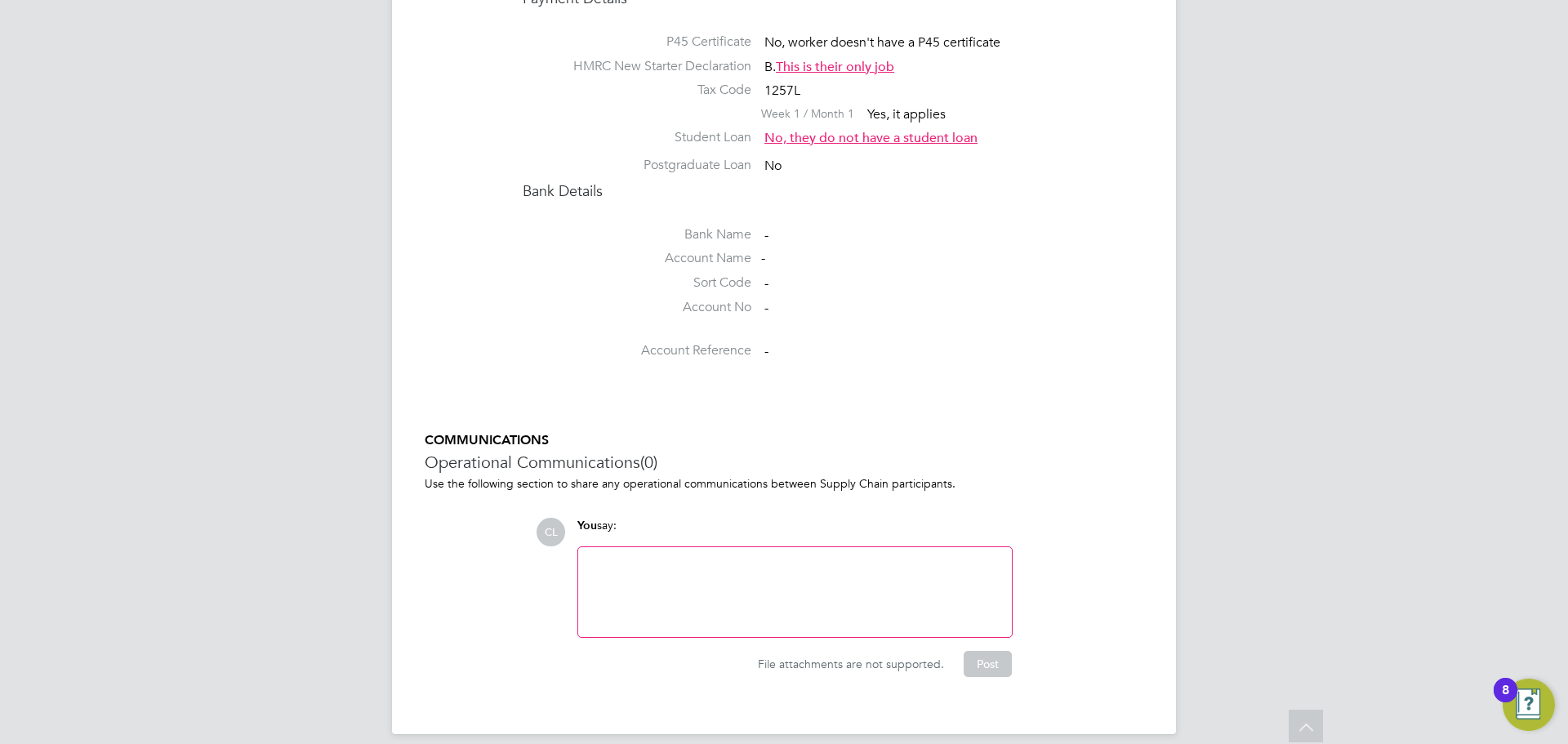
click at [767, 559] on div at bounding box center [795, 591] width 414 height 70
paste div
click at [590, 557] on div "Hayley Newman" at bounding box center [795, 564] width 414 height 14
click at [588, 561] on div "NOK - Hayley Newman - Mother 07908067742" at bounding box center [795, 591] width 433 height 90
click at [590, 571] on div "07908067742" at bounding box center [795, 578] width 414 height 14
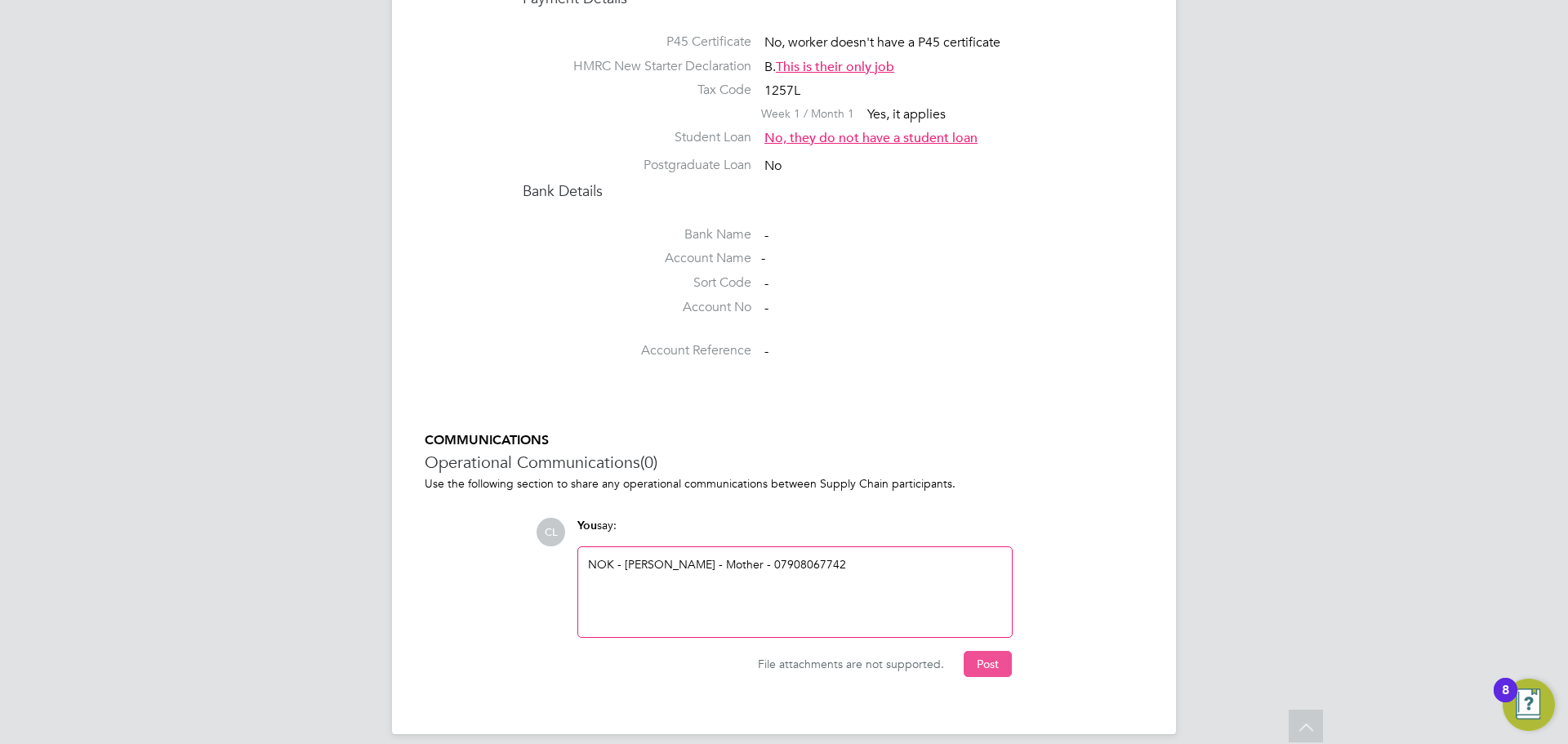
click at [967, 650] on button "Post" at bounding box center [987, 663] width 48 height 26
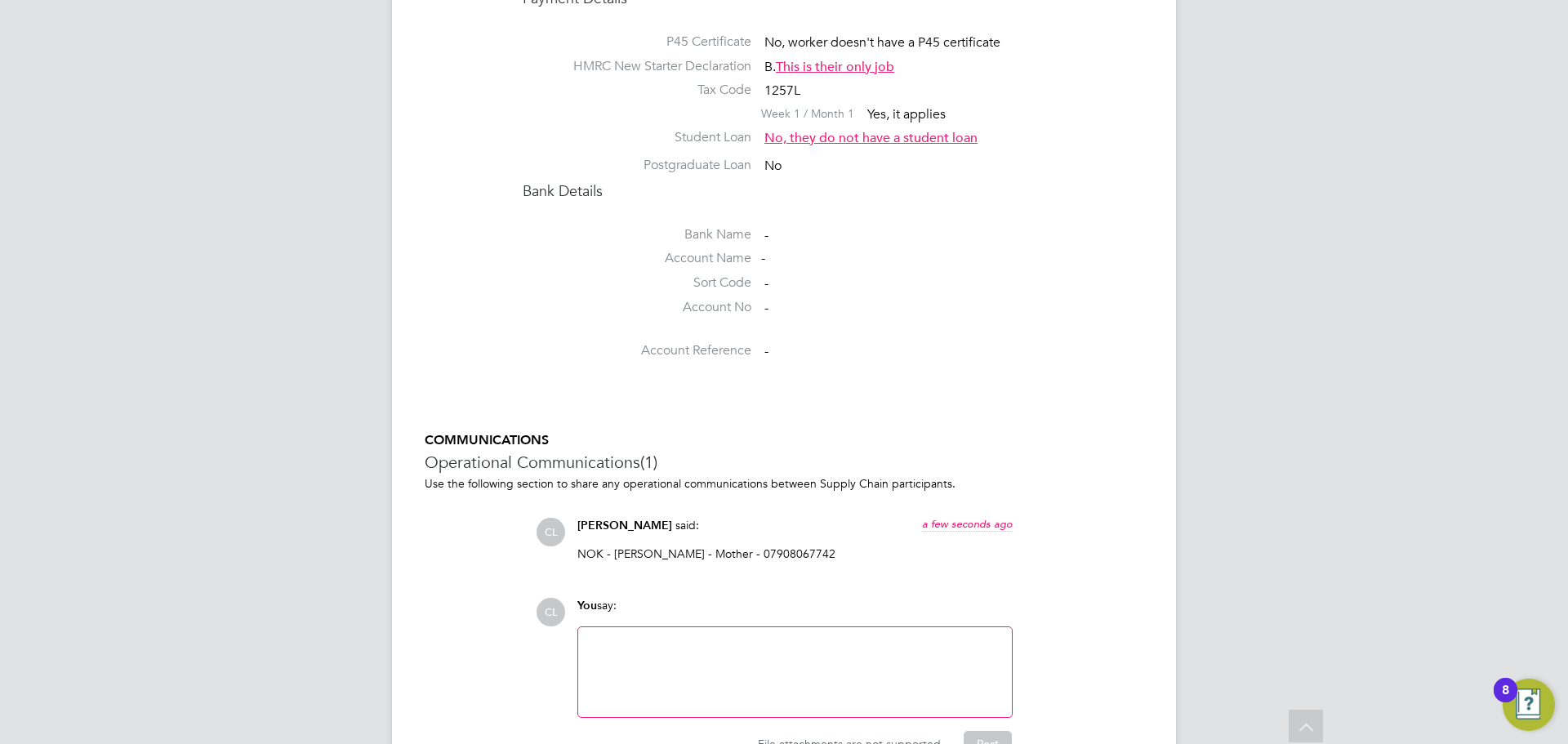
click at [808, 546] on p "NOK - Hayley Newman - Mother - 07908067742" at bounding box center [795, 553] width 435 height 14
drag, startPoint x: 823, startPoint y: 537, endPoint x: 613, endPoint y: 539, distance: 210.0
click at [613, 546] on p "NOK - Hayley Newman - Mother - 07908067742" at bounding box center [795, 553] width 435 height 14
copy p "Hayley Newman - Mother - 07908067742"
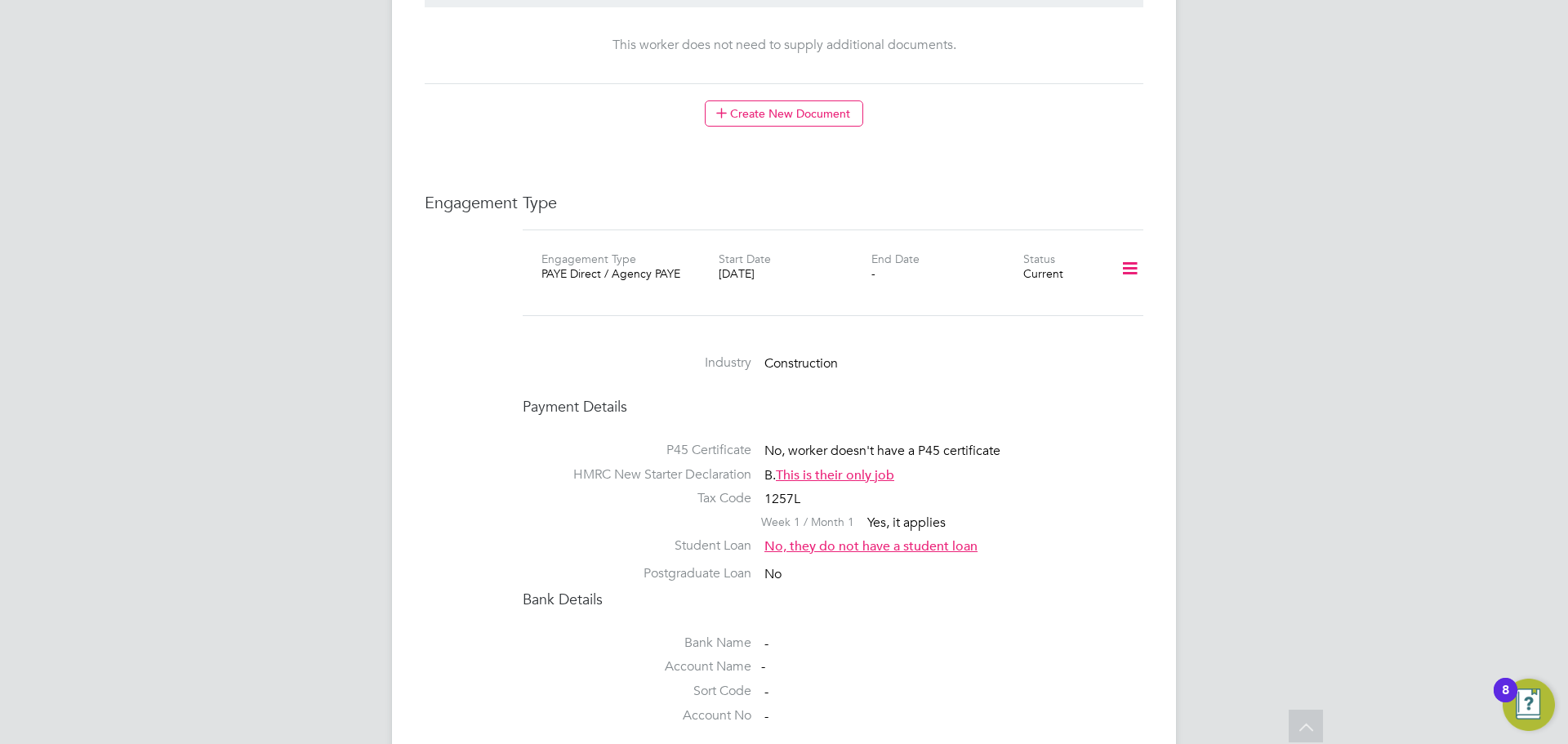
click at [1058, 590] on h4 "Bank Details" at bounding box center [833, 599] width 620 height 19
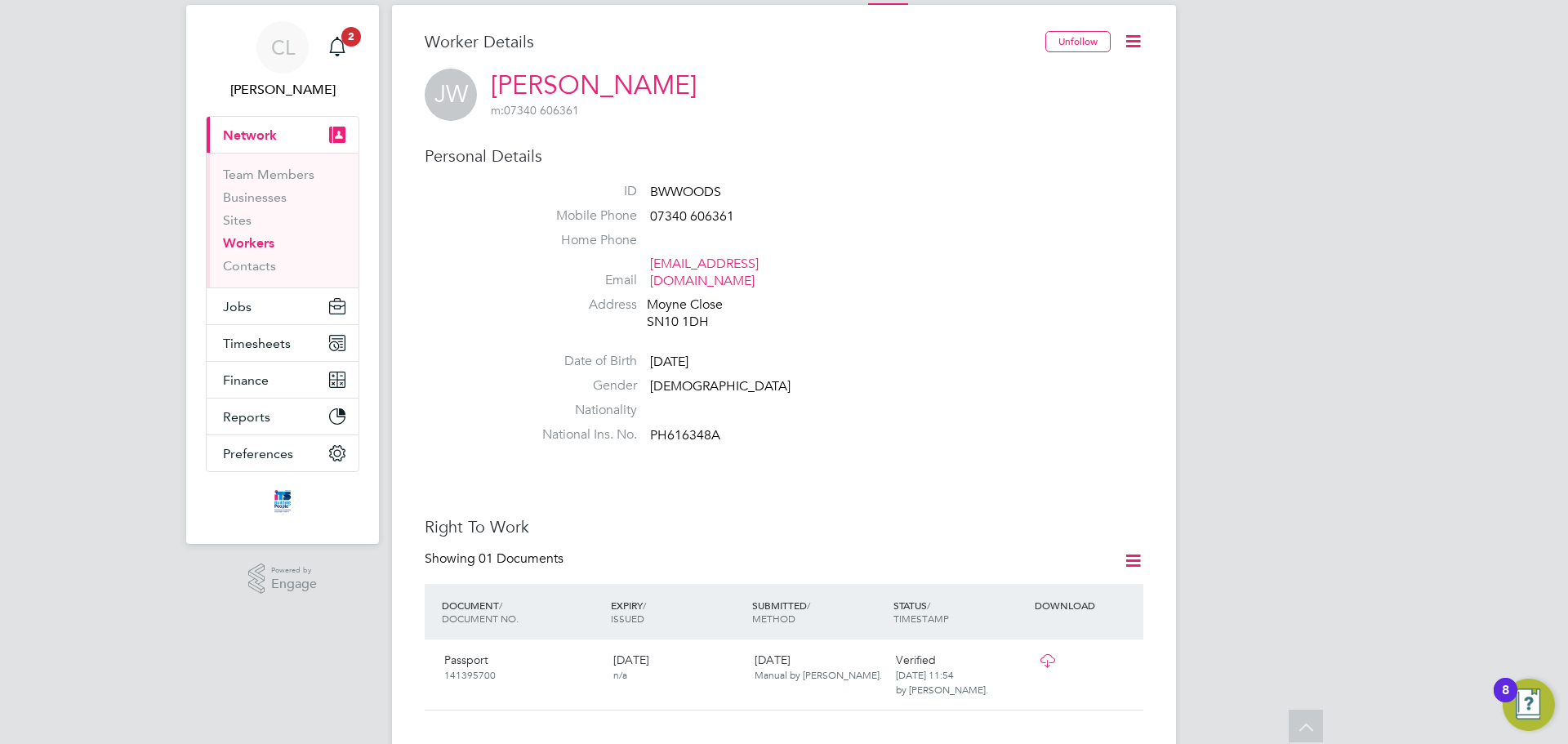
scroll to position [0, 0]
